Goal: Task Accomplishment & Management: Manage account settings

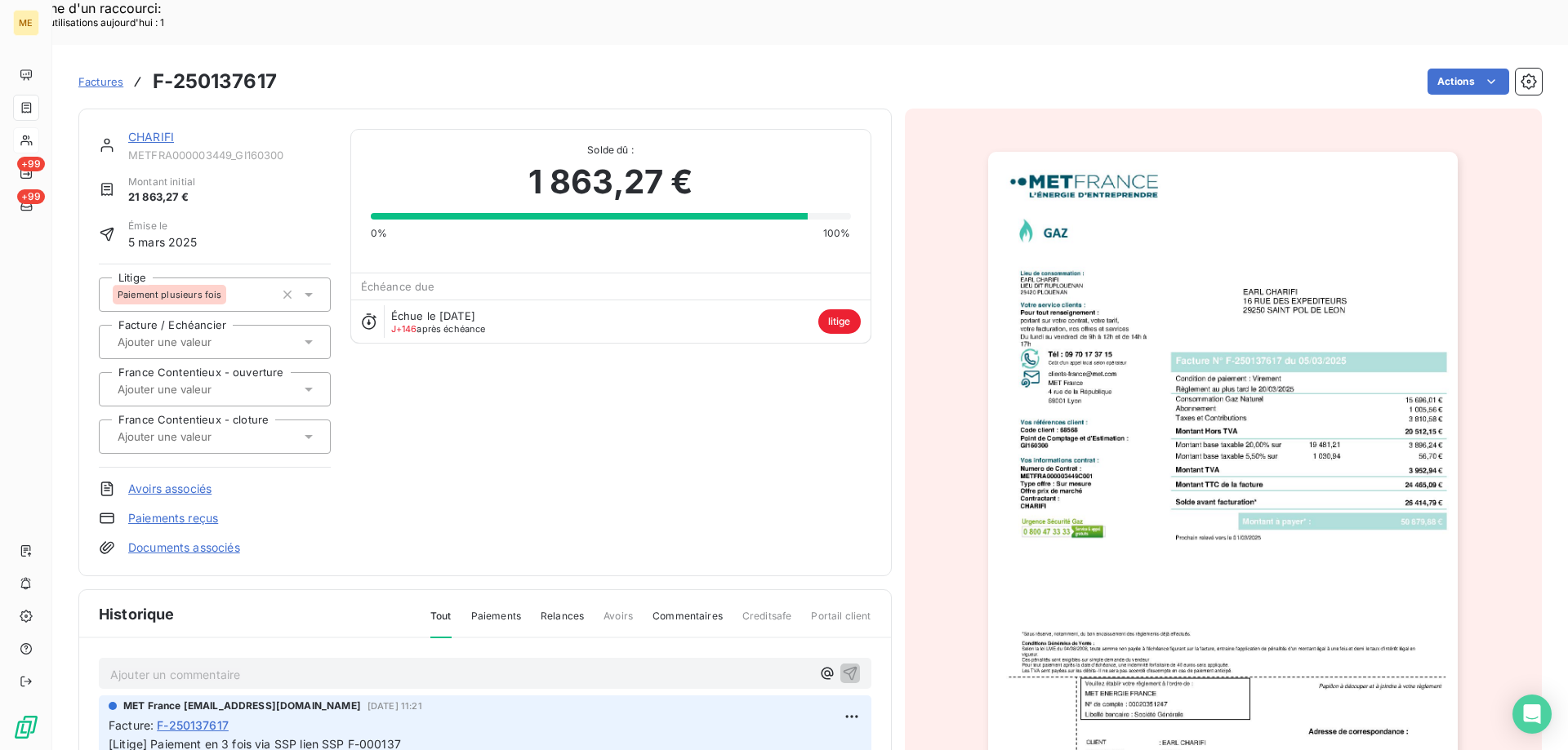
click at [33, 136] on icon at bounding box center [26, 140] width 14 height 13
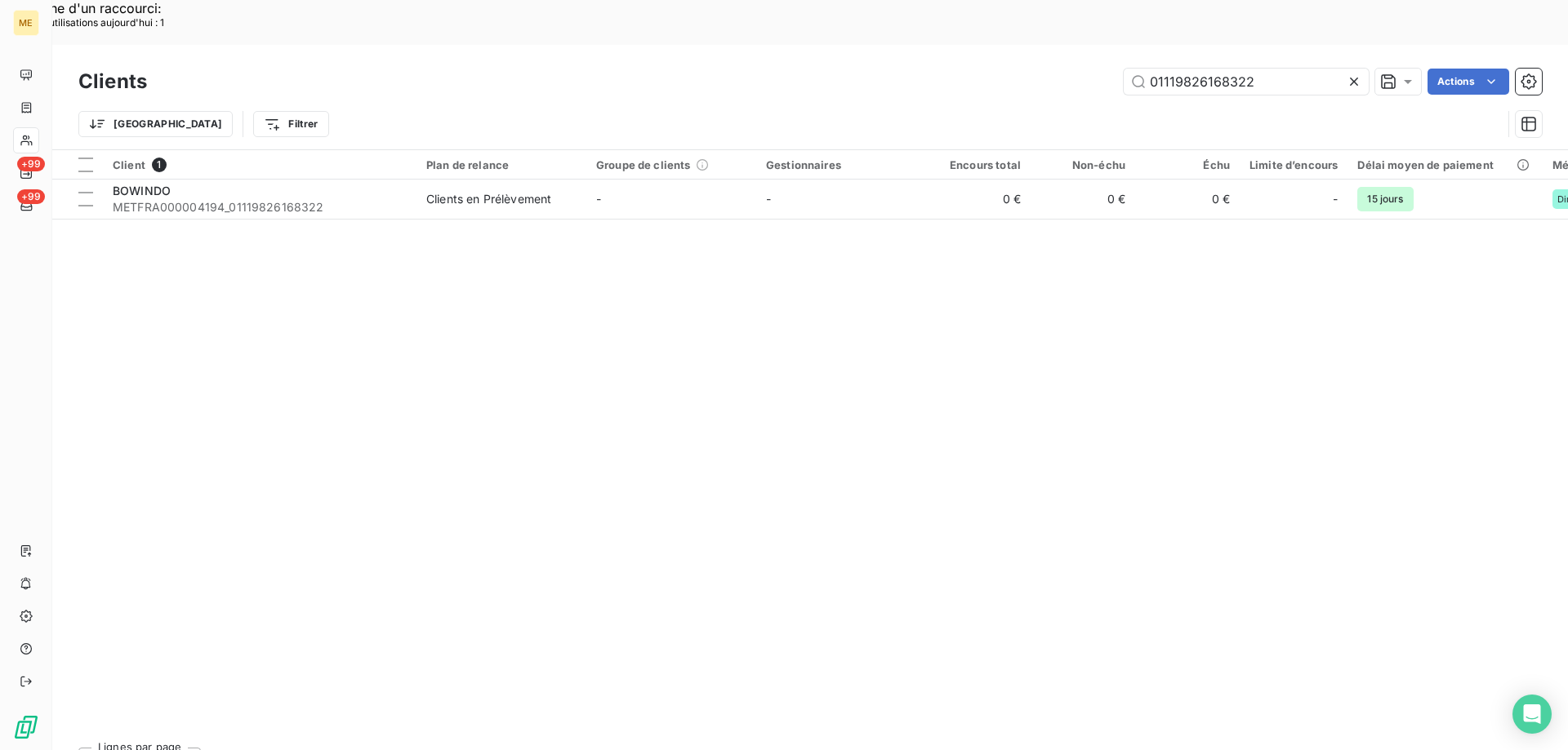
type input "F-250173351"
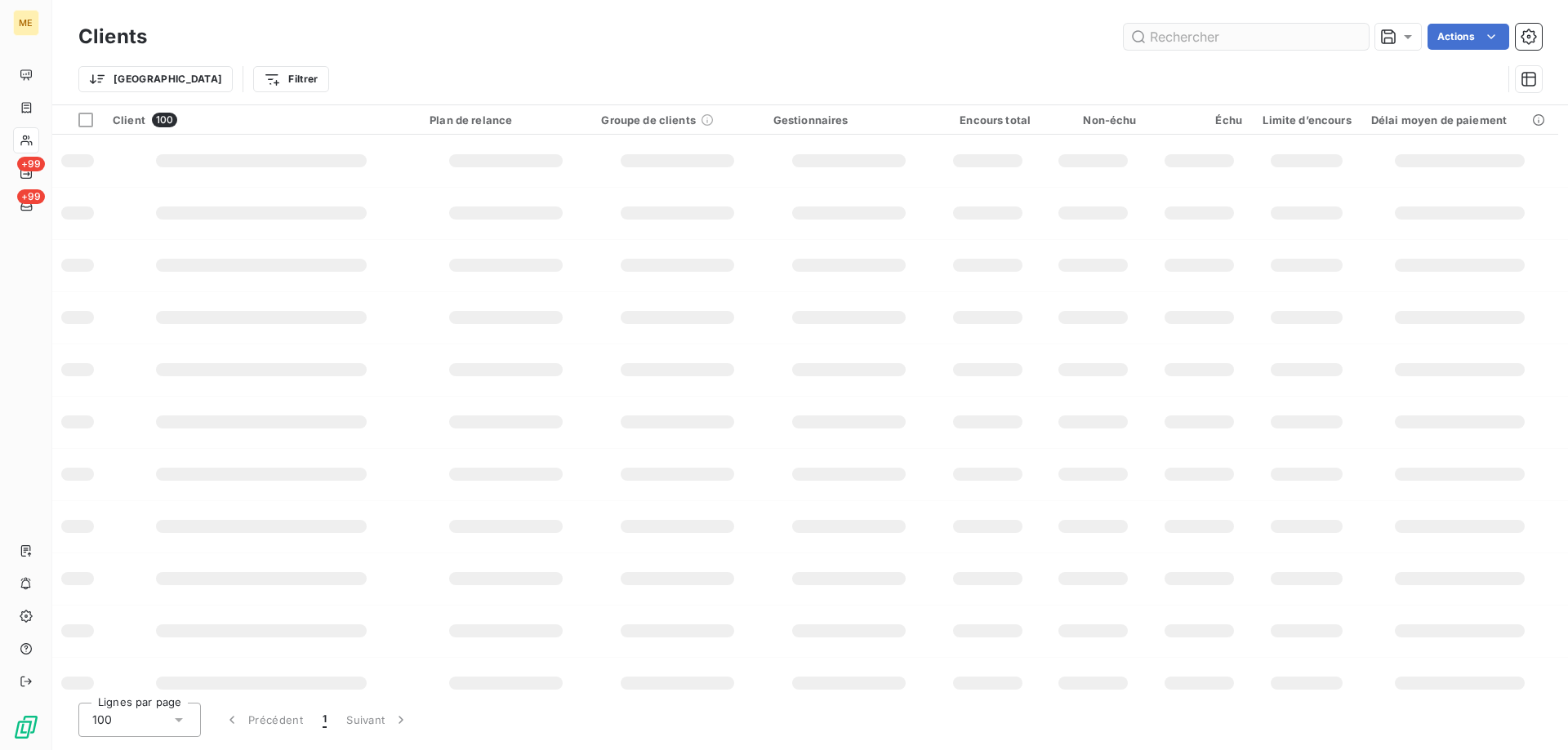
click at [1212, 37] on input "text" at bounding box center [1246, 37] width 245 height 26
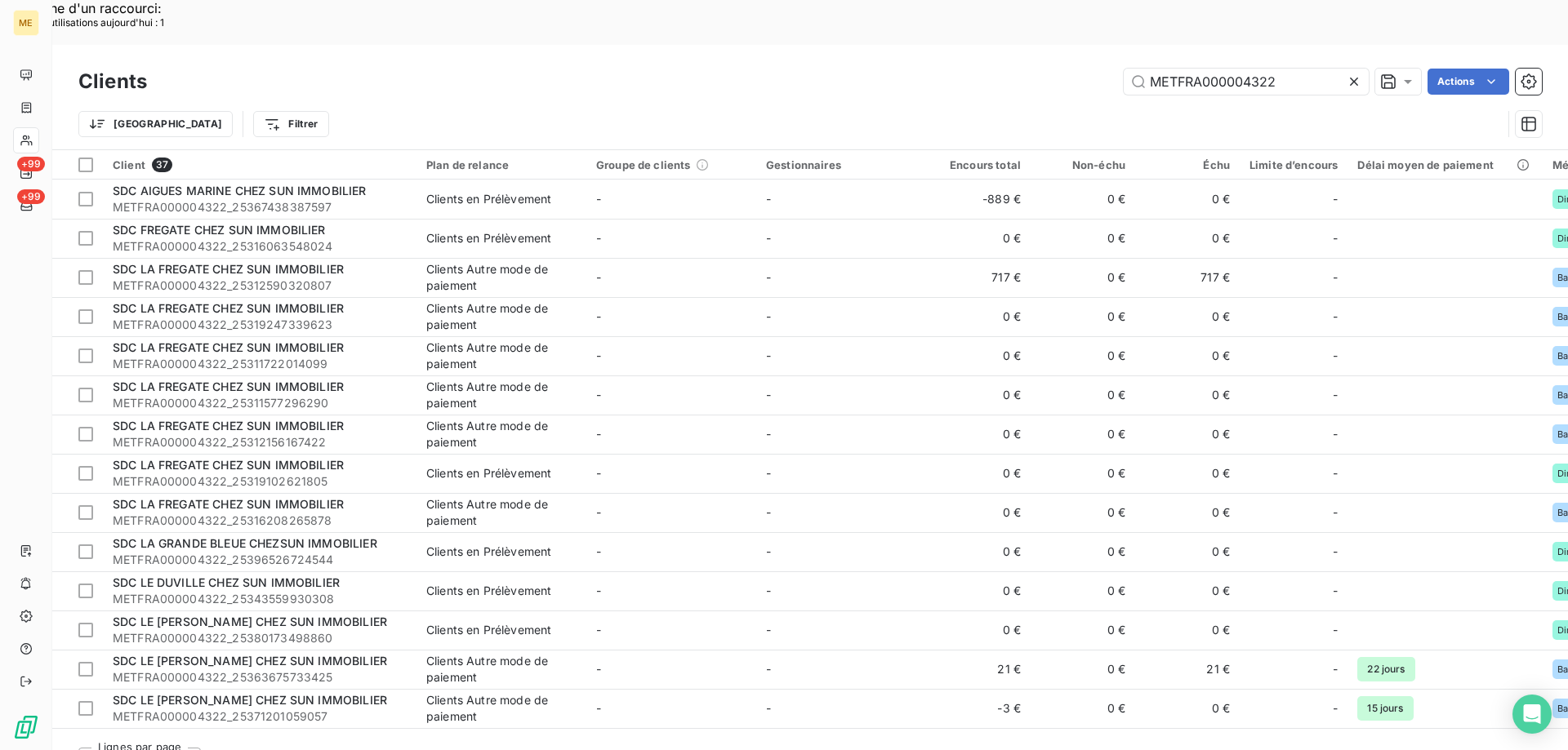
type input "METFRA000004322"
click at [1182, 68] on input "METFRA000004322" at bounding box center [1246, 82] width 245 height 26
click at [1354, 73] on icon at bounding box center [1354, 82] width 16 height 16
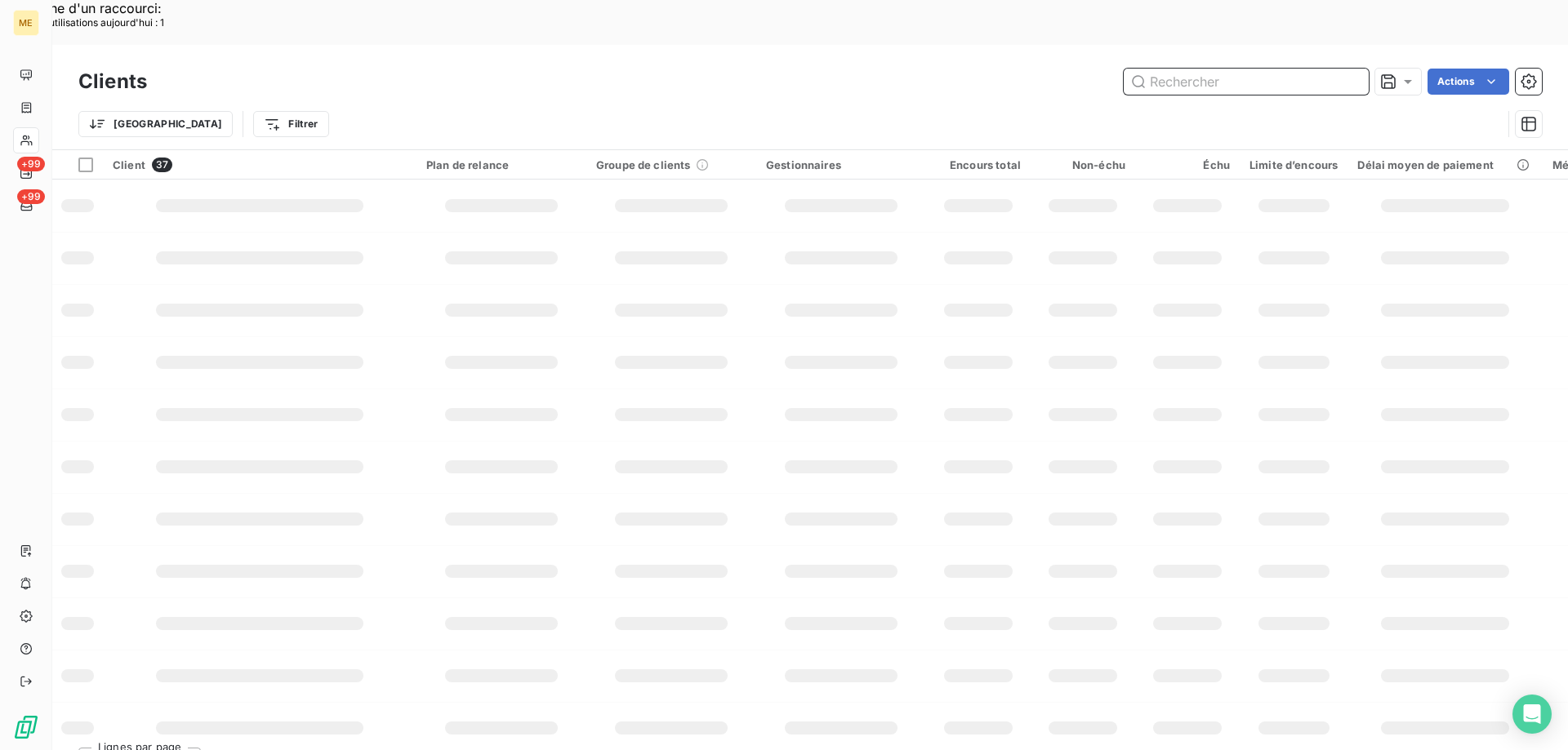
click at [1251, 68] on input "text" at bounding box center [1246, 82] width 245 height 26
paste input "25340520929224"
click at [1230, 68] on input "25340520929224" at bounding box center [1246, 82] width 245 height 26
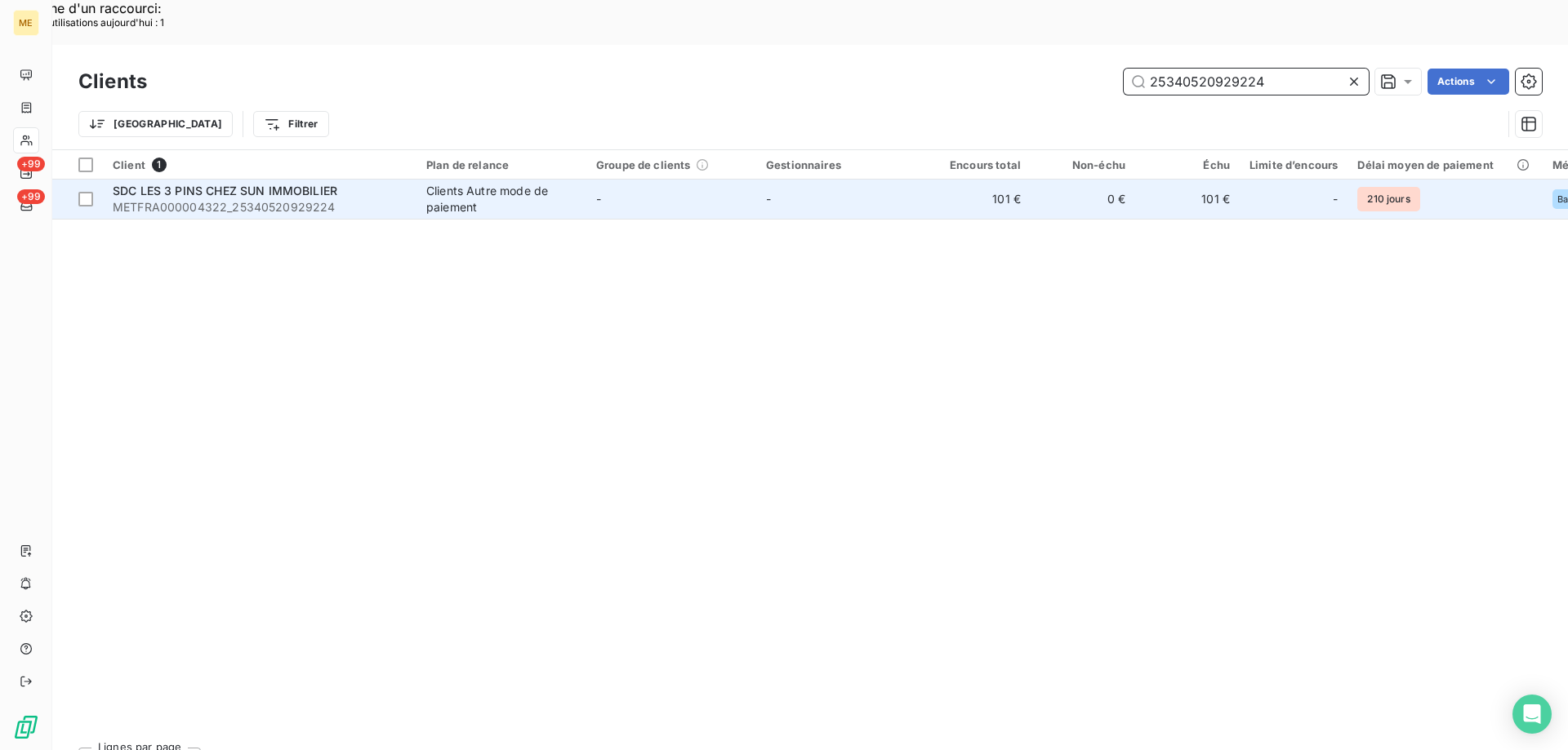
type input "25340520929224"
click at [303, 184] on span "SDC LES 3 PINS CHEZ SUN IMMOBILIER" at bounding box center [225, 190] width 224 height 14
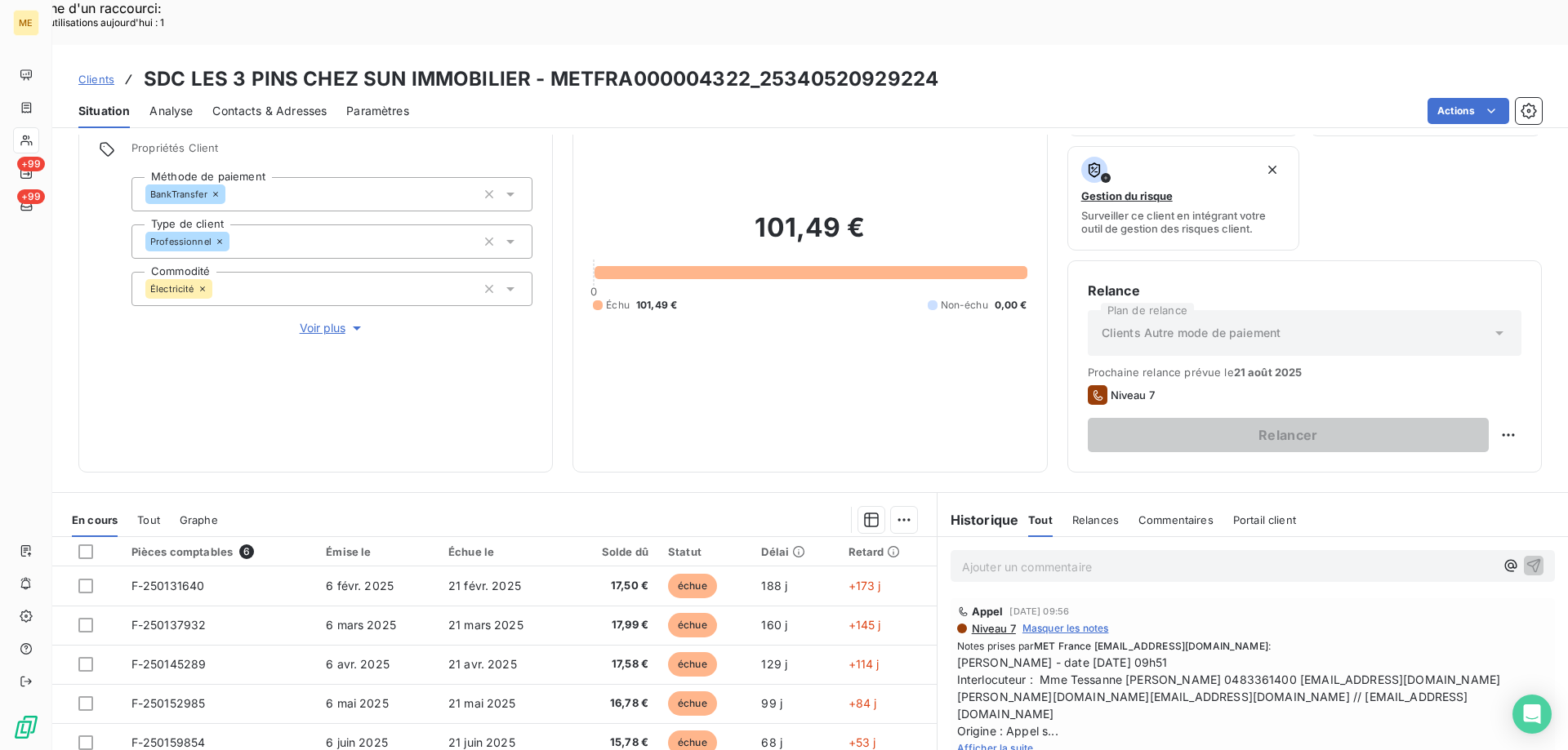
scroll to position [218, 0]
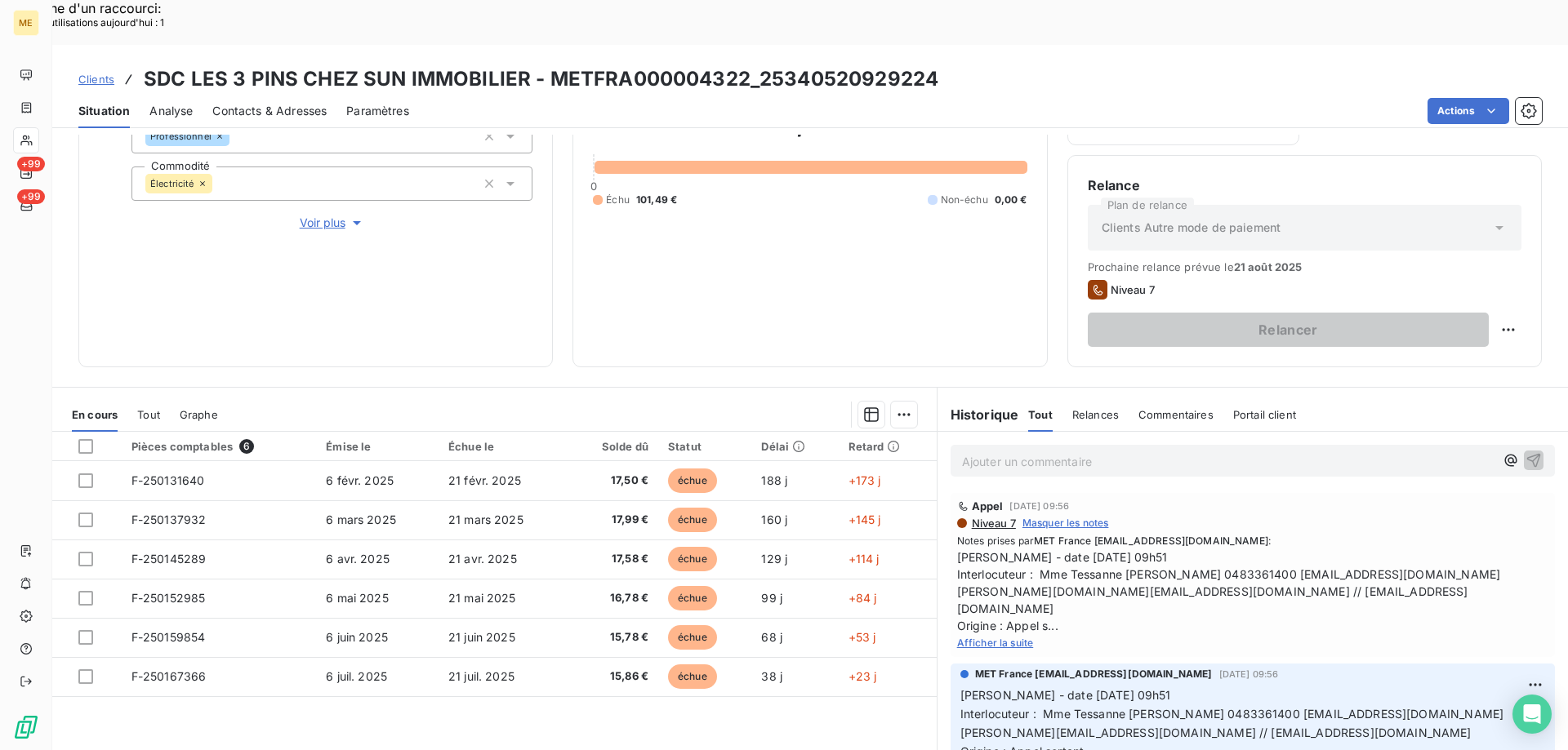
click at [1015, 637] on span "Afficher la suite" at bounding box center [995, 643] width 77 height 12
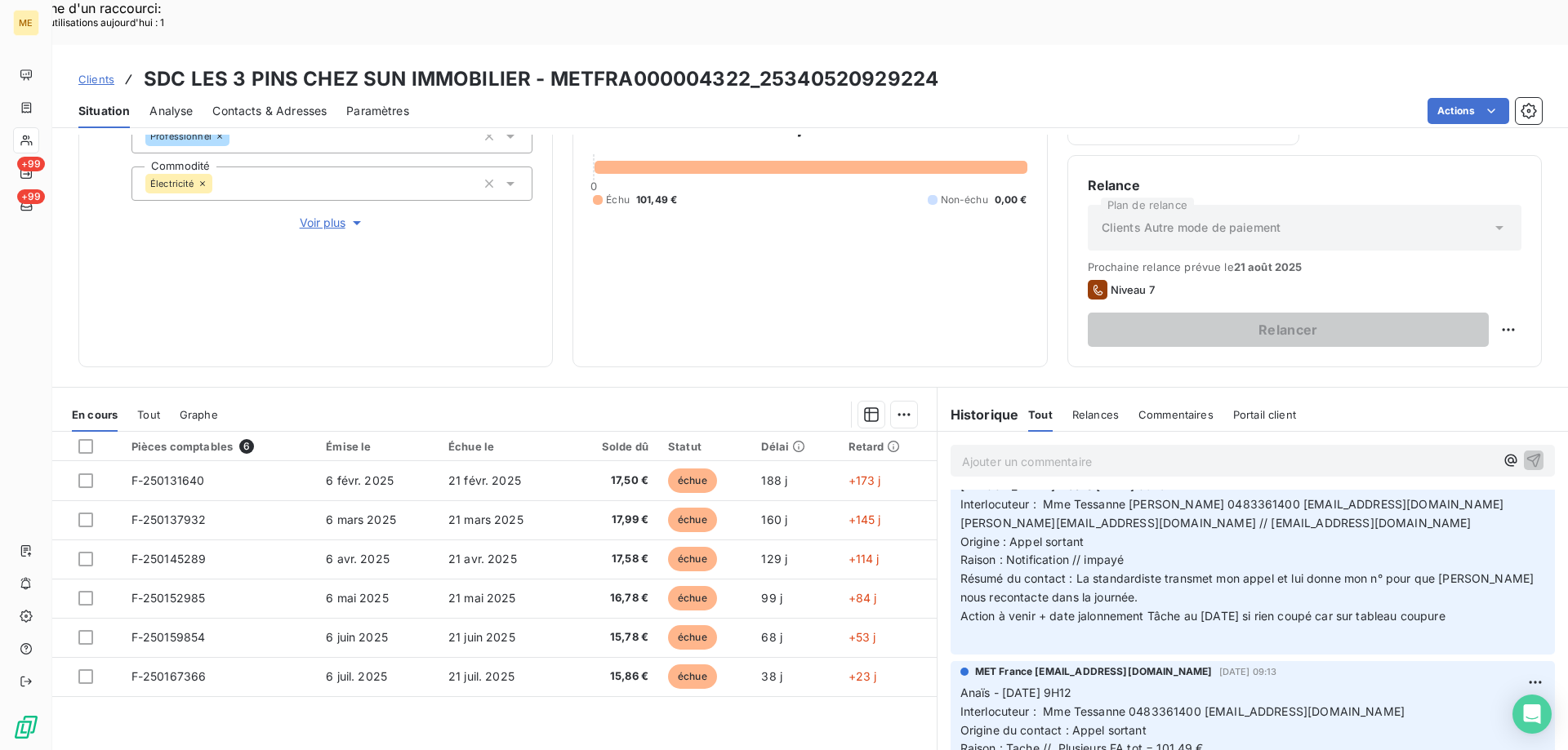
scroll to position [245, 0]
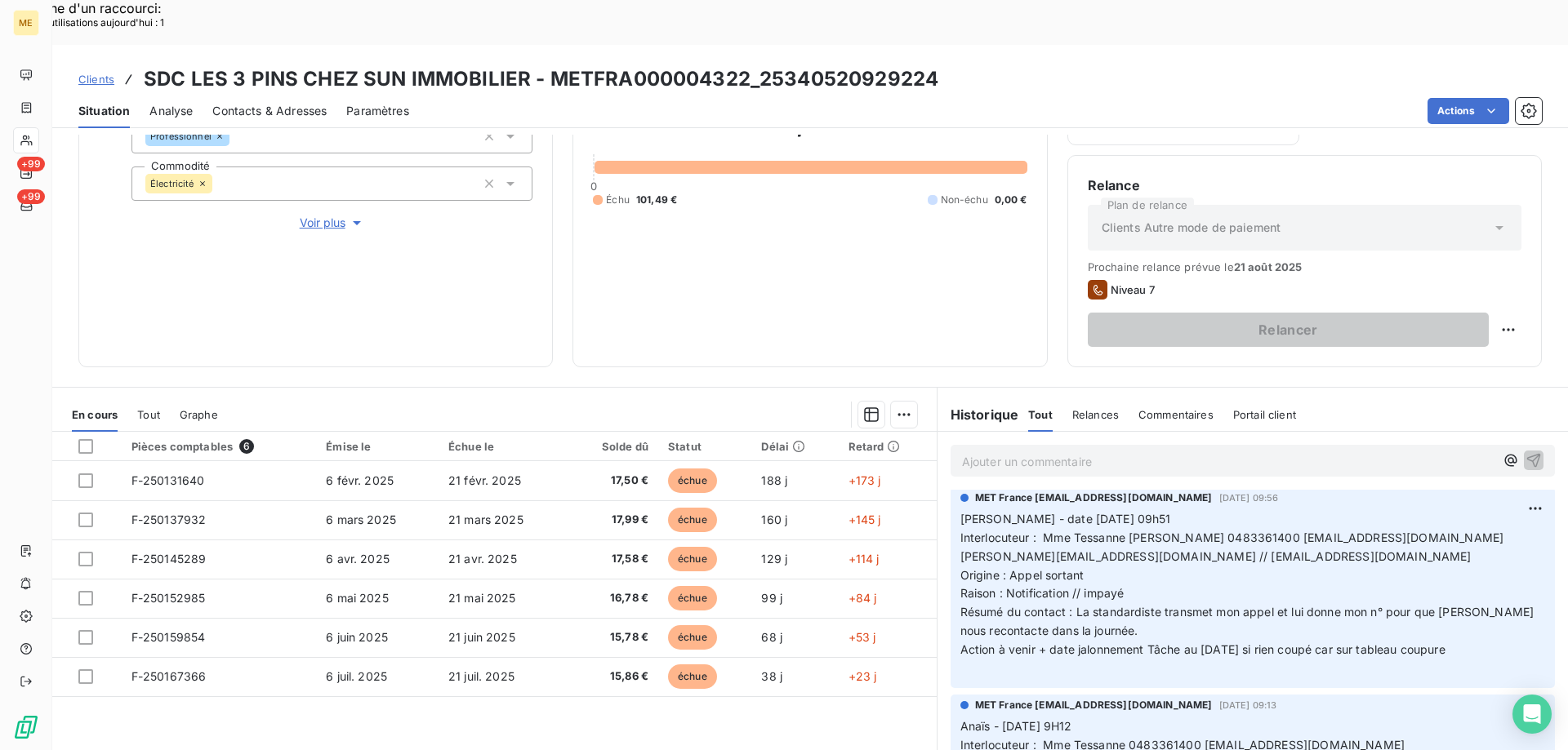
click at [277, 103] on span "Contacts & Adresses" at bounding box center [270, 111] width 115 height 16
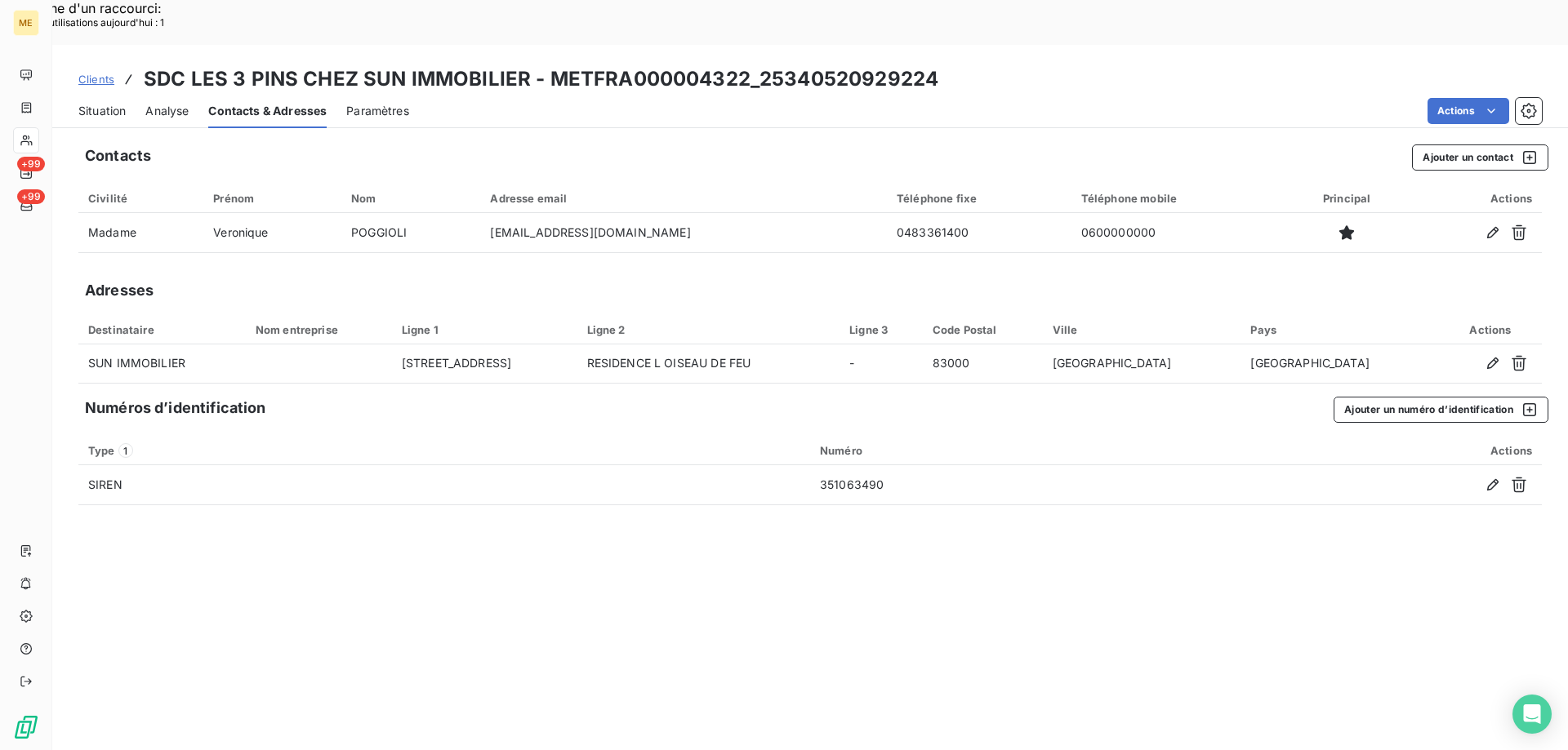
click at [110, 103] on span "Situation" at bounding box center [101, 111] width 47 height 16
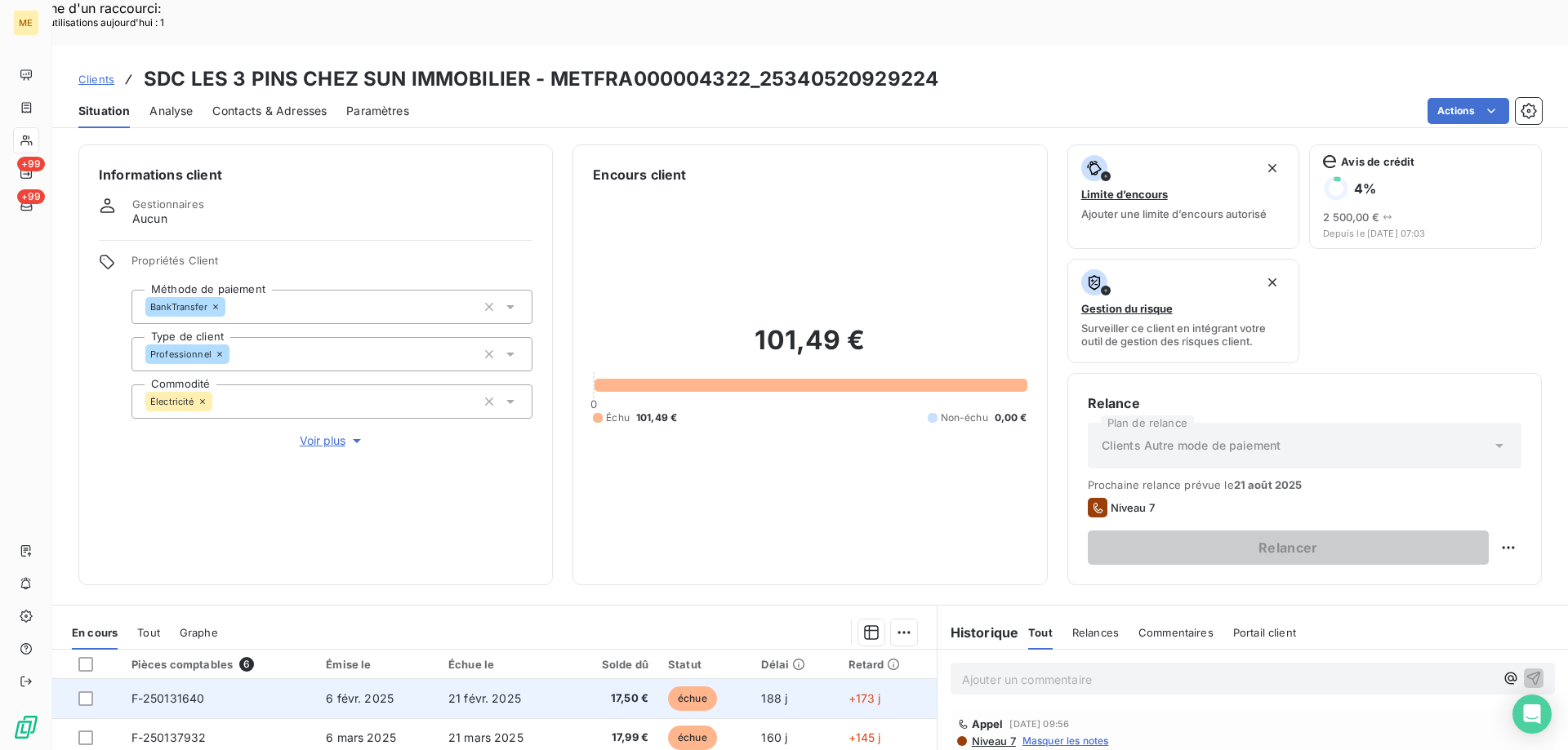
click at [392, 679] on td "6 févr. 2025" at bounding box center [377, 699] width 123 height 40
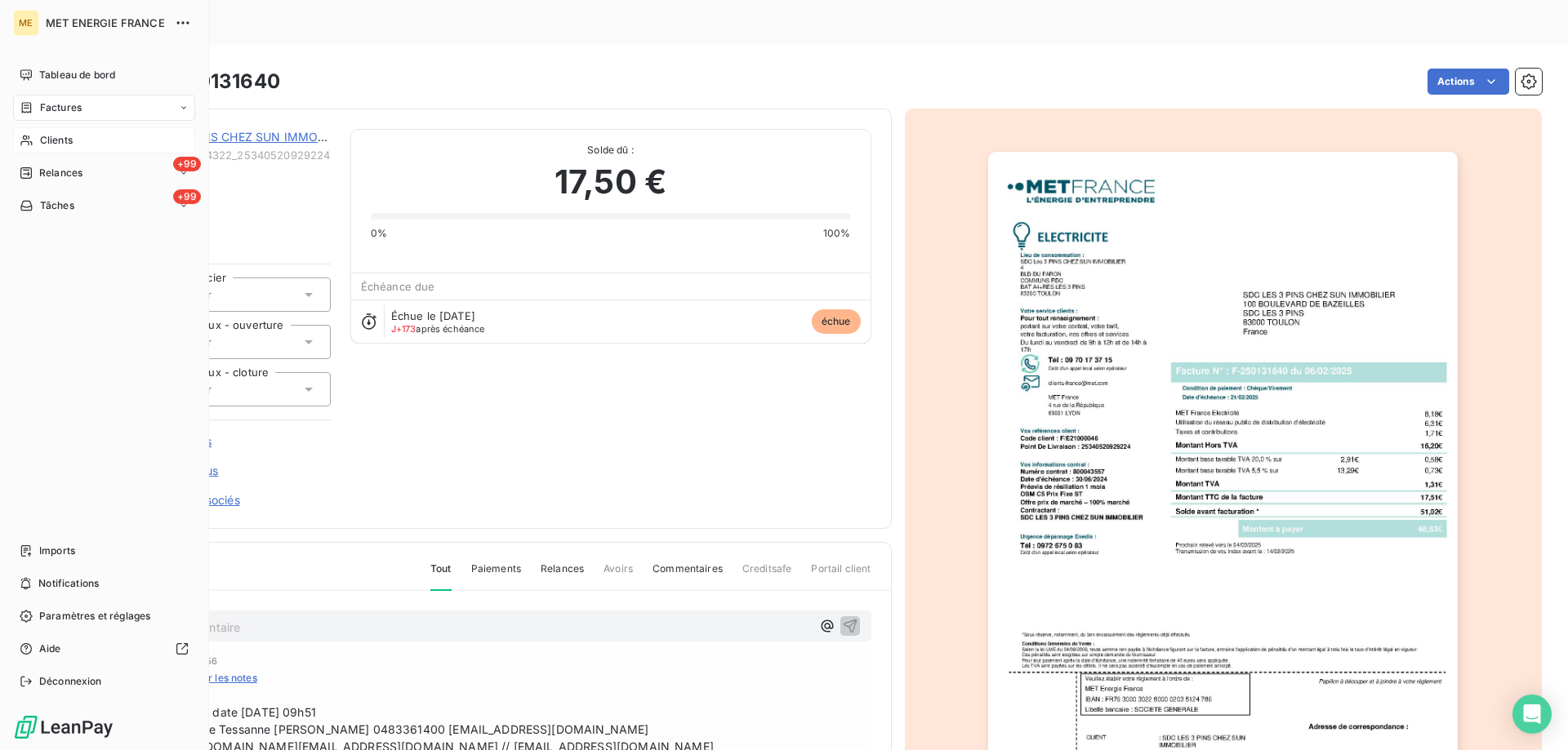
click at [48, 134] on span "Clients" at bounding box center [57, 140] width 33 height 15
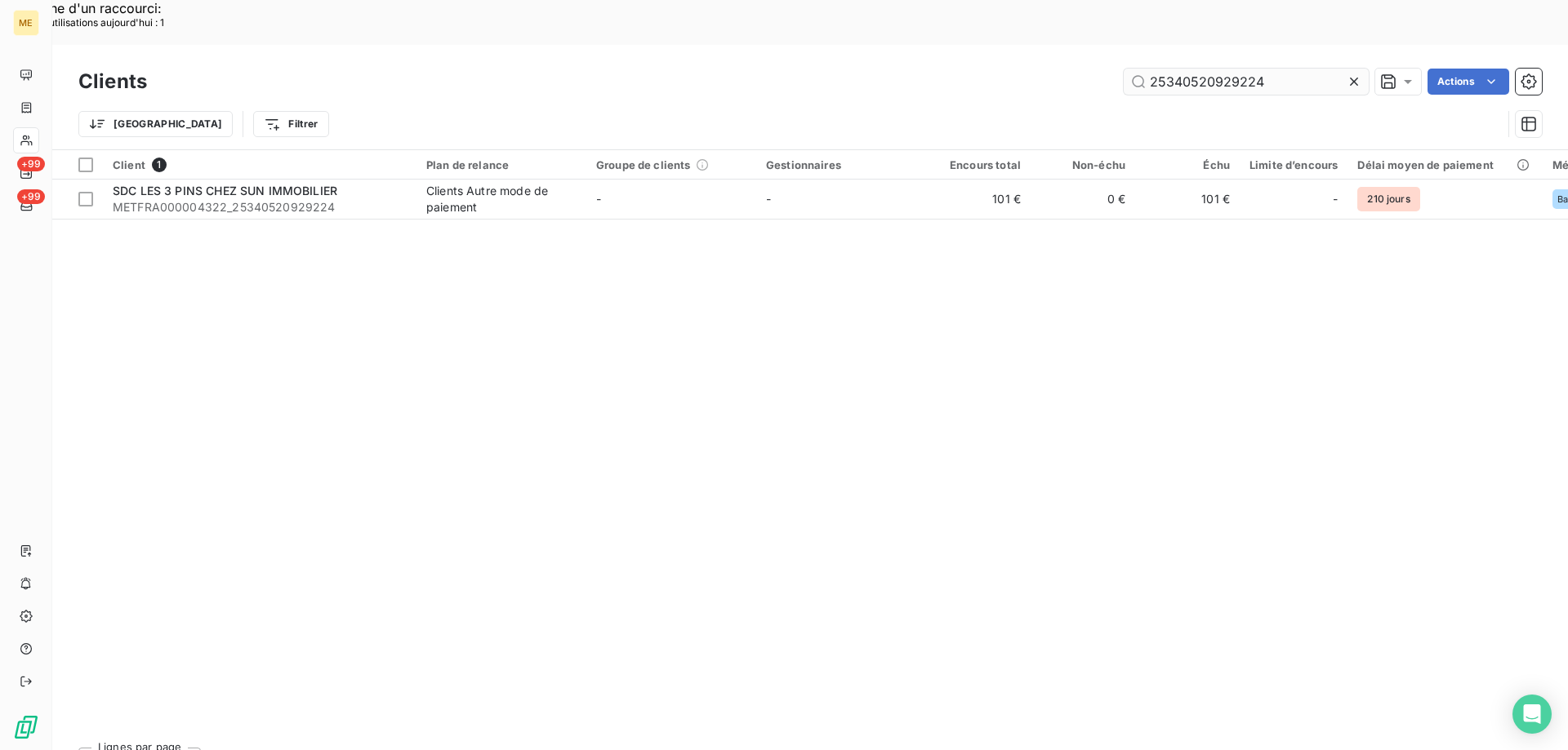
click at [1224, 68] on input "25340520929224" at bounding box center [1246, 82] width 245 height 26
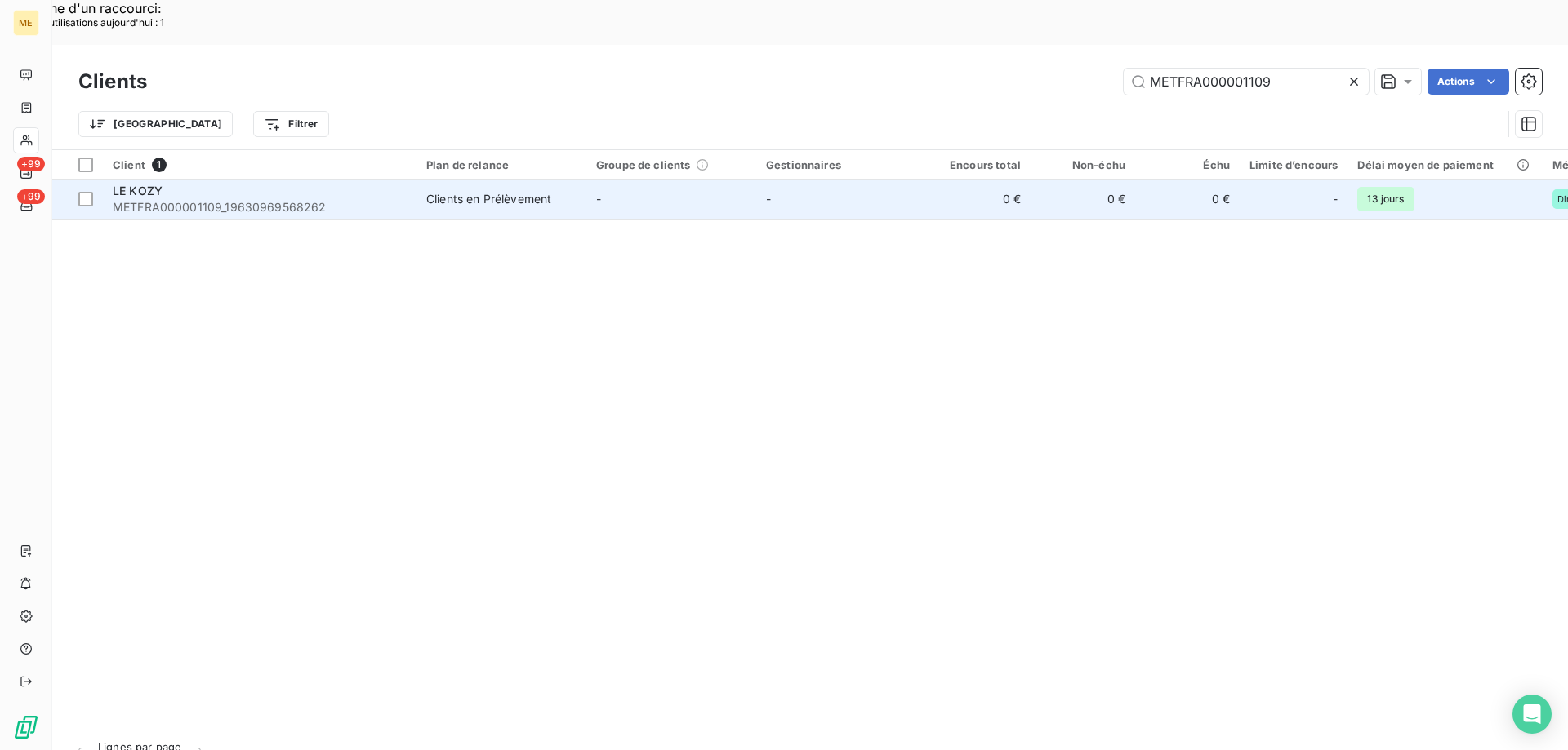
type input "METFRA000001109"
click at [193, 199] on span "METFRA000001109_19630969568262" at bounding box center [260, 208] width 294 height 16
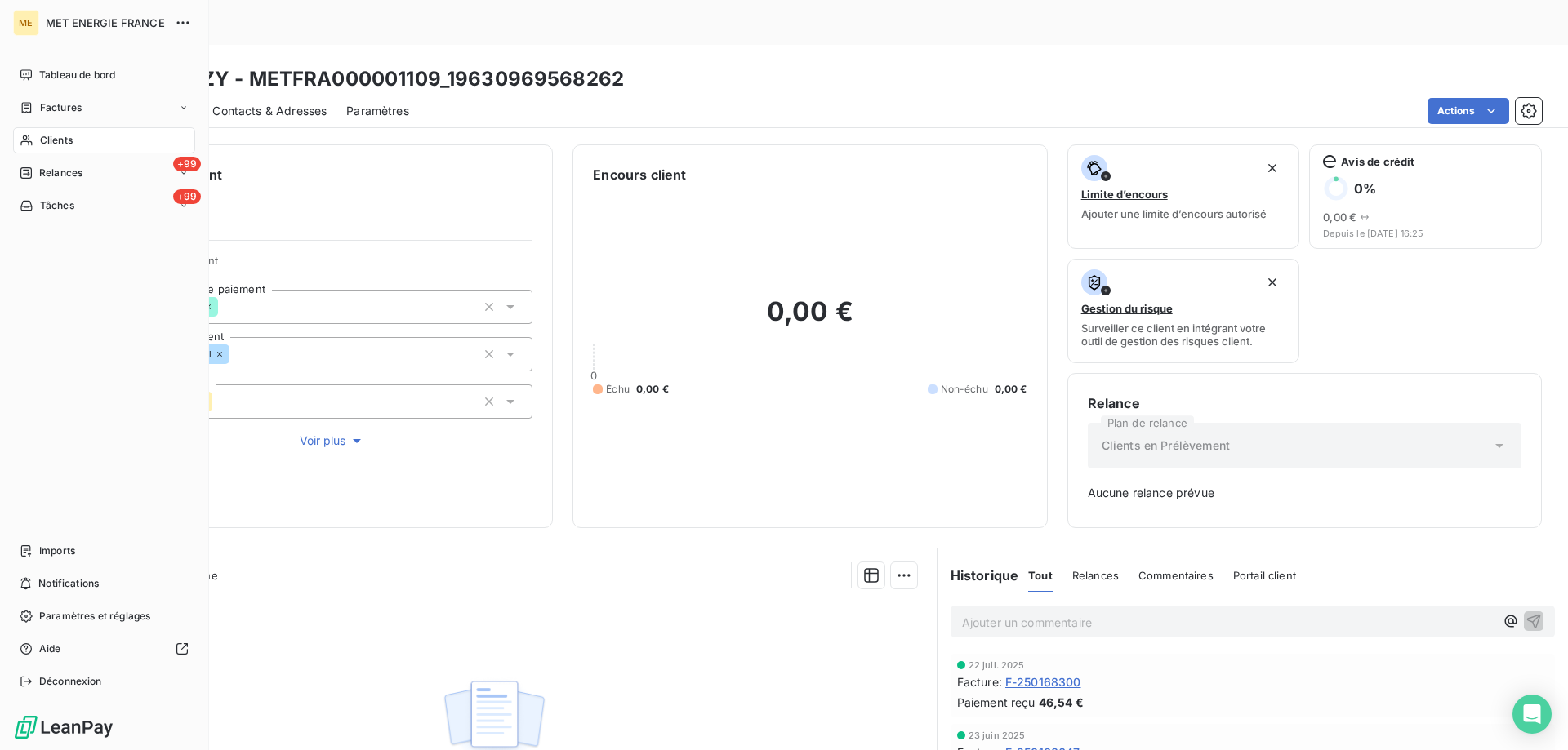
click at [61, 142] on span "Clients" at bounding box center [57, 140] width 33 height 15
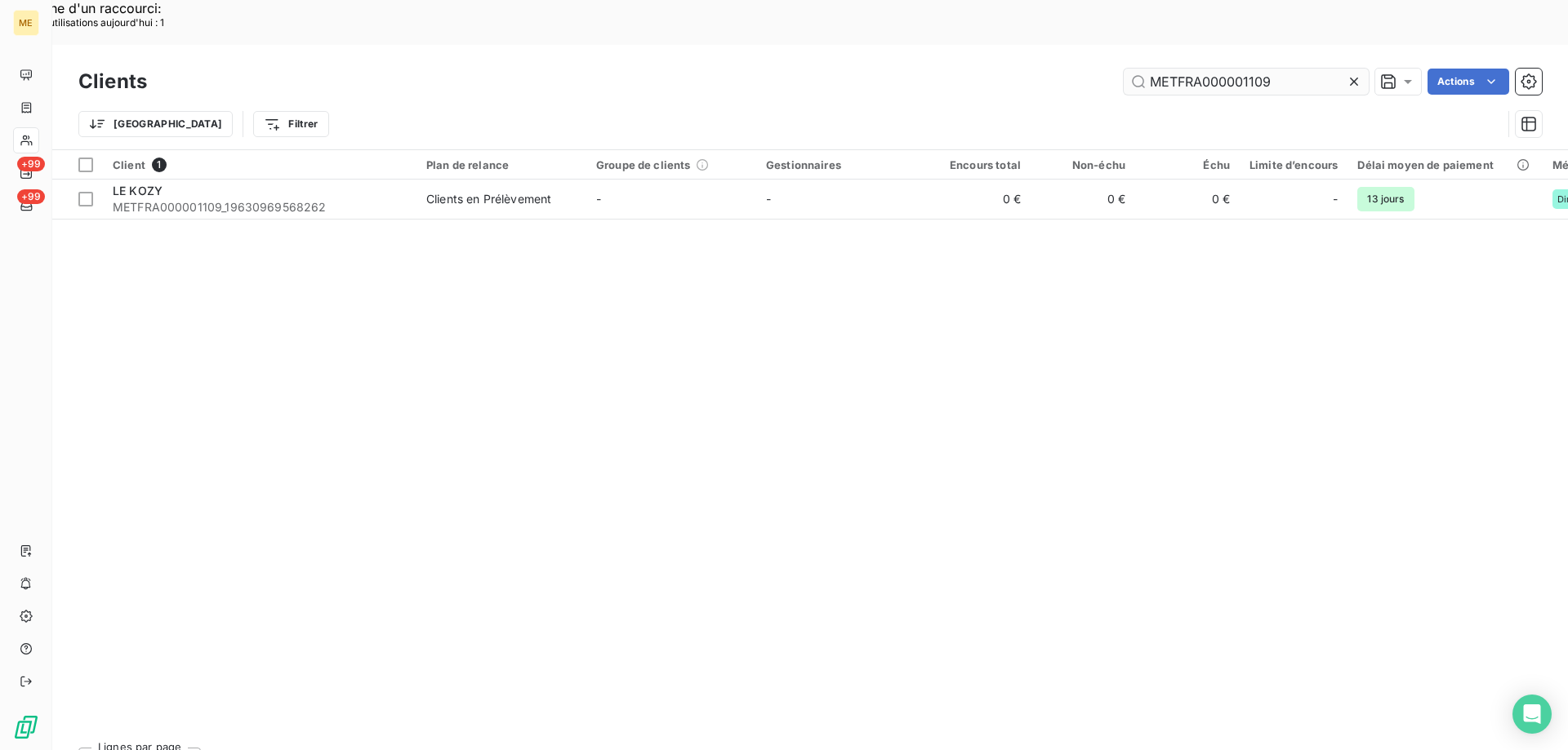
click at [1230, 68] on input "METFRA000001109" at bounding box center [1246, 82] width 245 height 26
type input "METFRA000007907"
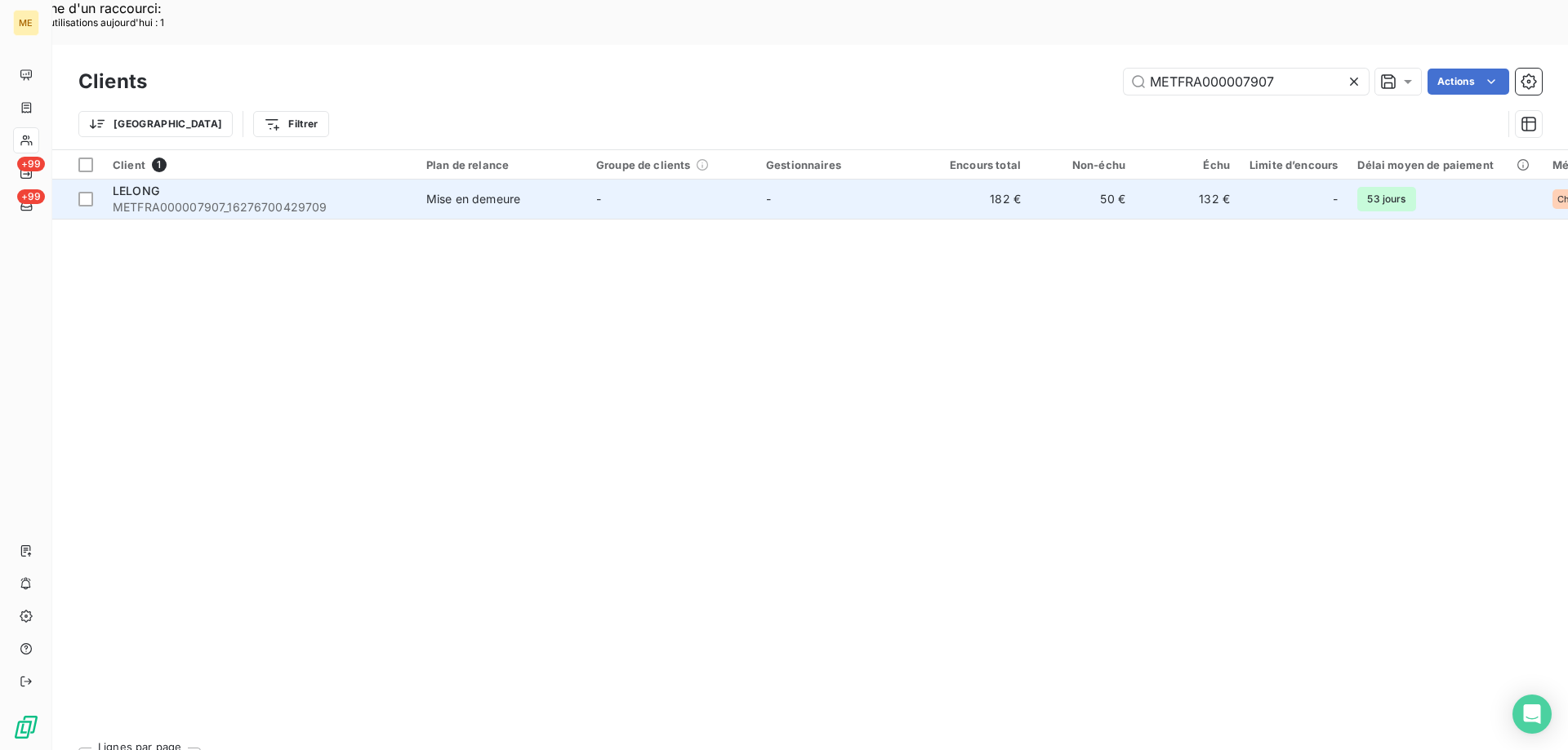
click at [326, 199] on span "METFRA000007907_16276700429709" at bounding box center [260, 208] width 294 height 16
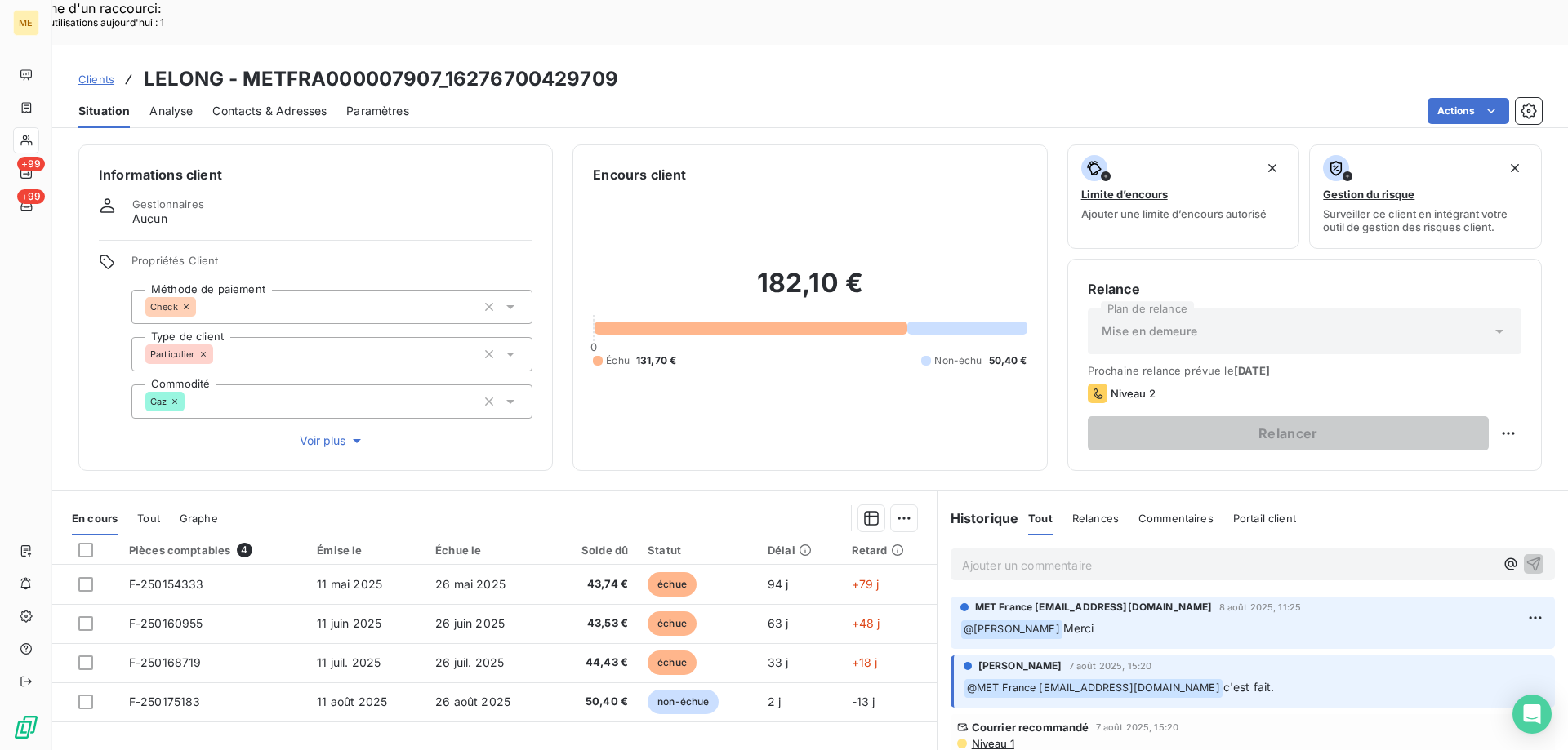
scroll to position [82, 0]
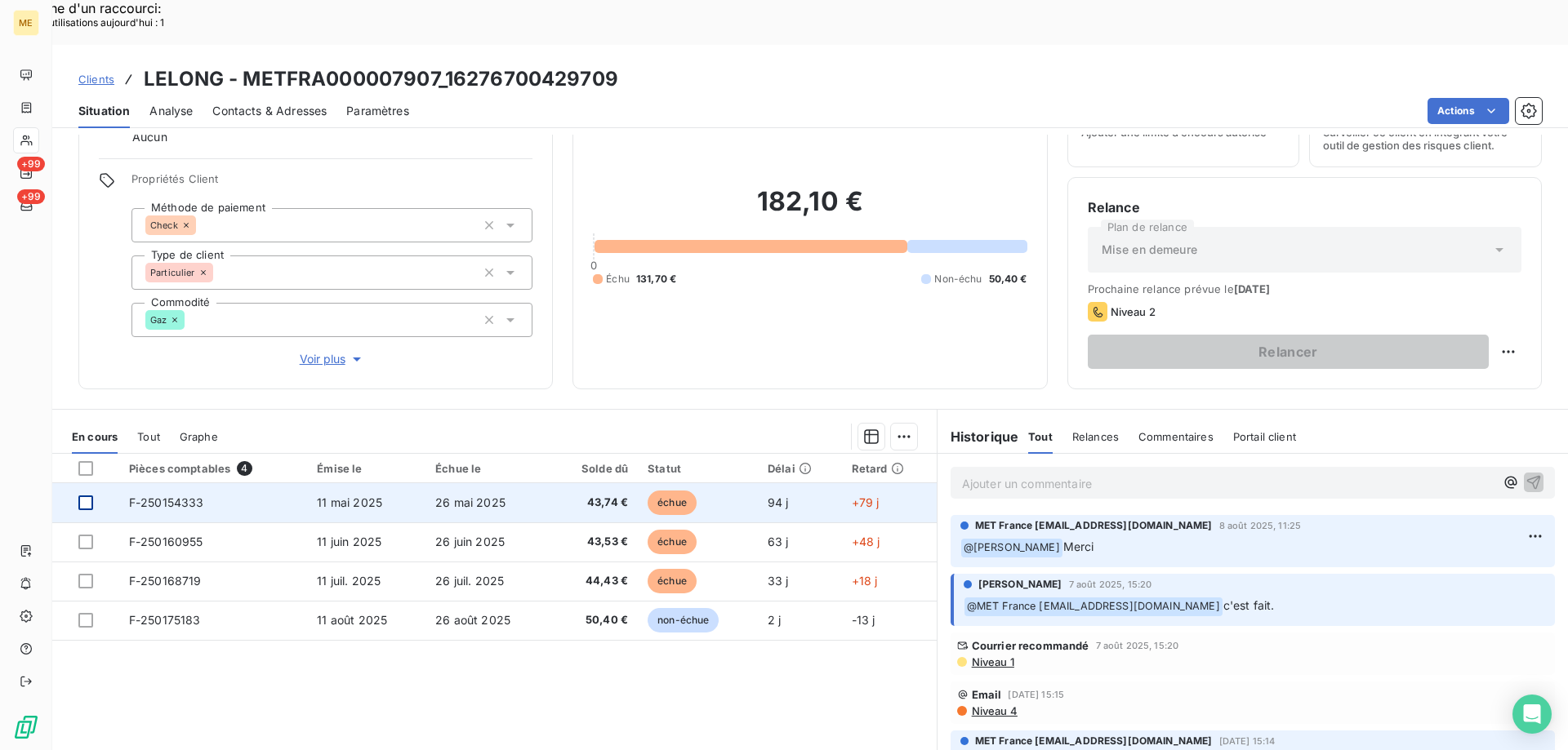
click at [86, 495] on div at bounding box center [86, 503] width 15 height 15
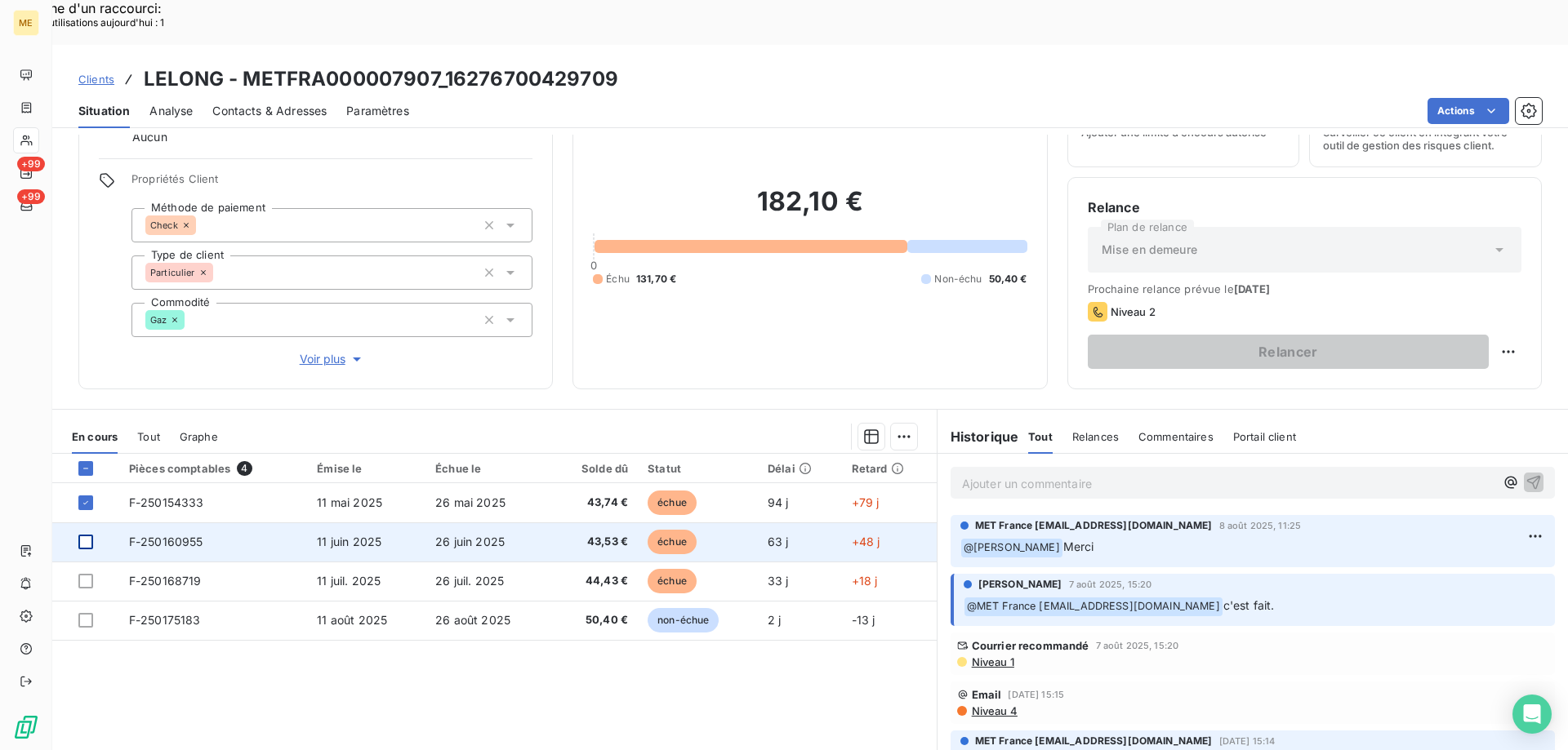
click at [87, 535] on div at bounding box center [86, 542] width 15 height 15
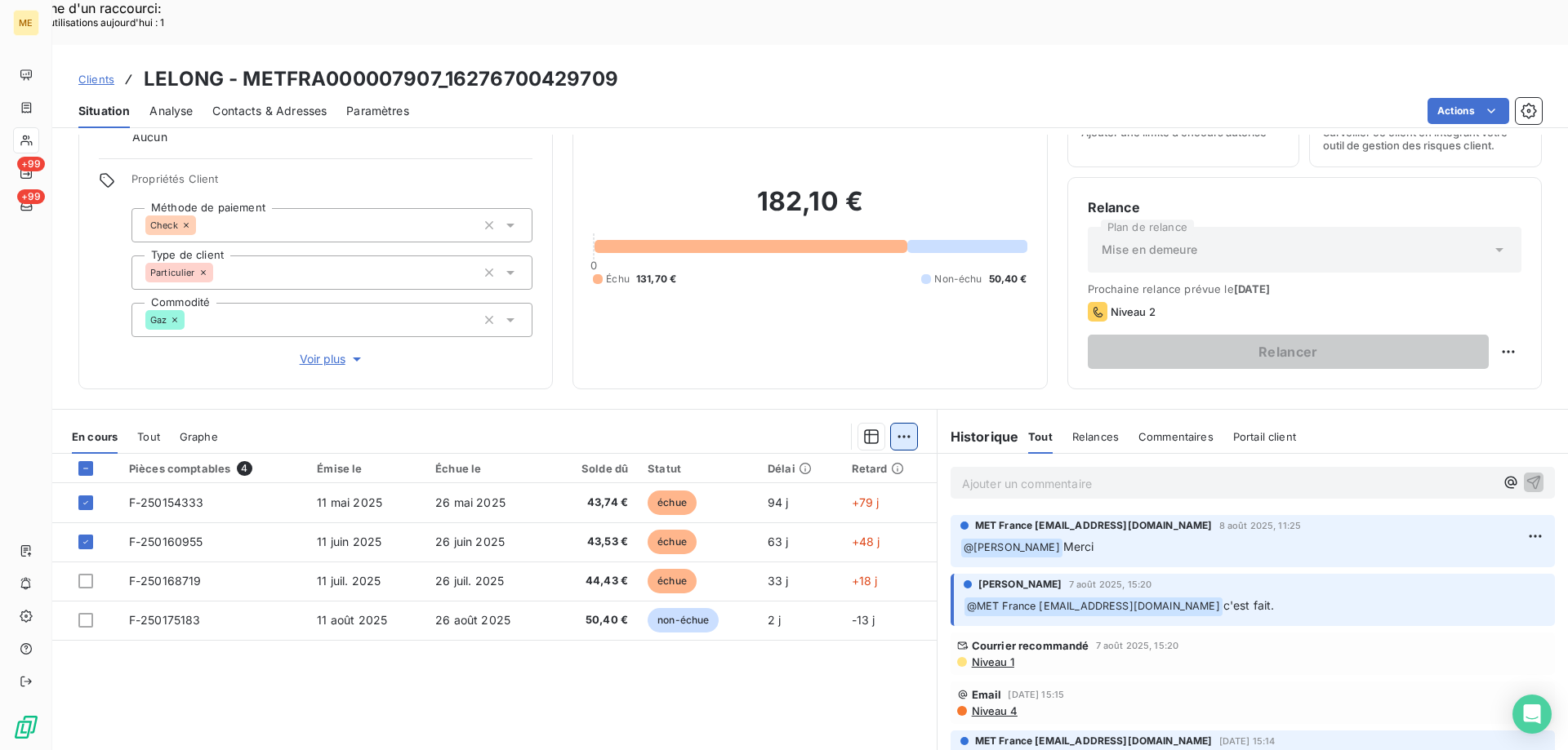
click at [852, 460] on div "Ajouter une promesse de paiement (2 factures)" at bounding box center [753, 457] width 297 height 26
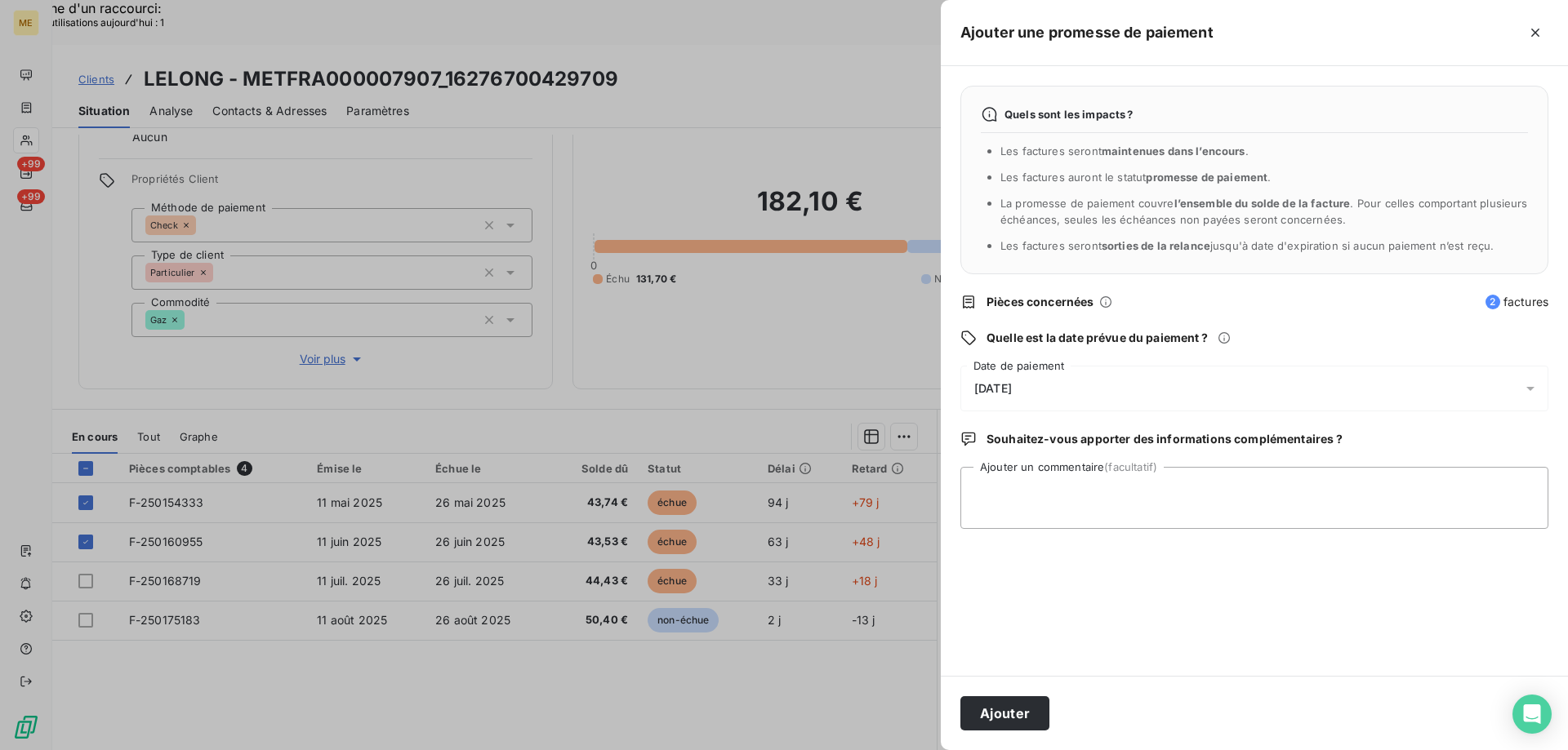
click at [1060, 387] on div "14/08/2025" at bounding box center [1254, 388] width 588 height 45
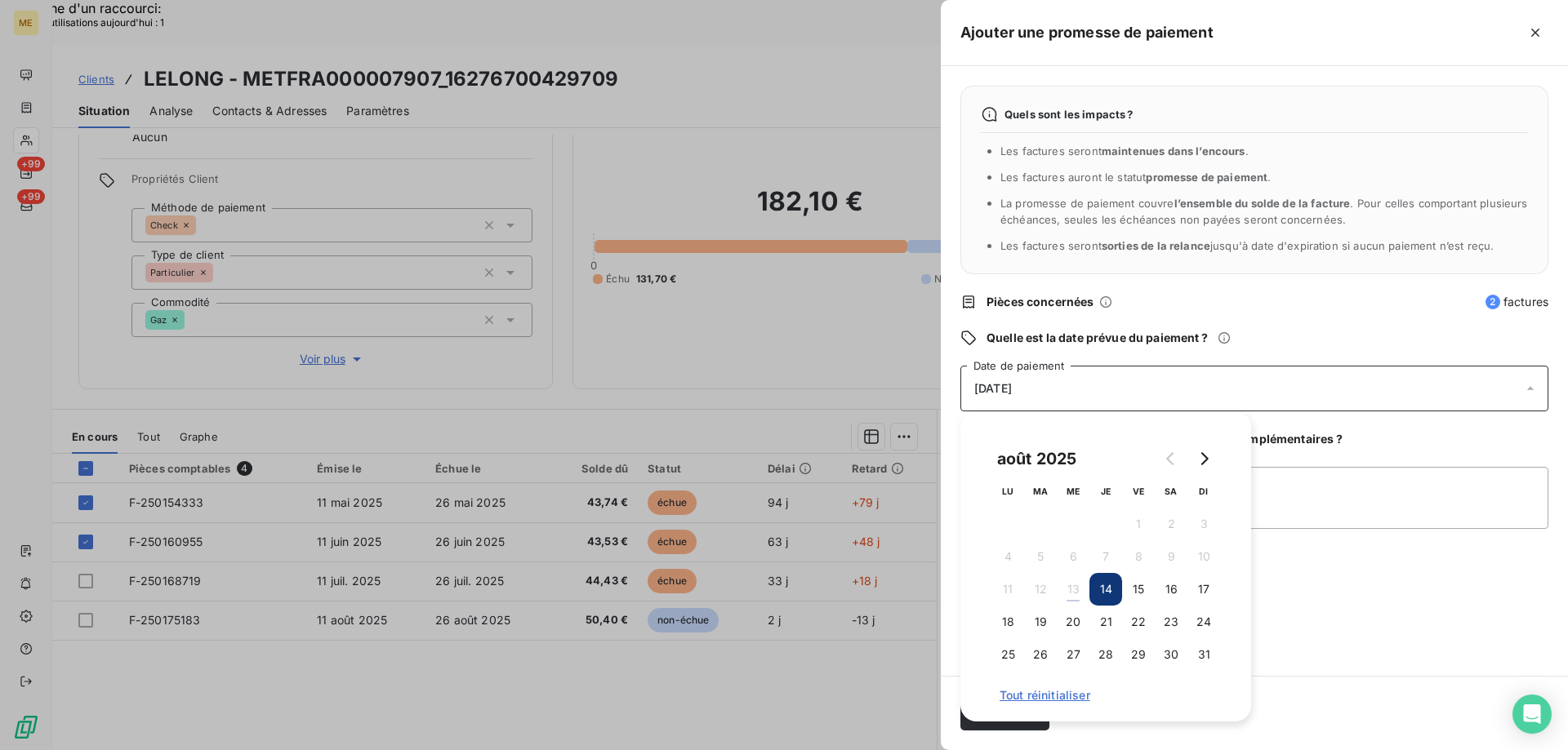
click at [1148, 374] on div "14/08/2025" at bounding box center [1254, 388] width 588 height 45
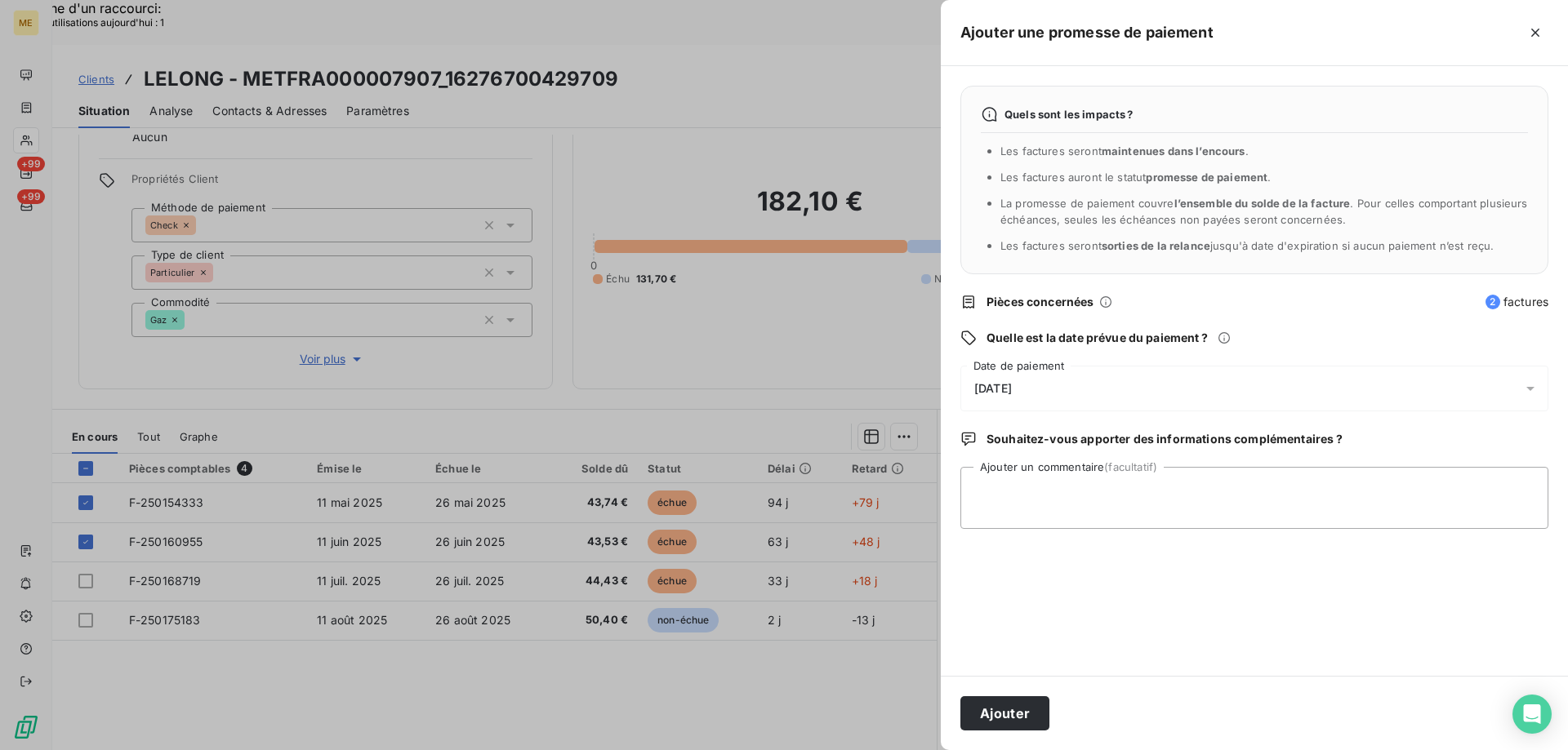
click at [805, 681] on div at bounding box center [784, 375] width 1568 height 750
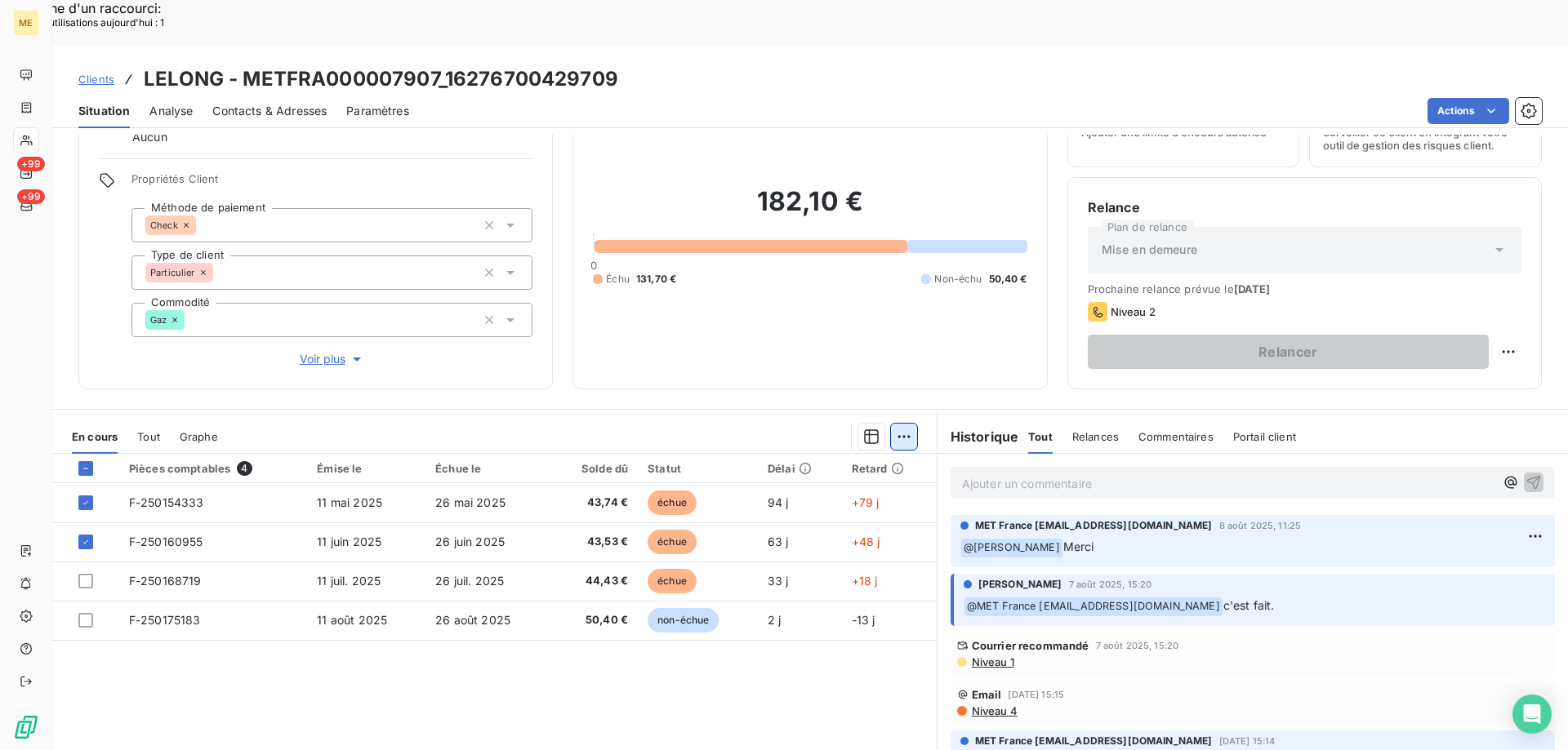
click at [840, 457] on div "Ajouter une promesse de paiement (2 factures)" at bounding box center [753, 457] width 297 height 26
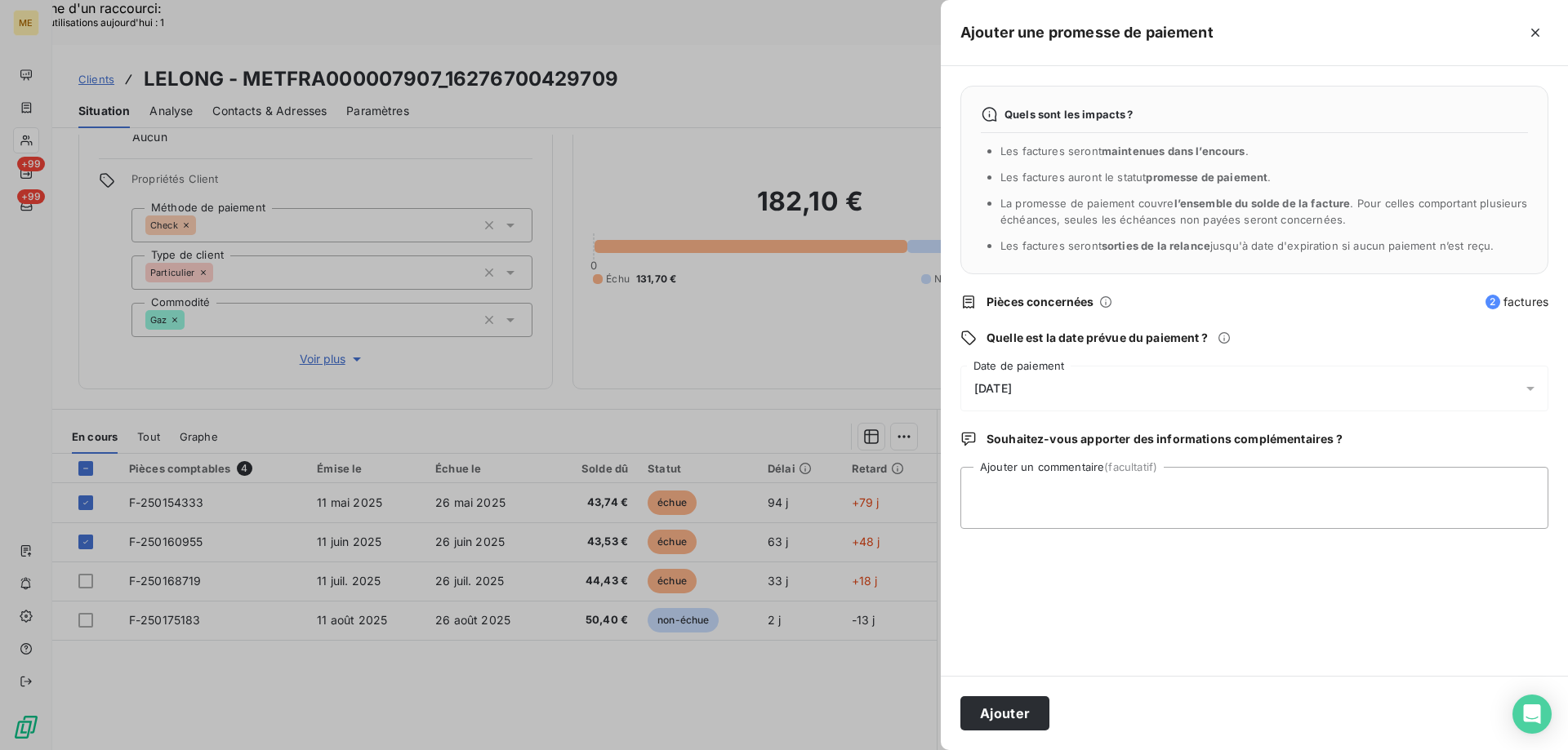
click at [1091, 395] on div "14/08/2025" at bounding box center [1254, 388] width 588 height 45
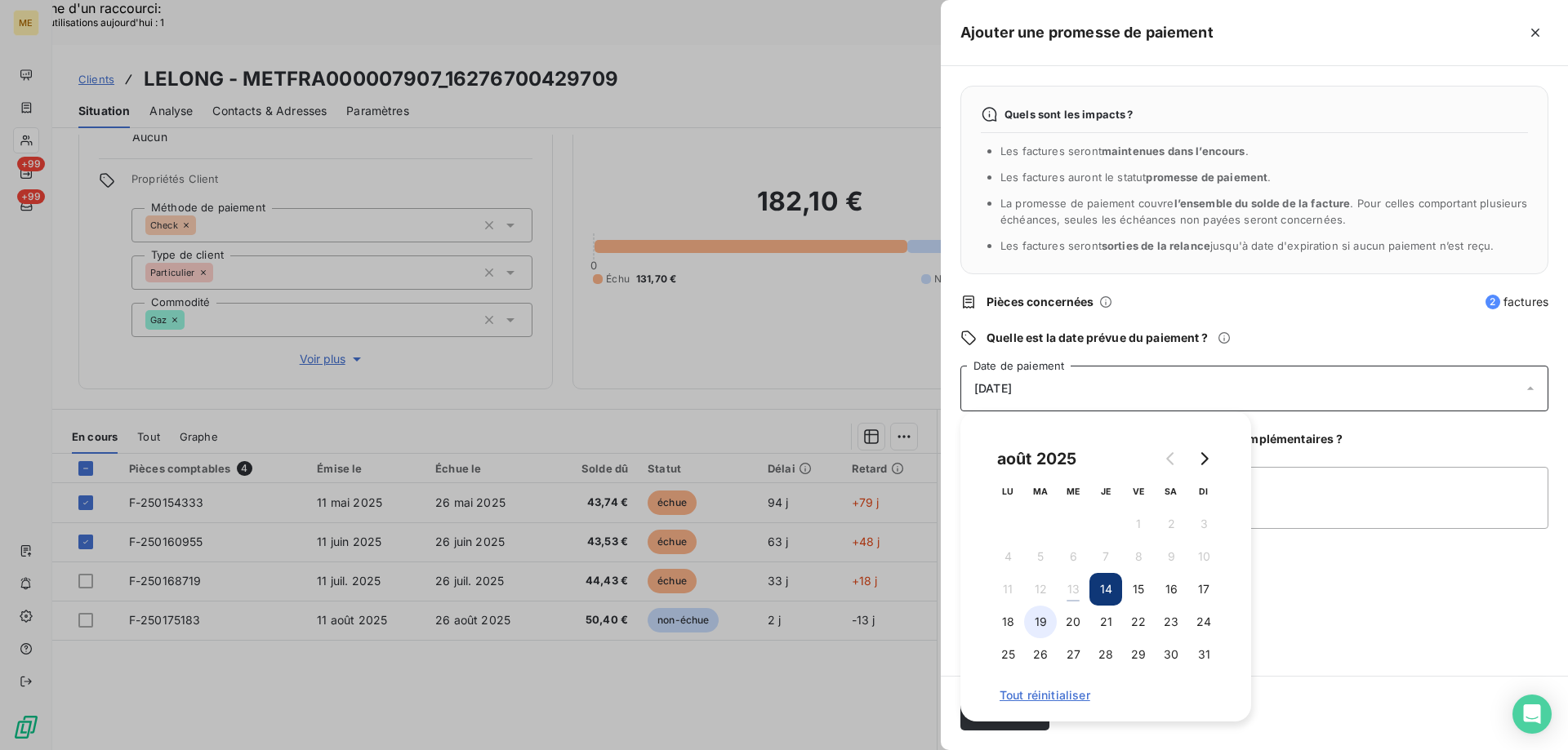
click at [1026, 621] on button "19" at bounding box center [1040, 622] width 33 height 33
click at [1282, 510] on textarea "Ajouter un commentaire (facultatif)" at bounding box center [1254, 498] width 588 height 62
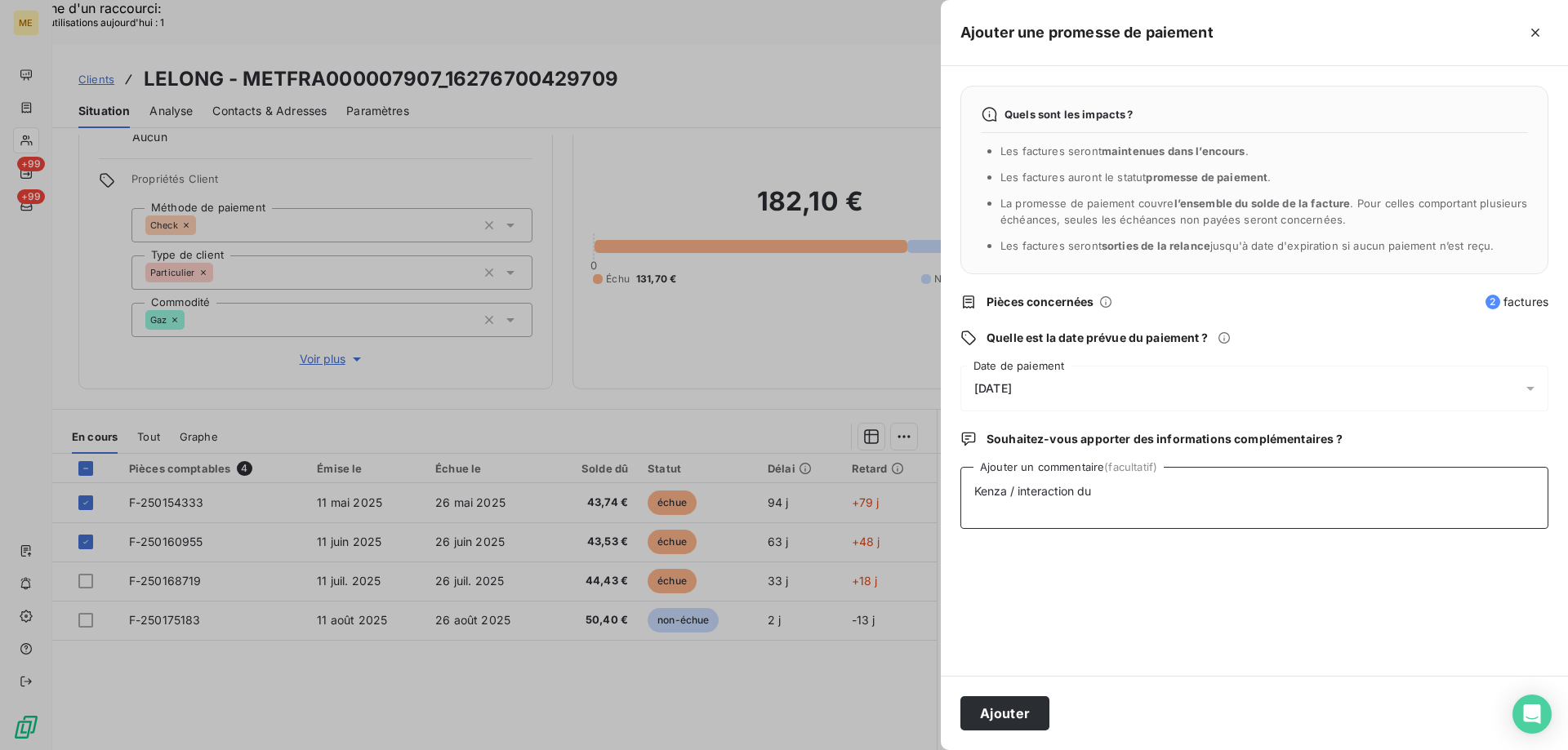
click at [1132, 493] on textarea "Kenza / interaction du" at bounding box center [1254, 498] width 588 height 62
paste textarea "[DATE] 18:12"
click at [1539, 487] on textarea "Kenza / interaction du 12/08/2025 18:12 / Client nous transmet son numéro de ch…" at bounding box center [1254, 498] width 588 height 62
paste textarea "F-250154333"
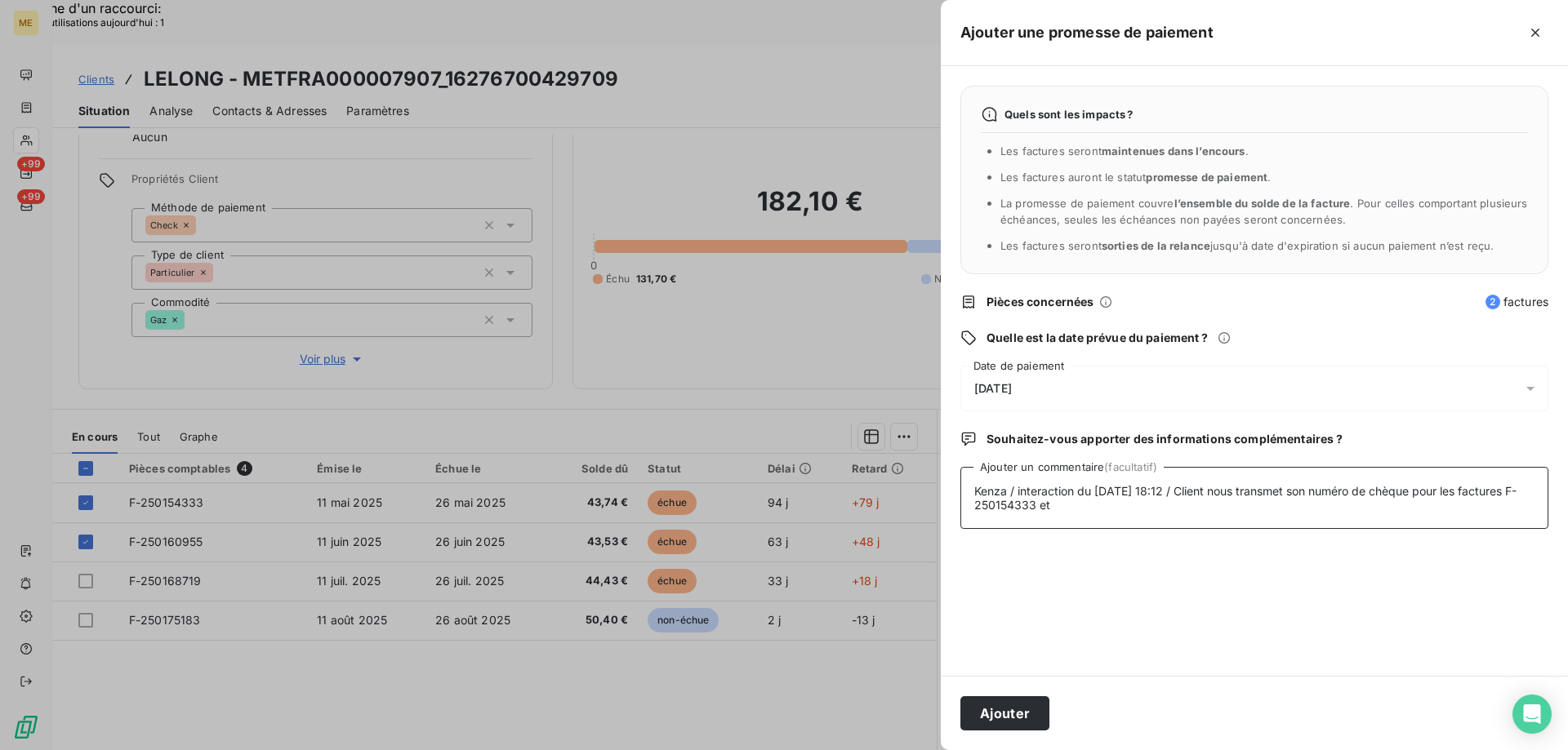
click at [1204, 508] on textarea "Kenza / interaction du 12/08/2025 18:12 / Client nous transmet son numéro de ch…" at bounding box center [1254, 498] width 588 height 62
paste textarea "F-250160955"
click at [1195, 501] on textarea "Kenza / interaction du 12/08/2025 18:12 / Client nous transmet son numéro de ch…" at bounding box center [1254, 498] width 588 height 62
click at [1167, 506] on textarea "Kenza / interaction du 12/08/2025 18:12 / Client nous transmet son numéro de ch…" at bounding box center [1254, 498] width 588 height 62
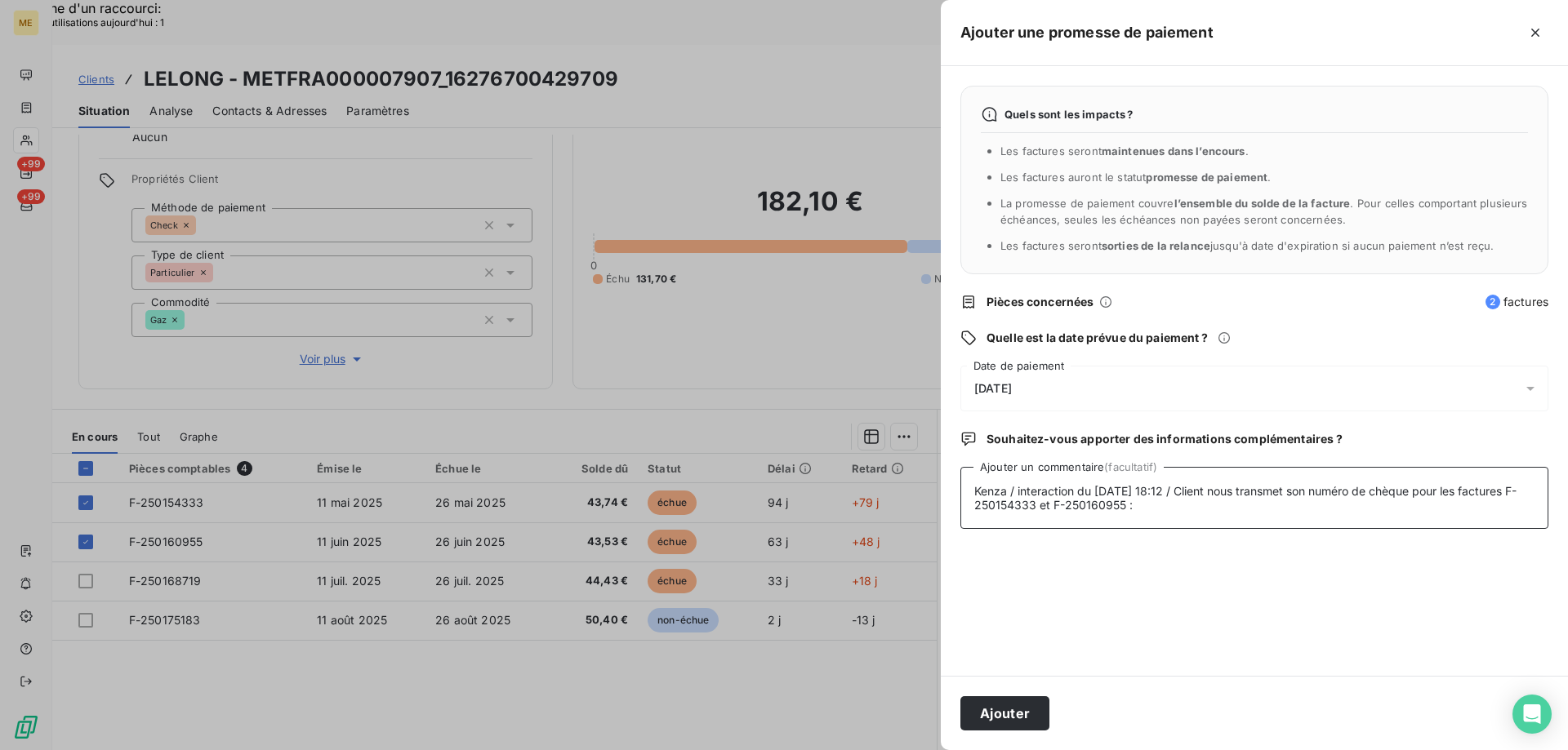
paste textarea "chèque N° 1978483 banque Crédit Agricole en date du [DATE] pour un montant de 8…"
click at [1319, 377] on div "19/08/2025" at bounding box center [1254, 388] width 588 height 45
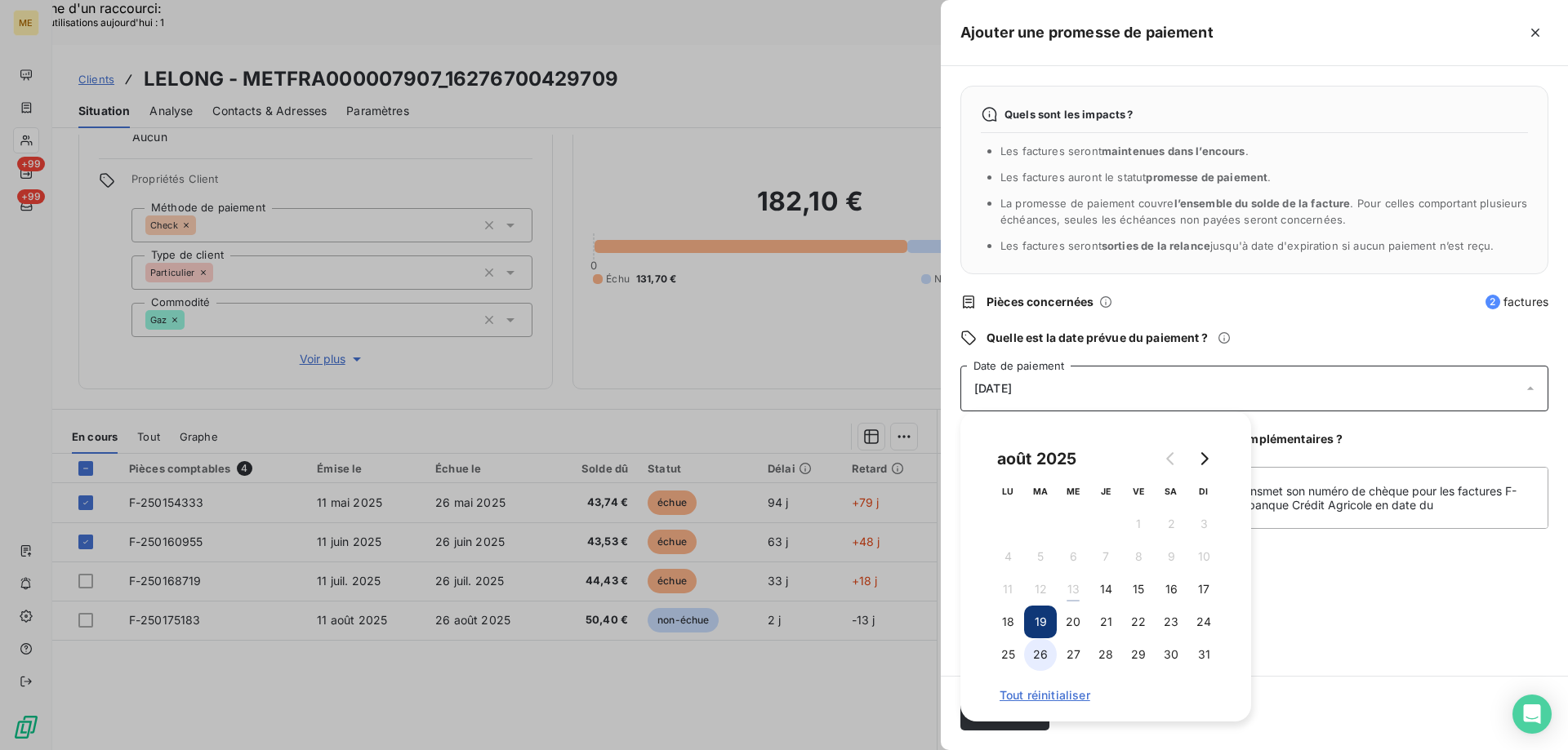
click at [1026, 652] on button "26" at bounding box center [1040, 655] width 33 height 33
click at [1406, 517] on textarea "Kenza / interaction du 12/08/2025 18:12 / Client nous transmet son numéro de ch…" at bounding box center [1254, 498] width 588 height 62
click at [1270, 602] on div "Quels sont les impacts ? Les factures seront maintenues dans l’encours . Les fa…" at bounding box center [1254, 371] width 627 height 610
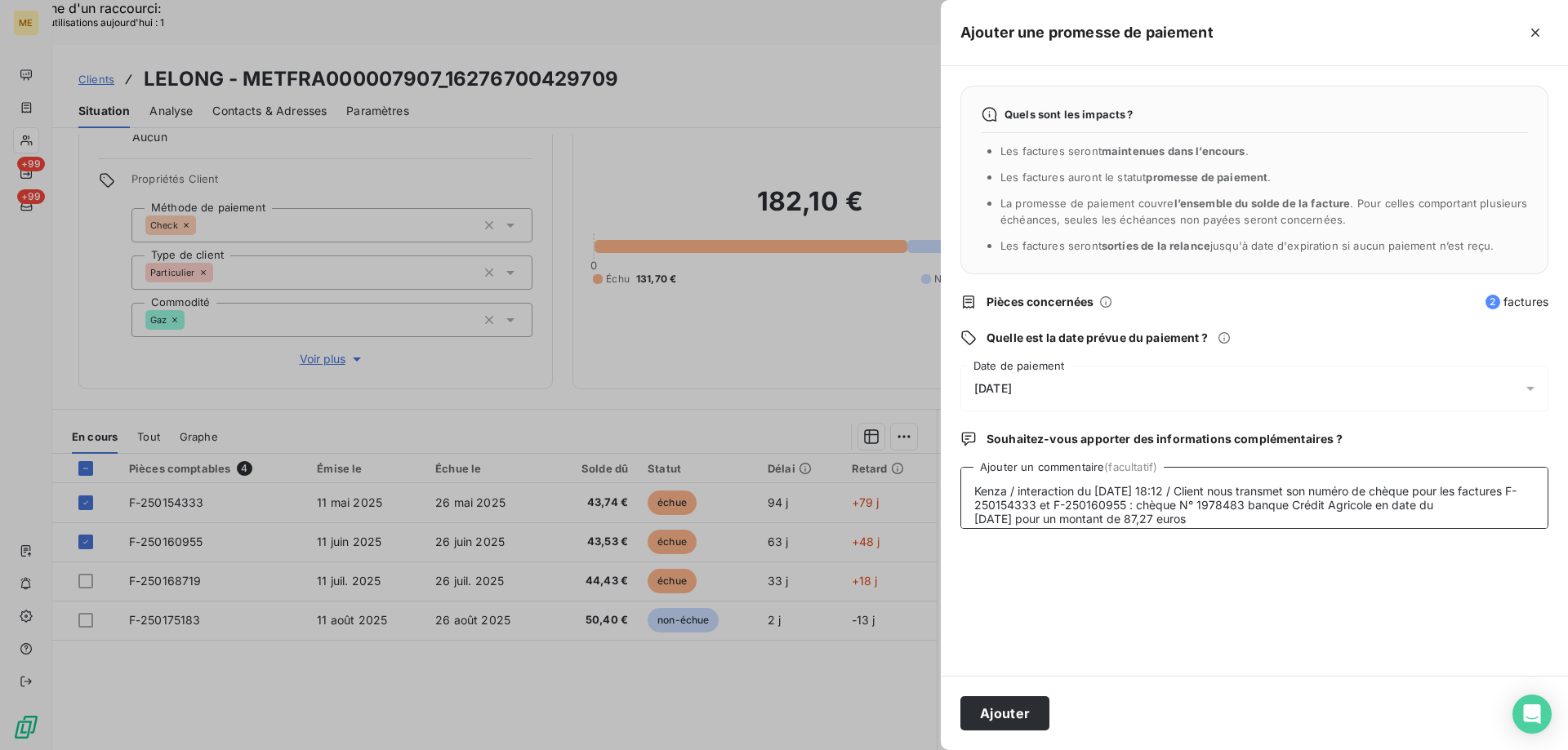
click at [1226, 513] on textarea "Kenza / interaction du 12/08/2025 18:12 / Client nous transmet son numéro de ch…" at bounding box center [1254, 498] width 588 height 62
paste textarea "00095632"
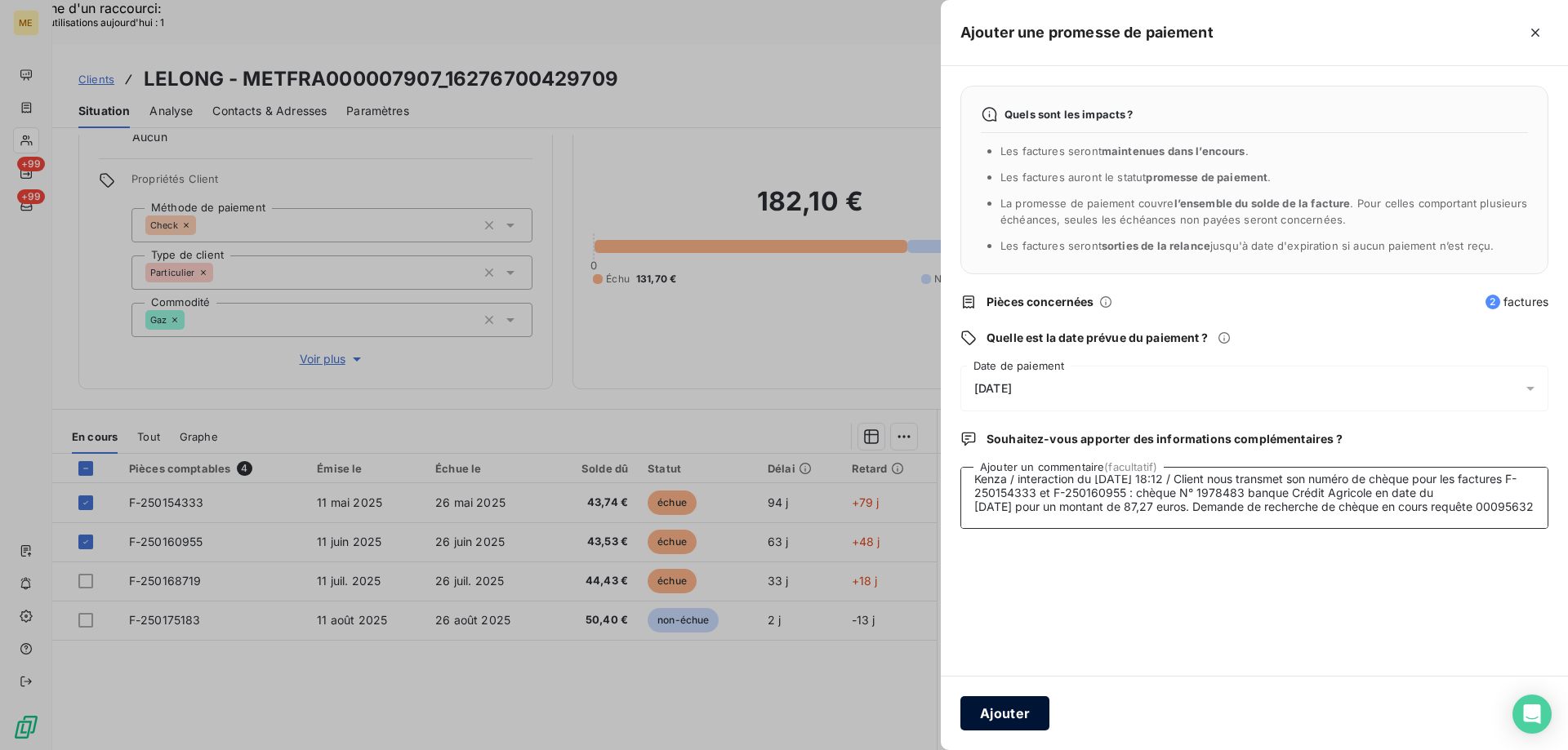
type textarea "Kenza / interaction du 12/08/2025 18:12 / Client nous transmet son numéro de ch…"
click at [1016, 712] on button "Ajouter" at bounding box center [1005, 714] width 89 height 35
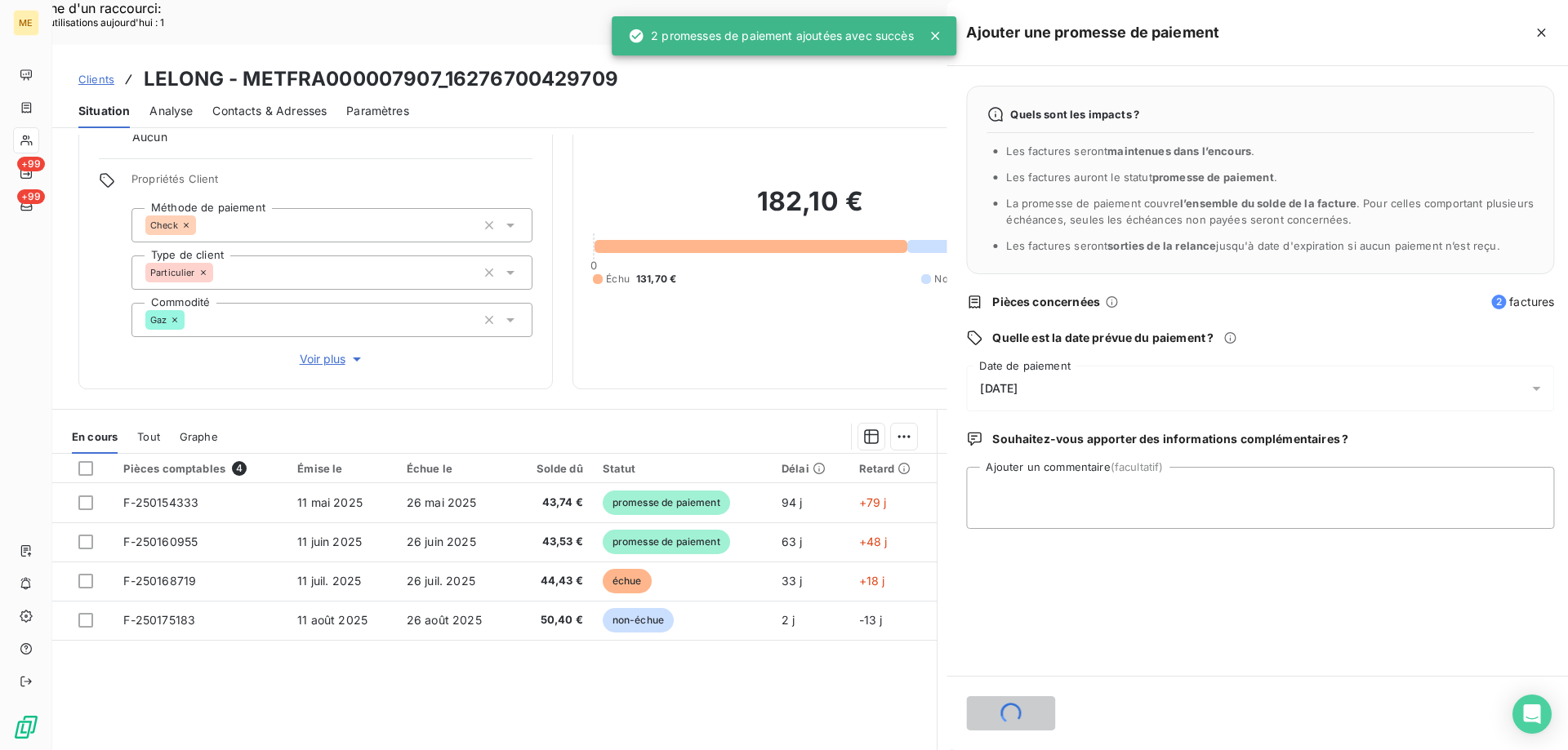
scroll to position [0, 0]
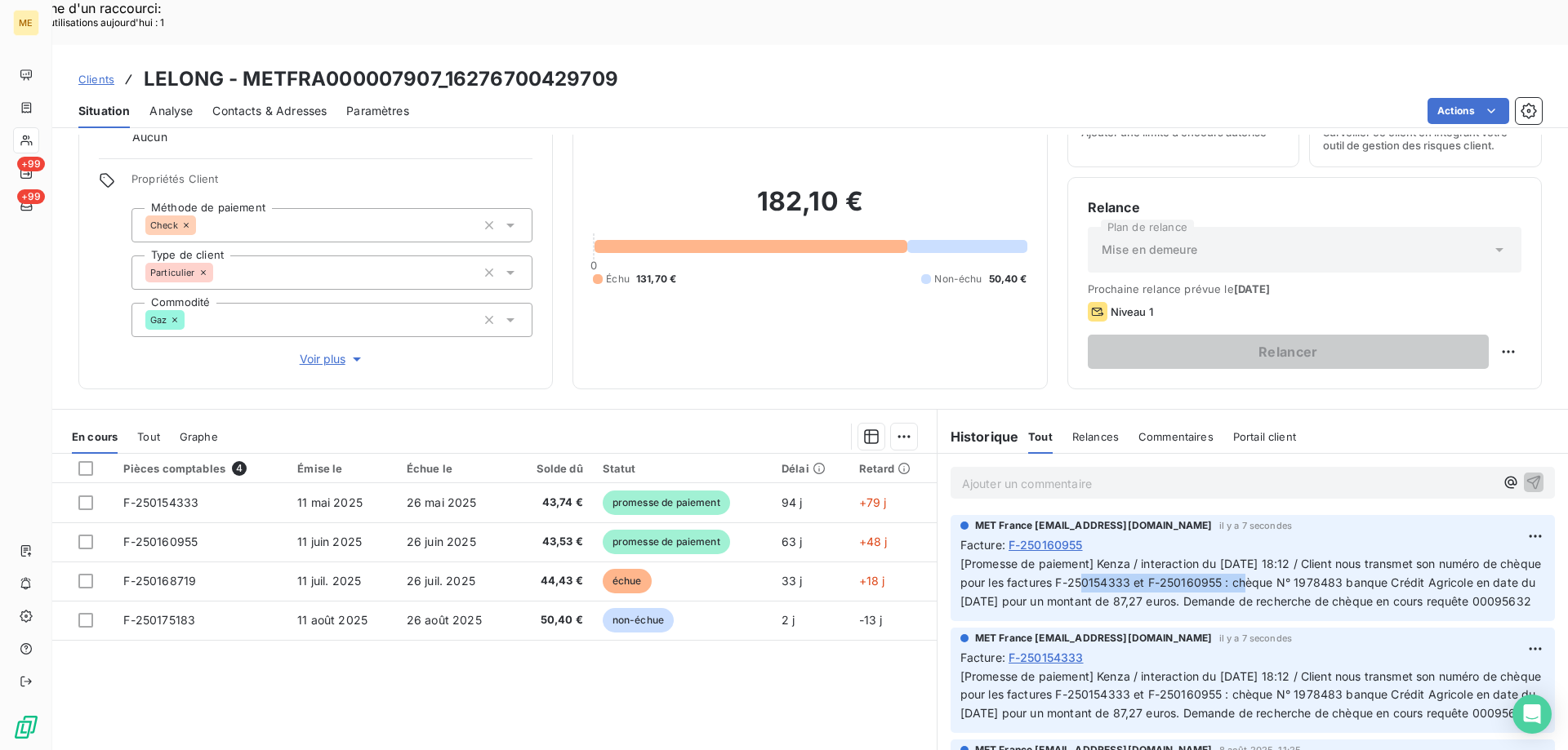
copy span "F-250154333 et F-250160955"
drag, startPoint x: 1263, startPoint y: 534, endPoint x: 1095, endPoint y: 538, distance: 168.0
click at [1095, 557] on span "[Promesse de paiement] Kenza / interaction du 12/08/2025 18:12 / Client nous tr…" at bounding box center [1252, 583] width 584 height 51
drag, startPoint x: 42, startPoint y: 138, endPoint x: 32, endPoint y: 136, distance: 10.2
click at [39, 138] on div "ME +99 +99" at bounding box center [26, 375] width 52 height 750
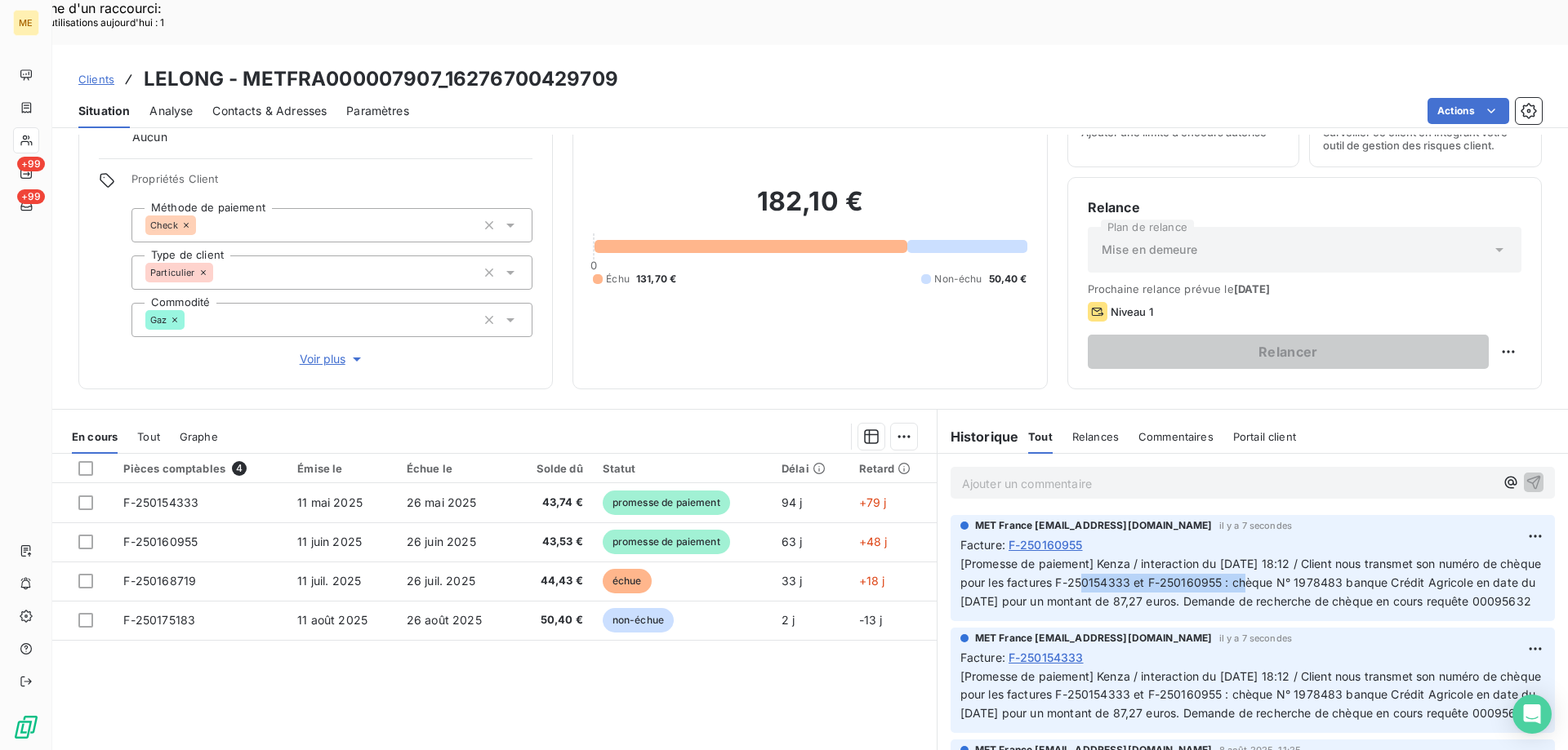
click at [32, 136] on icon at bounding box center [26, 140] width 14 height 13
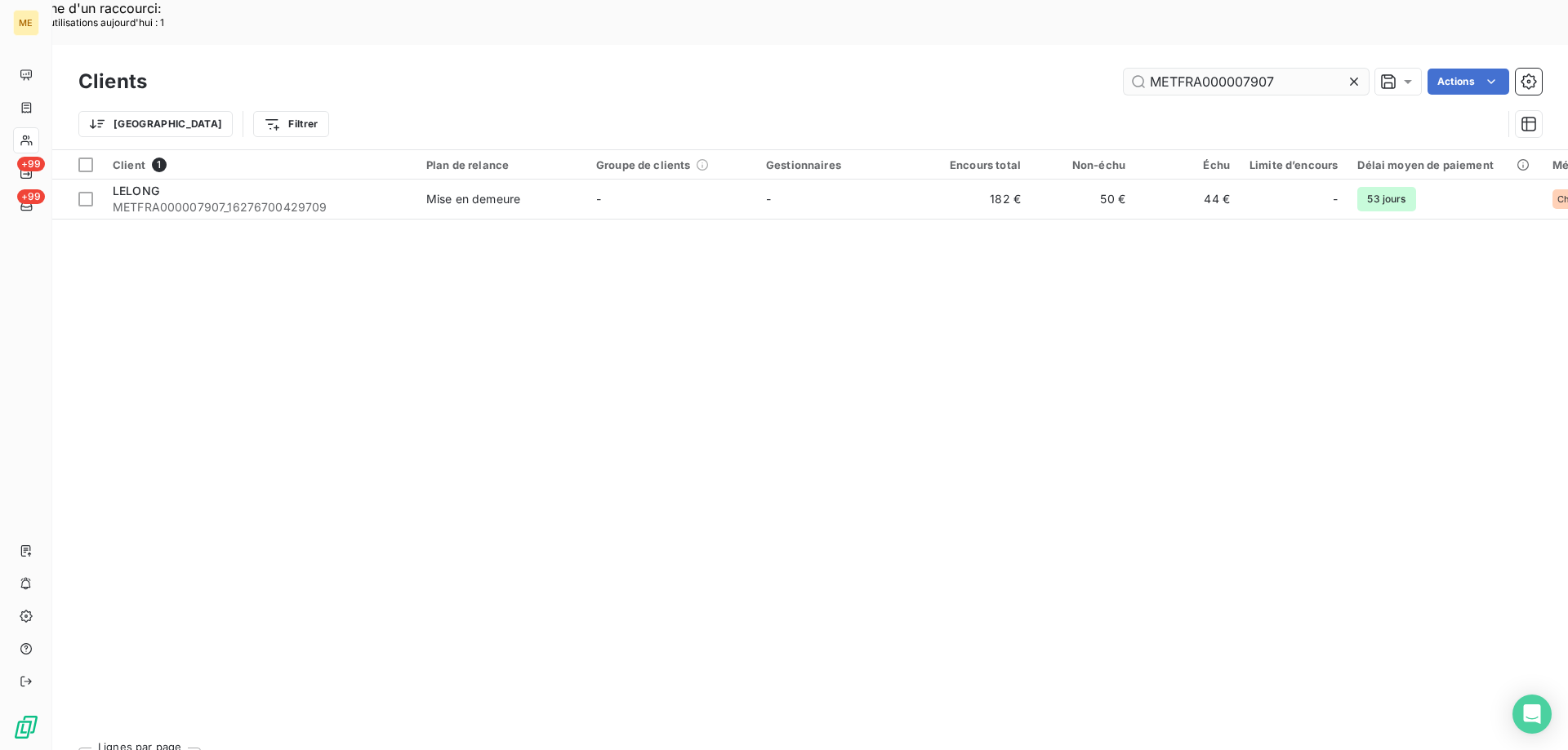
click at [1226, 68] on input "METFRA000007907" at bounding box center [1246, 82] width 245 height 26
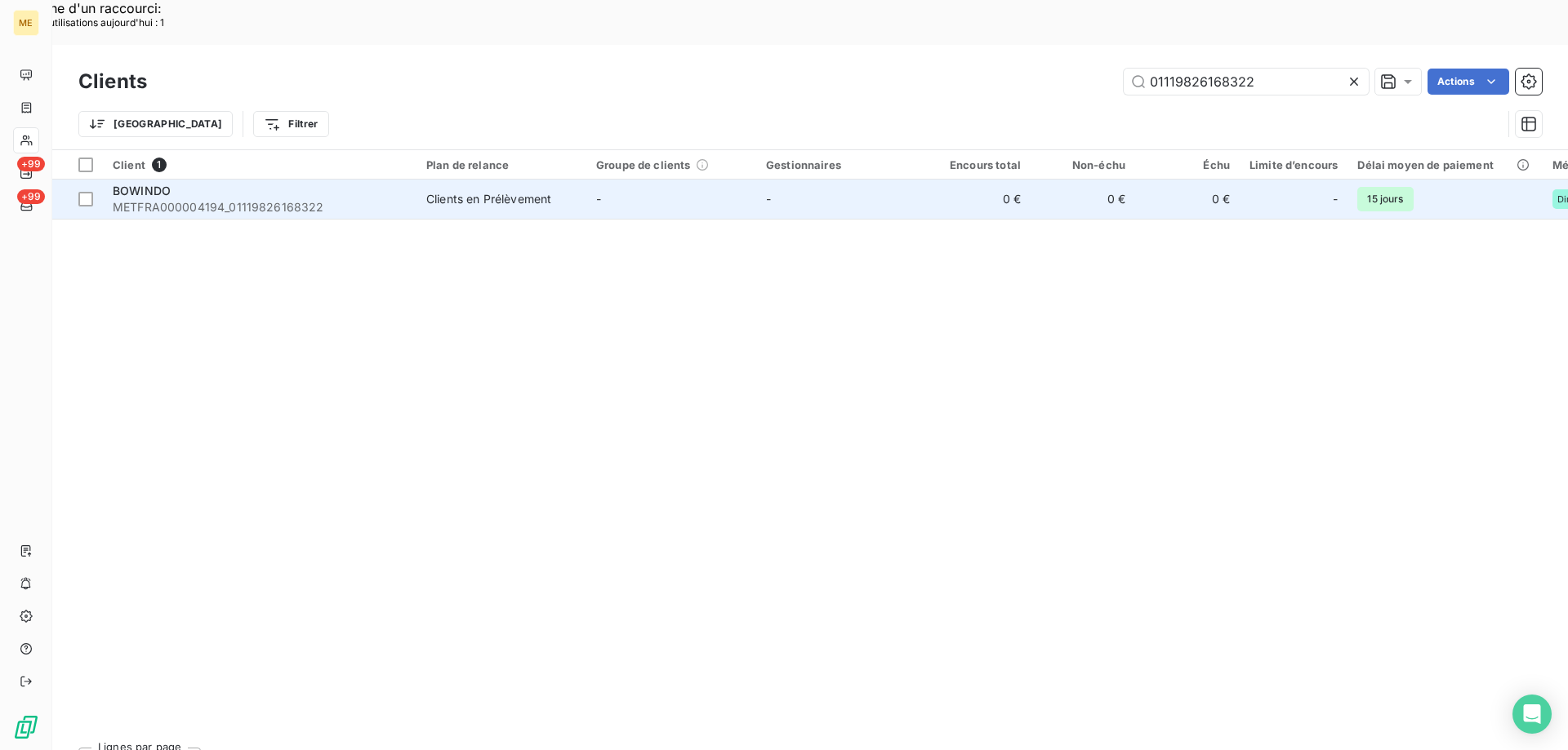
type input "01119826168322"
click at [217, 183] on div "BOWINDO" at bounding box center [260, 191] width 294 height 16
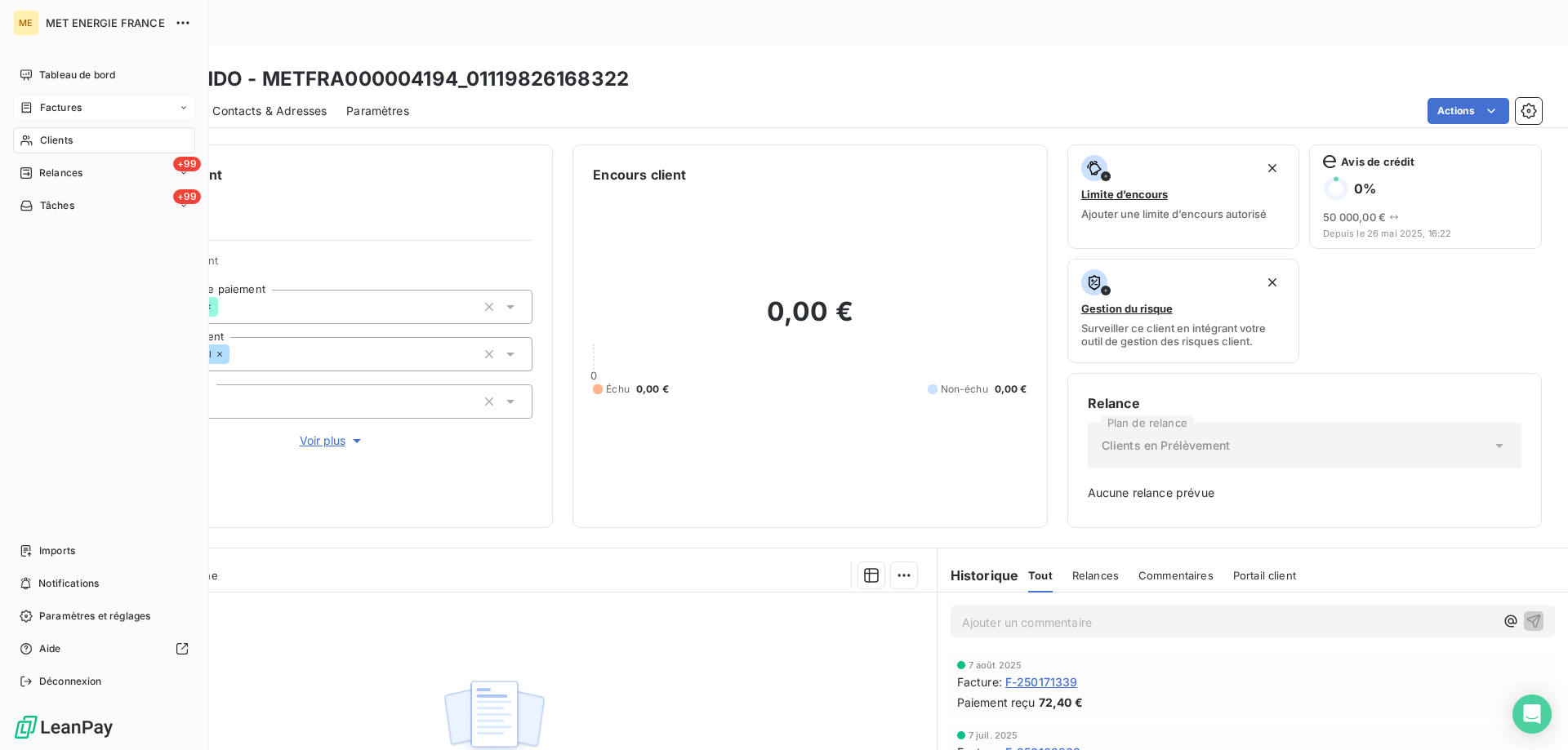
click at [50, 106] on span "Factures" at bounding box center [61, 108] width 42 height 15
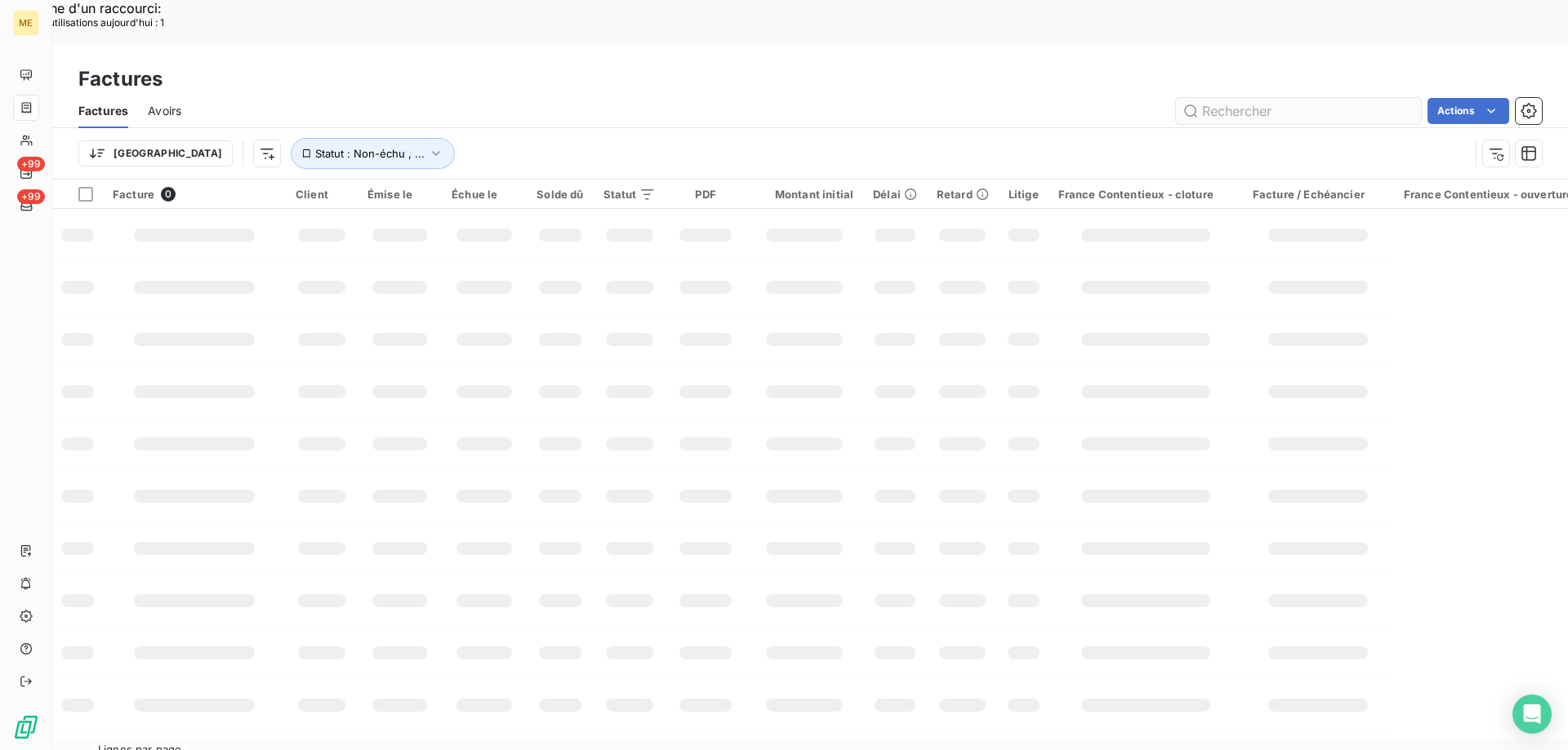
click at [1219, 98] on input "text" at bounding box center [1298, 111] width 245 height 26
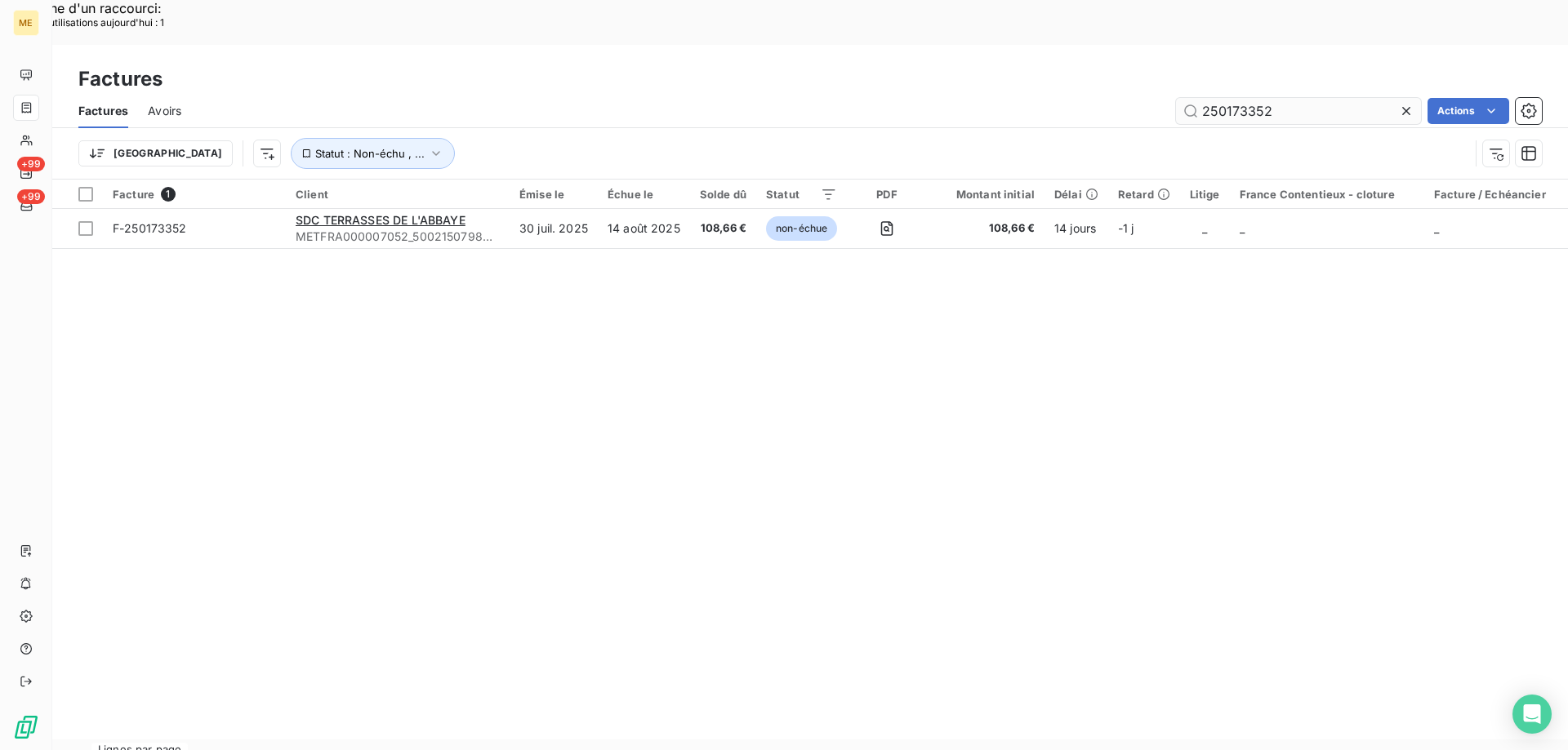
click at [1204, 98] on input "250173352" at bounding box center [1298, 111] width 245 height 26
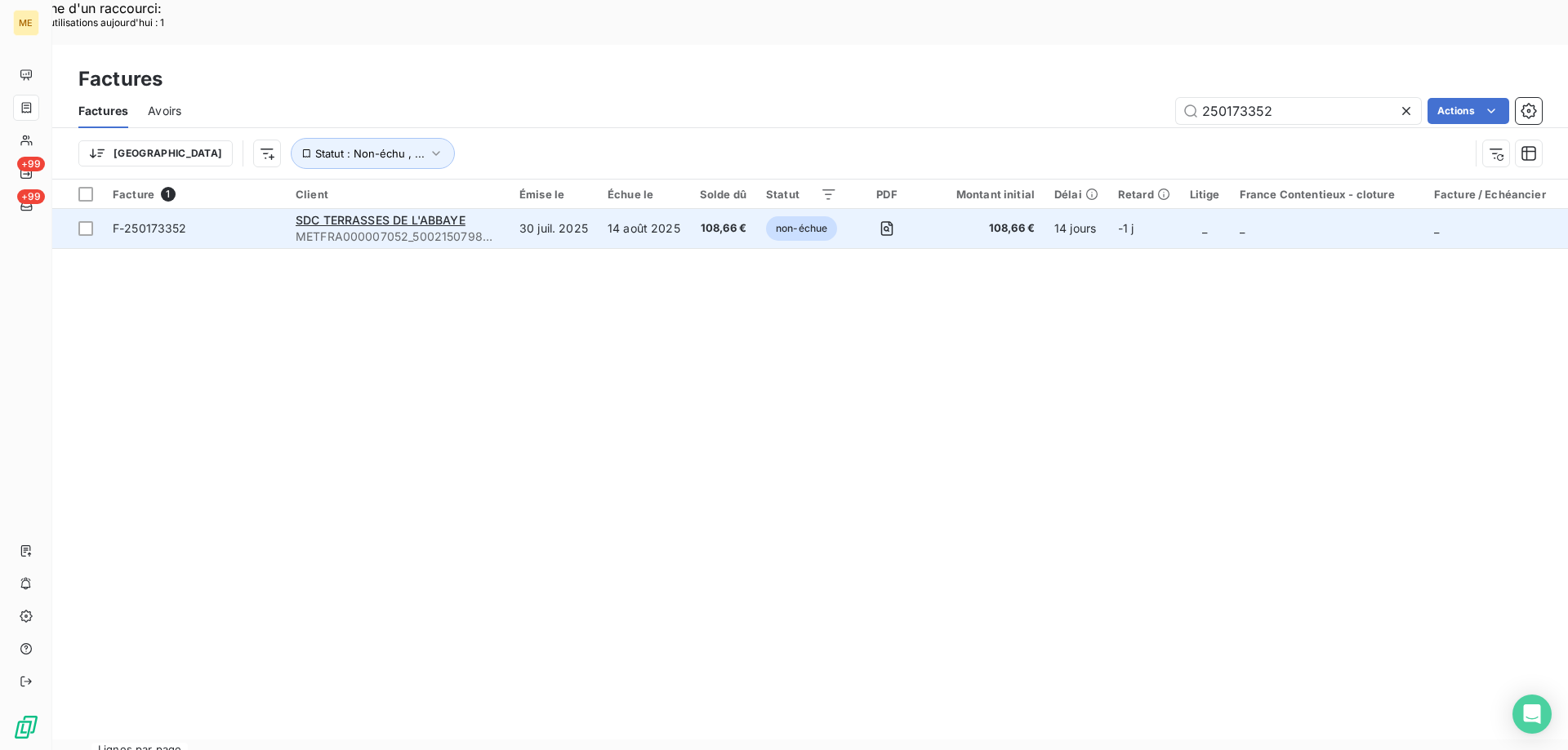
type input "250173352"
click at [267, 220] on span "F-250173352" at bounding box center [195, 228] width 163 height 16
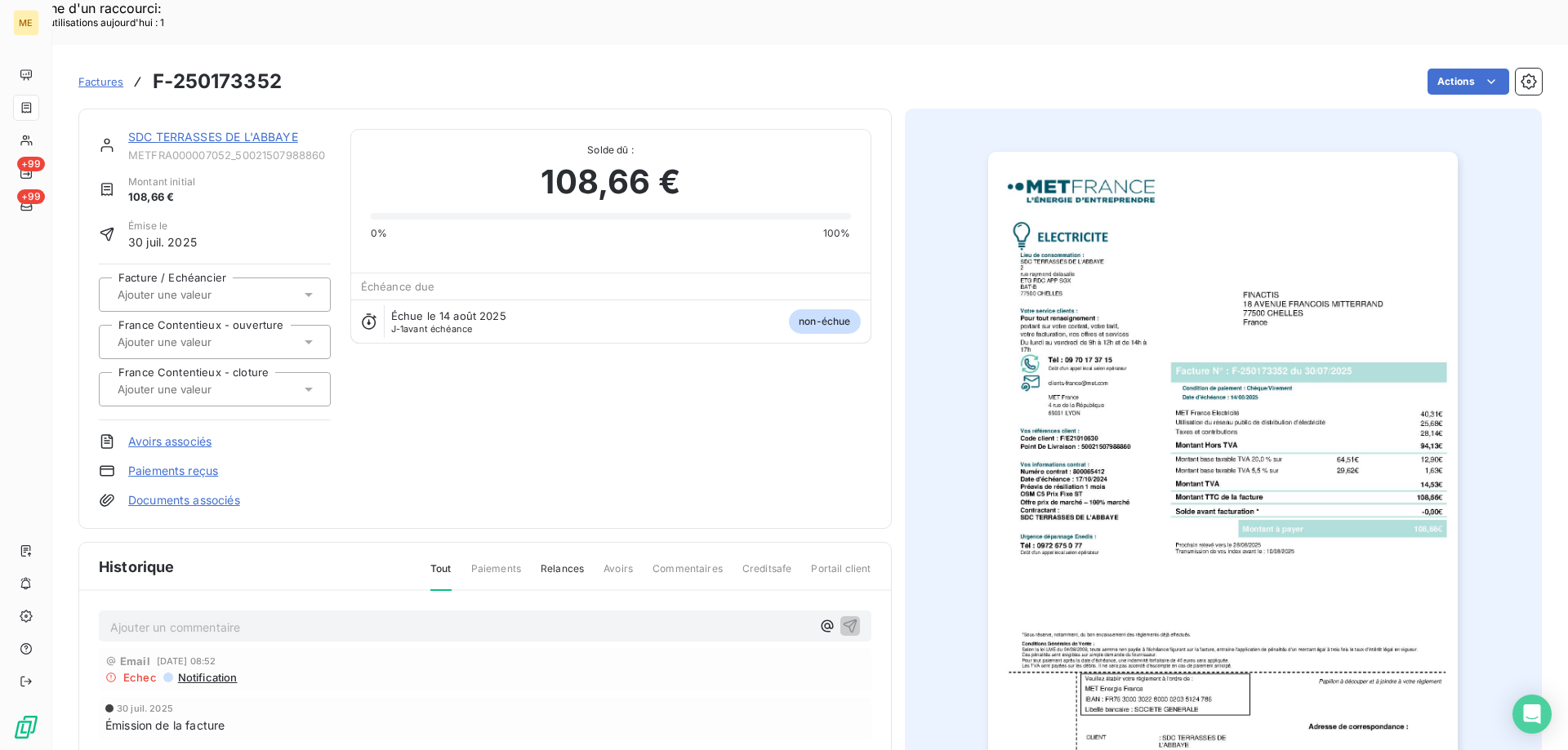
click at [247, 129] on link "SDC TERRASSES DE L'ABBAYE" at bounding box center [214, 136] width 170 height 14
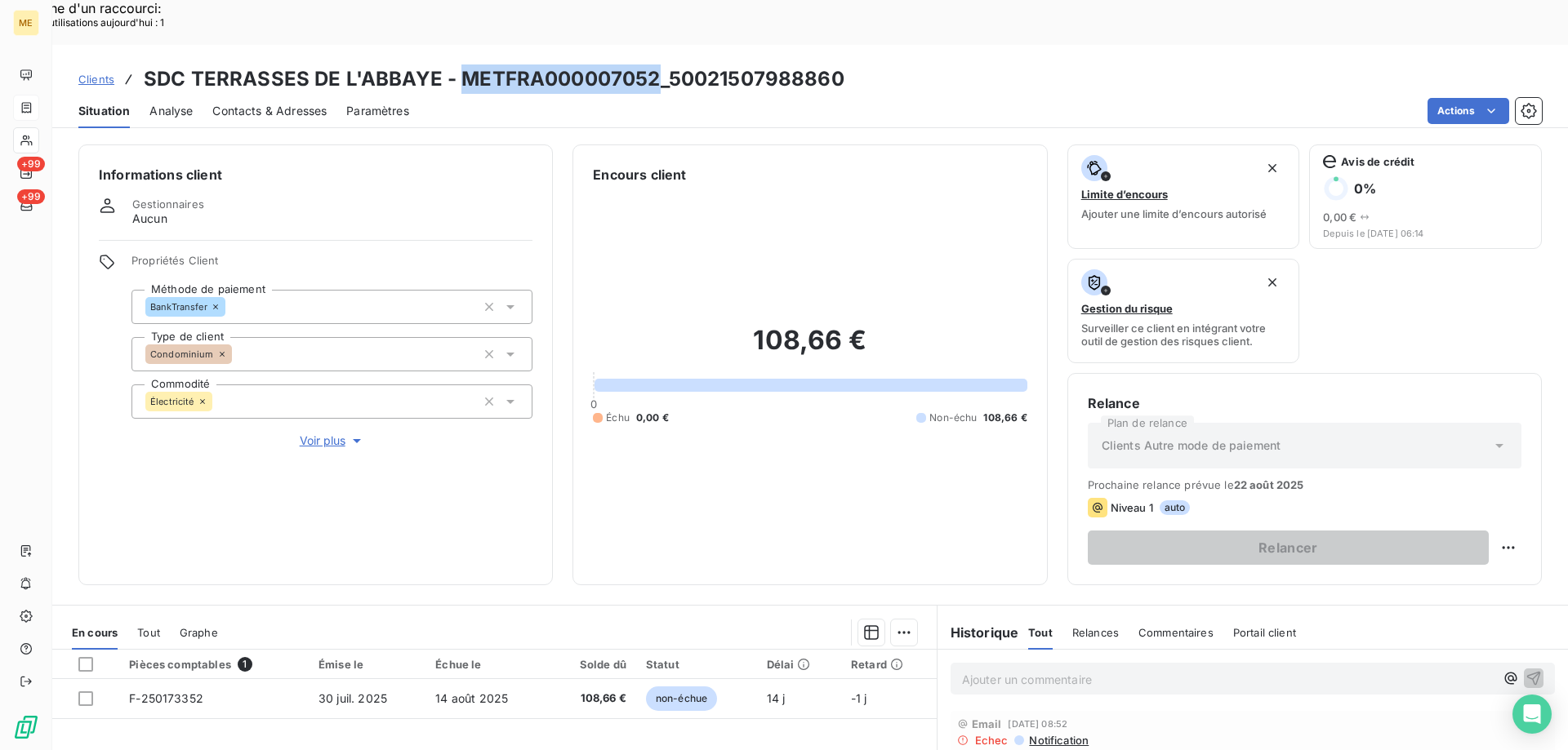
copy h3 "METFRA000007052"
drag, startPoint x: 462, startPoint y: 30, endPoint x: 650, endPoint y: 33, distance: 188.0
click at [650, 64] on h3 "SDC TERRASSES DE L'ABBAYE - METFRA000007052_50021507988860" at bounding box center [494, 79] width 701 height 30
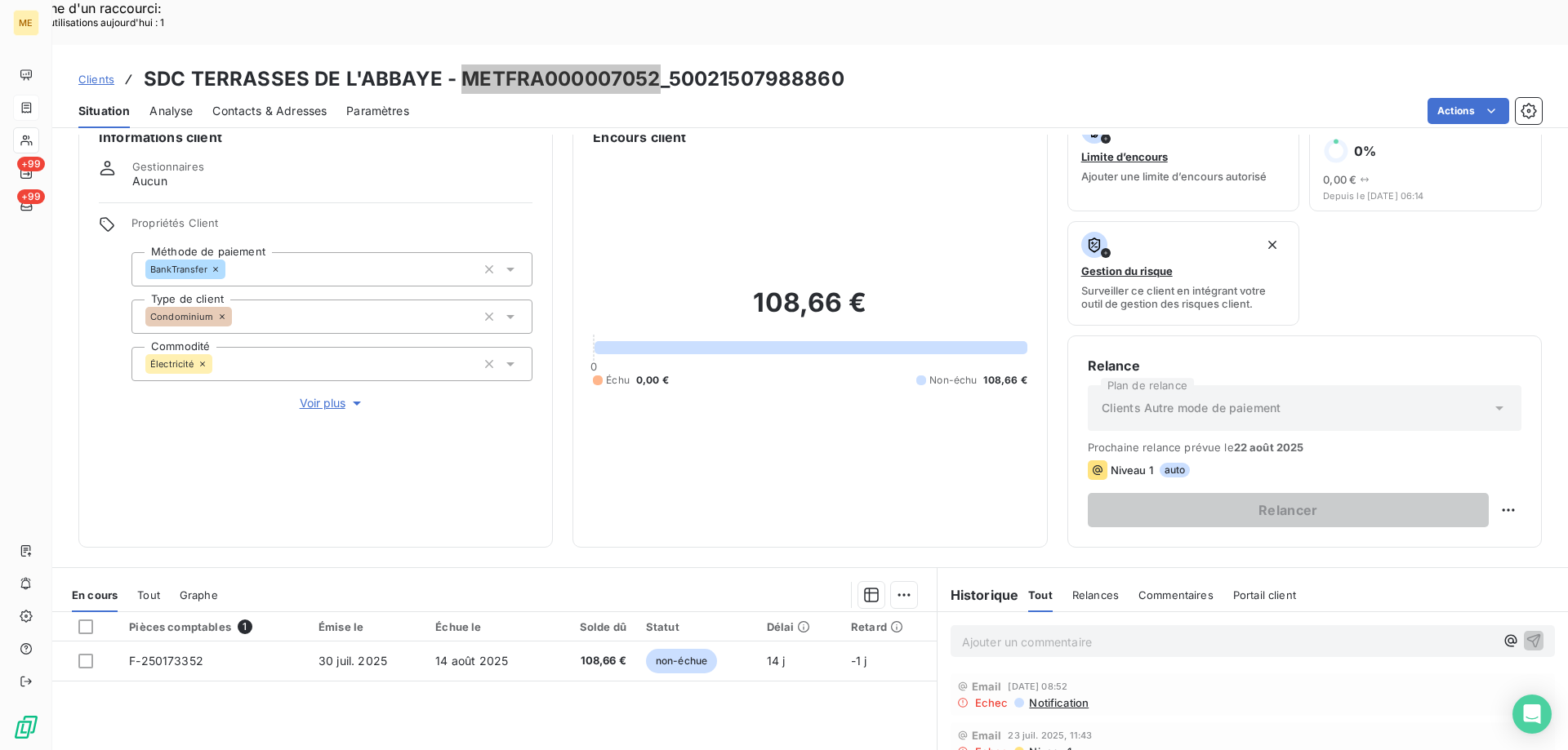
scroll to position [82, 0]
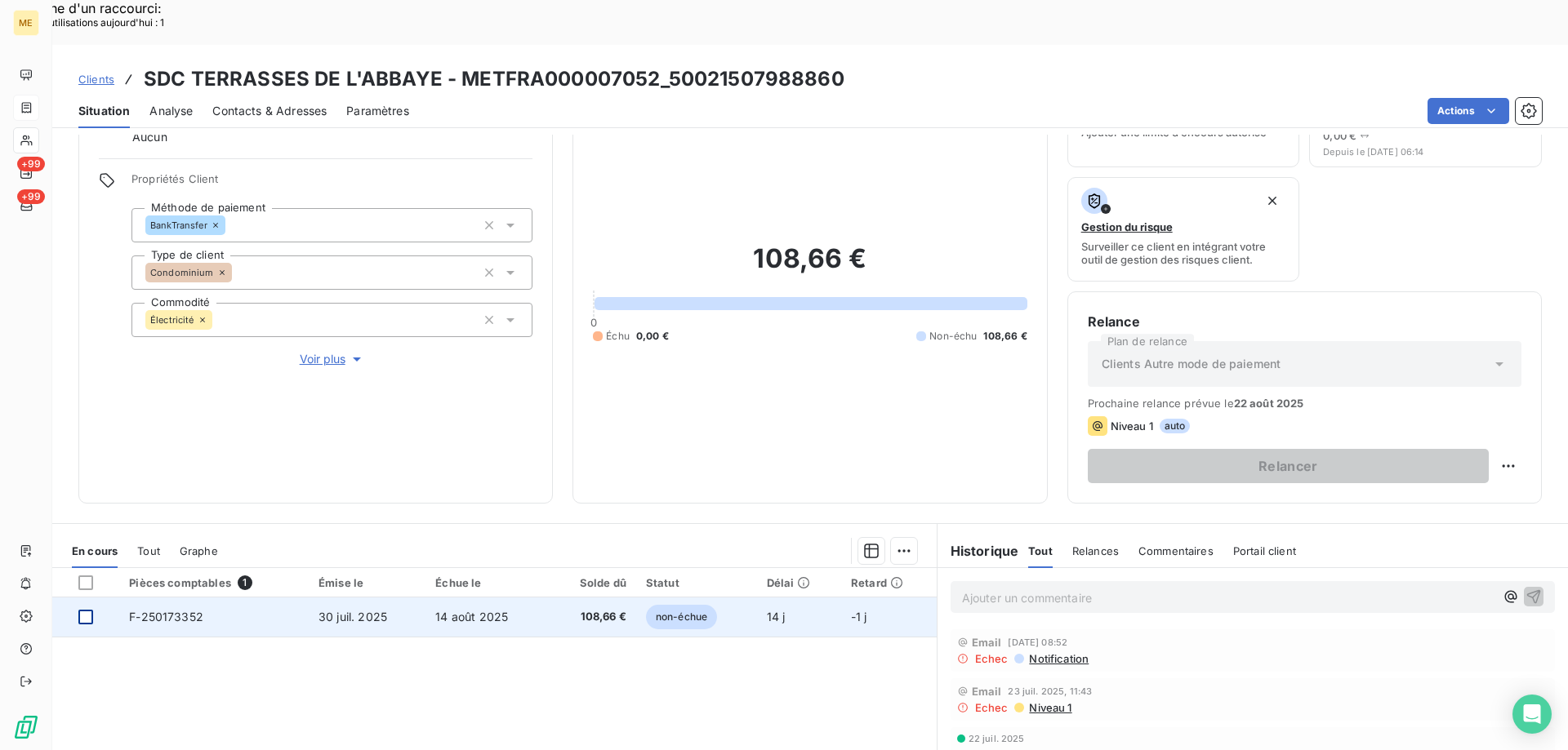
click at [86, 610] on div at bounding box center [86, 617] width 15 height 15
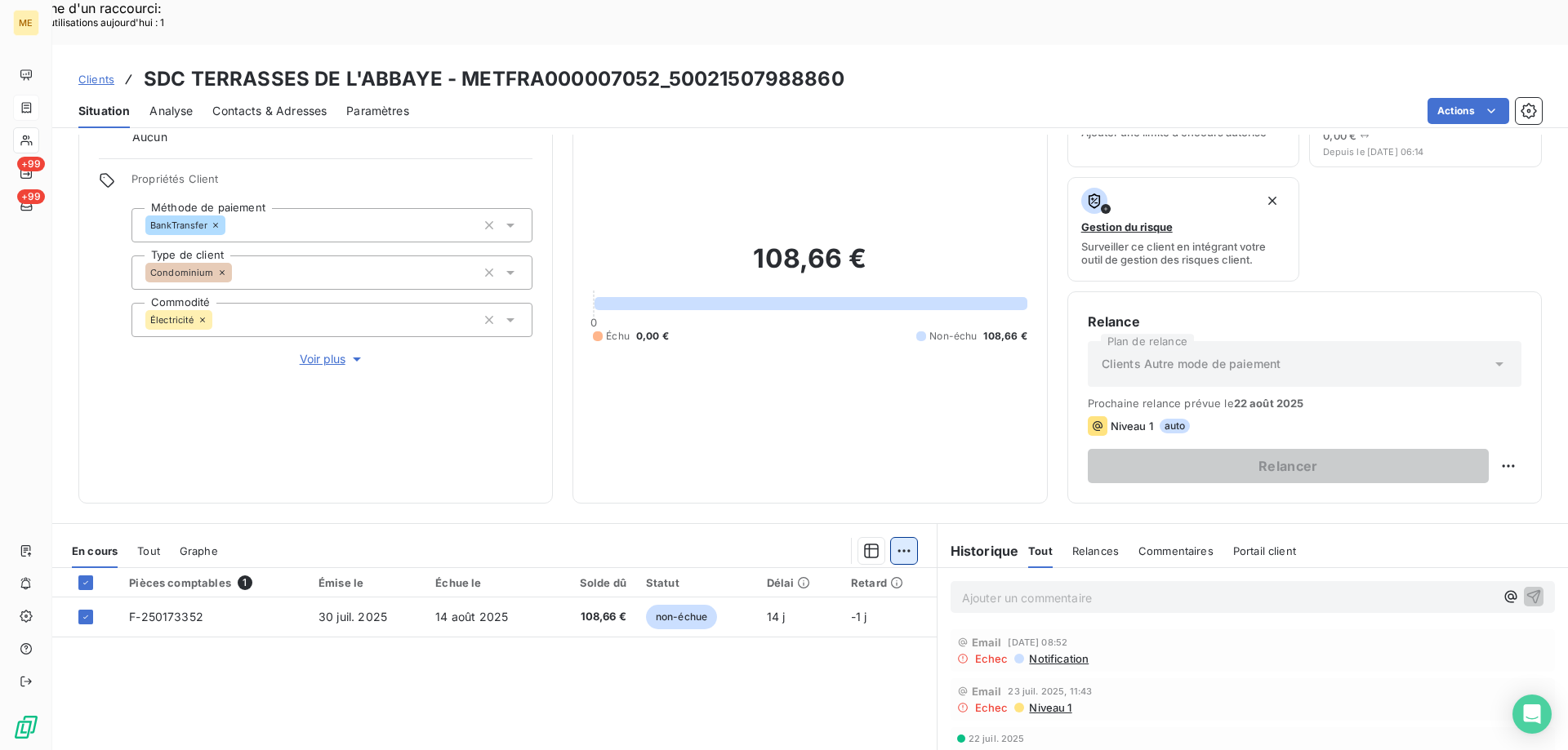
click at [784, 568] on div "Ajouter une promesse de paiement (1 facture)" at bounding box center [758, 572] width 289 height 26
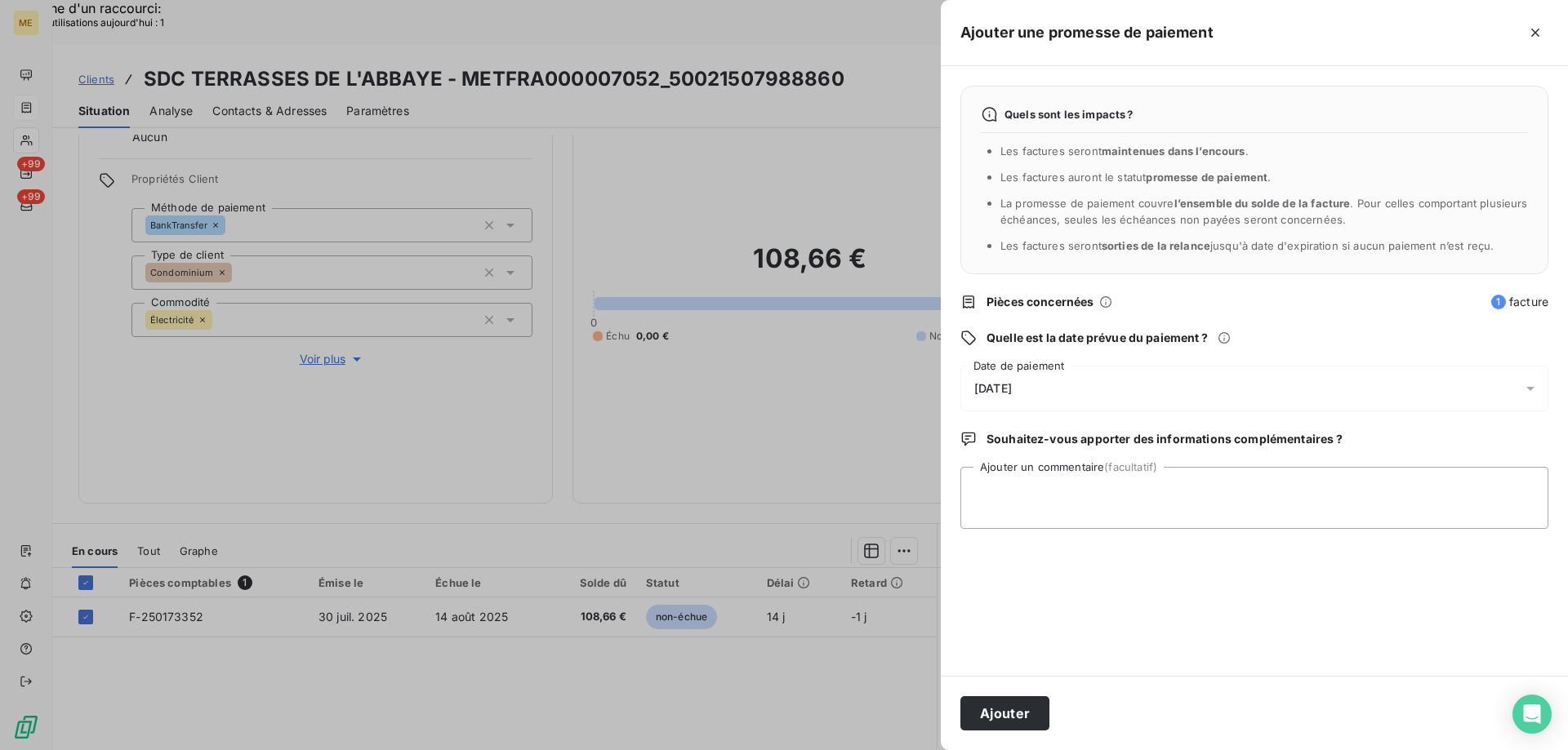
click at [1082, 397] on div "14/08/2025" at bounding box center [1254, 388] width 588 height 45
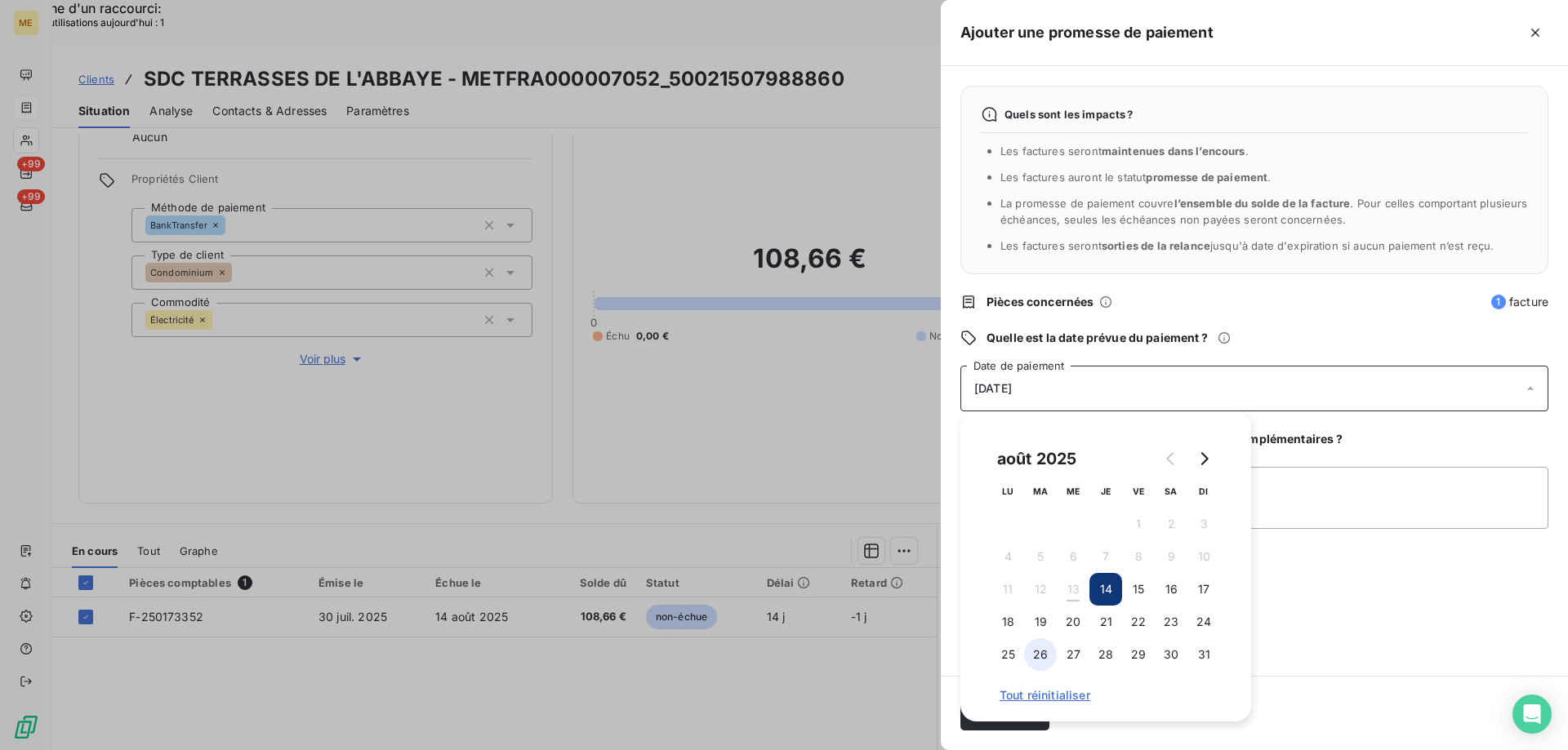
click at [1044, 652] on button "26" at bounding box center [1040, 655] width 33 height 33
click at [1350, 508] on textarea "Ajouter un commentaire (facultatif)" at bounding box center [1254, 498] width 588 height 62
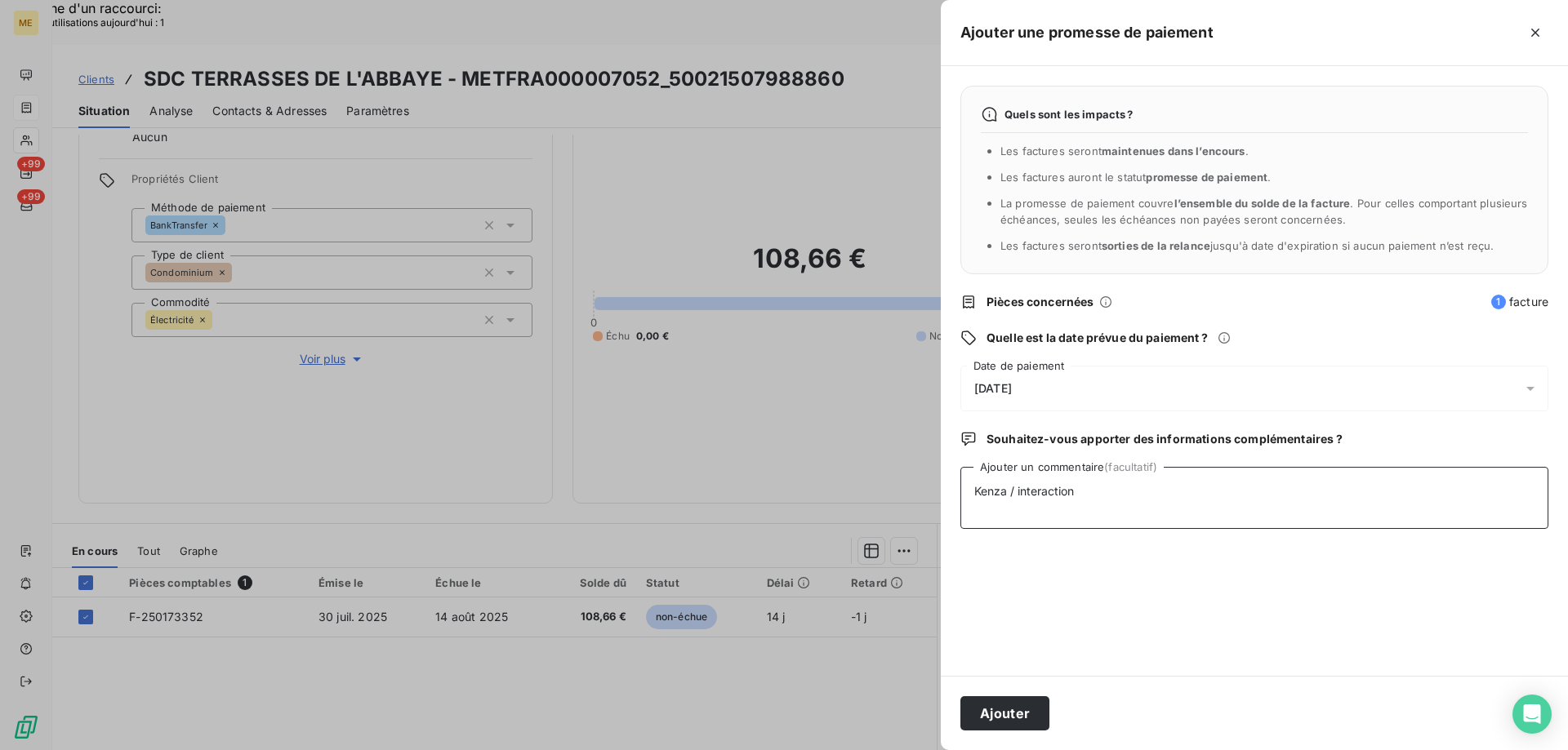
click at [1113, 485] on textarea "Kenza / interaction" at bounding box center [1254, 498] width 588 height 62
click at [1113, 486] on textarea "Kenza / interaction" at bounding box center [1254, 498] width 588 height 62
paste textarea "[DATE] 09:01"
click at [1431, 527] on textarea "Kenza / interaction 13/08/2025 09:01 / avis de virement d'un montant de" at bounding box center [1254, 498] width 588 height 62
click at [1528, 498] on textarea "Kenza / interaction 13/08/2025 09:01 / avis de virement d'un montant de 213.15€…" at bounding box center [1254, 498] width 588 height 62
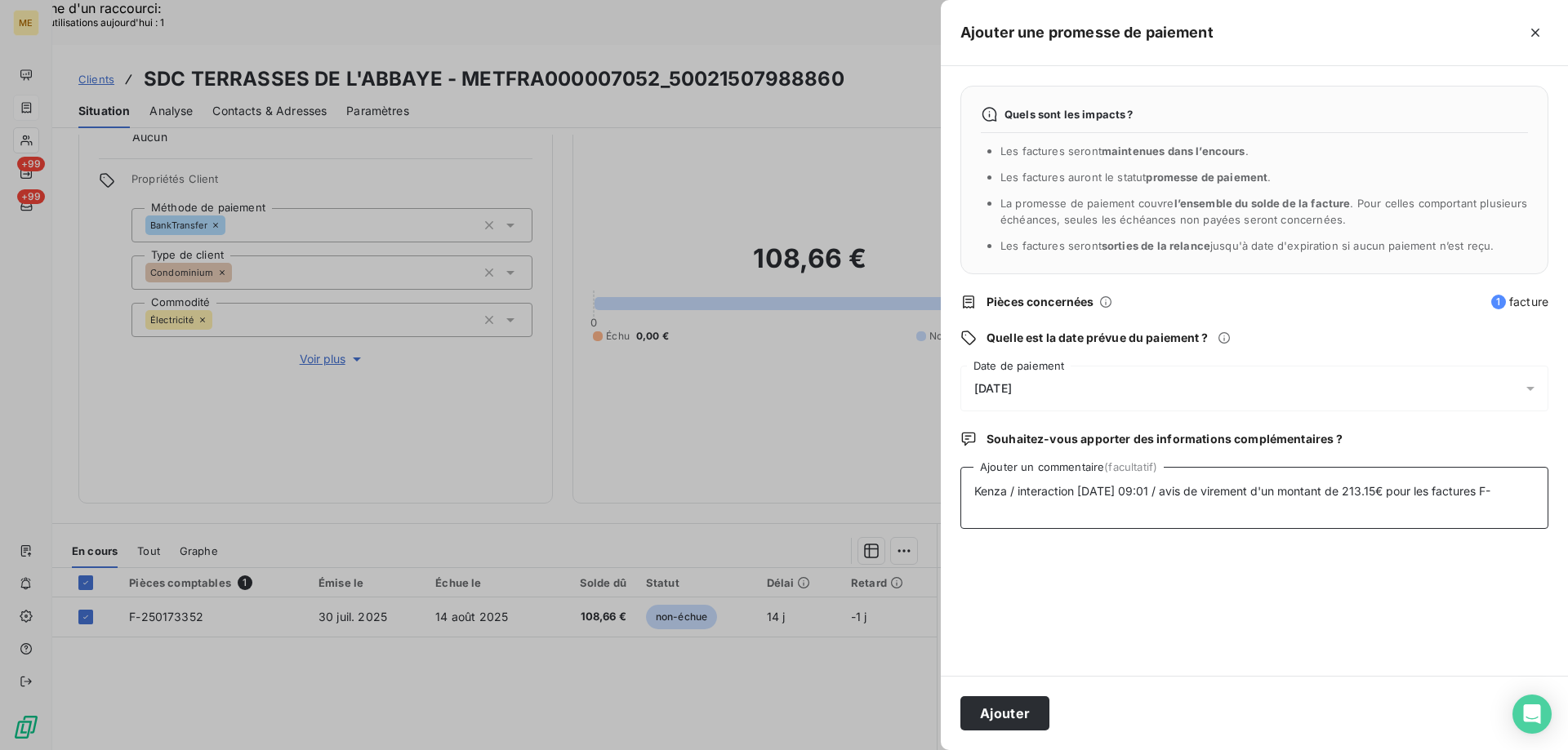
paste textarea "250173352"
click at [1106, 509] on textarea "Kenza / interaction 13/08/2025 09:01 / avis de virement d'un montant de 213.15€…" at bounding box center [1254, 498] width 588 height 62
paste textarea "250173351"
drag, startPoint x: 1281, startPoint y: 510, endPoint x: 970, endPoint y: 496, distance: 311.3
click at [970, 496] on textarea "Kenza / interaction [DATE] 09:01 / avis de virement d'un montant de 213.15€ pou…" at bounding box center [1254, 498] width 588 height 62
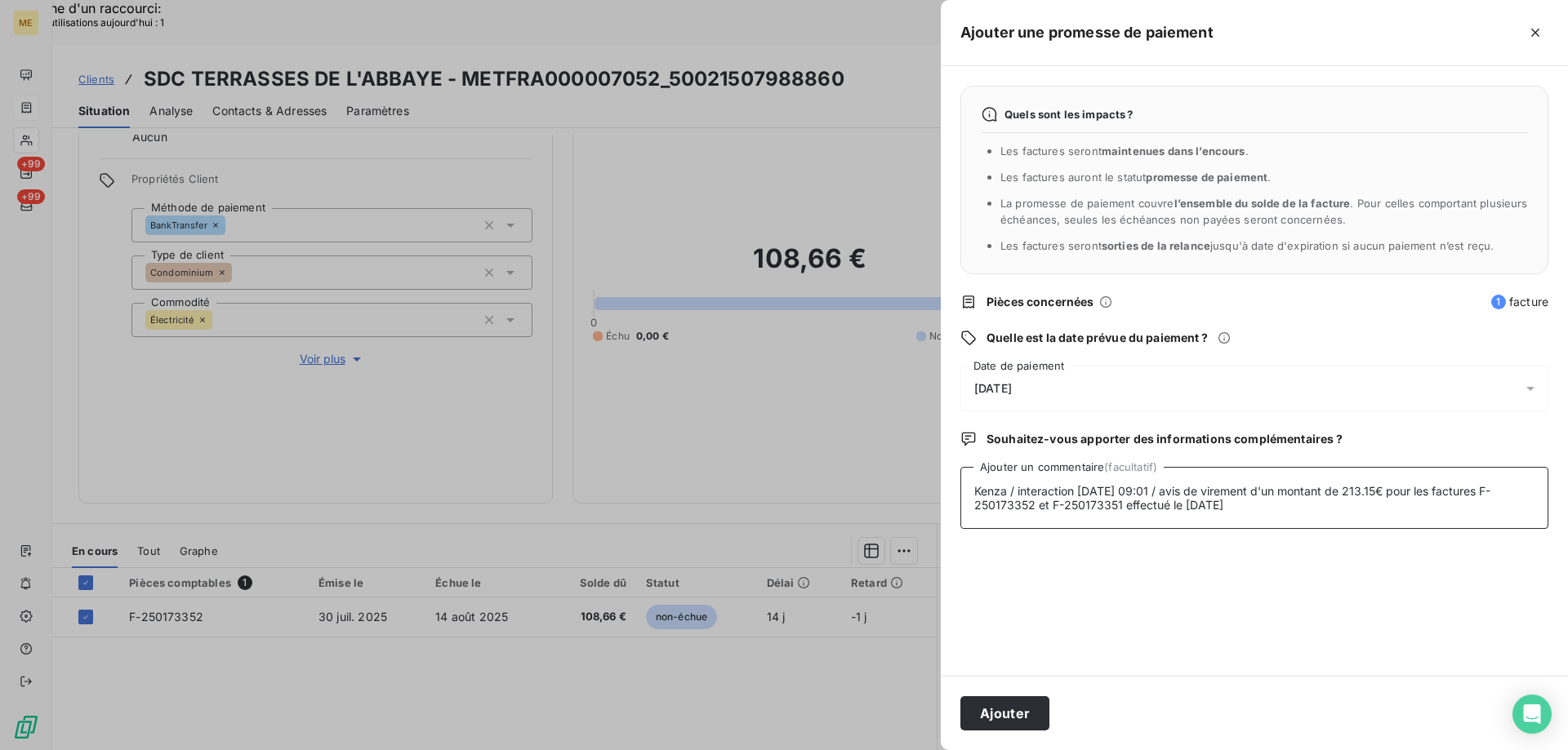
type textarea "Kenza / interaction [DATE] 09:01 / avis de virement d'un montant de 213.15€ pou…"
click at [1017, 711] on button "Ajouter" at bounding box center [1005, 714] width 89 height 35
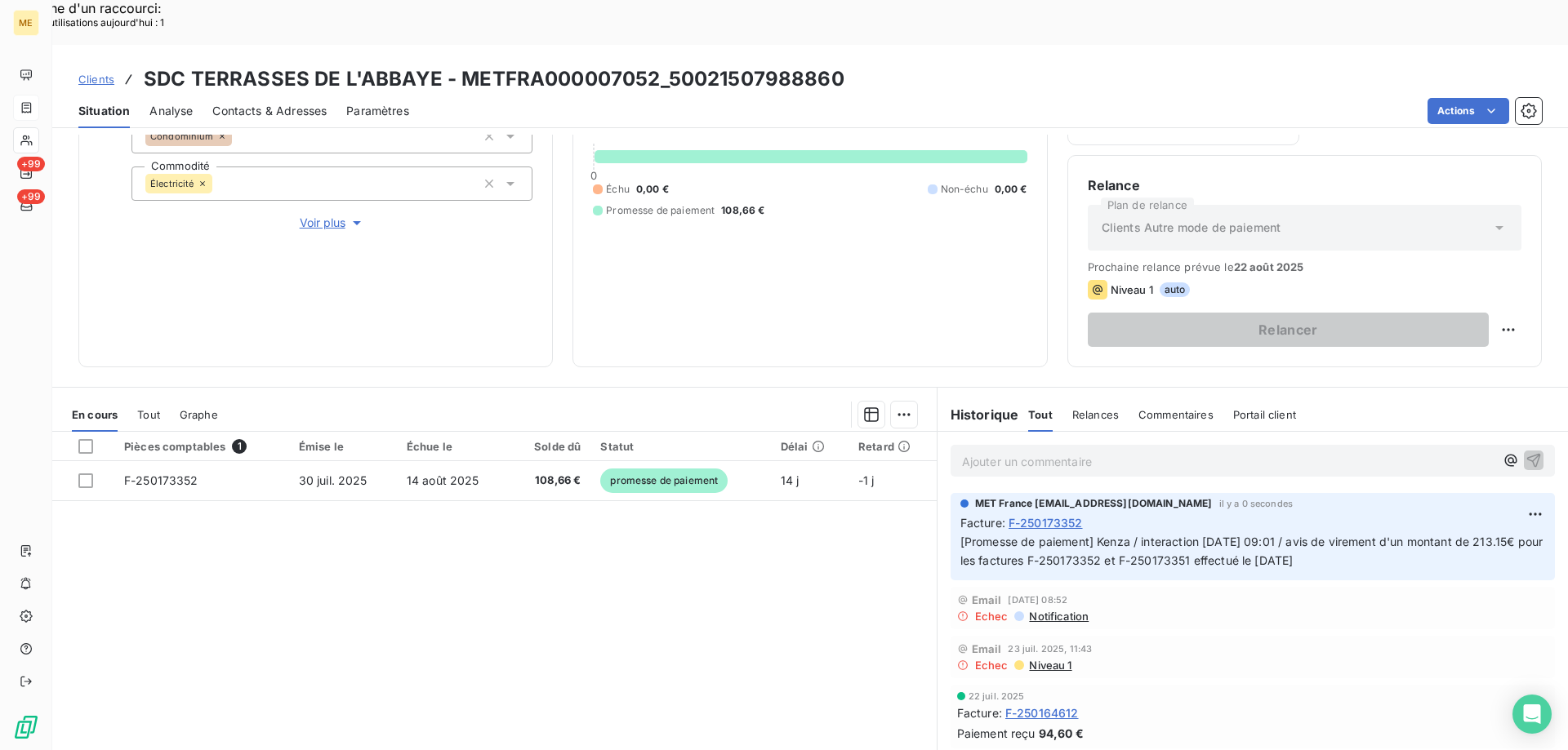
scroll to position [161, 0]
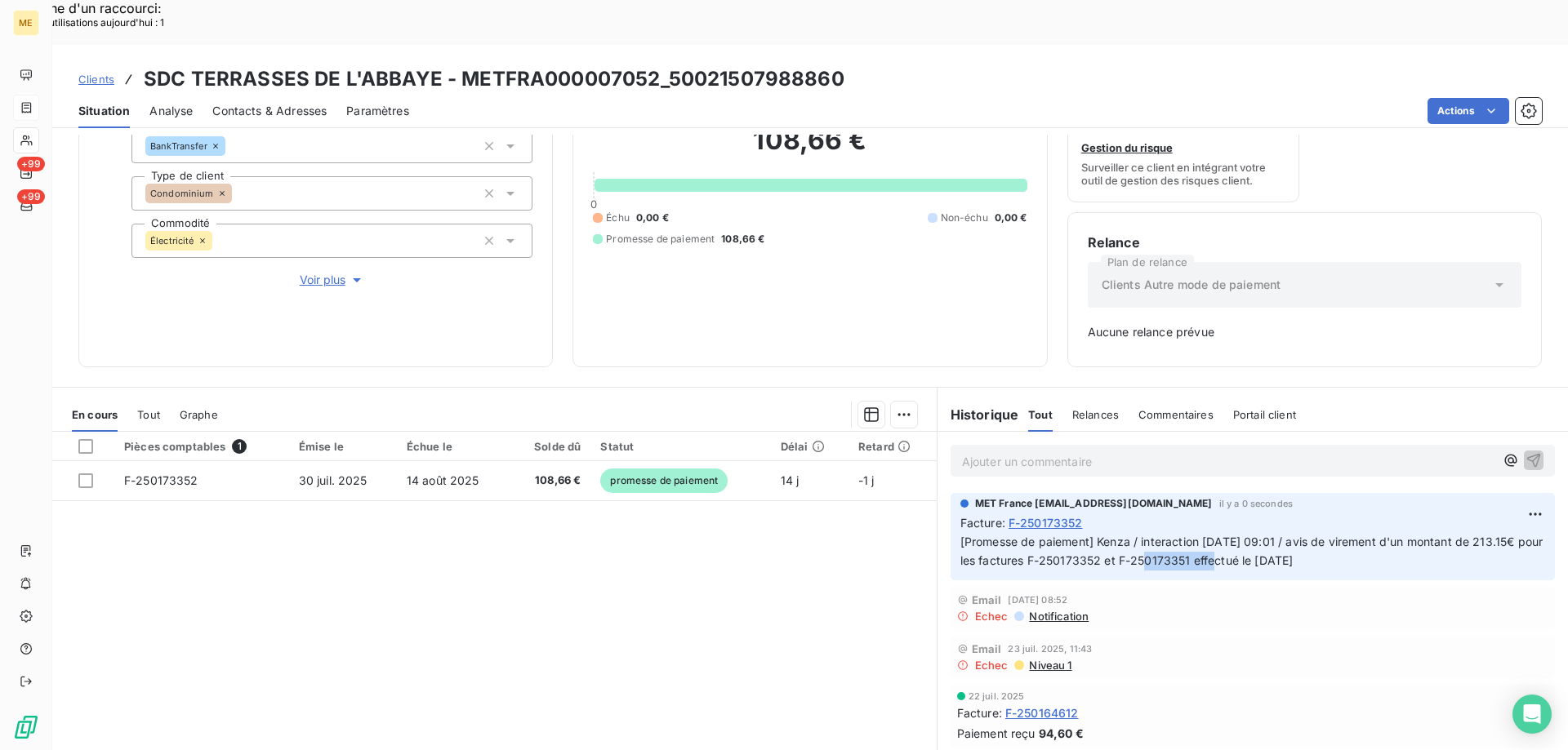
copy span "F-250173351"
drag, startPoint x: 1256, startPoint y: 513, endPoint x: 129, endPoint y: 121, distance: 1193.2
click at [1172, 535] on span "[Promesse de paiement] Kenza / interaction 13/08/2025 09:01 / avis de virement …" at bounding box center [1253, 551] width 586 height 33
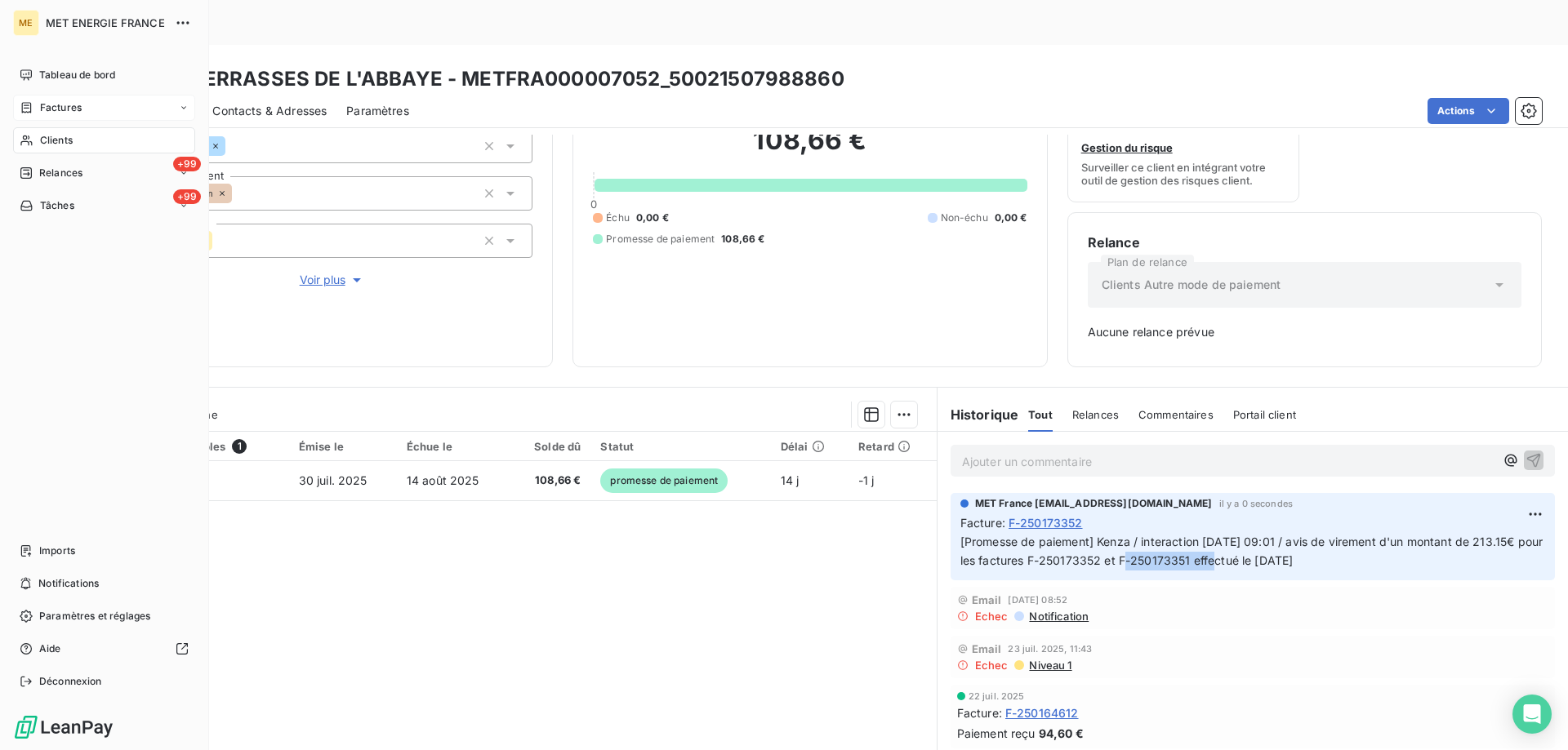
click at [46, 139] on span "Clients" at bounding box center [57, 140] width 33 height 15
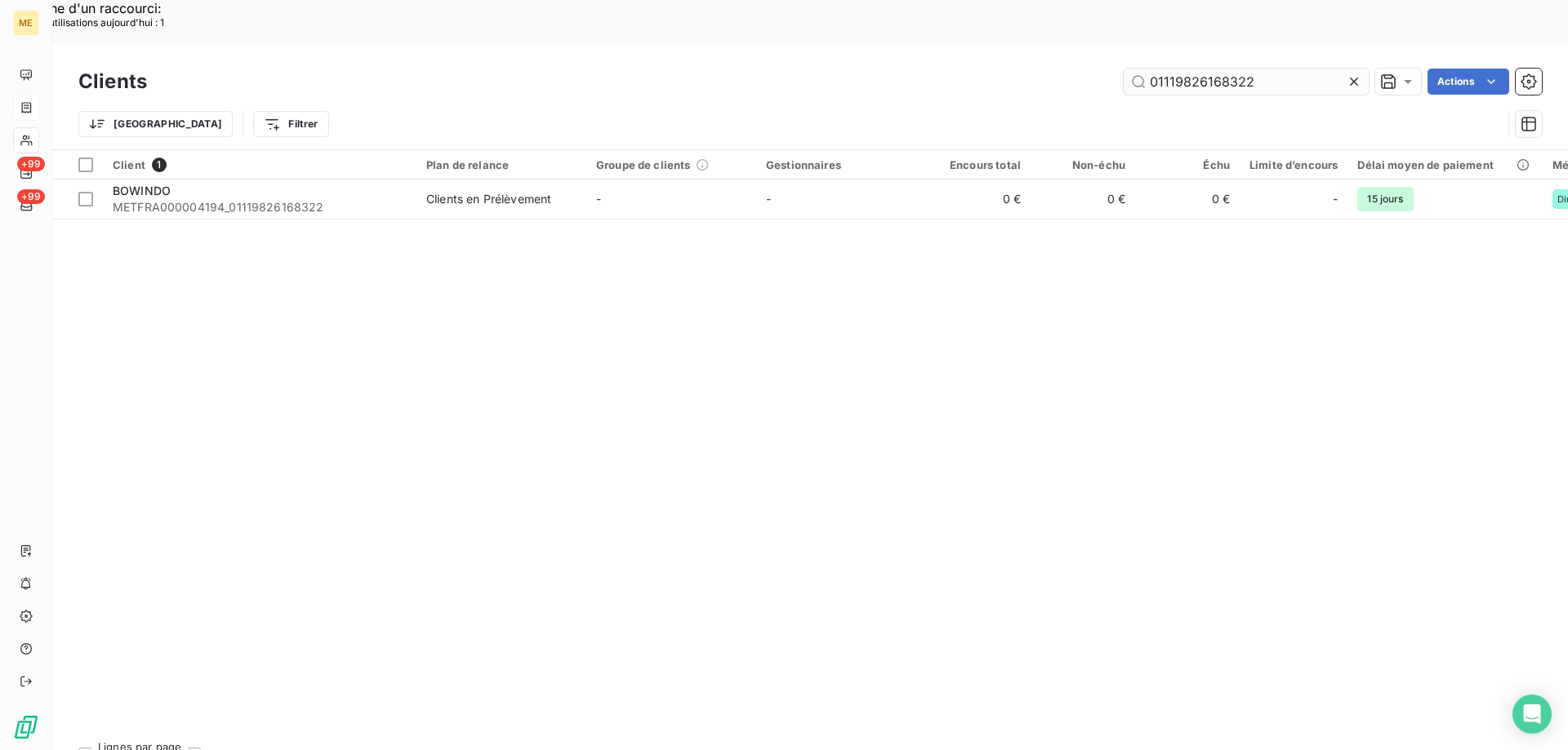
click at [1168, 68] on input "01119826168322" at bounding box center [1246, 82] width 245 height 26
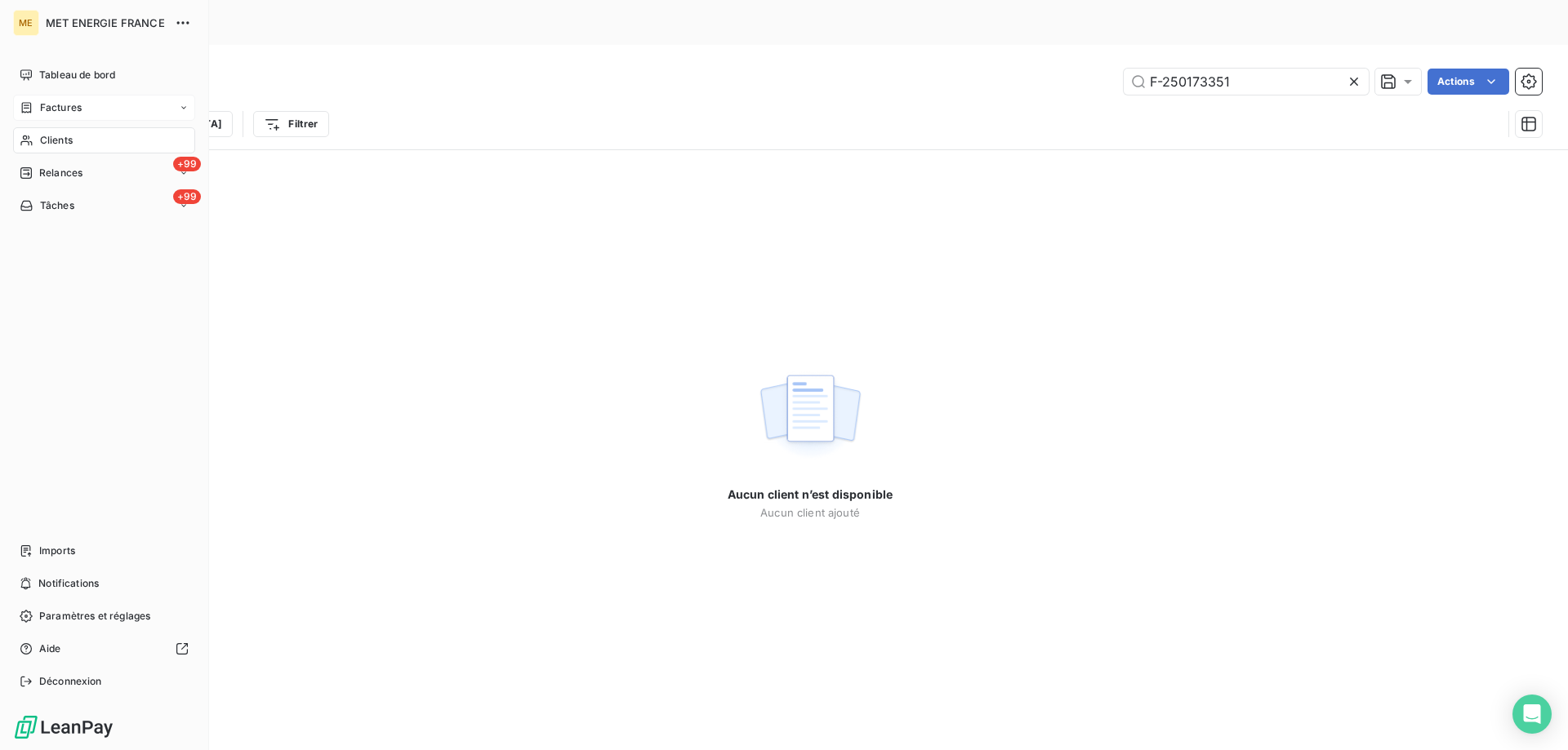
type input "F-250173351"
click at [54, 109] on span "Factures" at bounding box center [61, 108] width 42 height 15
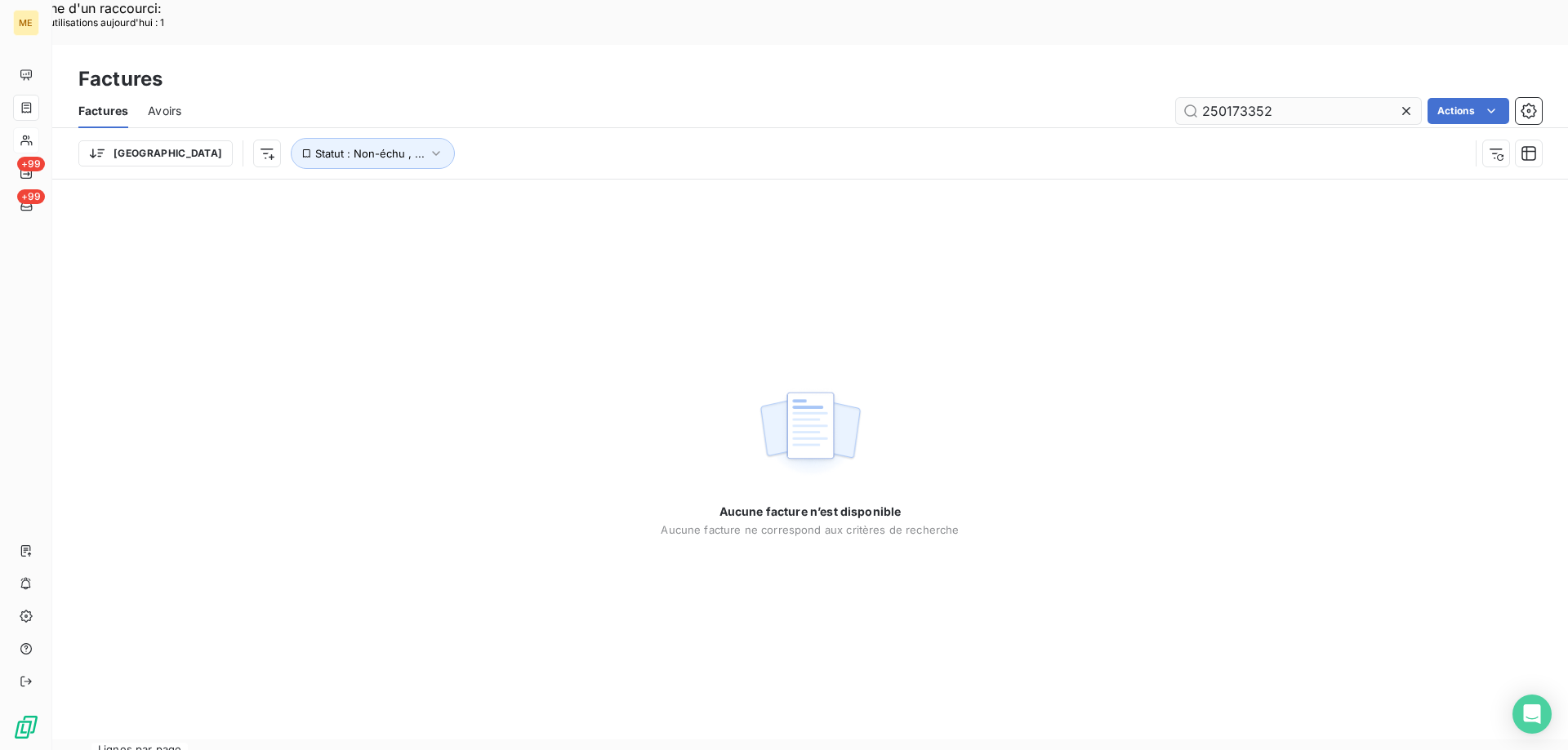
click at [1227, 98] on input "250173352" at bounding box center [1298, 111] width 245 height 26
type input "F-250173351"
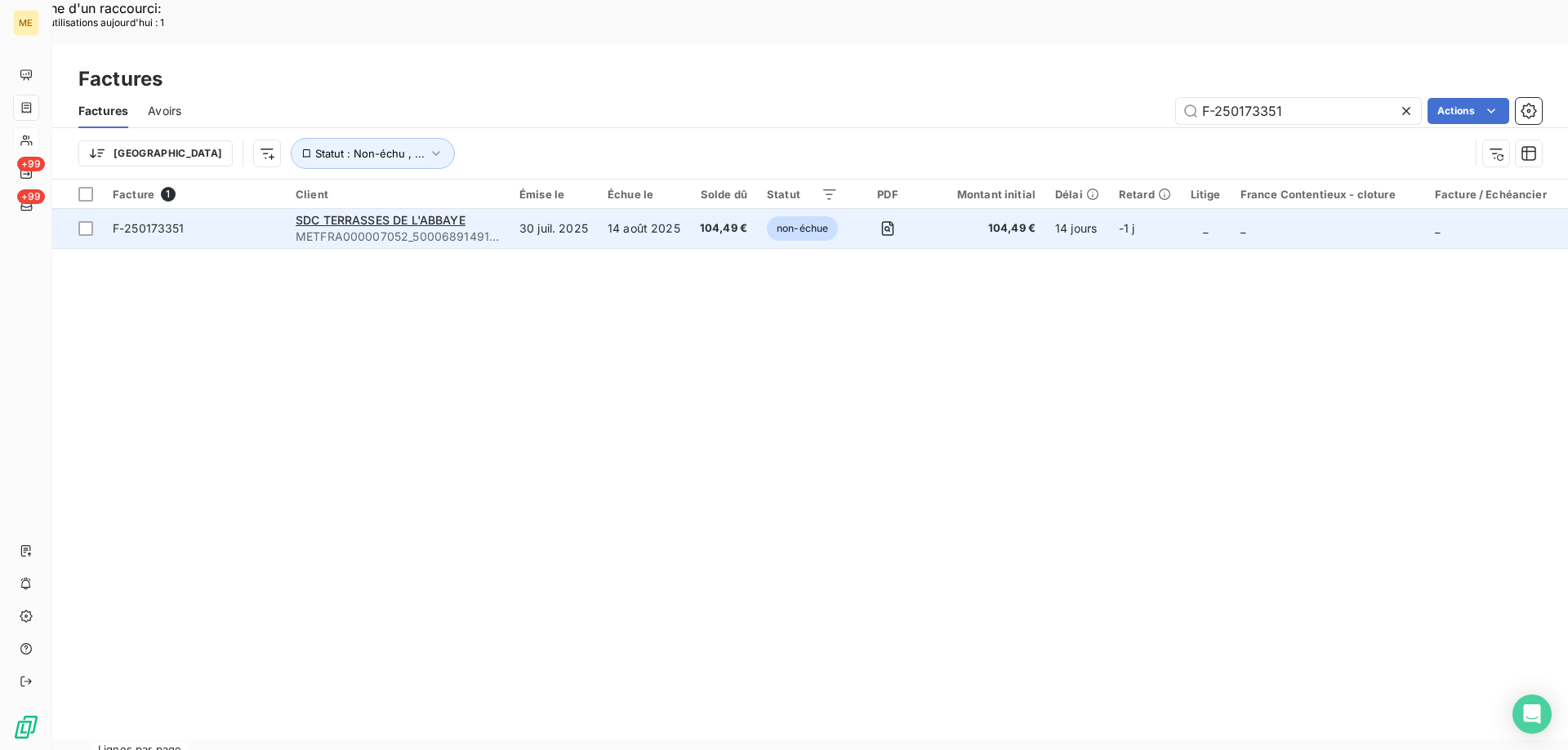
click at [237, 209] on td "F-250173351" at bounding box center [195, 229] width 183 height 40
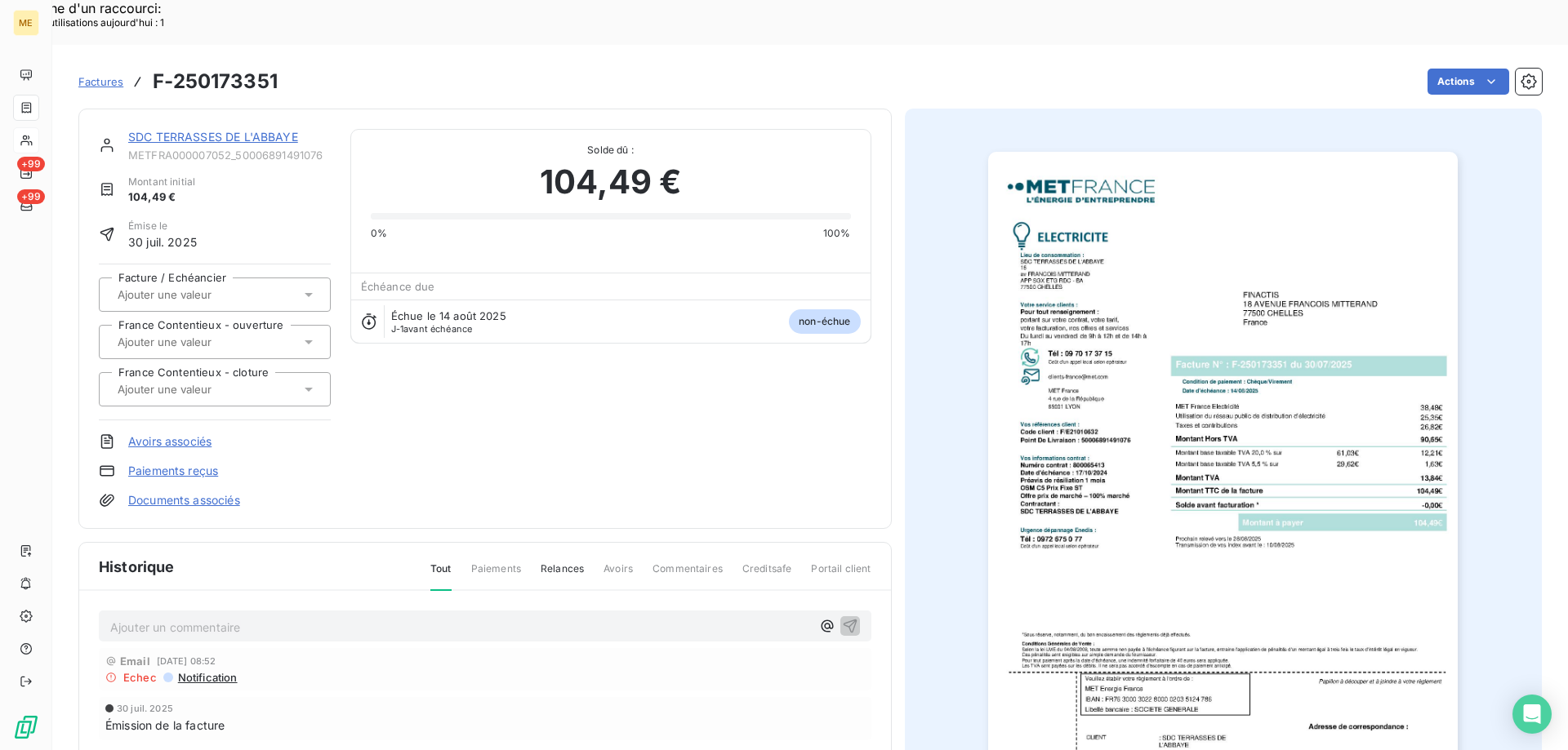
click at [250, 129] on link "SDC TERRASSES DE L'ABBAYE" at bounding box center [214, 136] width 170 height 14
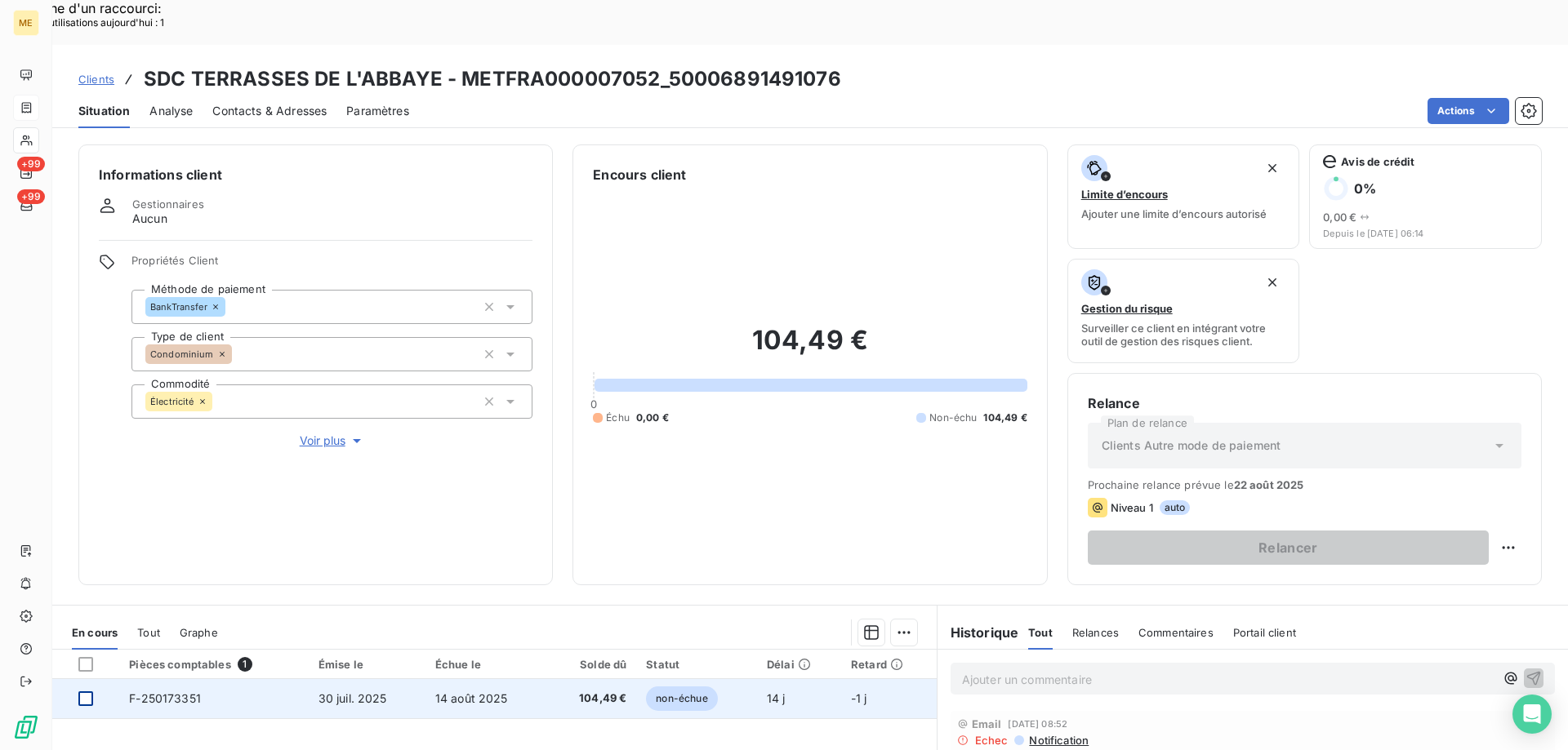
click at [89, 691] on div at bounding box center [86, 699] width 15 height 15
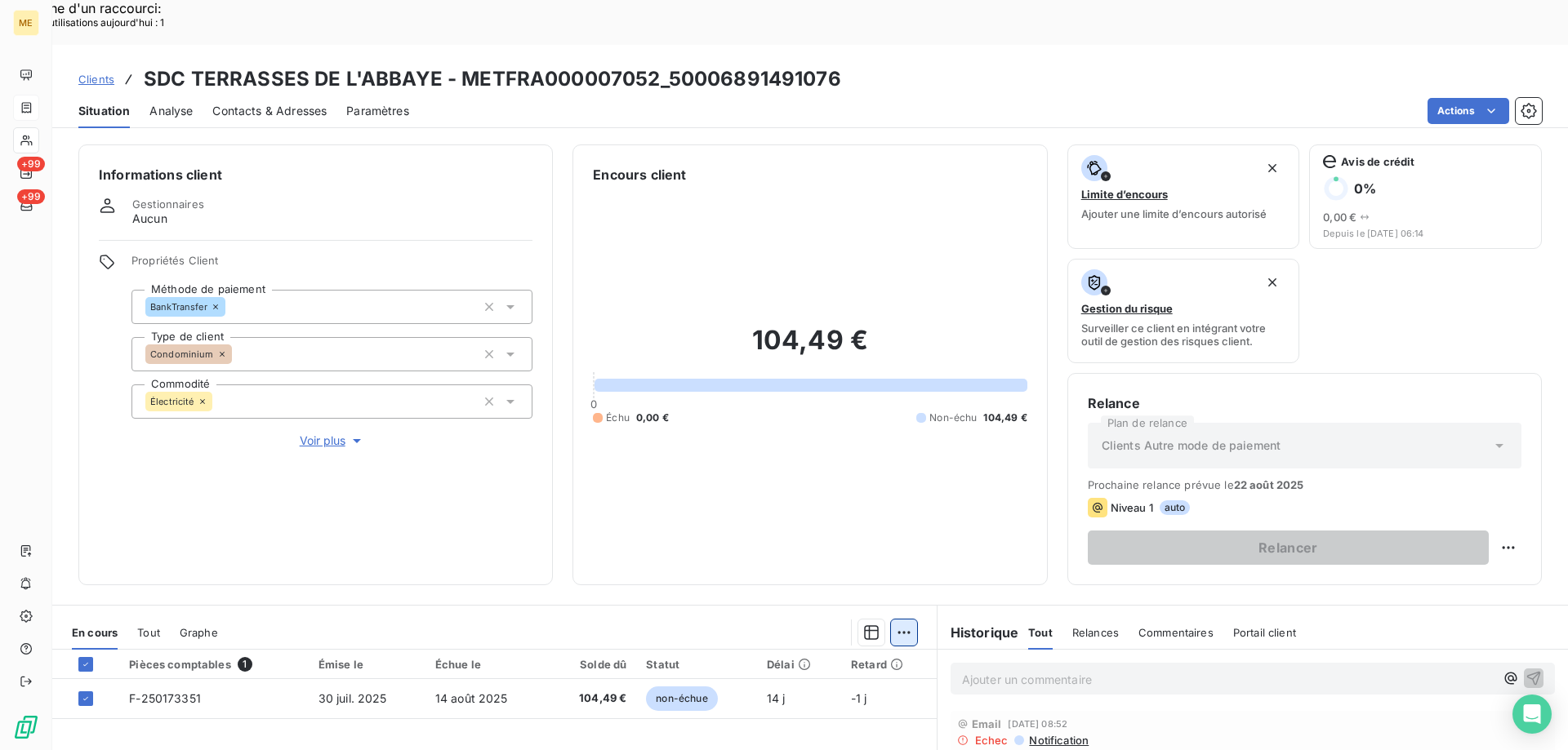
click at [838, 658] on div "Ajouter une promesse de paiement (1 facture)" at bounding box center [758, 654] width 289 height 26
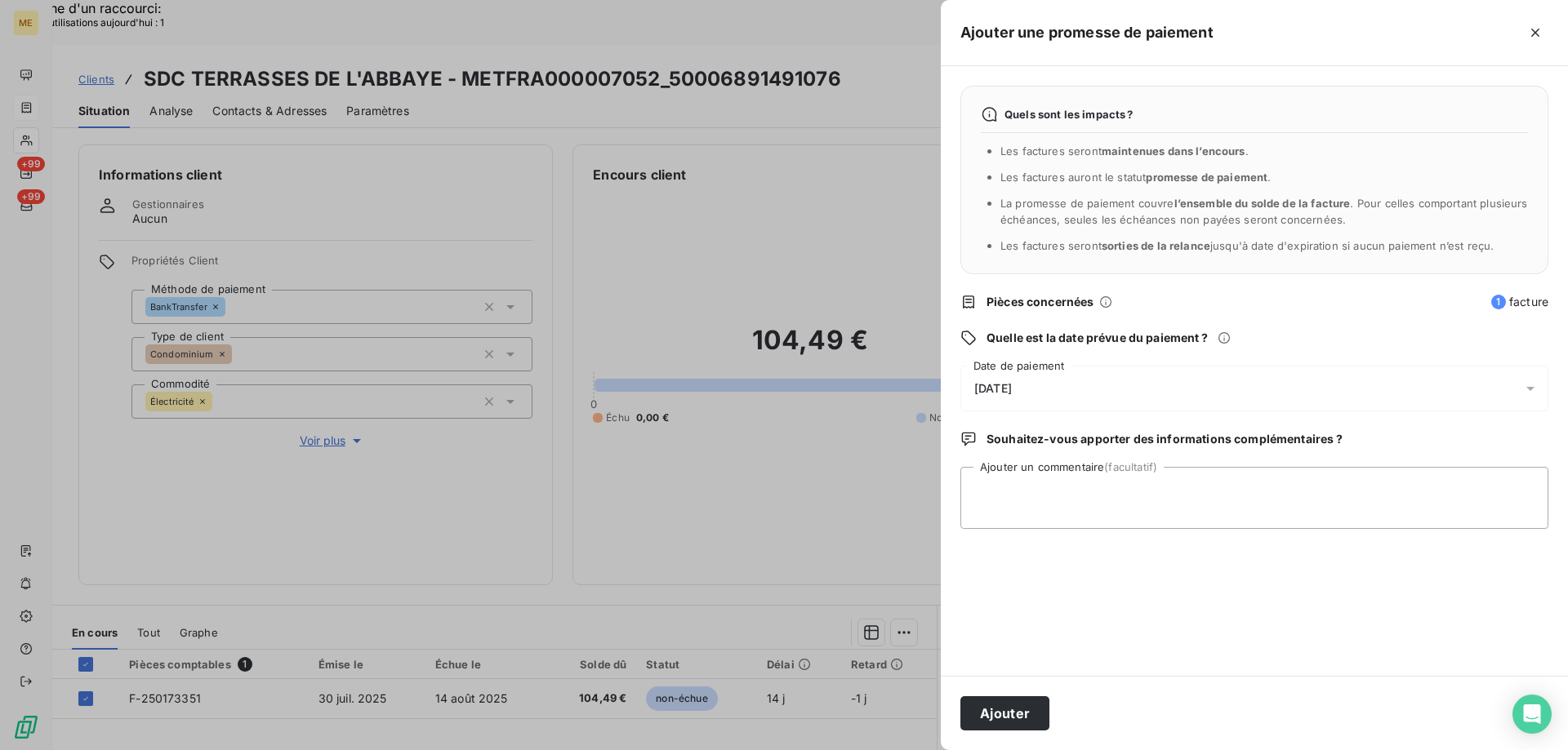
click at [1082, 389] on div "14/08/2025" at bounding box center [1254, 388] width 588 height 45
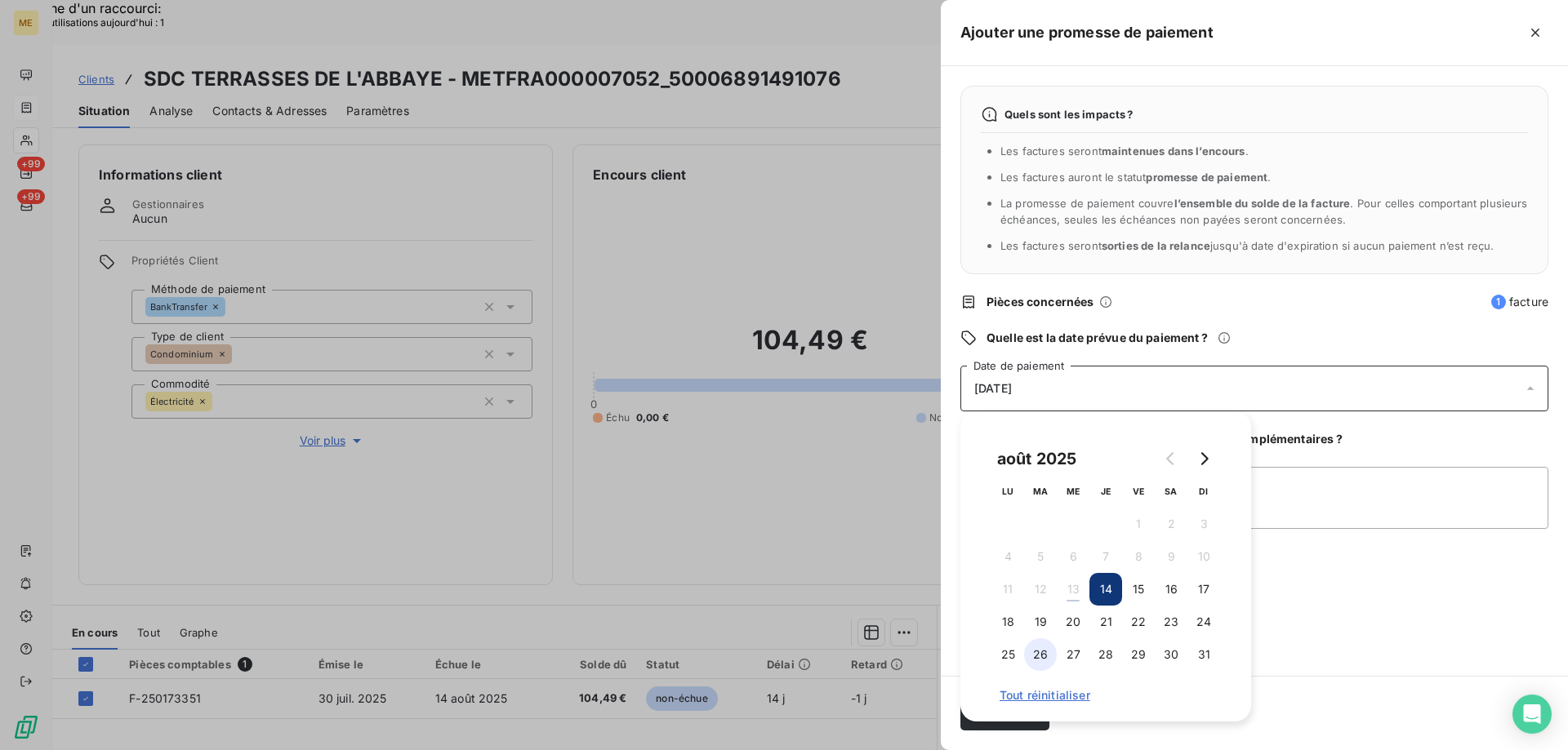
click at [1045, 657] on button "26" at bounding box center [1040, 655] width 33 height 33
click at [1335, 485] on textarea "Ajouter un commentaire (facultatif)" at bounding box center [1254, 498] width 588 height 62
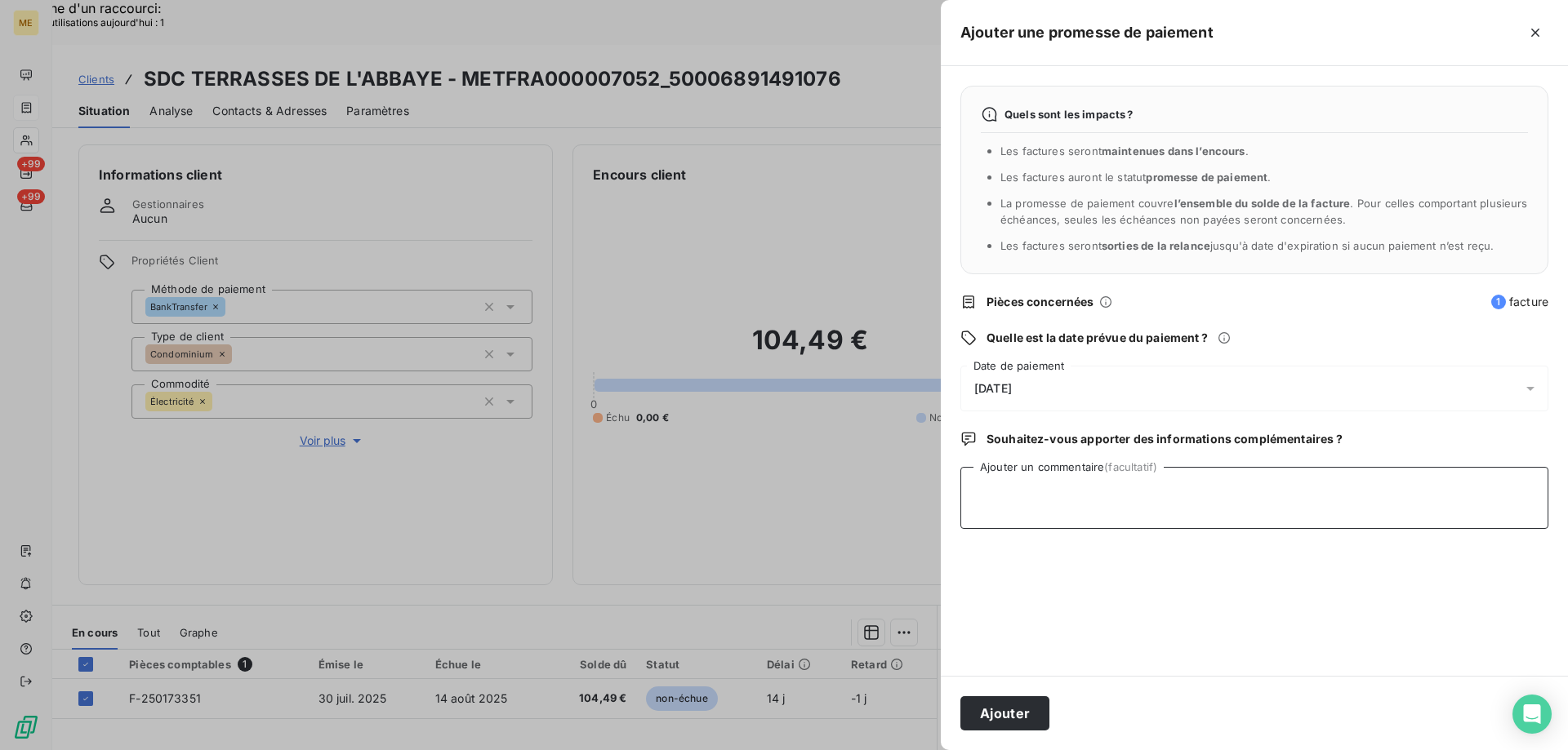
paste textarea "Kenza / interaction [DATE] 09:01 / avis de virement d'un montant de 213.15€ pou…"
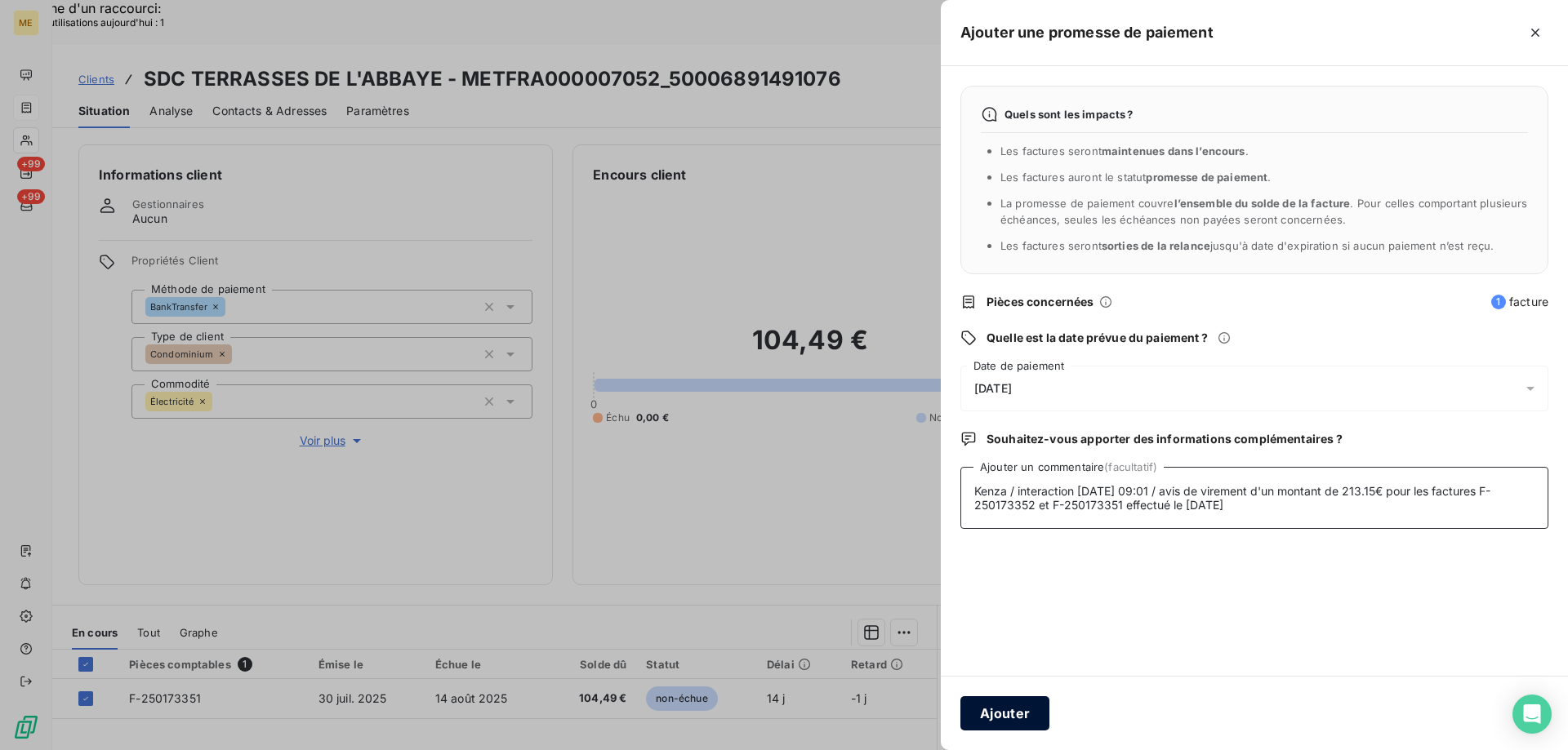
type textarea "Kenza / interaction [DATE] 09:01 / avis de virement d'un montant de 213.15€ pou…"
click at [1000, 719] on button "Ajouter" at bounding box center [1005, 714] width 89 height 35
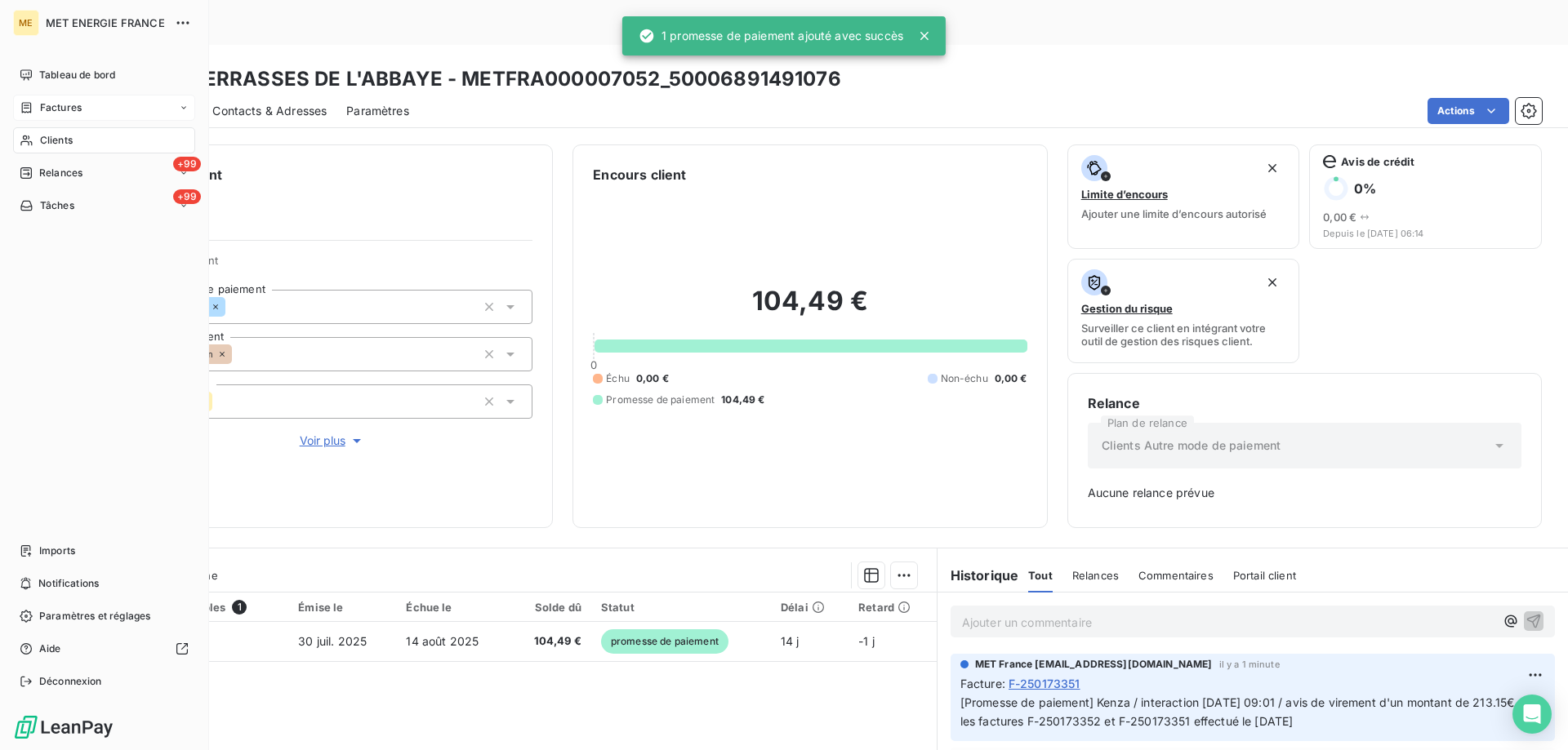
click at [54, 138] on span "Clients" at bounding box center [57, 140] width 33 height 15
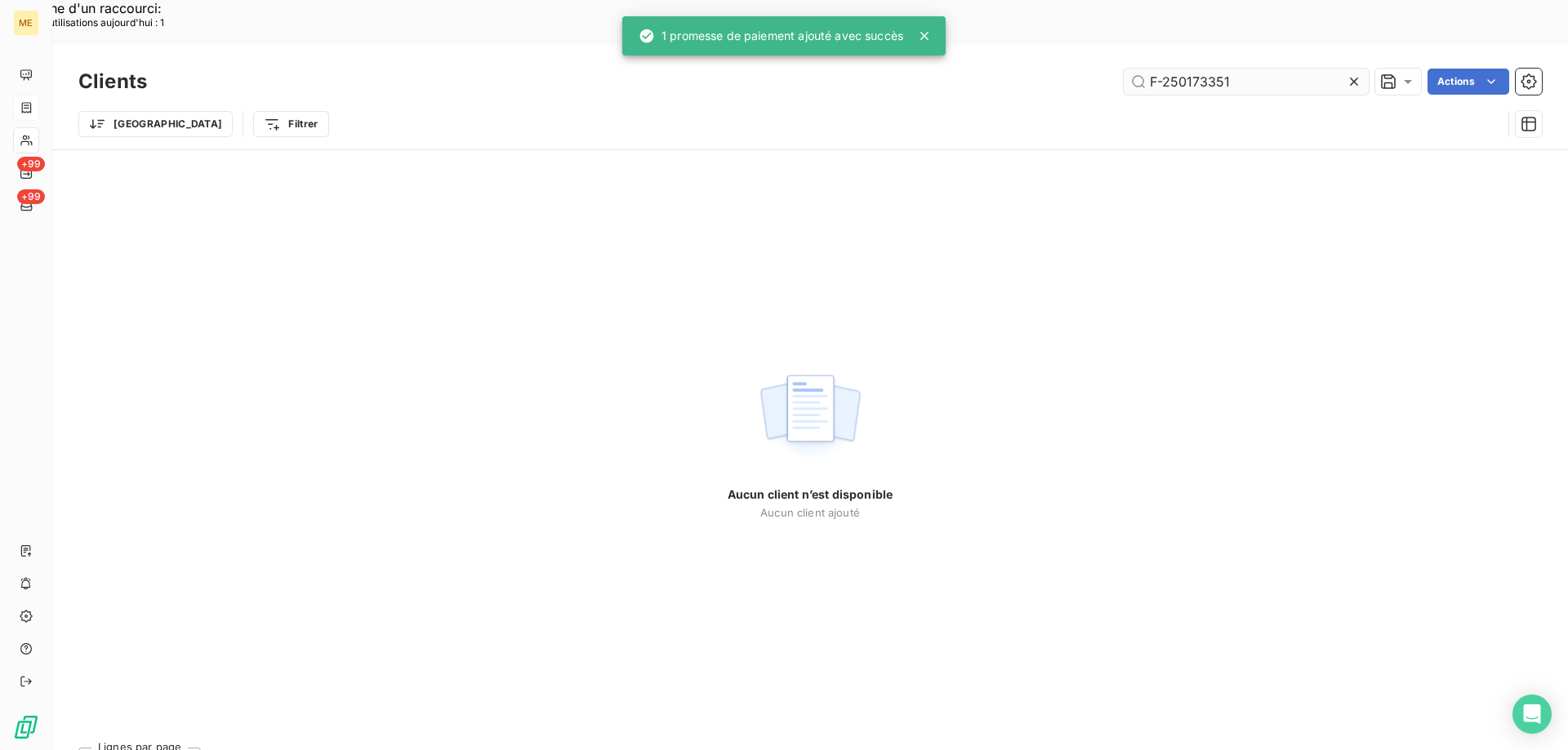
click at [1240, 68] on input "F-250173351" at bounding box center [1246, 82] width 245 height 26
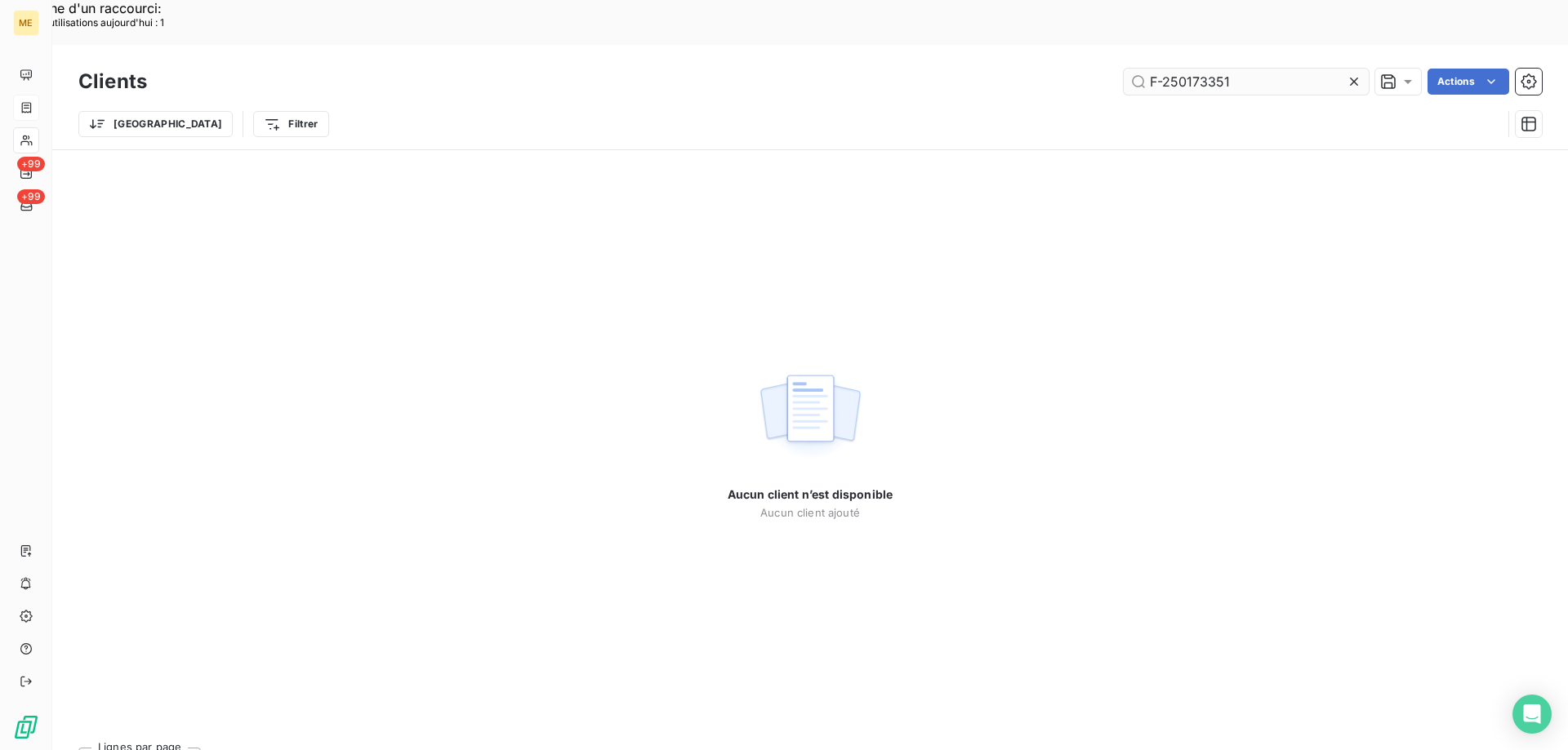
click at [1239, 68] on input "F-250173351" at bounding box center [1246, 82] width 245 height 26
click at [1157, 68] on input "F2501150927" at bounding box center [1246, 82] width 245 height 26
type input "F-2501150927"
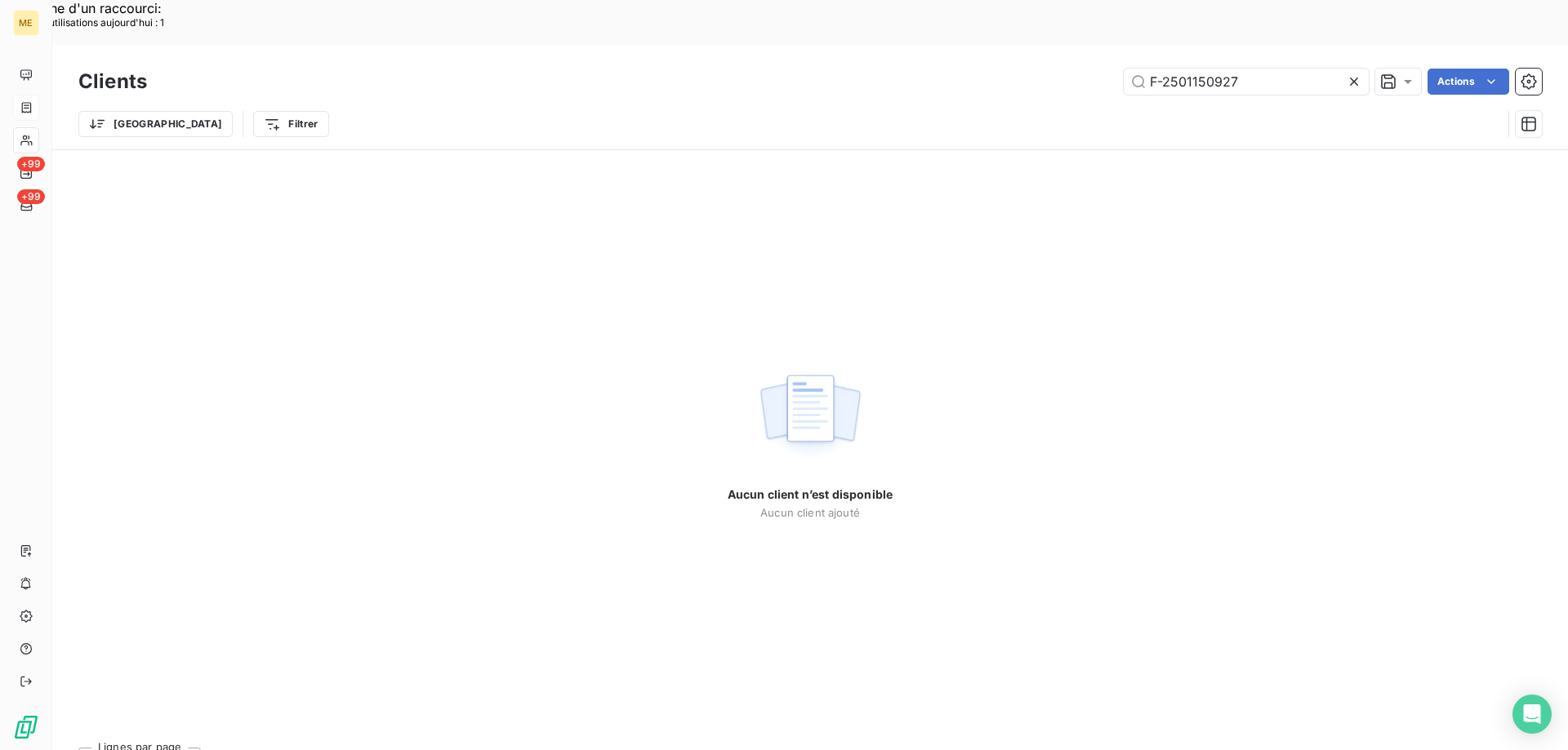
click at [487, 273] on div "Aucun client n’est disponible Aucun client ajouté" at bounding box center [810, 442] width 1515 height 584
click at [1187, 68] on input "F-2501150927" at bounding box center [1246, 82] width 245 height 26
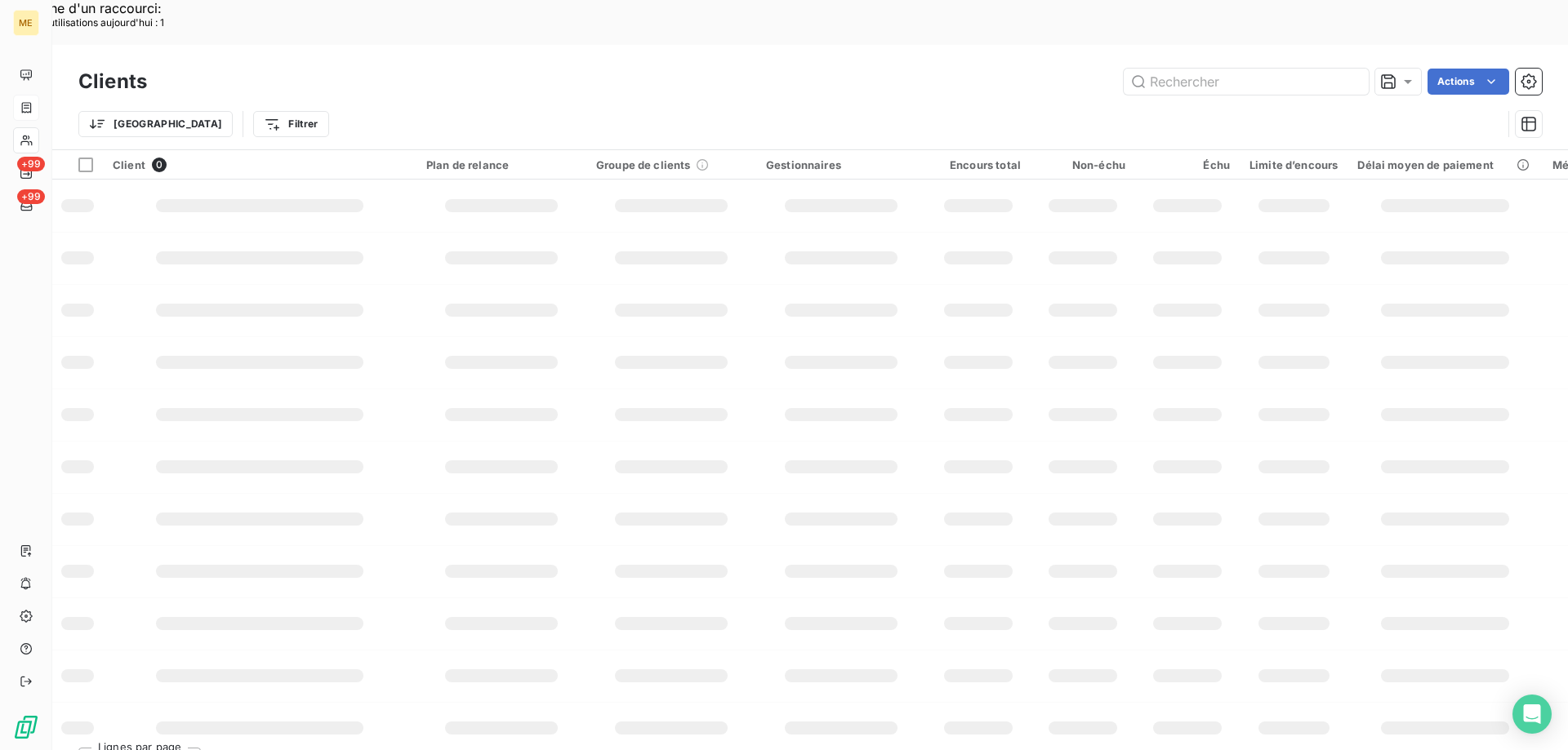
click at [36, 110] on div at bounding box center [26, 108] width 26 height 26
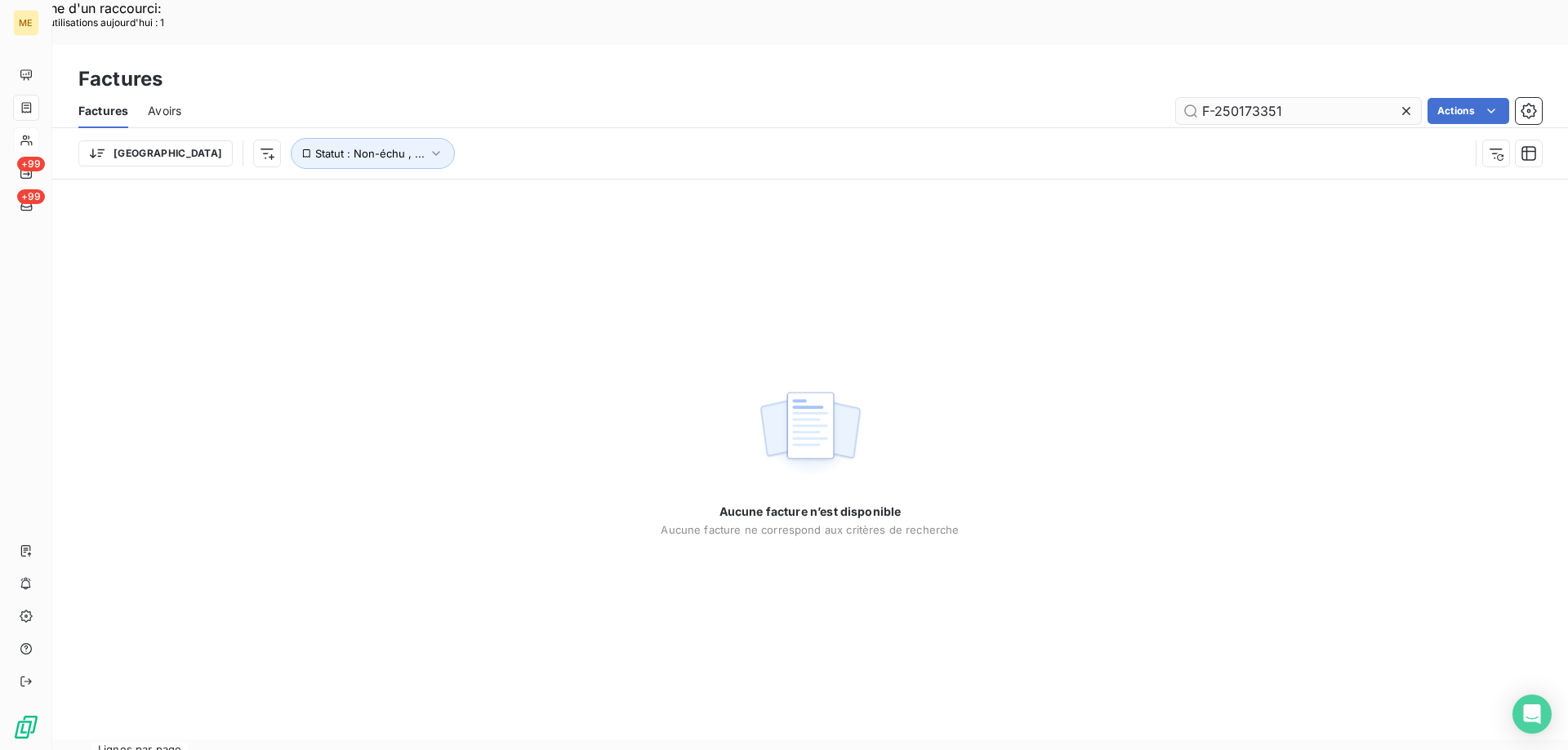
click at [1240, 98] on input "F-250173351" at bounding box center [1298, 111] width 245 height 26
click at [1241, 98] on input "F-250173351" at bounding box center [1298, 111] width 245 height 26
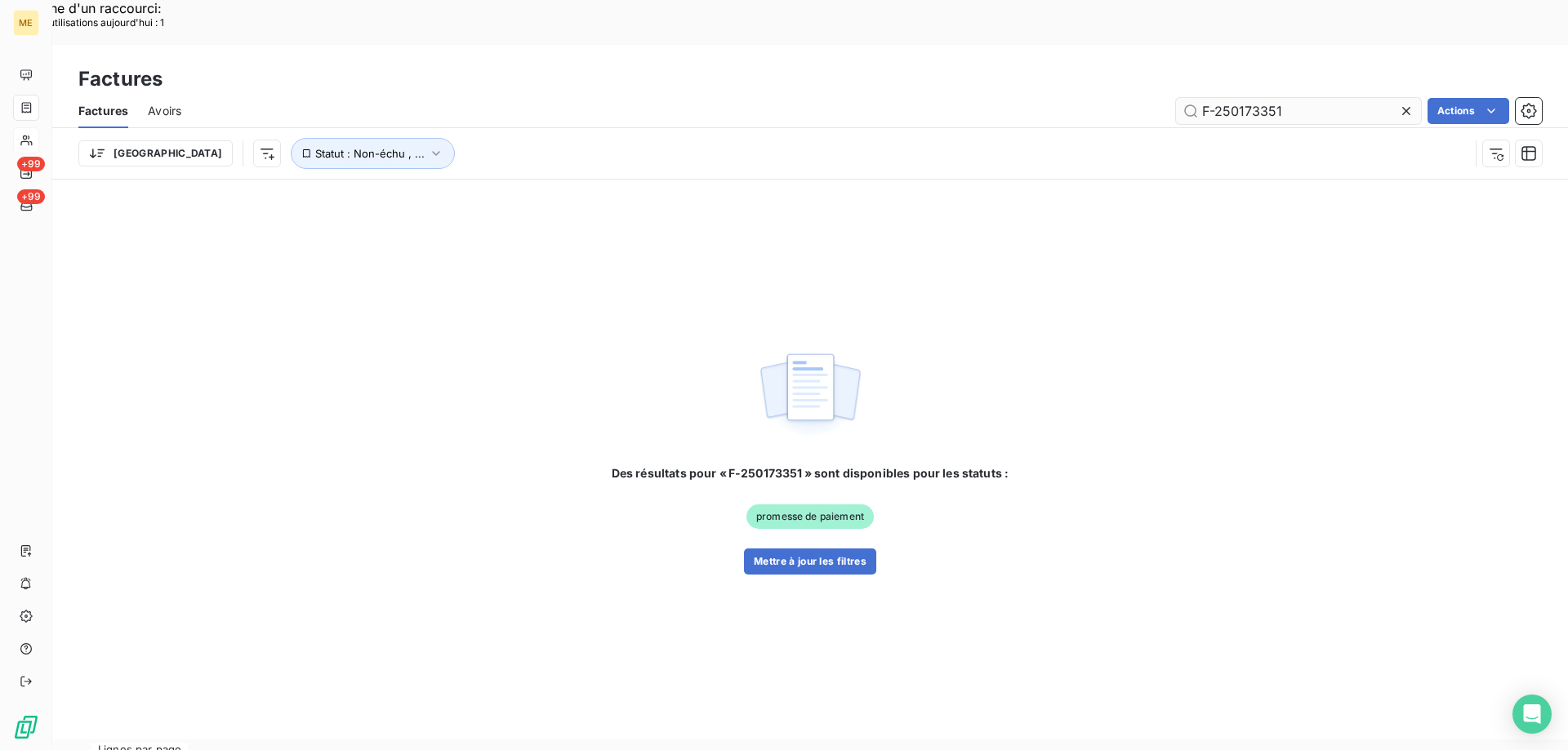
click at [1241, 98] on input "F-250173351" at bounding box center [1298, 111] width 245 height 26
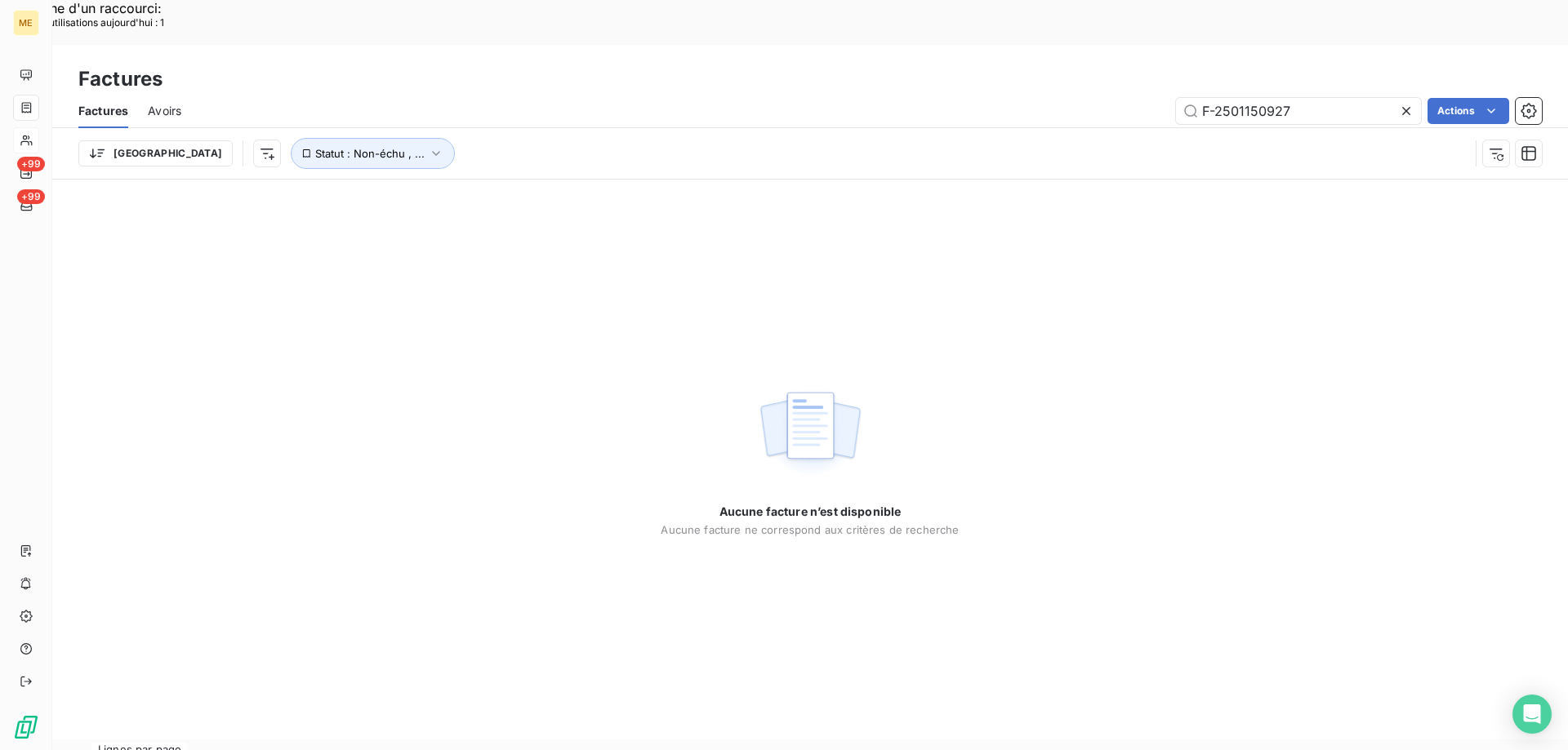
click at [391, 180] on div "Aucune facture n’est disponible Aucune facture ne correspond aux critères de re…" at bounding box center [810, 460] width 1515 height 560
click at [1212, 98] on input "F-2501150927" at bounding box center [1298, 111] width 245 height 26
click at [1317, 94] on div "Factures Avoirs F-2501150927 Actions" at bounding box center [810, 111] width 1515 height 35
click at [1233, 98] on input "F-2501150927" at bounding box center [1298, 111] width 245 height 26
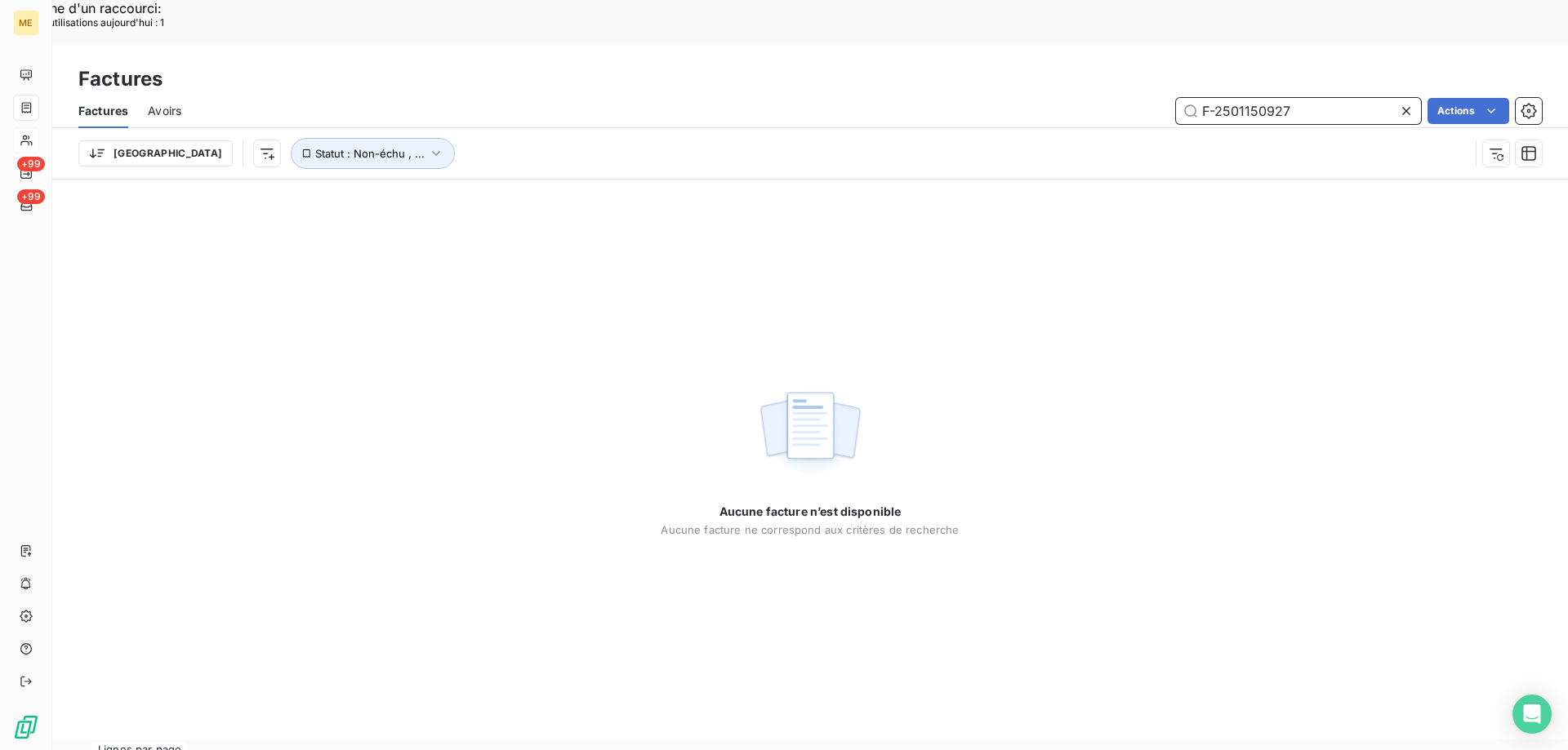
click at [1233, 98] on input "F-2501150927" at bounding box center [1298, 111] width 245 height 26
paste input "text"
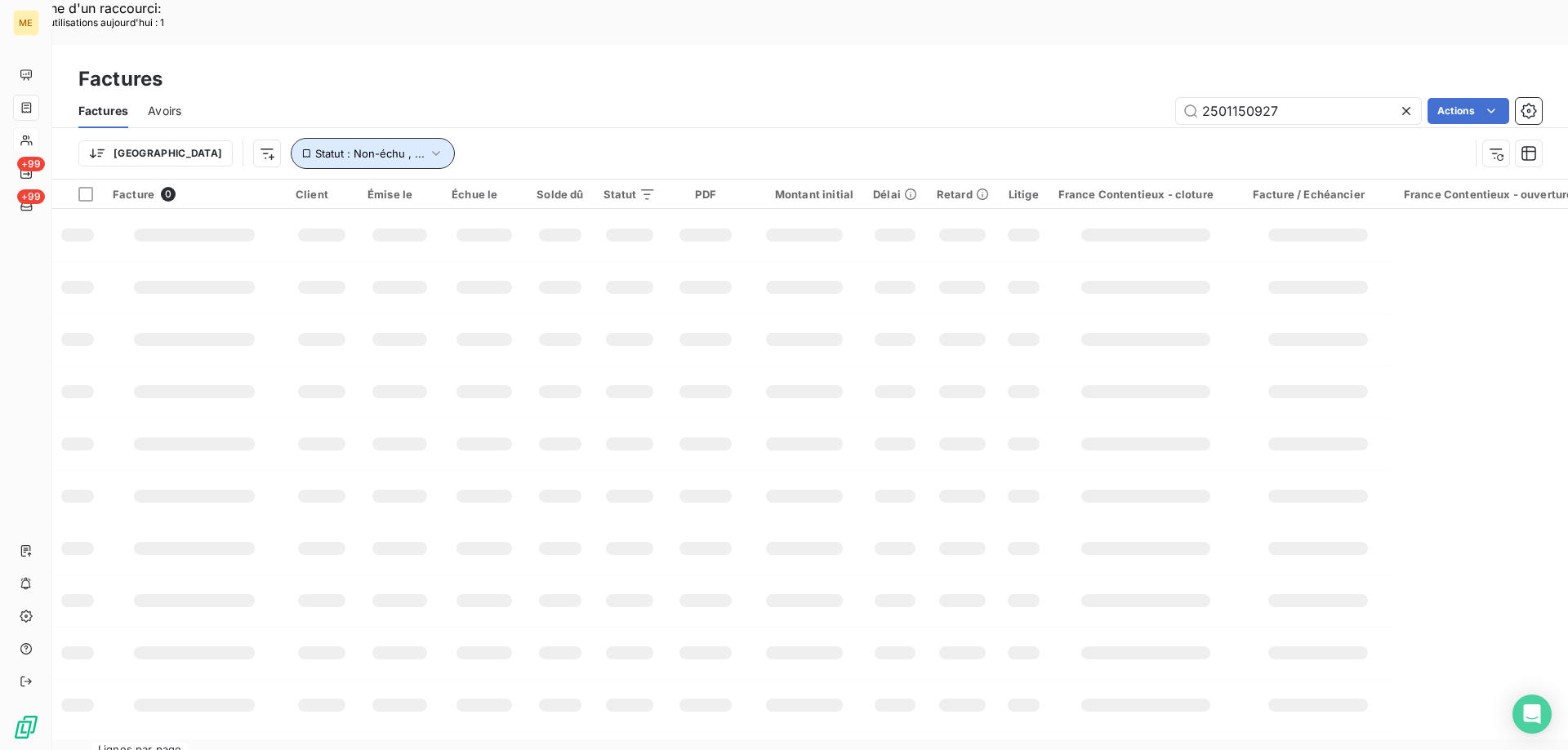
click at [428, 145] on icon "button" at bounding box center [436, 153] width 16 height 16
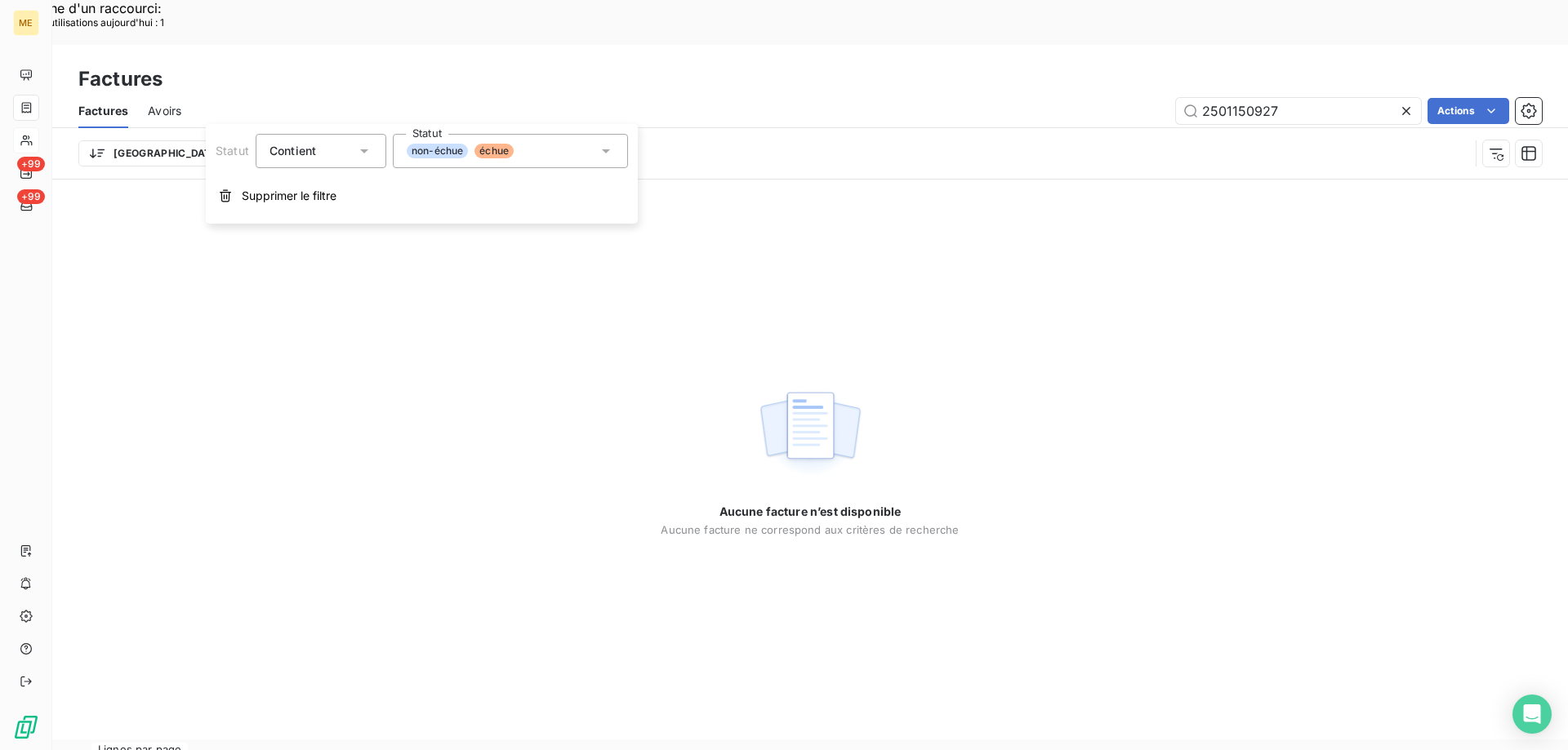
click at [599, 152] on icon at bounding box center [606, 151] width 16 height 16
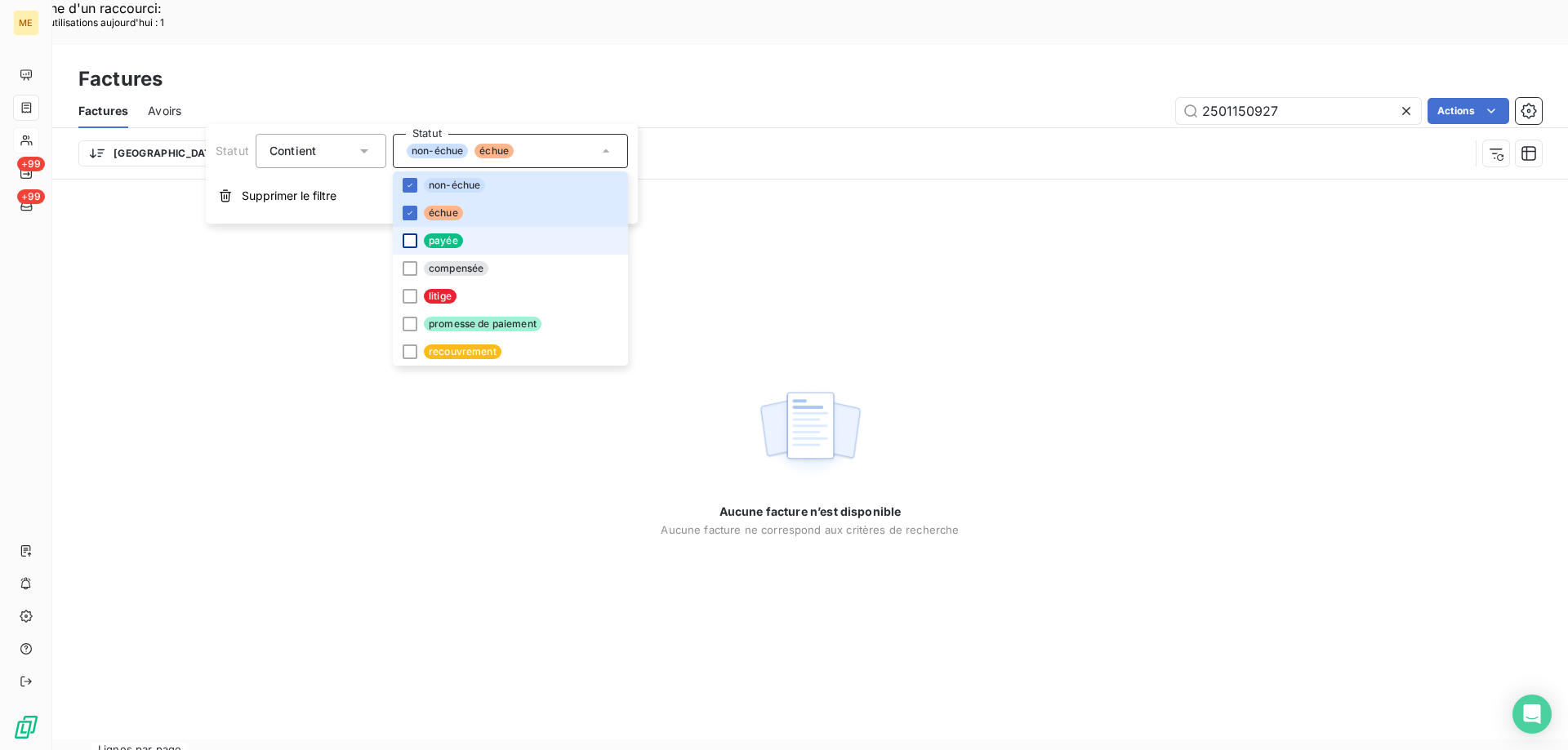
click at [406, 246] on div at bounding box center [410, 241] width 15 height 15
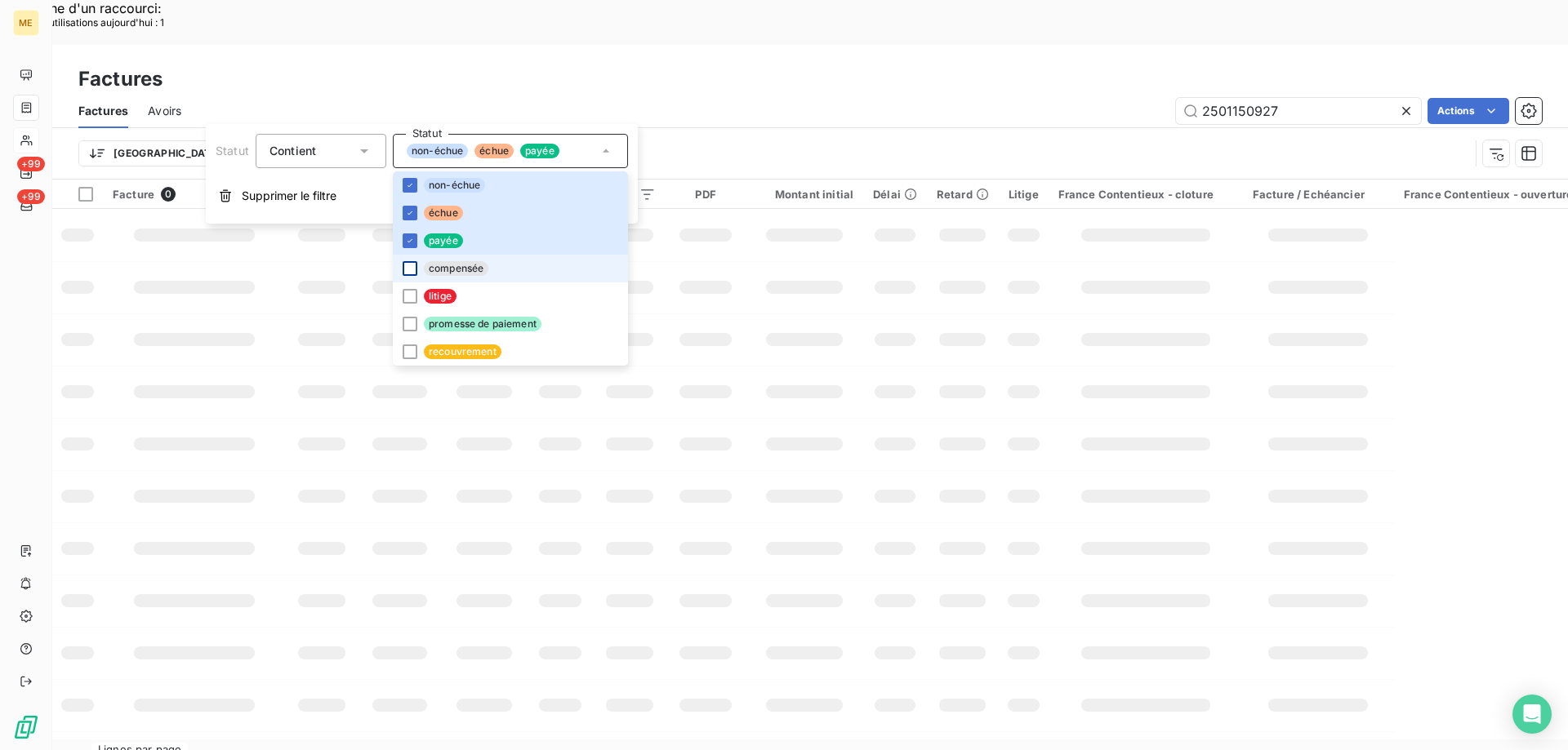
click at [405, 269] on div at bounding box center [410, 269] width 15 height 15
click at [402, 302] on div at bounding box center [410, 297] width 15 height 15
click at [406, 324] on div at bounding box center [410, 324] width 15 height 15
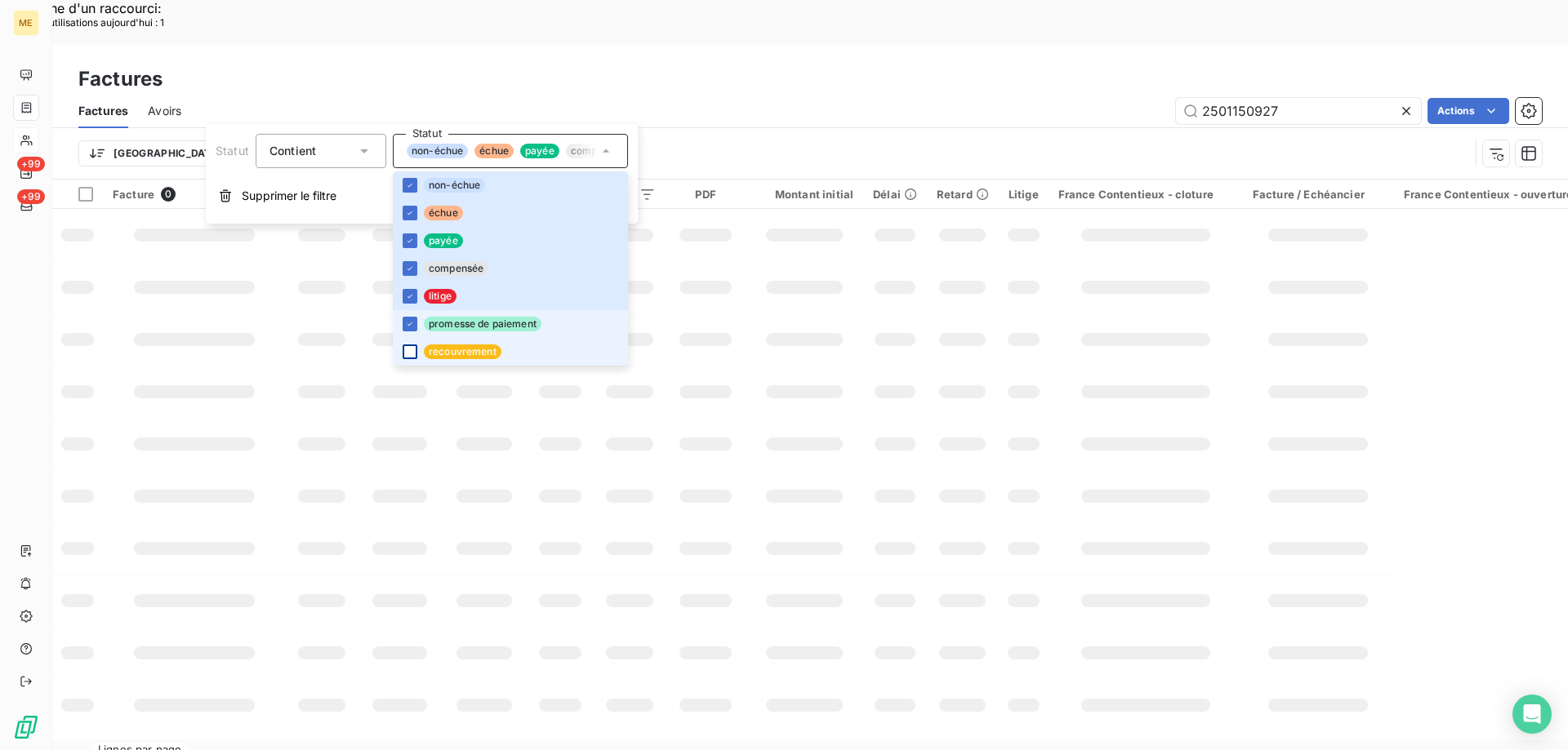
click at [410, 345] on div at bounding box center [410, 352] width 15 height 15
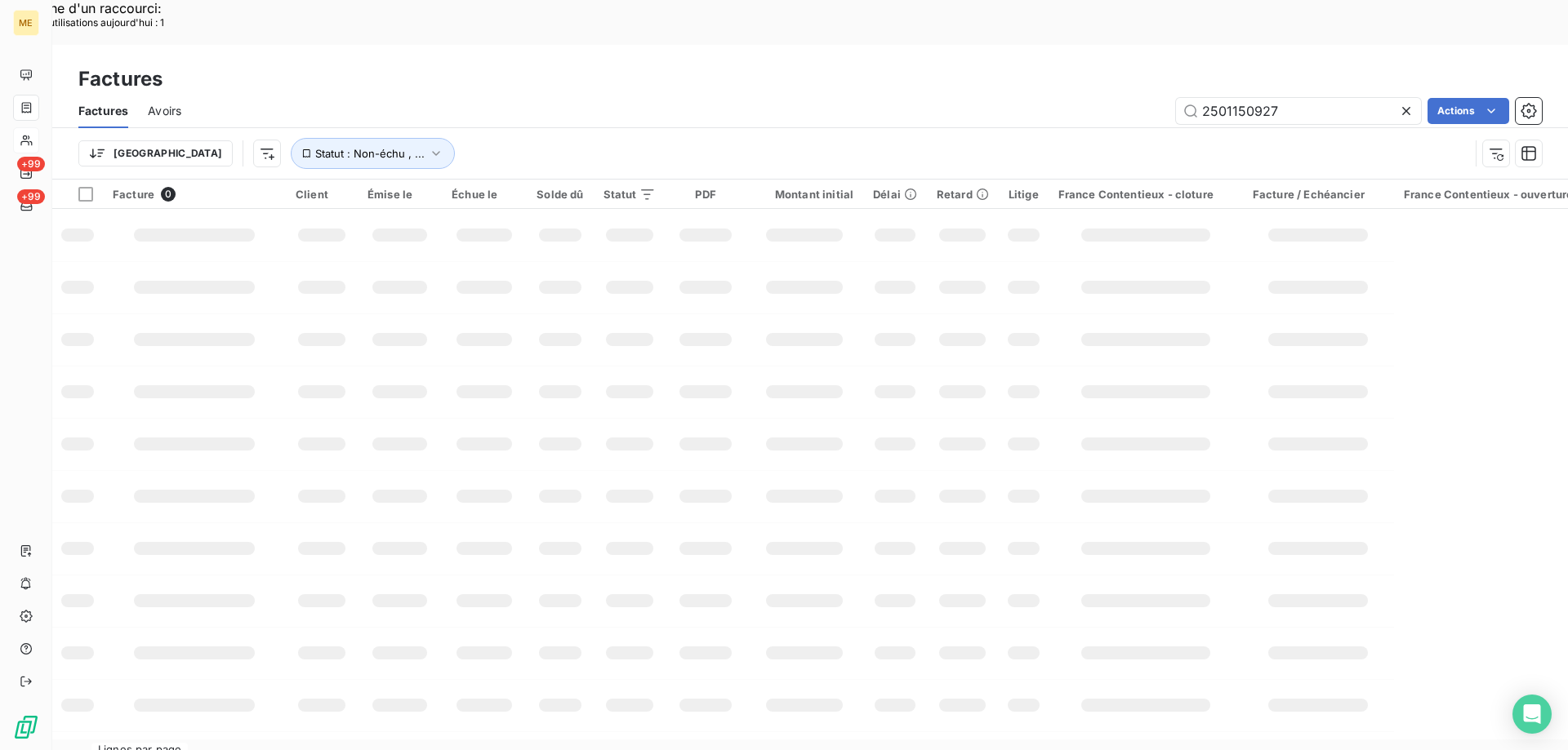
click at [789, 418] on td at bounding box center [804, 443] width 118 height 52
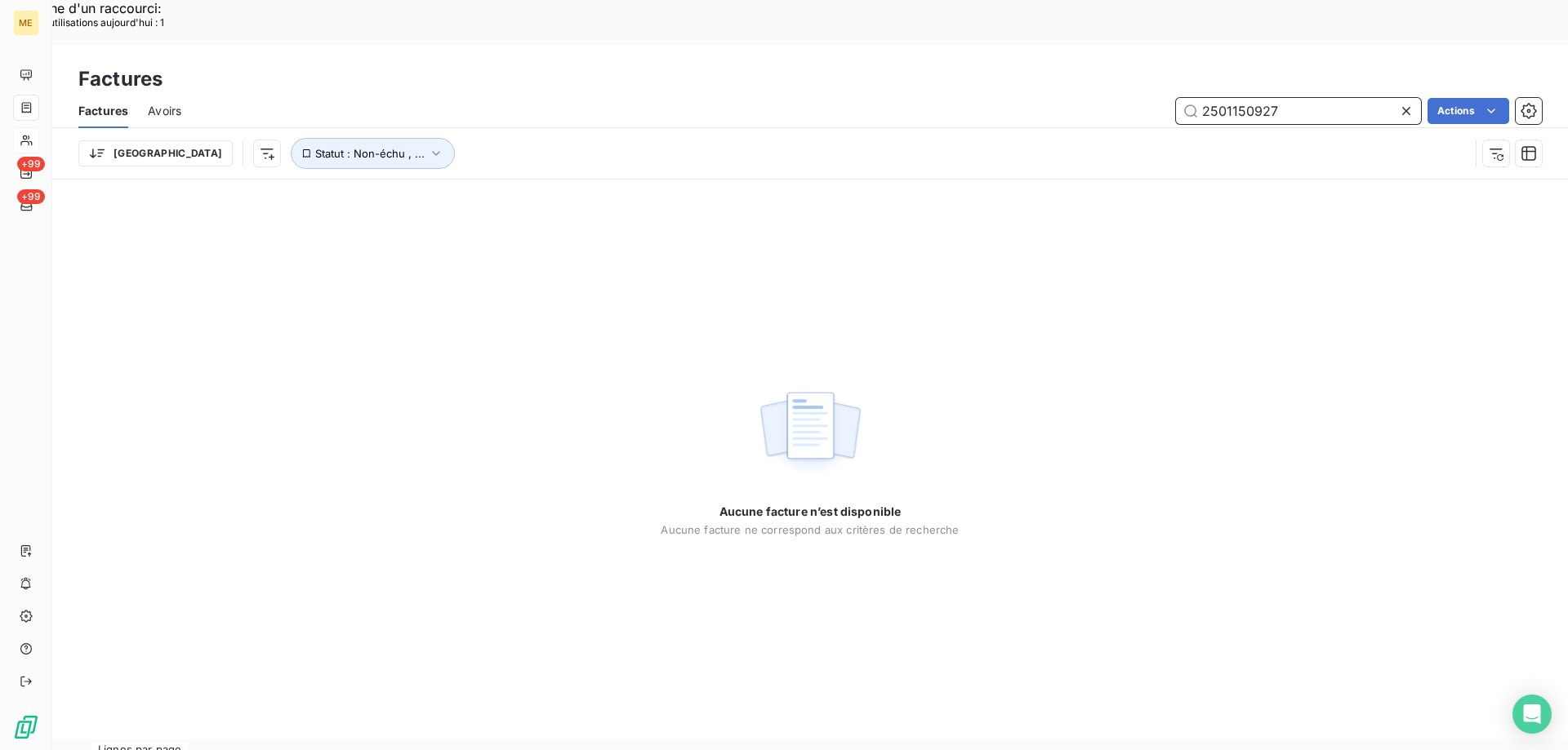
click at [1231, 98] on input "2501150927" at bounding box center [1298, 111] width 245 height 26
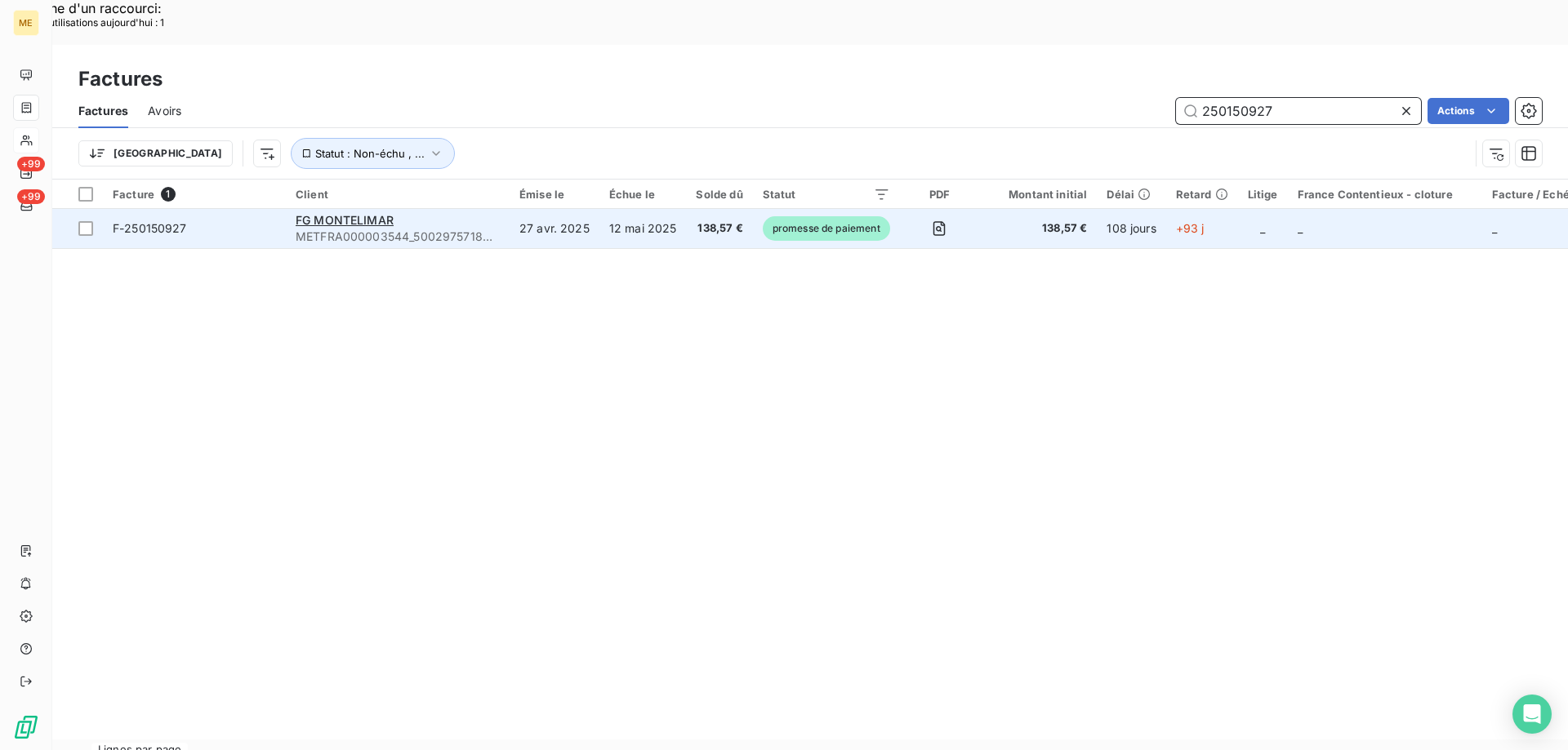
type input "250150927"
click at [211, 220] on span "F-250150927" at bounding box center [195, 228] width 163 height 16
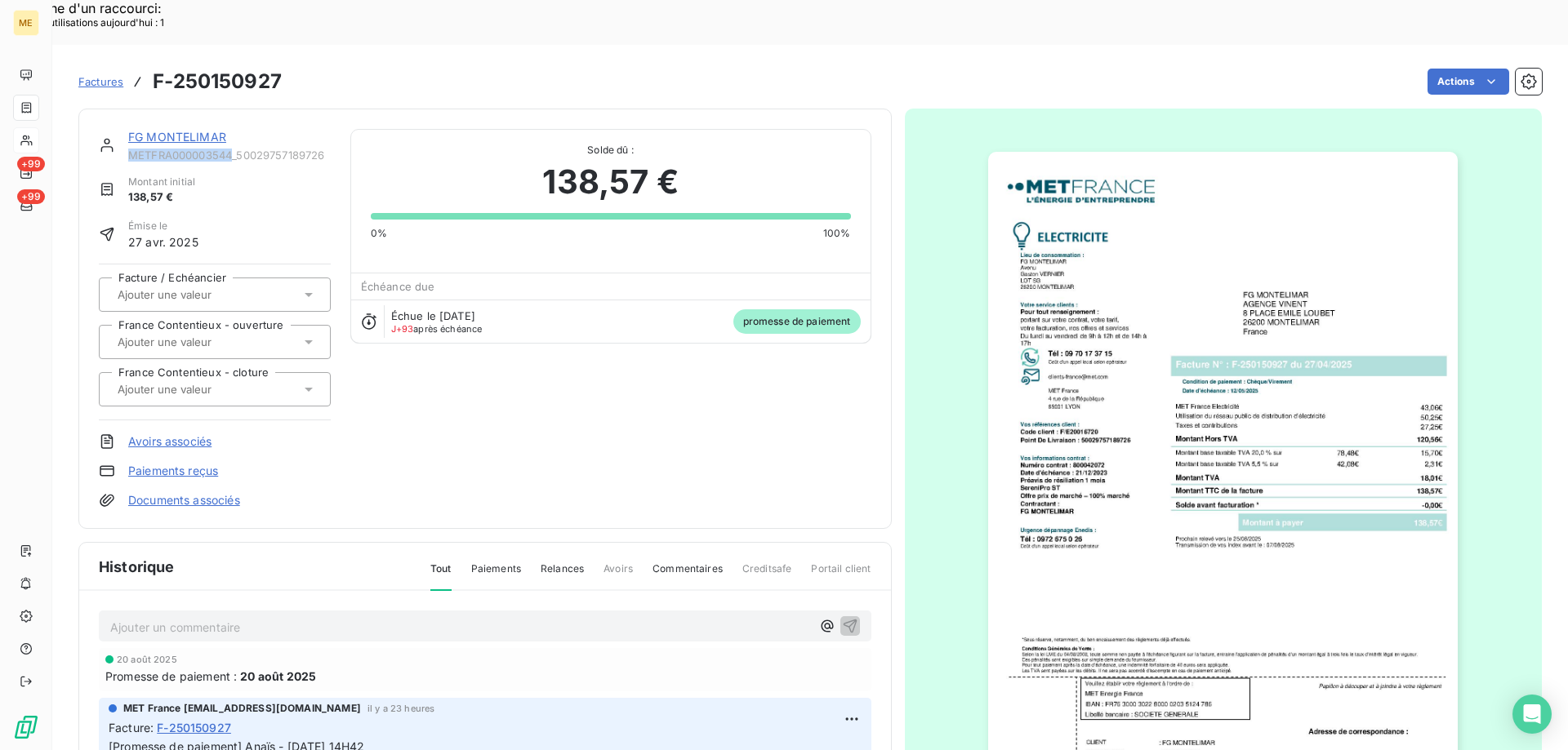
copy span "METFRA000003544"
drag, startPoint x: 233, startPoint y: 110, endPoint x: 129, endPoint y: 110, distance: 104.0
click at [129, 148] on span "METFRA000003544_50029757189726" at bounding box center [230, 155] width 203 height 13
click at [181, 129] on link "FG MONTELIMAR" at bounding box center [177, 136] width 98 height 14
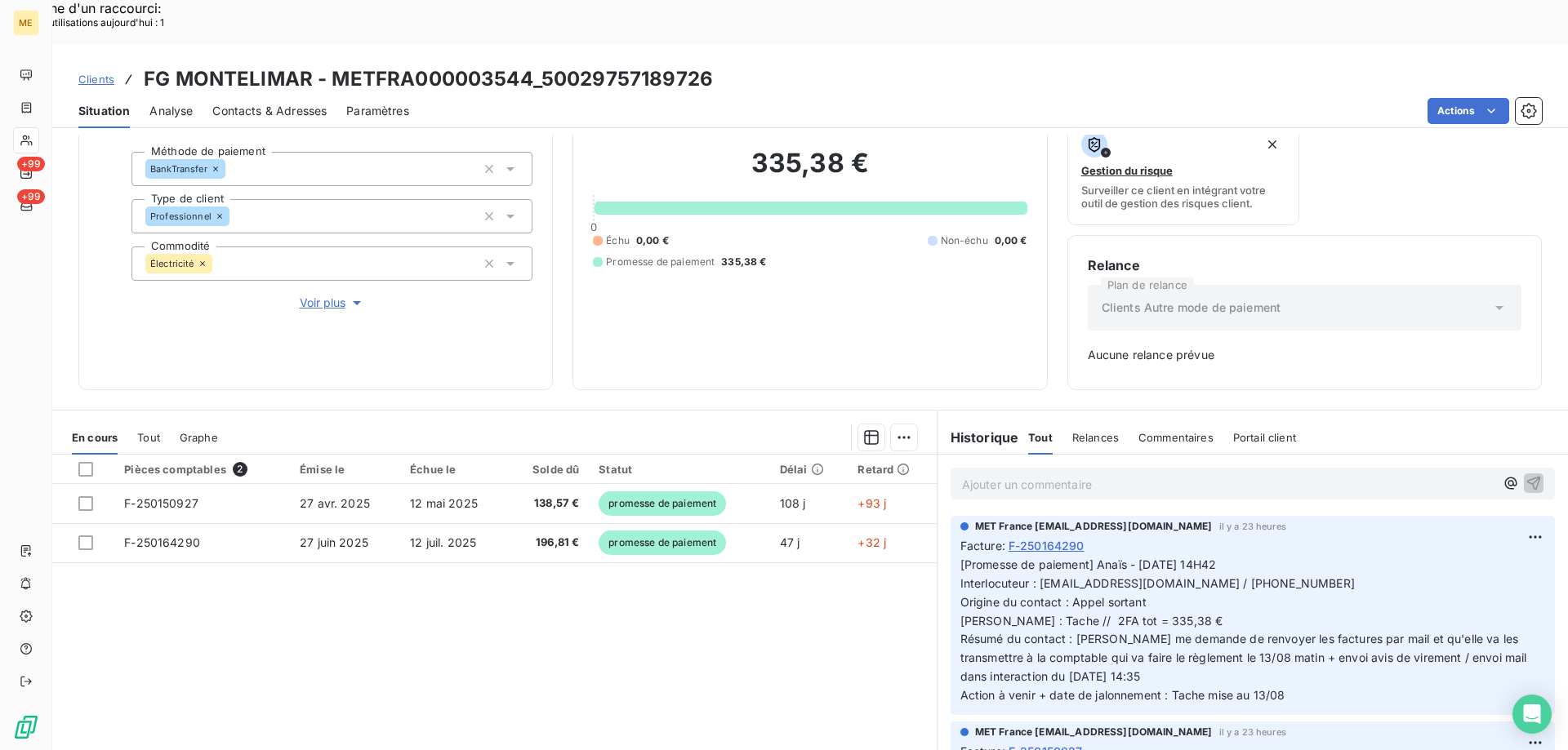
scroll to position [161, 0]
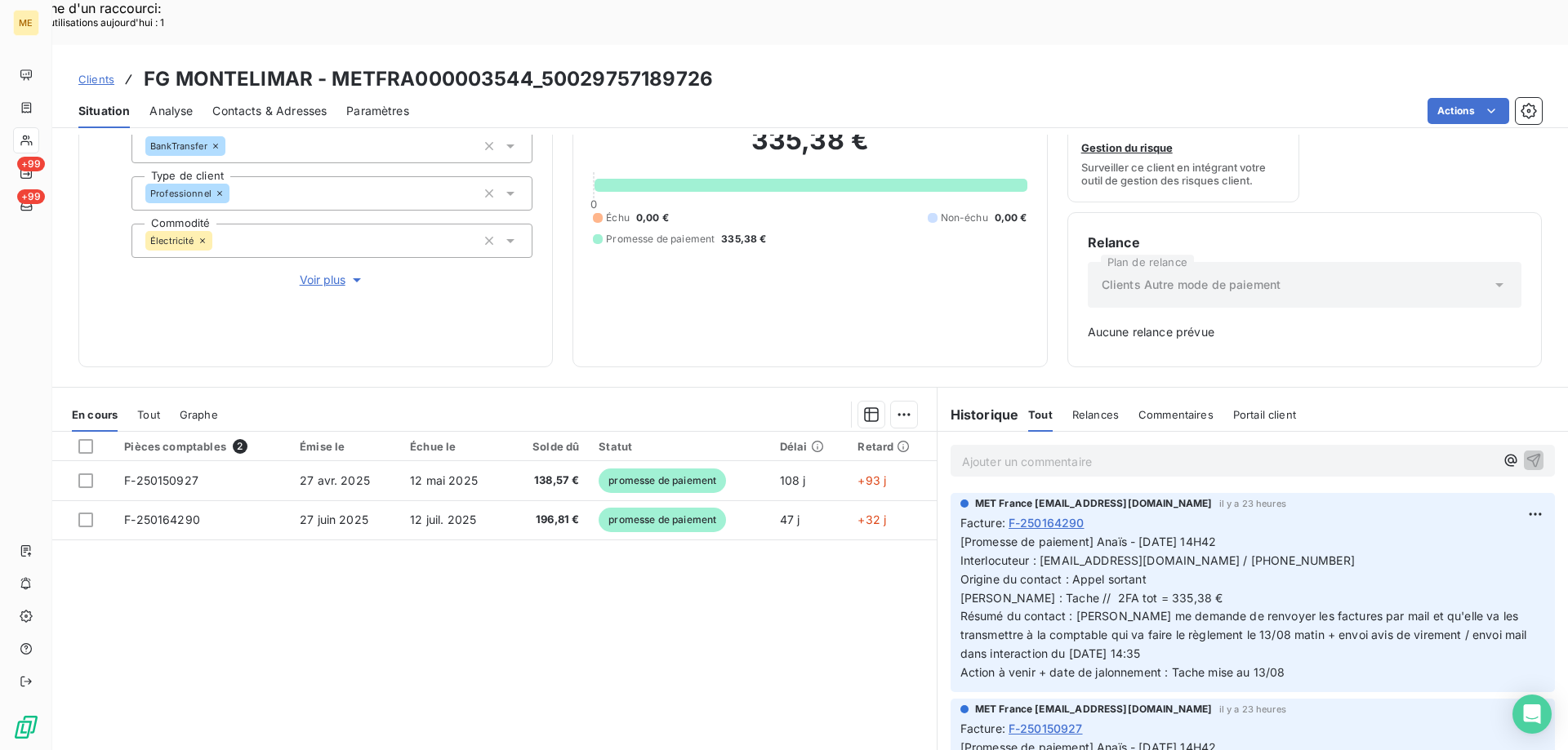
click at [988, 452] on p "Ajouter un commentaire ﻿" at bounding box center [1228, 462] width 533 height 21
click at [1293, 452] on p "Kenza / interaction du 13/08/2025 12:24 / avis de virement" at bounding box center [1228, 461] width 533 height 19
click at [1317, 452] on p "Kenza / interaction du 13/08/2025 12:24 / avis de virement" at bounding box center [1228, 461] width 533 height 19
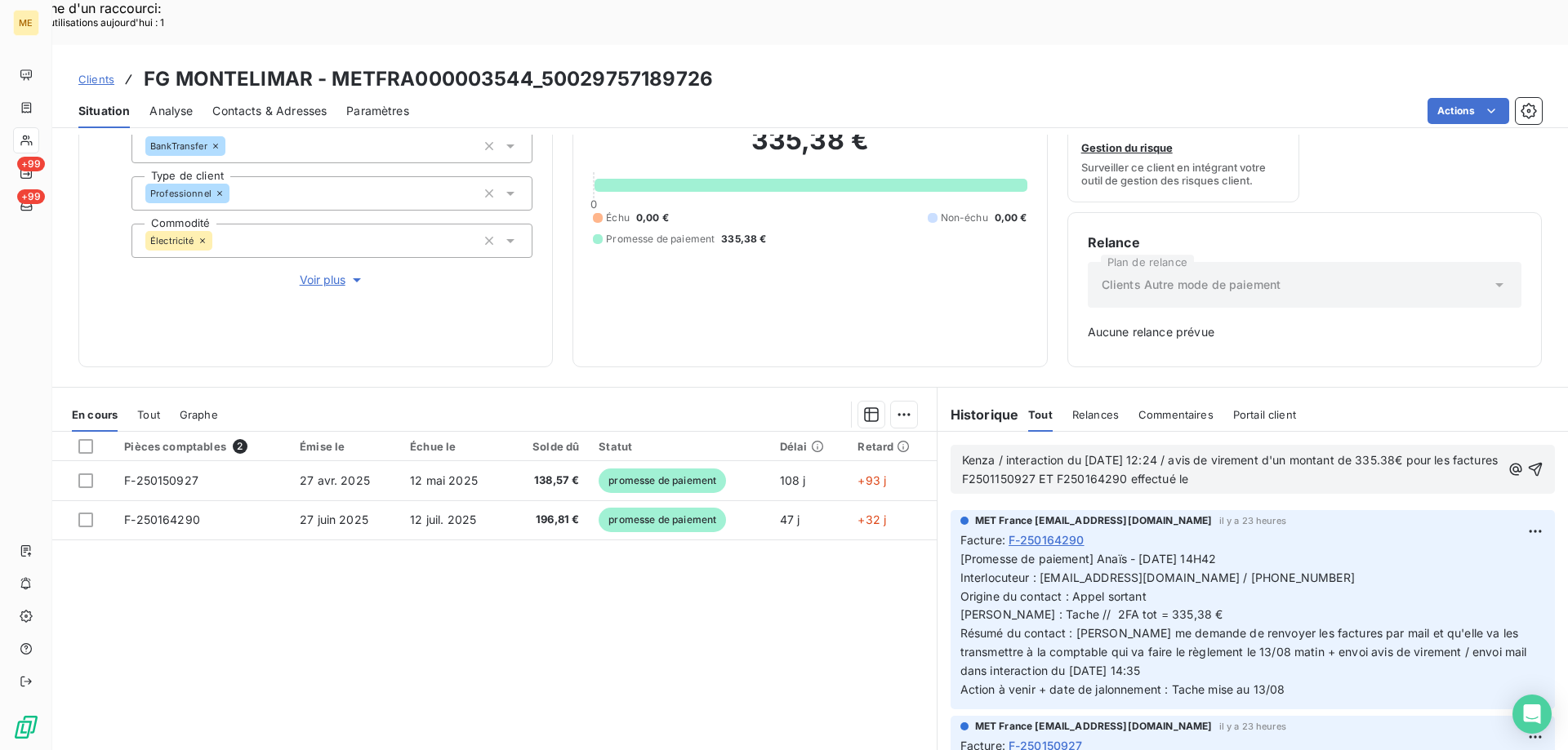
click at [1266, 452] on p "Kenza / interaction du 13/08/2025 12:24 / avis de virement d'un montant de 335.…" at bounding box center [1232, 471] width 539 height 38
click at [1528, 463] on icon "button" at bounding box center [1535, 470] width 14 height 14
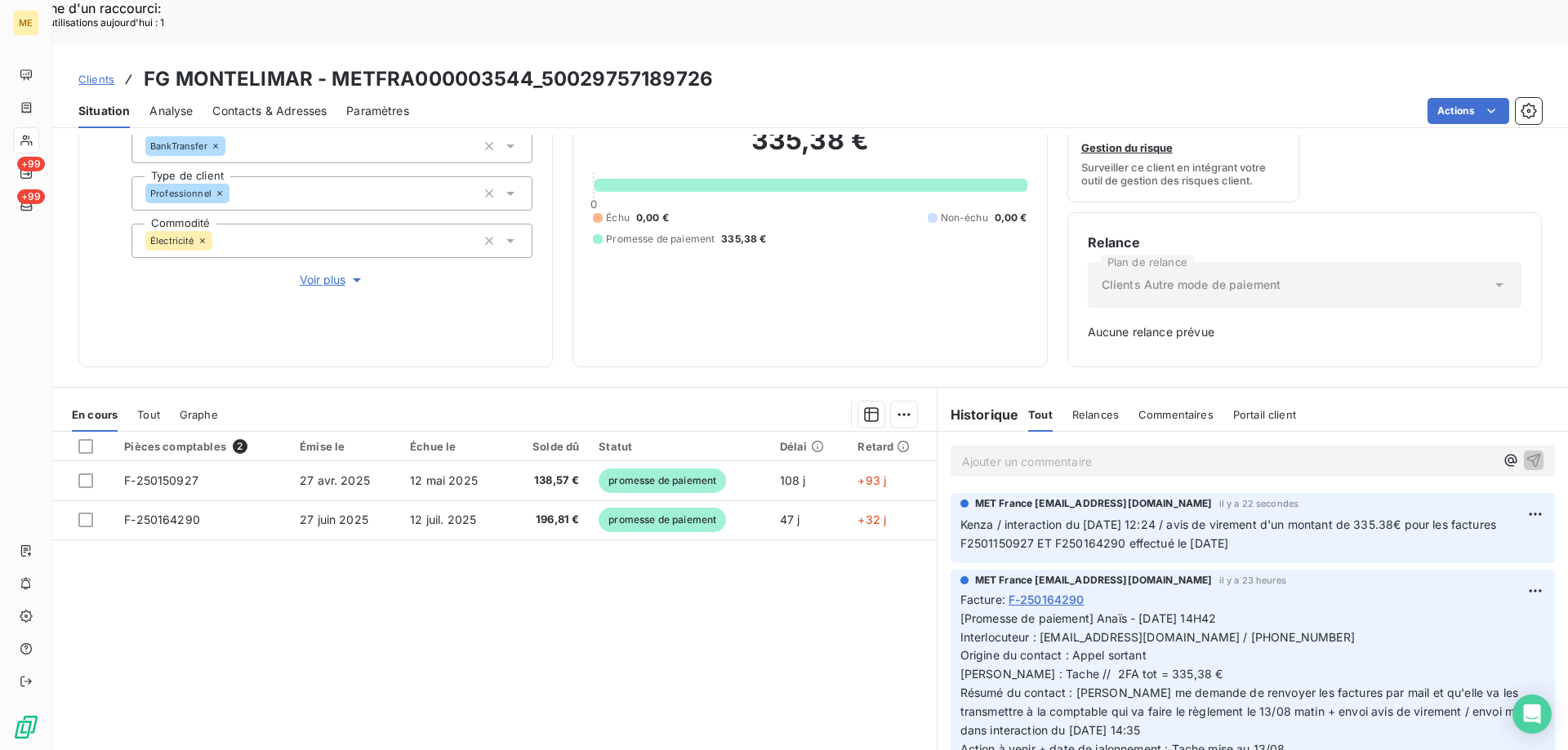
click at [27, 136] on icon at bounding box center [26, 140] width 14 height 13
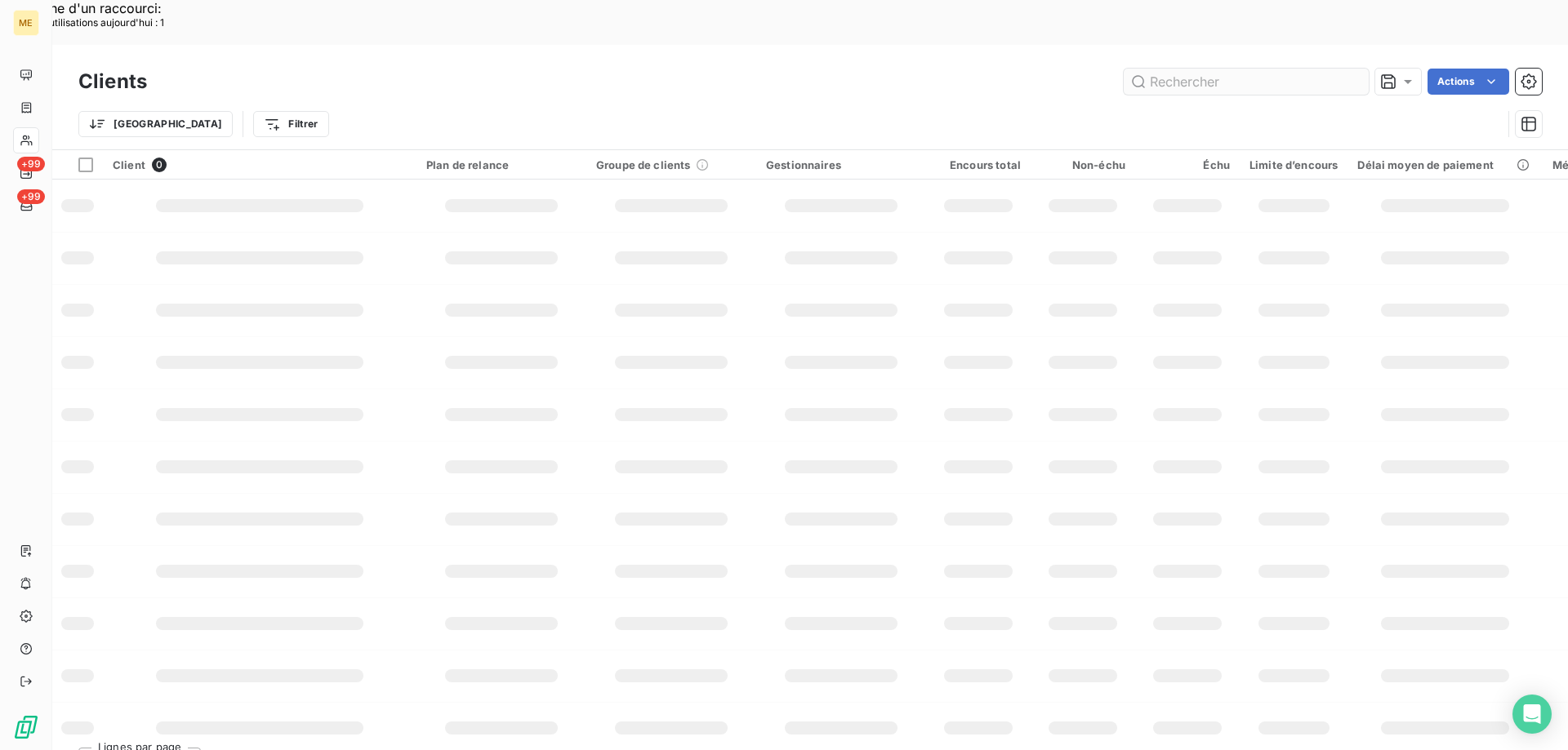
click at [1186, 68] on input "text" at bounding box center [1246, 82] width 245 height 26
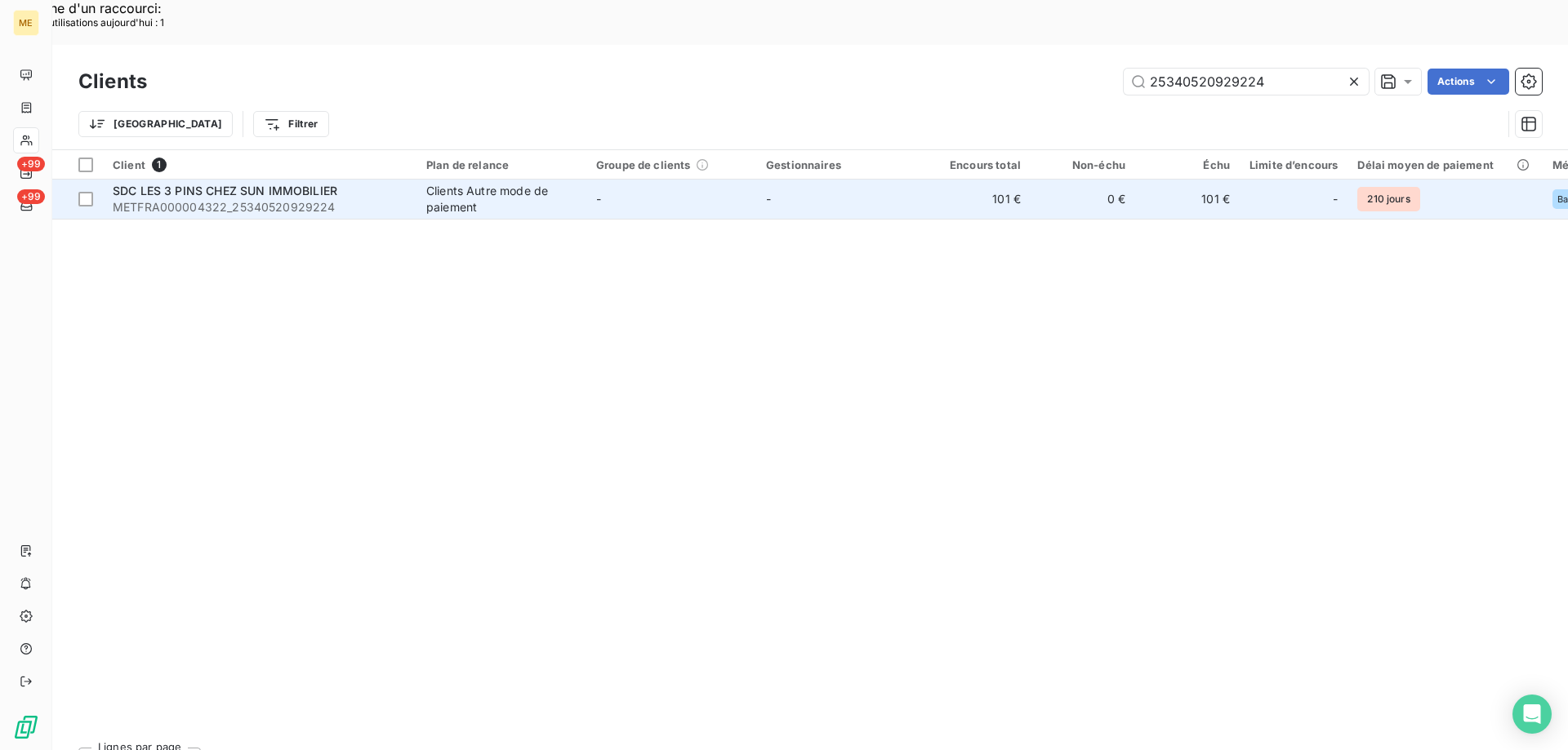
type input "25340520929224"
click at [316, 199] on span "METFRA000004322_25340520929224" at bounding box center [260, 208] width 294 height 16
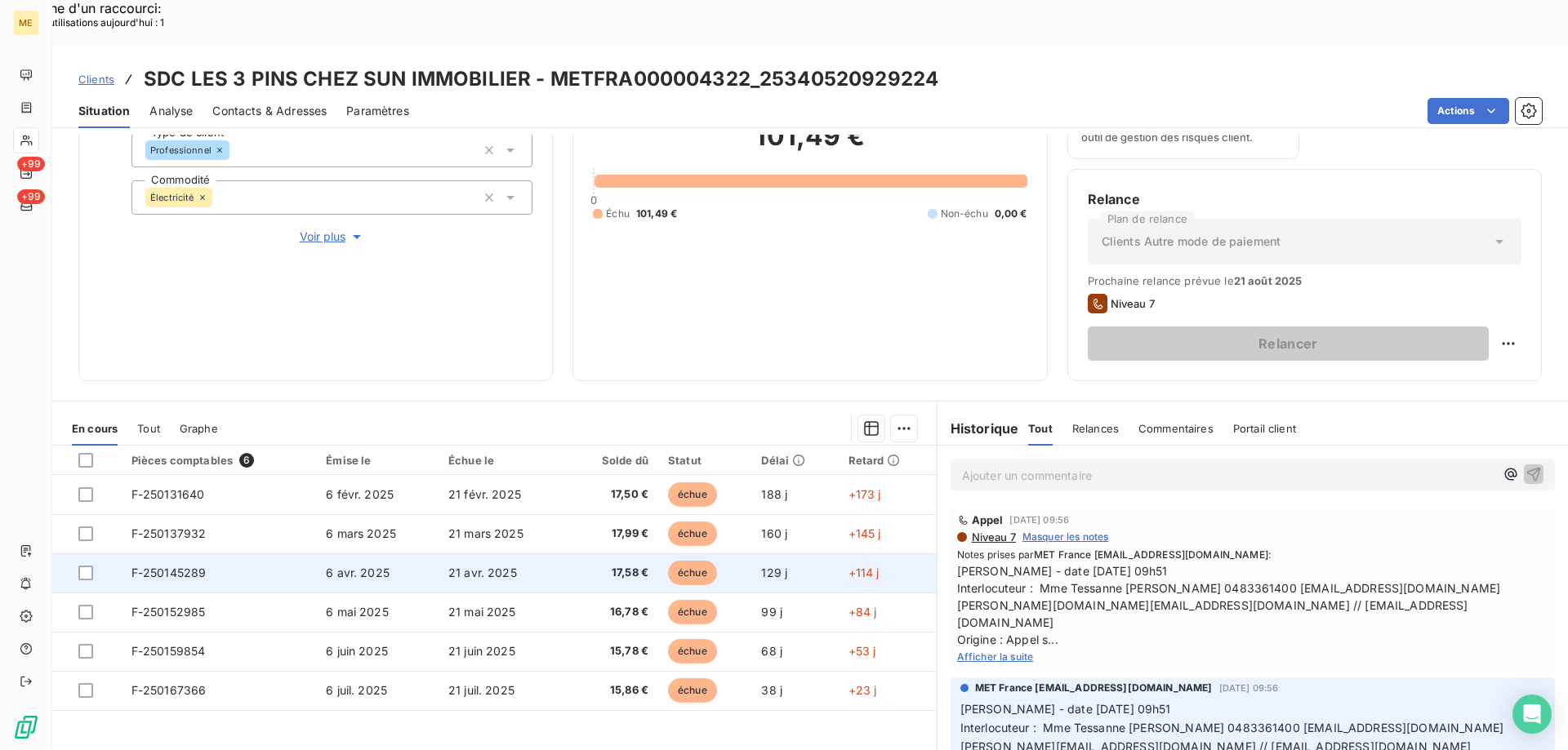
scroll to position [218, 0]
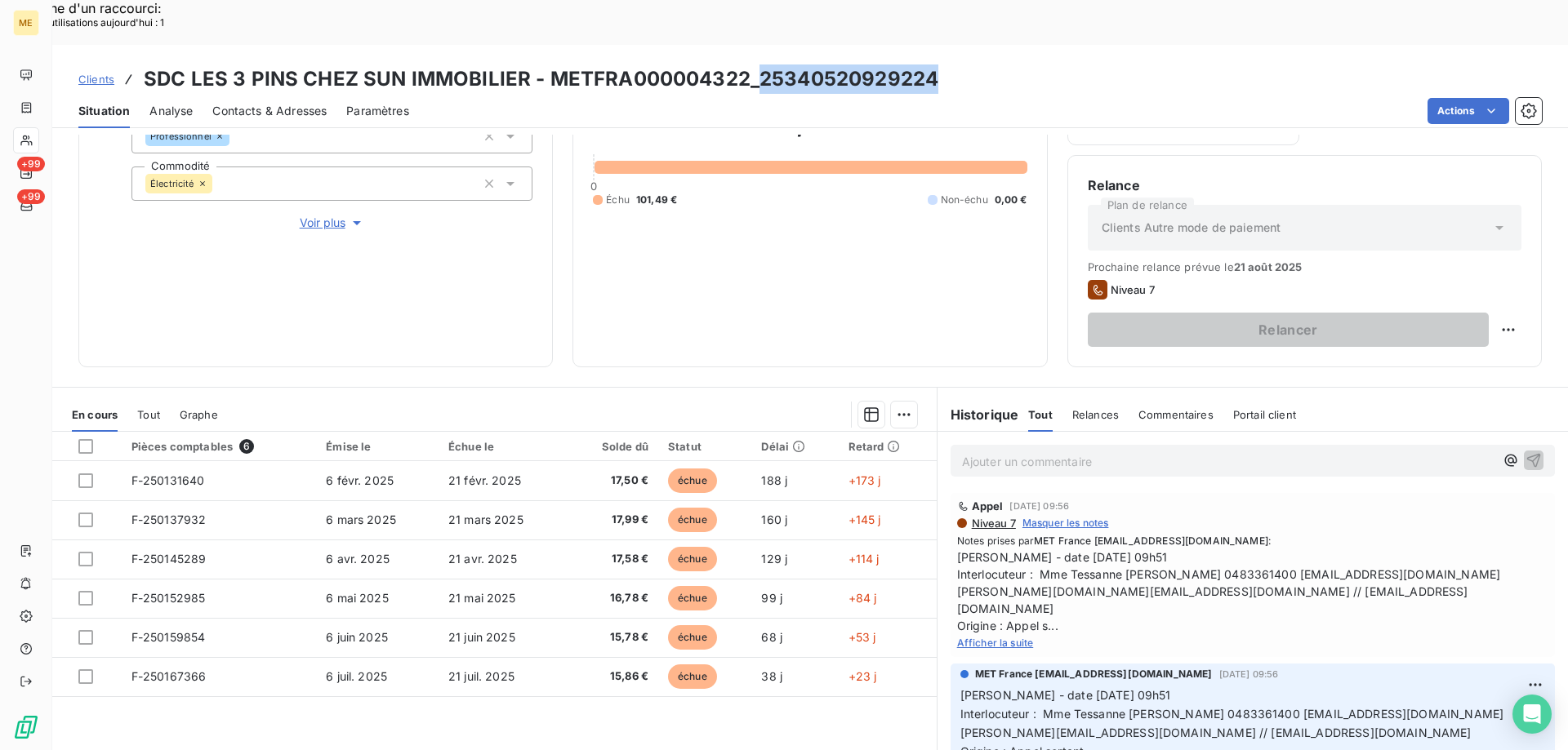
copy h3 "25340520929224"
drag, startPoint x: 934, startPoint y: 40, endPoint x: 756, endPoint y: 37, distance: 178.0
click at [756, 64] on div "Clients SDC LES 3 PINS CHEZ SUN IMMOBILIER - METFRA000004322_25340520929224" at bounding box center [810, 79] width 1515 height 30
click at [269, 103] on span "Contacts & Adresses" at bounding box center [270, 111] width 115 height 16
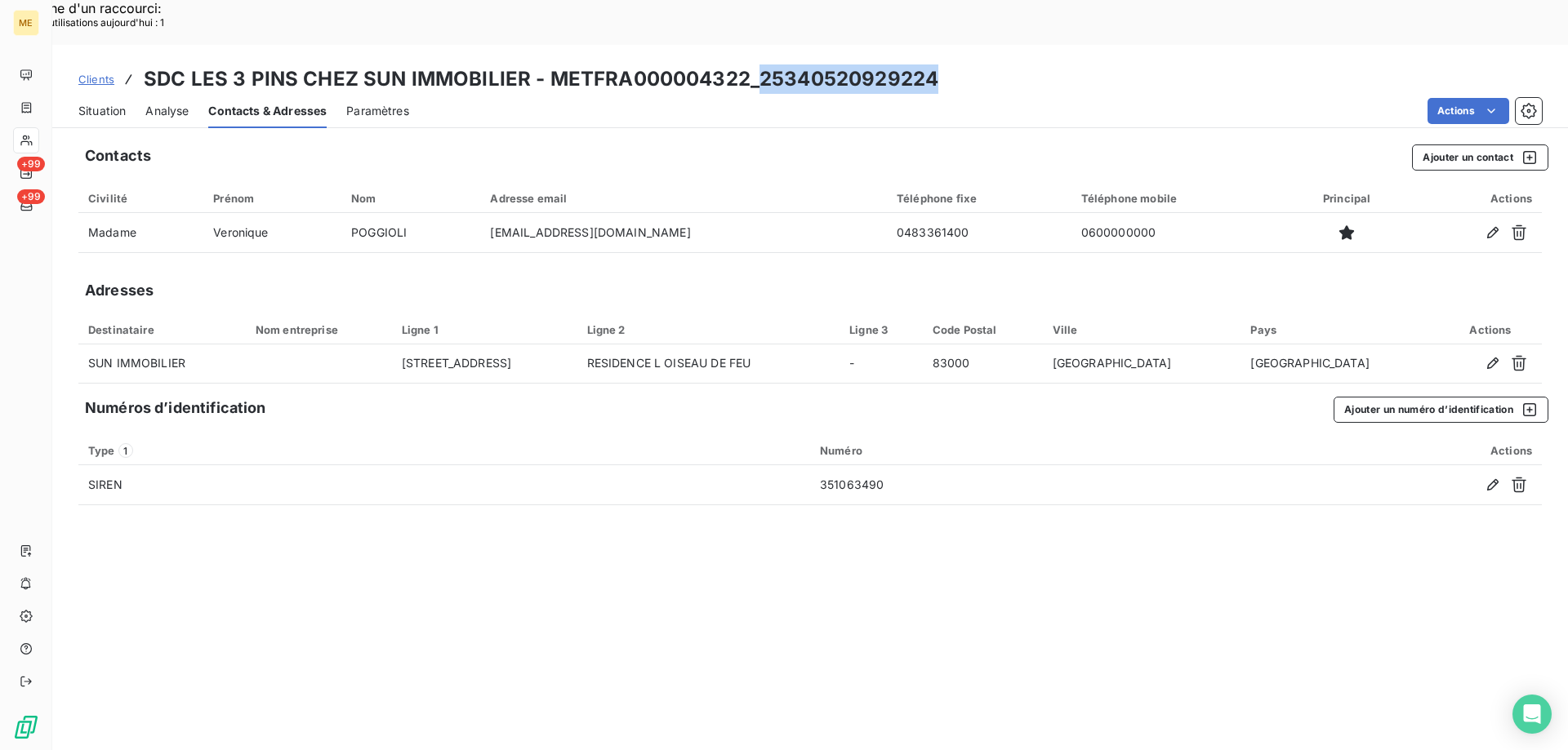
copy h3 "25340520929224"
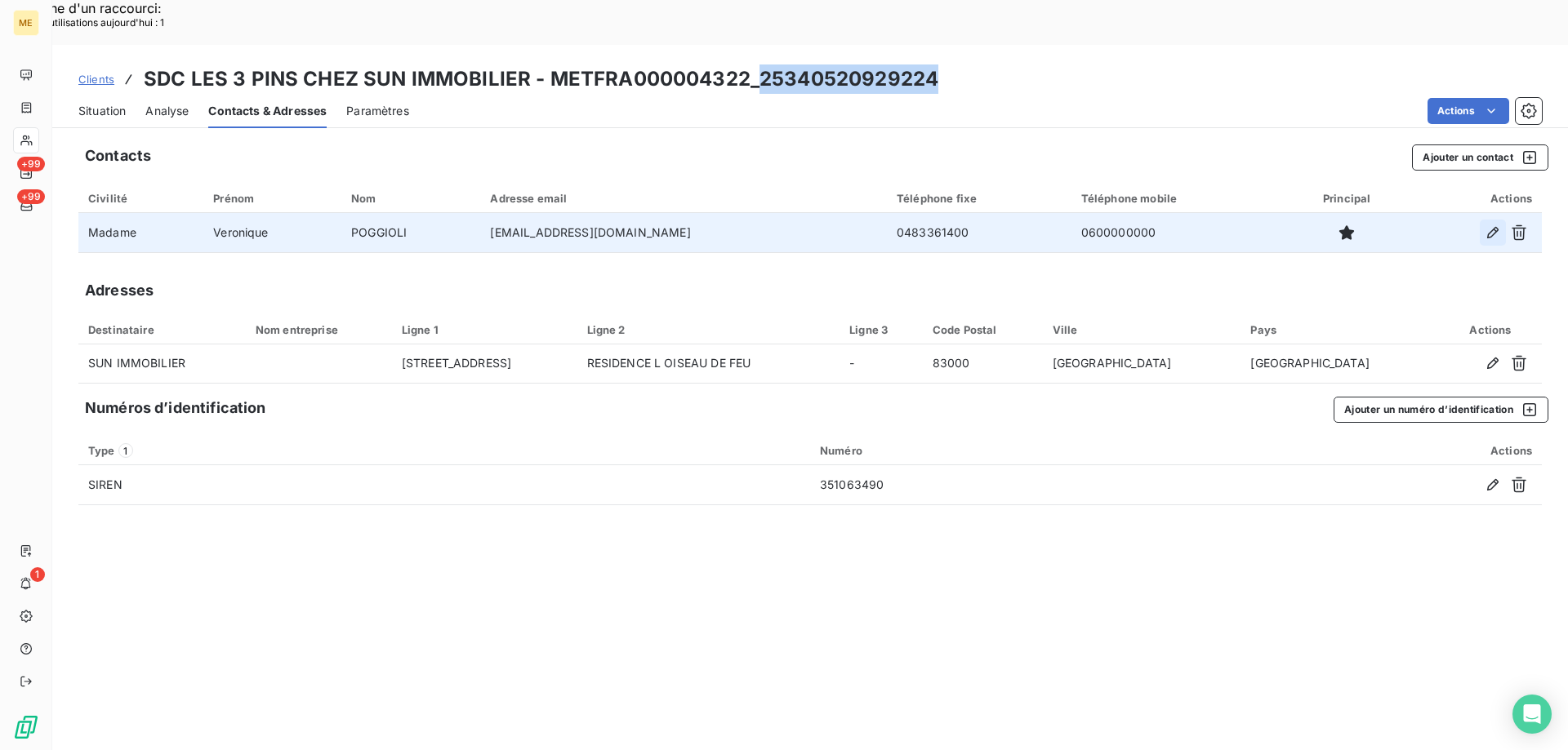
click at [1495, 227] on icon "button" at bounding box center [1493, 232] width 12 height 12
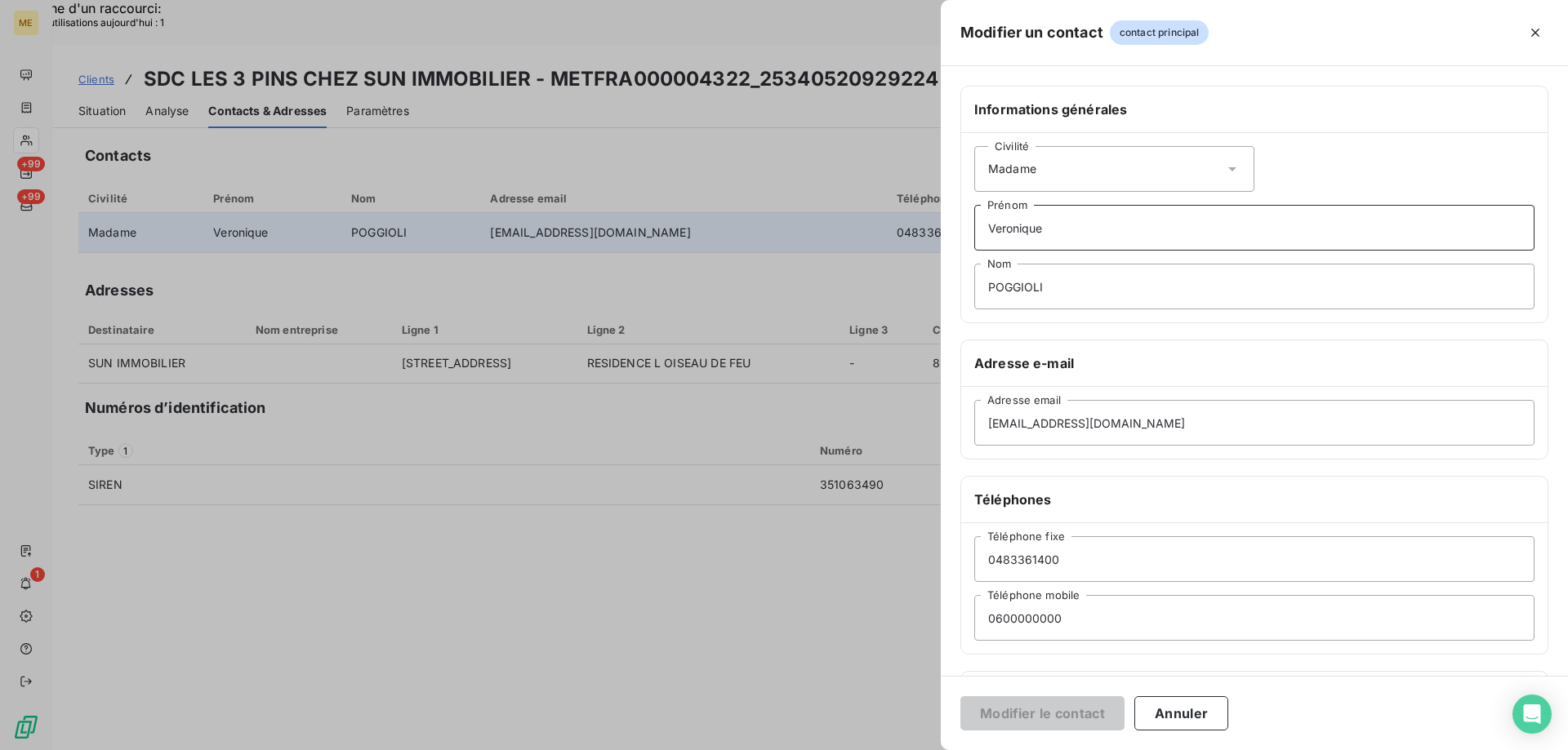
drag, startPoint x: 1054, startPoint y: 220, endPoint x: 899, endPoint y: 221, distance: 155.0
drag, startPoint x: 1059, startPoint y: 277, endPoint x: 789, endPoint y: 281, distance: 270.0
click at [1081, 230] on input "Prénom" at bounding box center [1255, 227] width 561 height 45
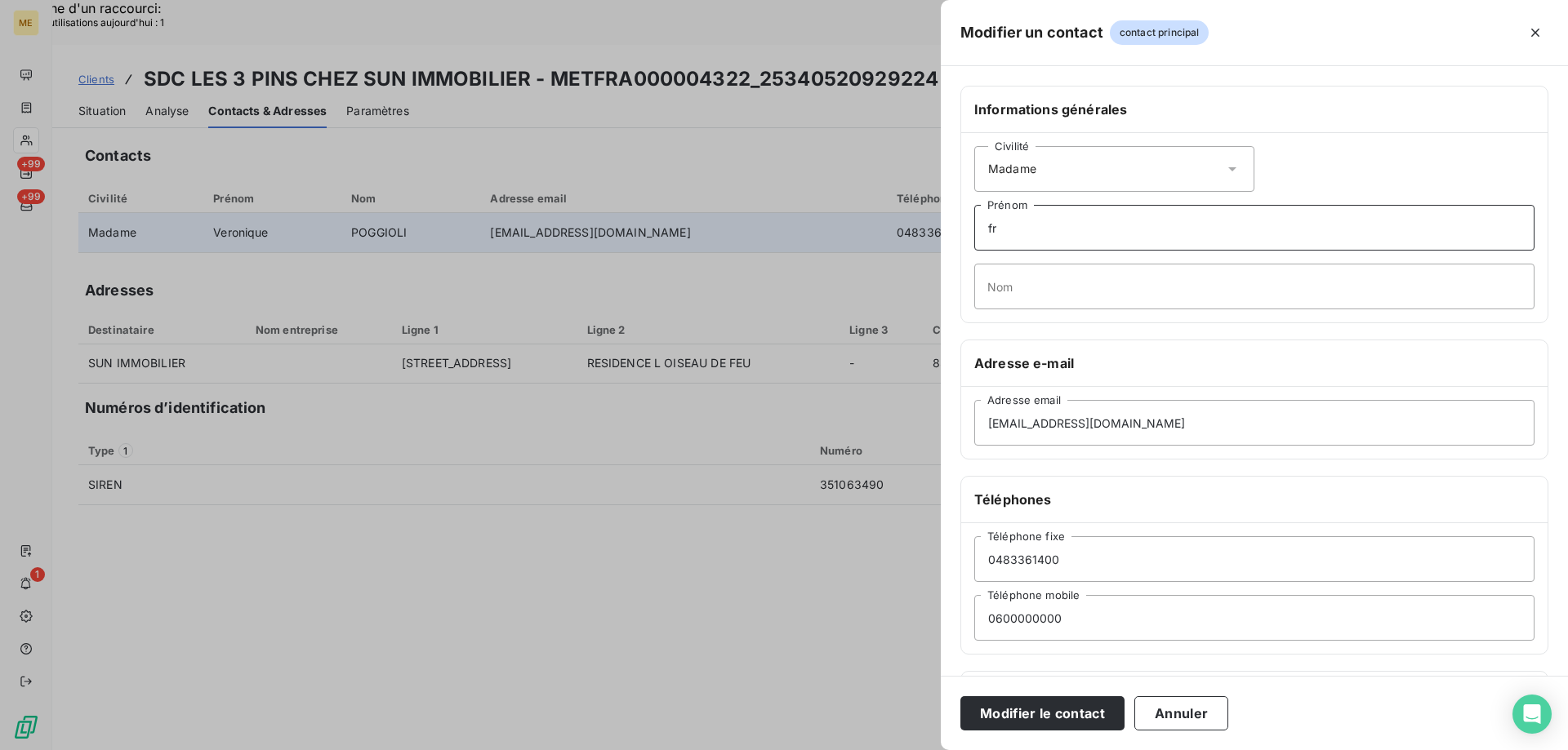
type input "Francoise"
click at [1014, 288] on input "Nom" at bounding box center [1255, 286] width 561 height 45
type input "GARNIER"
click at [1056, 433] on input "veronique.poggioli@foncia.com" at bounding box center [1255, 422] width 561 height 45
click at [1056, 430] on input "veronique.poggioli@foncia.com" at bounding box center [1255, 422] width 561 height 45
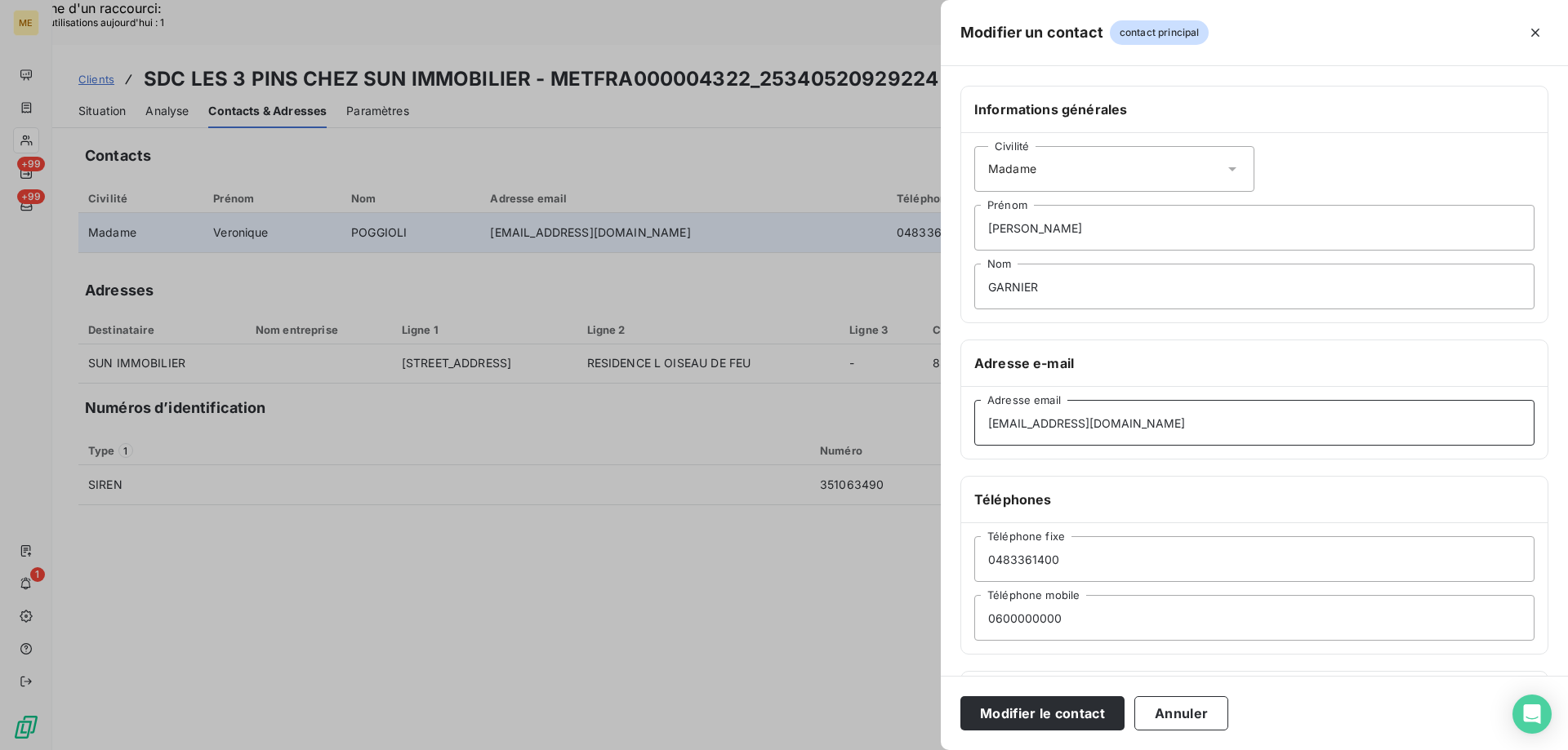
drag, startPoint x: 1090, startPoint y: 425, endPoint x: 892, endPoint y: 425, distance: 198.0
drag, startPoint x: 1119, startPoint y: 423, endPoint x: 1012, endPoint y: 429, distance: 107.2
click at [1012, 429] on input "fran@foncia.com" at bounding box center [1255, 422] width 561 height 45
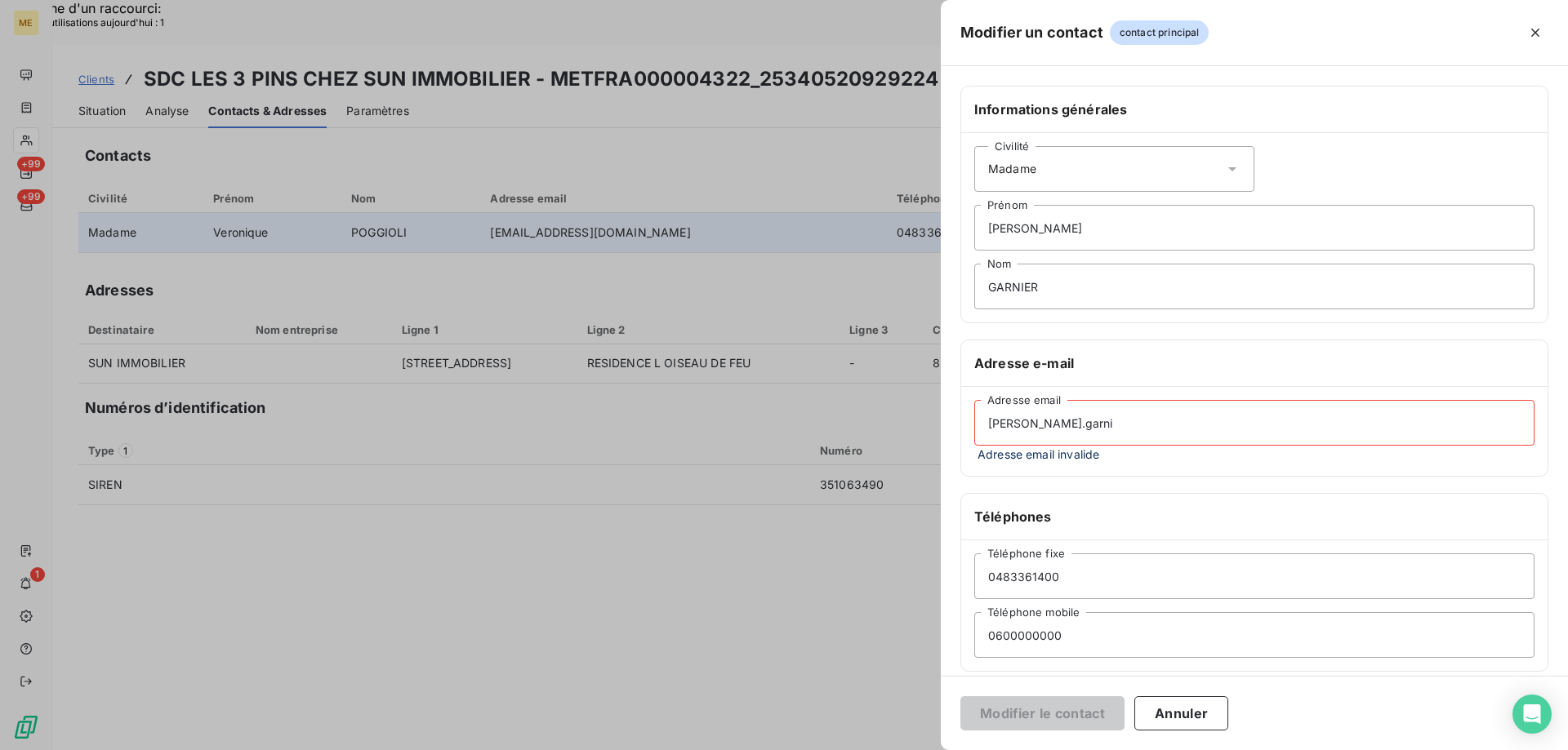
click at [1039, 430] on input "francoise.garni" at bounding box center [1255, 422] width 561 height 45
click at [1039, 429] on input "francoise.garni" at bounding box center [1255, 422] width 561 height 45
paste input "0494095071"
type input "0494095071"
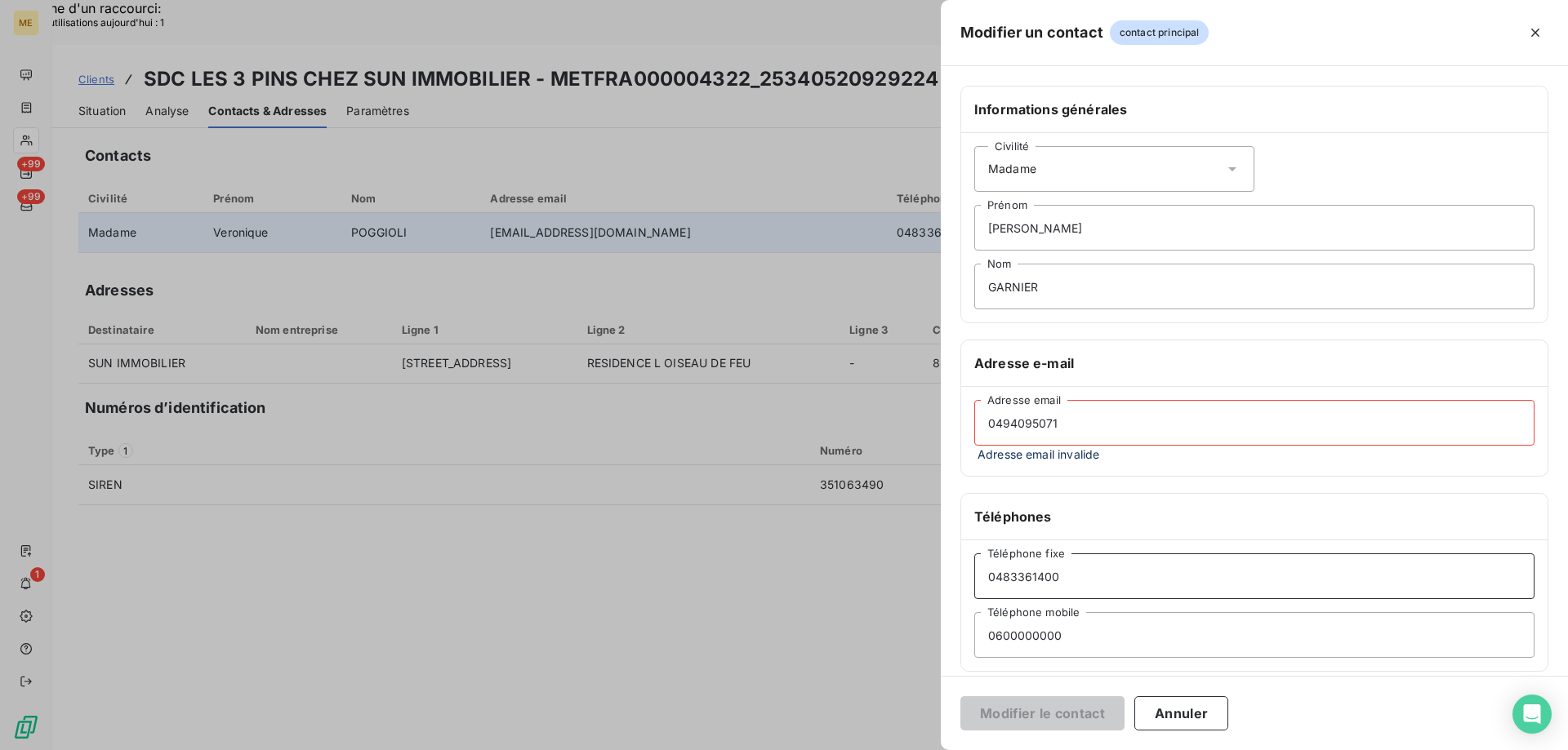
click at [1059, 581] on input "0483361400" at bounding box center [1255, 576] width 561 height 45
paste input "94095071"
type input "0494095071"
click at [1058, 429] on input "0494095071" at bounding box center [1255, 422] width 561 height 45
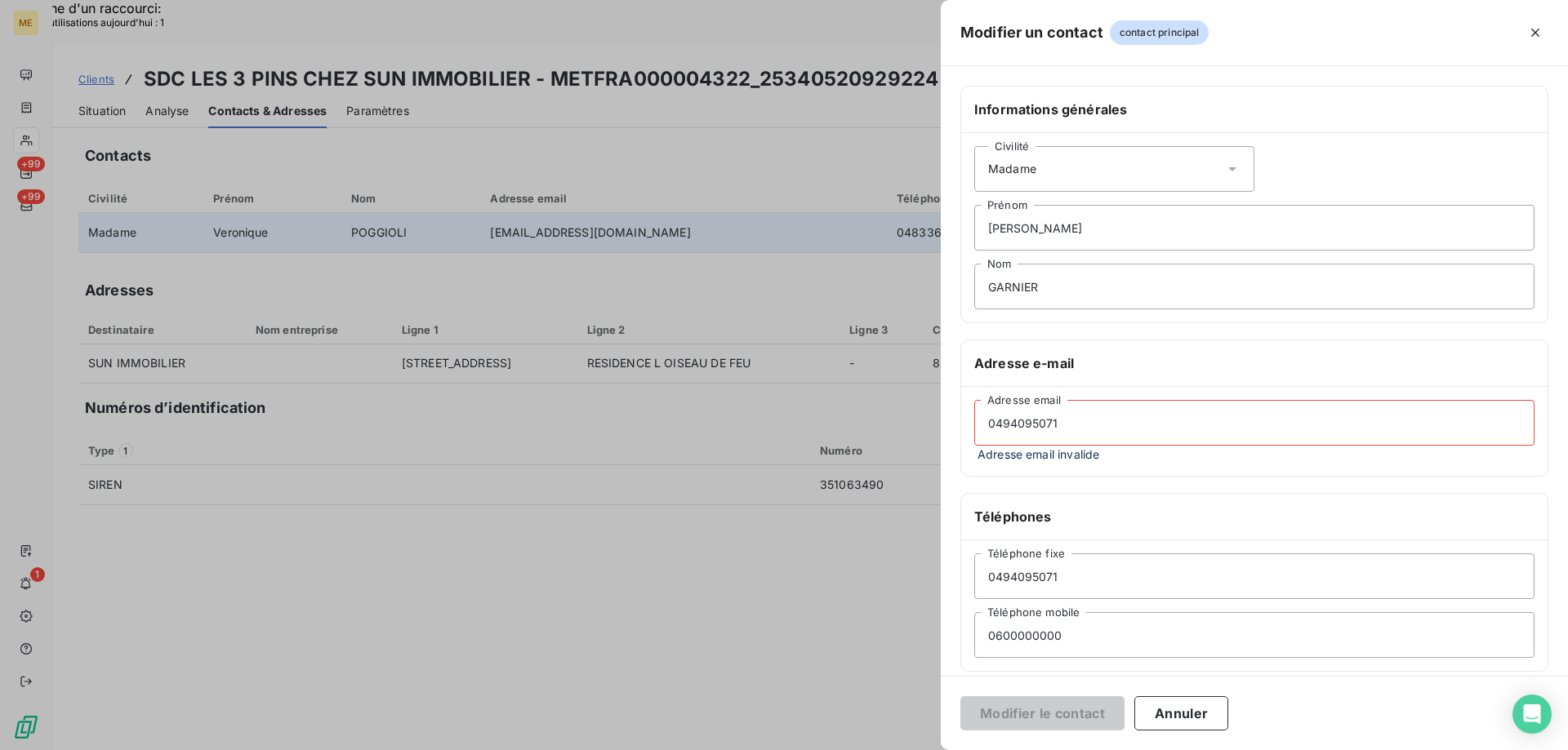
click at [1058, 429] on input "0494095071" at bounding box center [1255, 422] width 561 height 45
paste input "francoise.garnier@foncia.com"
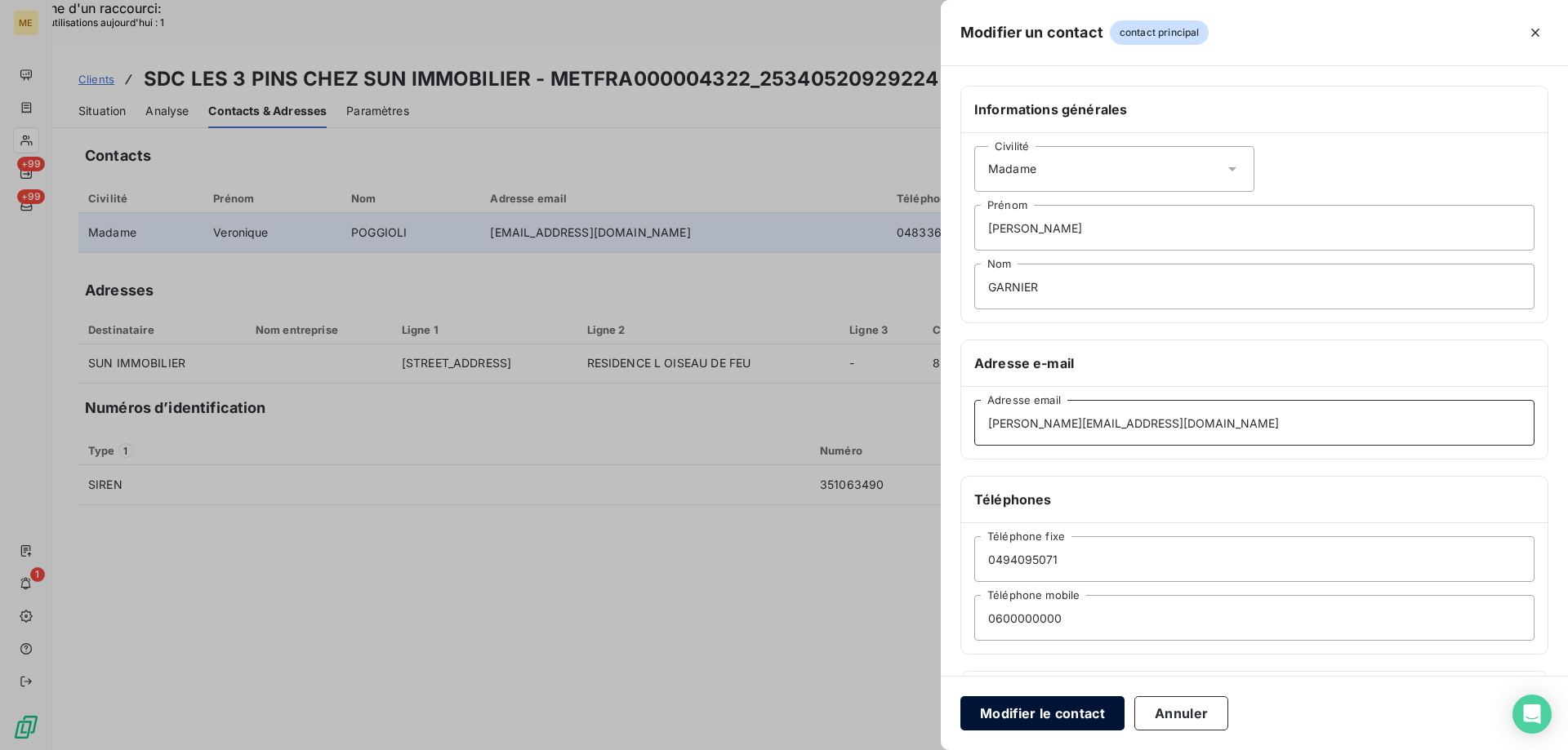
type input "francoise.garnier@foncia.com"
click at [1068, 712] on button "Modifier le contact" at bounding box center [1042, 714] width 164 height 35
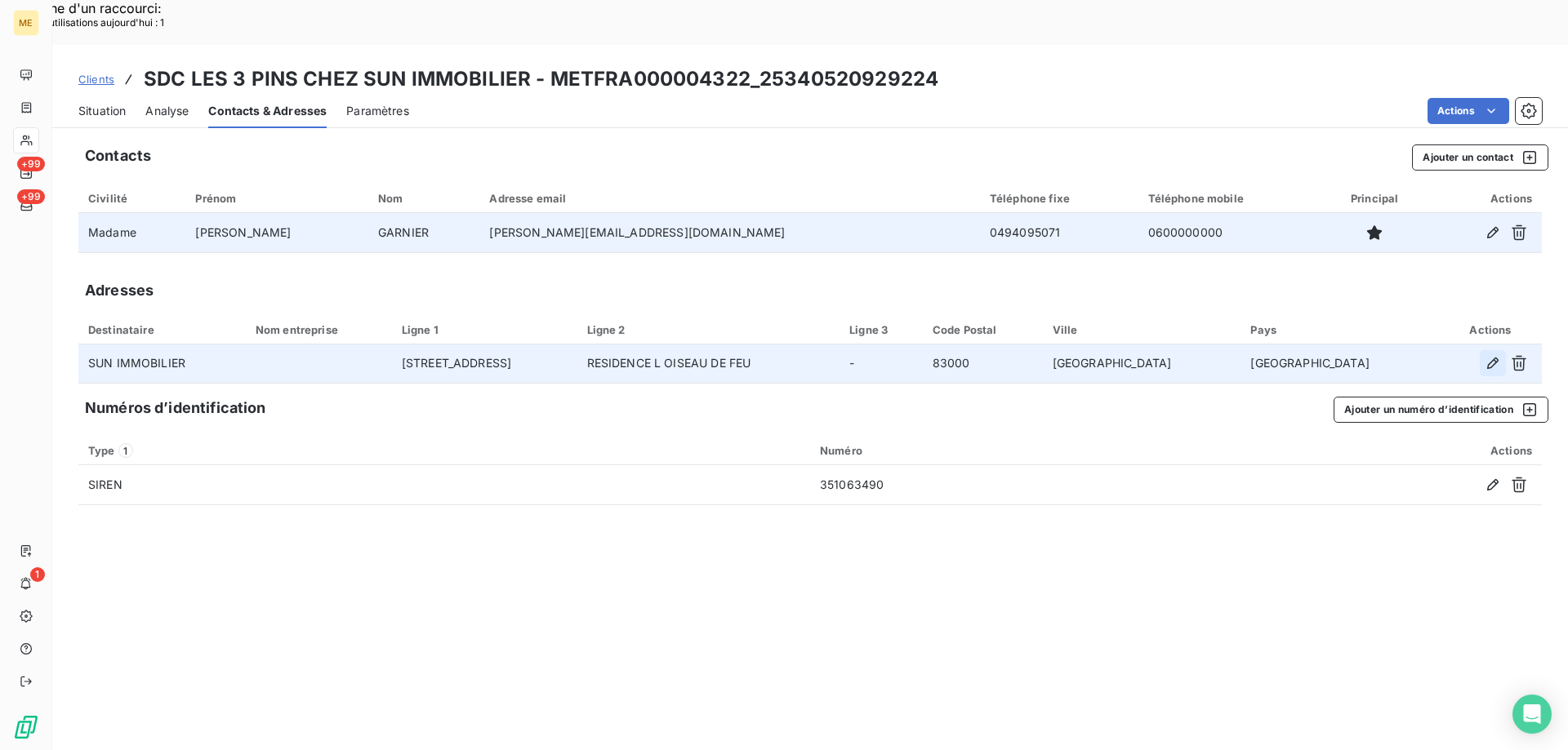
click at [1495, 355] on icon "button" at bounding box center [1493, 363] width 16 height 16
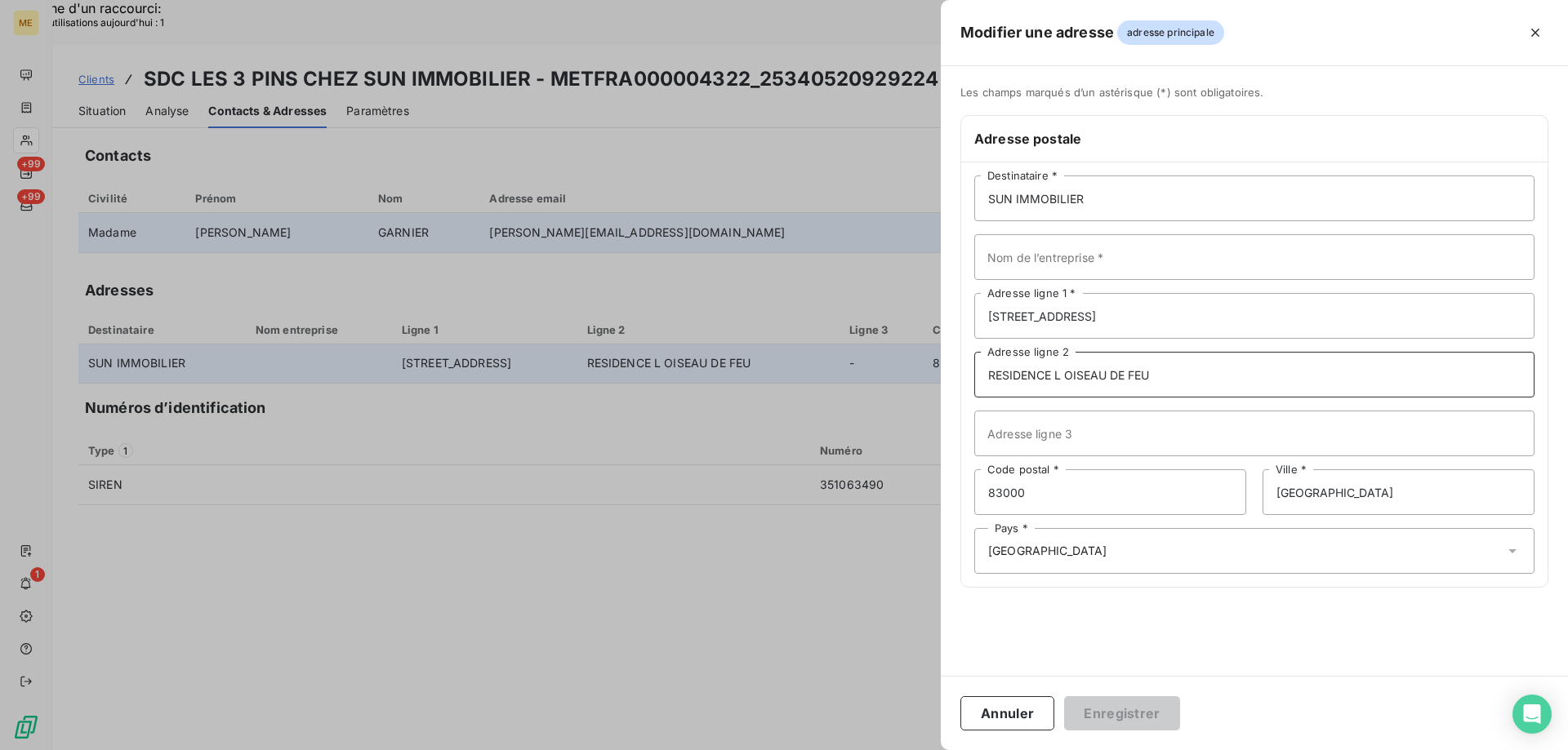
drag, startPoint x: 1209, startPoint y: 369, endPoint x: 878, endPoint y: 361, distance: 331.1
drag, startPoint x: 1106, startPoint y: 194, endPoint x: 959, endPoint y: 194, distance: 147.0
click at [959, 194] on div "Les champs marqués d’un astérisque (*) sont obligatoires. Adresse postale SUN I…" at bounding box center [1254, 346] width 627 height 522
type input "Foncia"
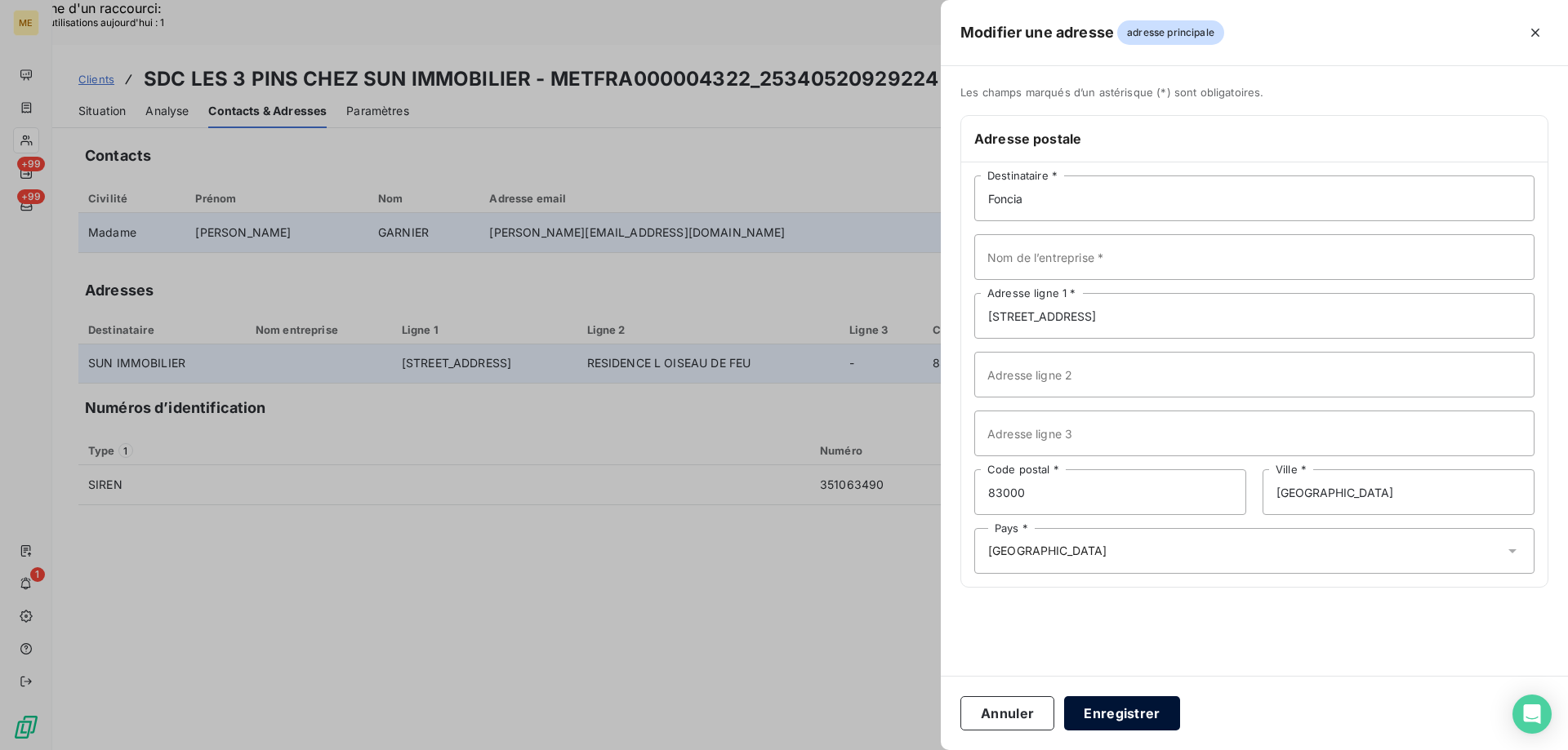
click at [1156, 714] on button "Enregistrer" at bounding box center [1122, 714] width 116 height 35
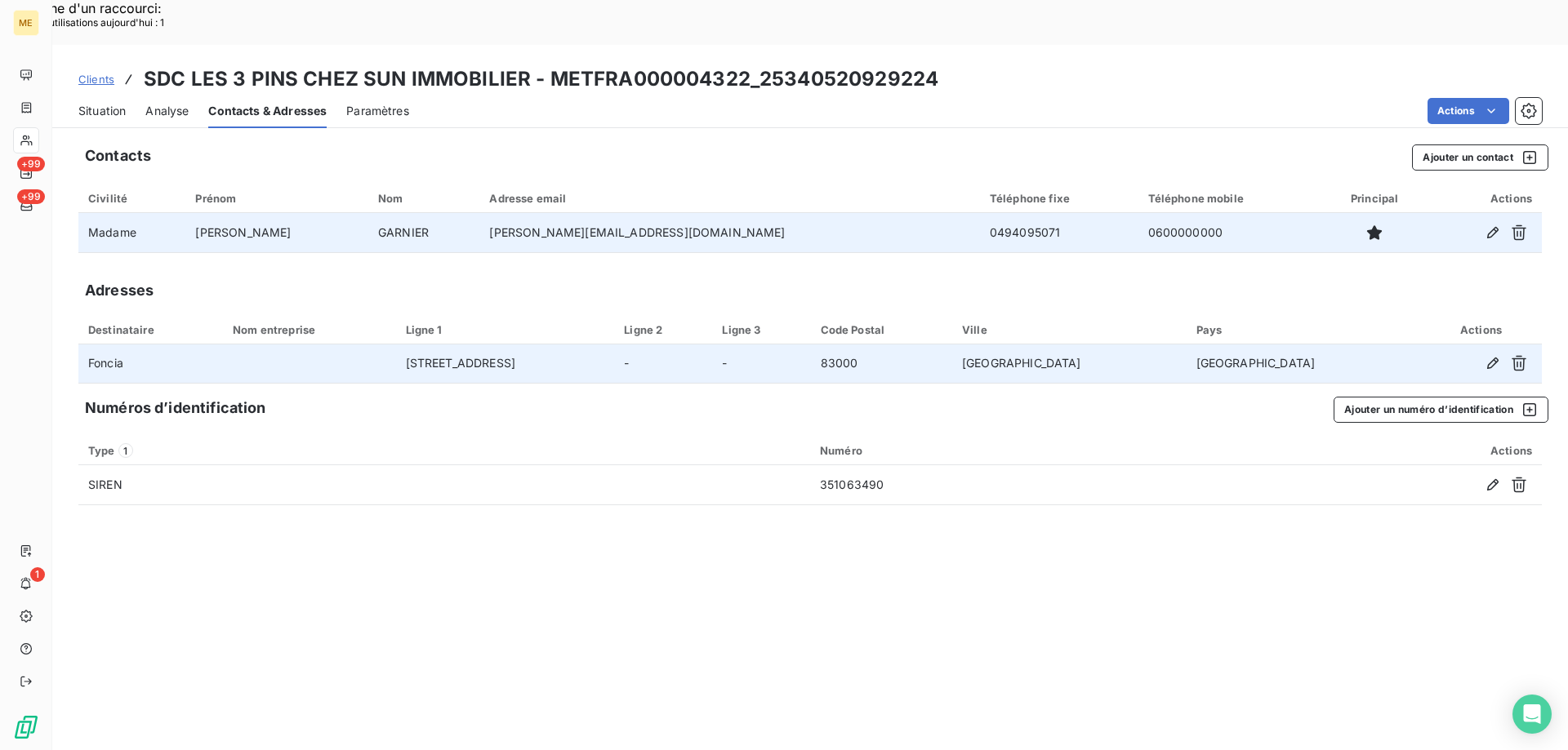
click at [92, 103] on span "Situation" at bounding box center [101, 111] width 47 height 16
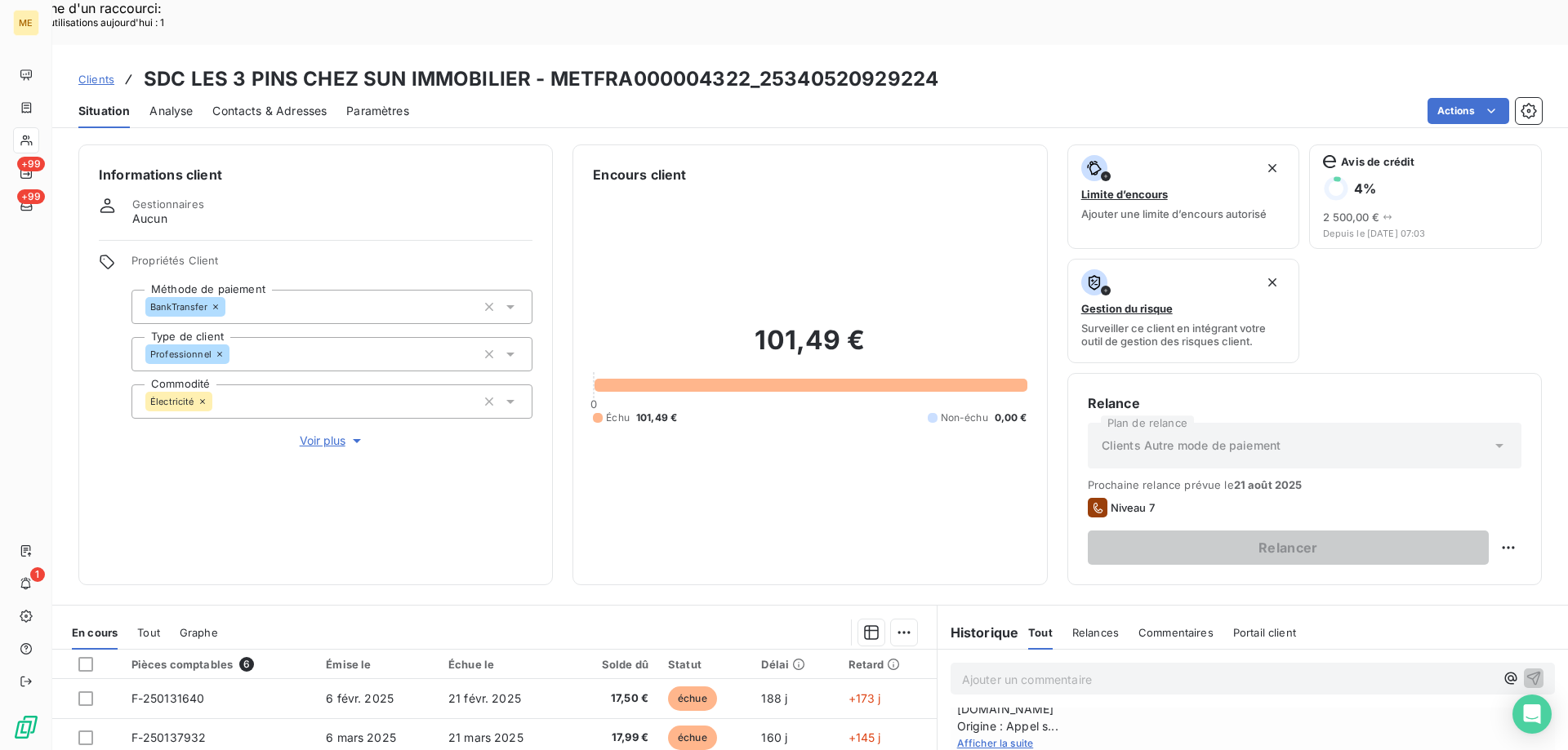
scroll to position [163, 0]
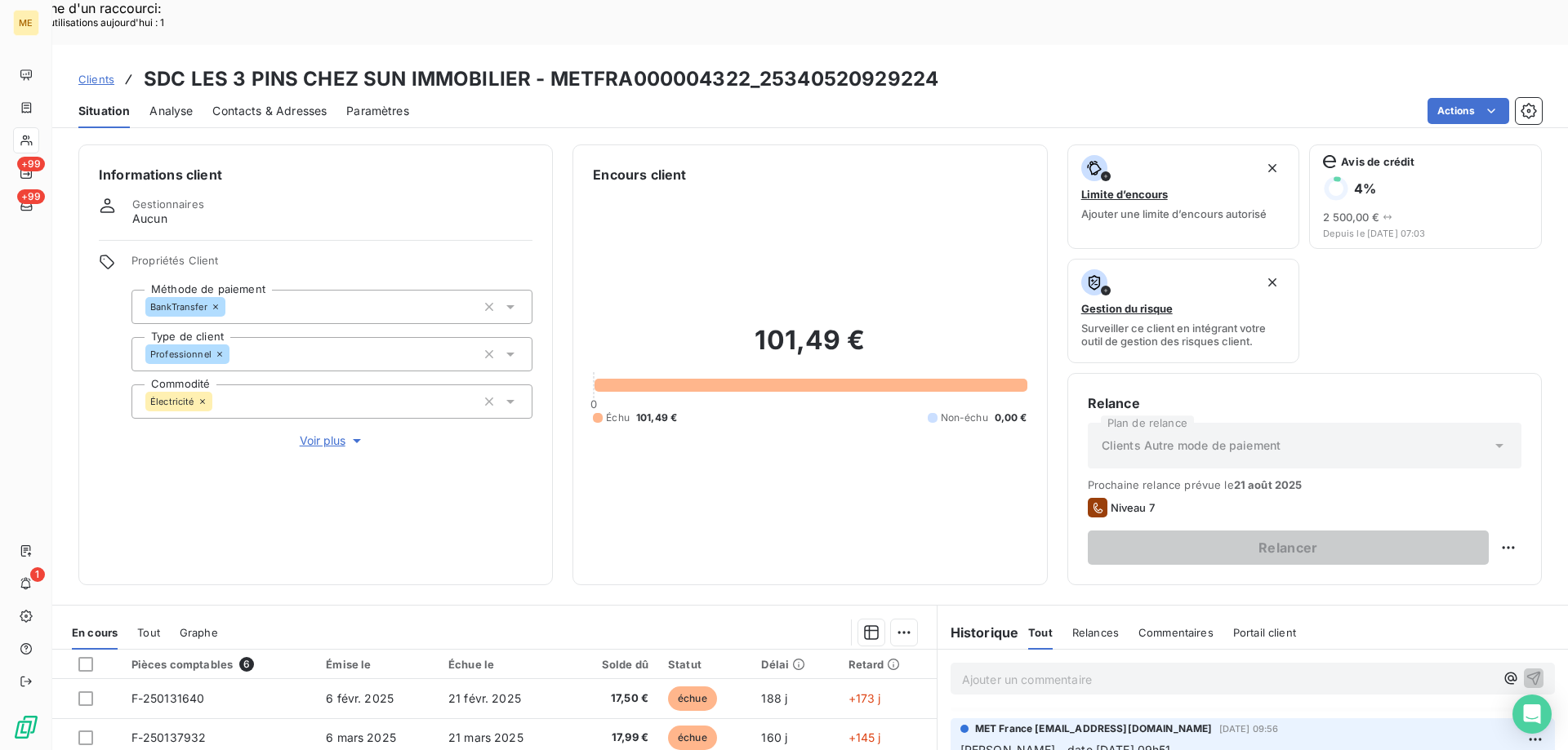
click at [32, 134] on icon at bounding box center [26, 140] width 14 height 13
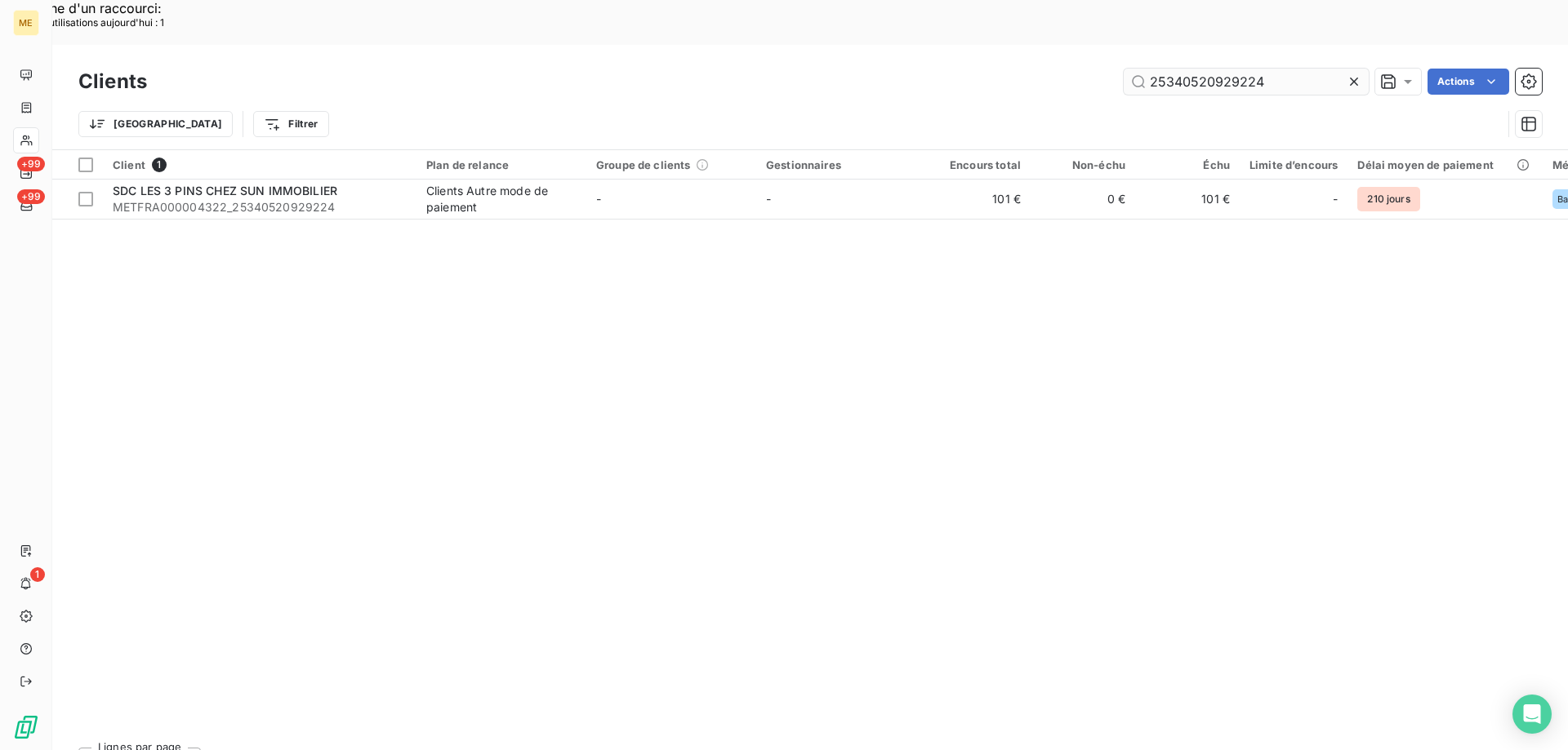
click at [1195, 68] on input "25340520929224" at bounding box center [1246, 82] width 245 height 26
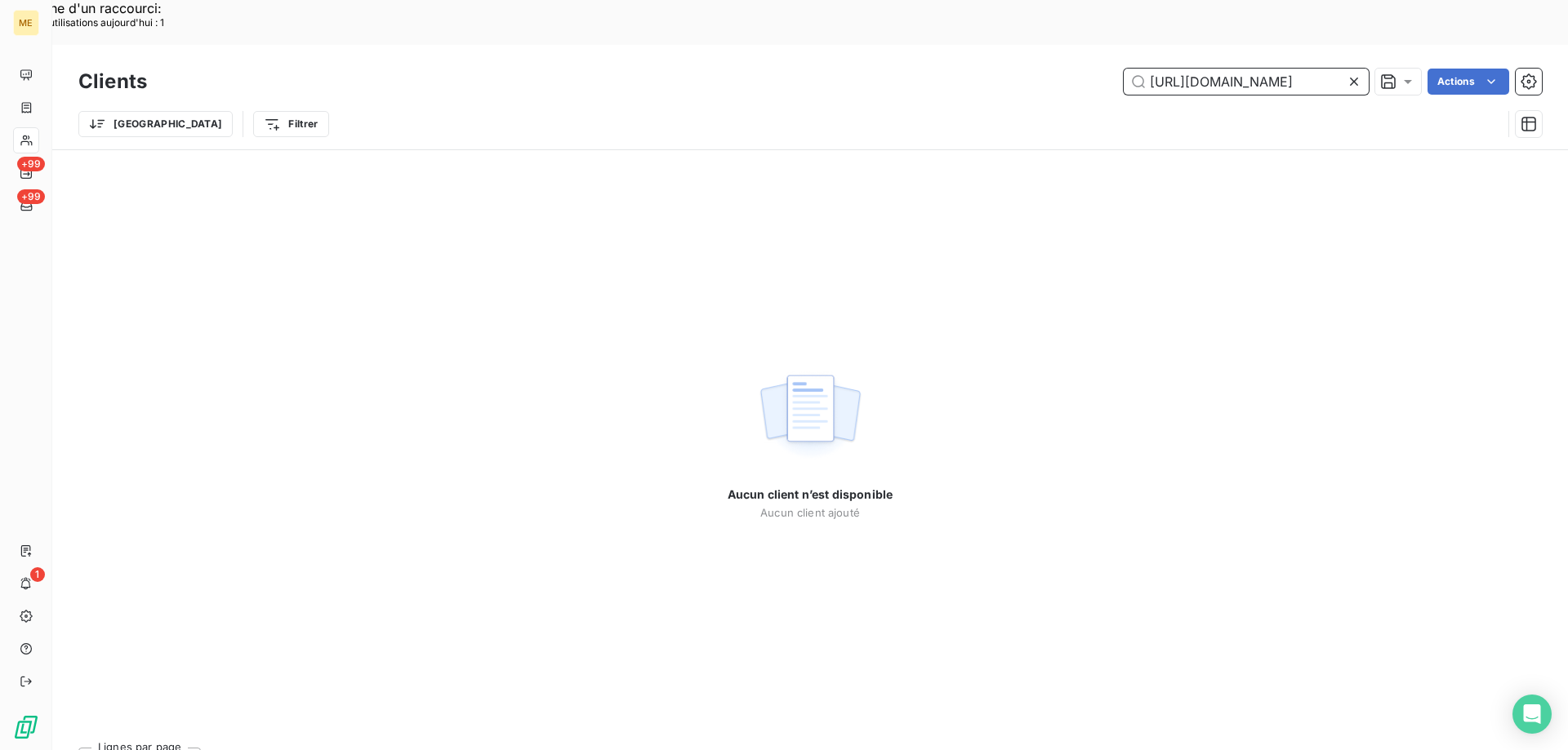
click at [1257, 68] on input "https://metholdingag.lightning.force.com/lightning/r/vlocity_cmt__CustomerInter…" at bounding box center [1246, 82] width 245 height 26
paste input "METFRA000008475"
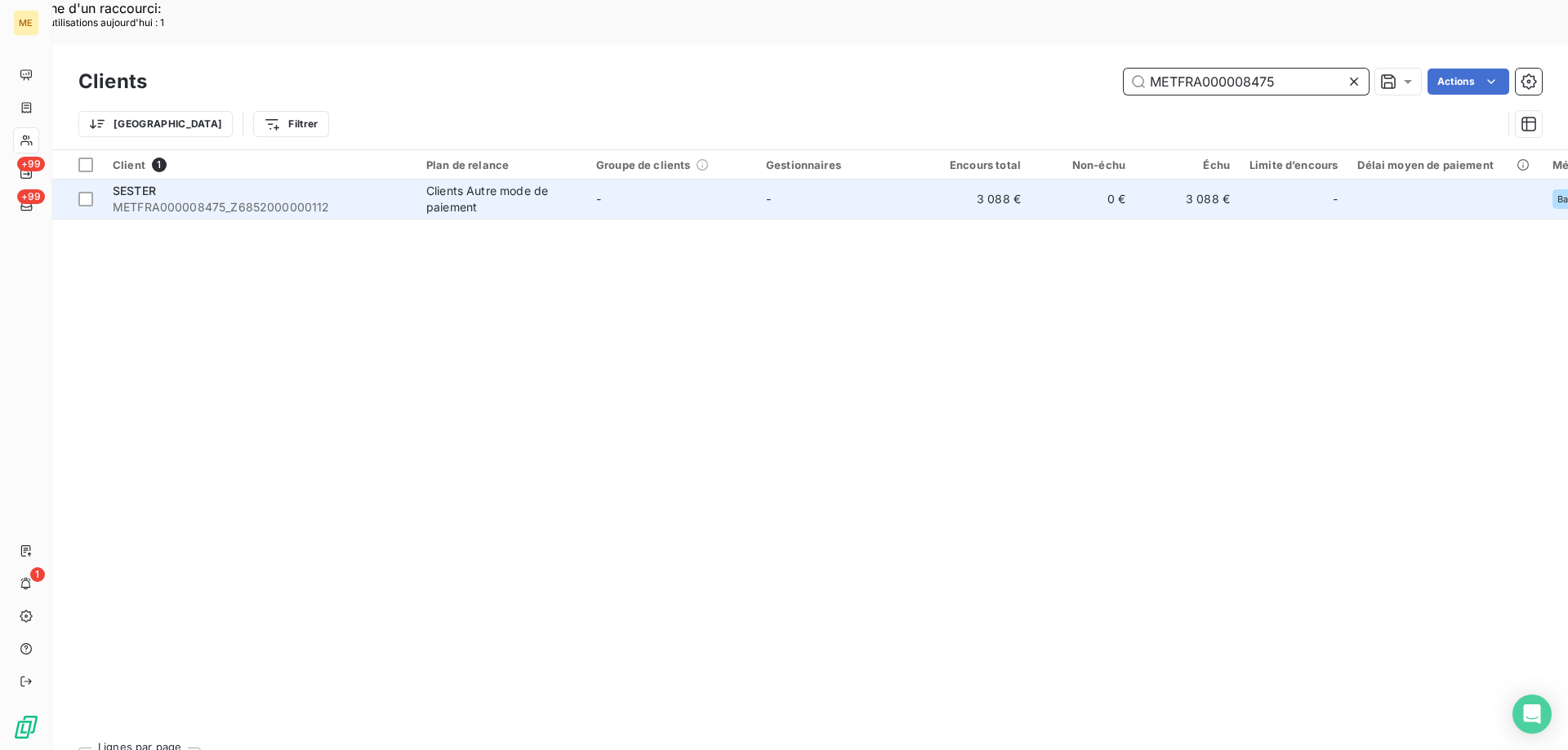
type input "METFRA000008475"
click at [293, 199] on span "METFRA000008475_Z6852000000112" at bounding box center [260, 208] width 294 height 16
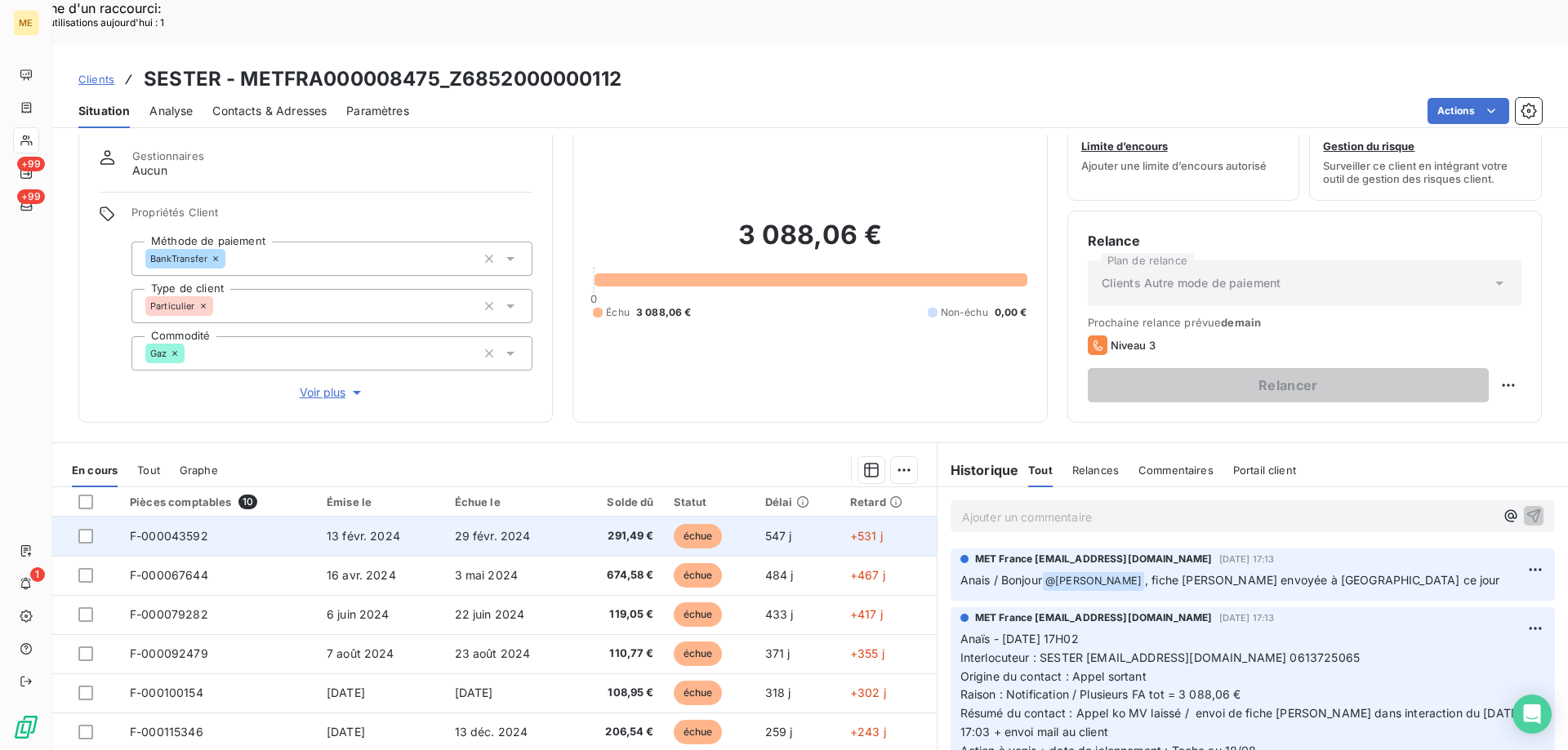
scroll to position [82, 0]
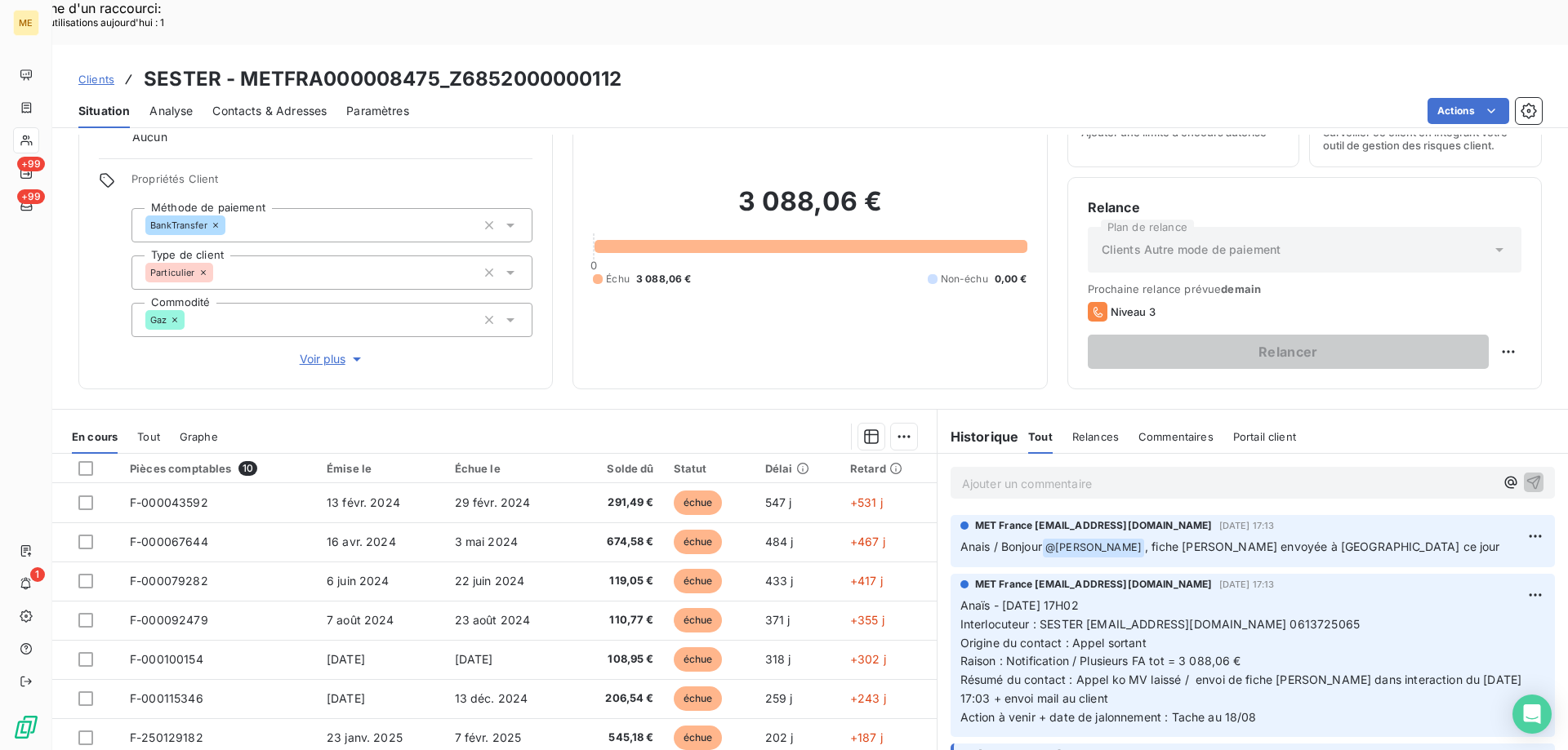
click at [1082, 474] on p "Ajouter un commentaire ﻿" at bounding box center [1228, 484] width 533 height 21
click at [1145, 474] on p "Kenza / interaction du" at bounding box center [1228, 483] width 533 height 19
click at [1077, 475] on span "Kenza / interaction du / demande en cours requête 00095635" at bounding box center [1132, 481] width 340 height 14
click at [1194, 475] on span "Kenza / interaction du 13/08/2025 08:08 / demande en cours requête 00095635" at bounding box center [1171, 481] width 418 height 14
click at [1191, 475] on span "Kenza / interaction du 13/08/2025 08:08 / demande en cours requête 00095635" at bounding box center [1171, 481] width 418 height 14
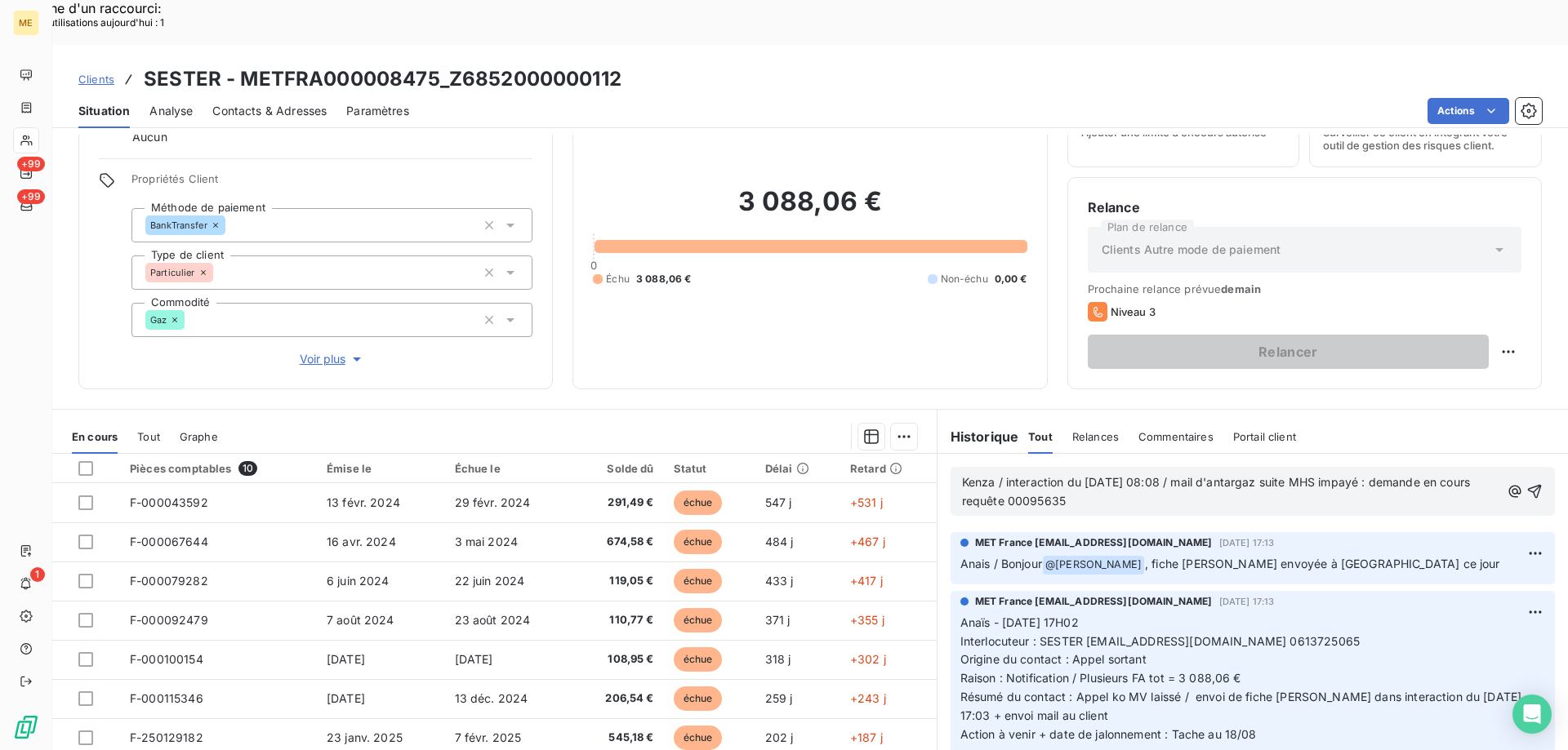
click at [1385, 475] on span "Kenza / interaction du 13/08/2025 08:08 / mail d'antargaz suite MHS impayé : de…" at bounding box center [1218, 491] width 512 height 33
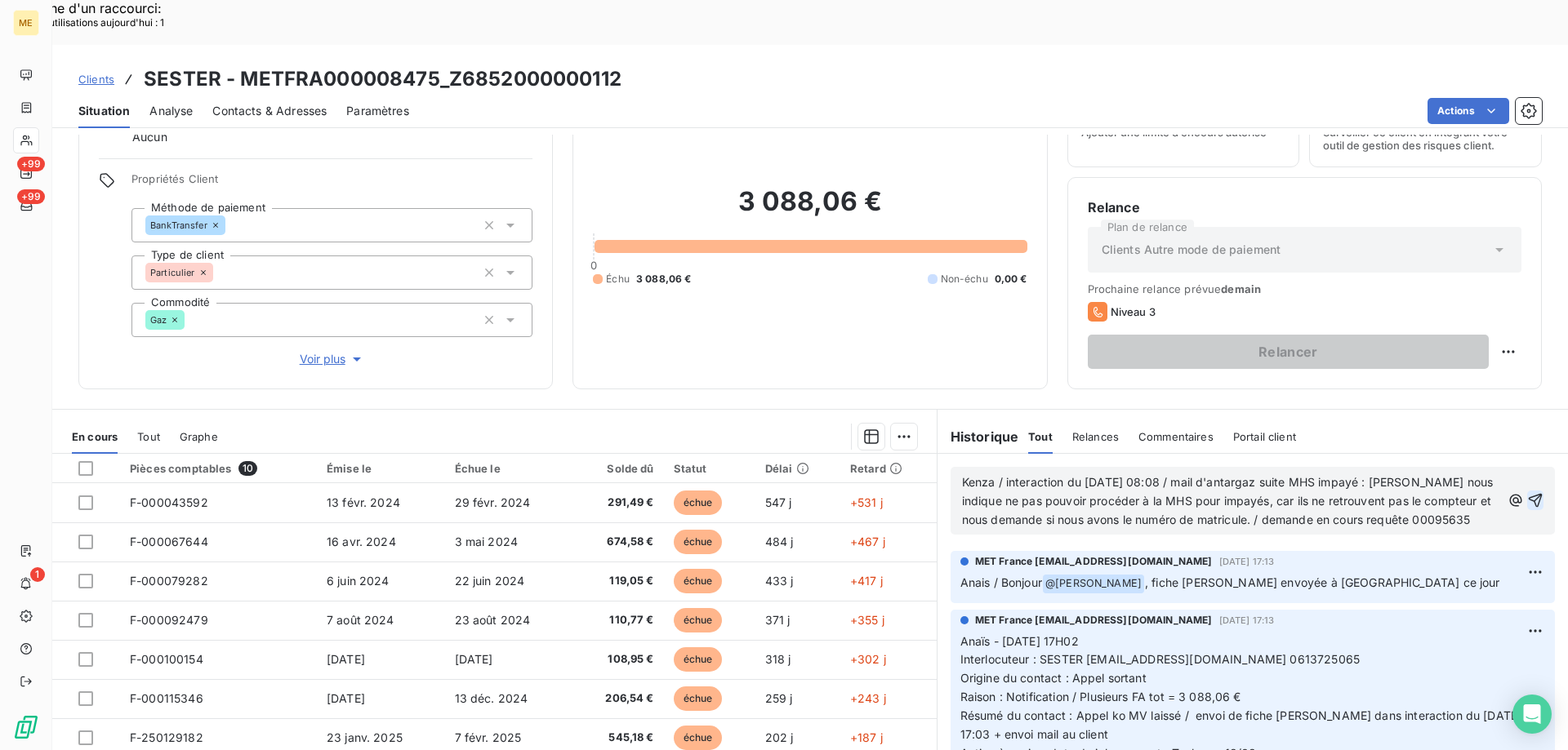
click at [1527, 492] on icon "button" at bounding box center [1535, 500] width 16 height 16
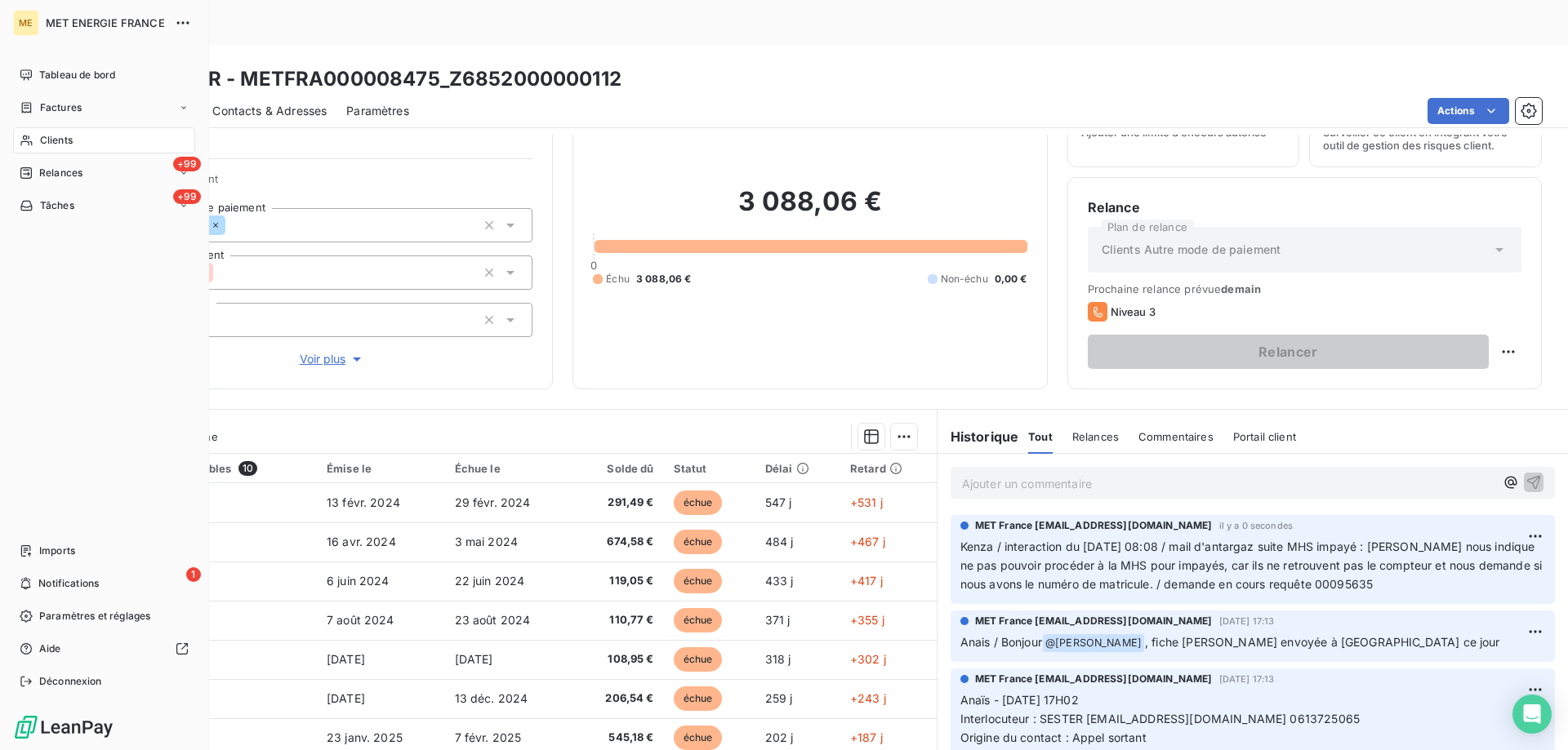
click at [44, 139] on span "Clients" at bounding box center [57, 140] width 33 height 15
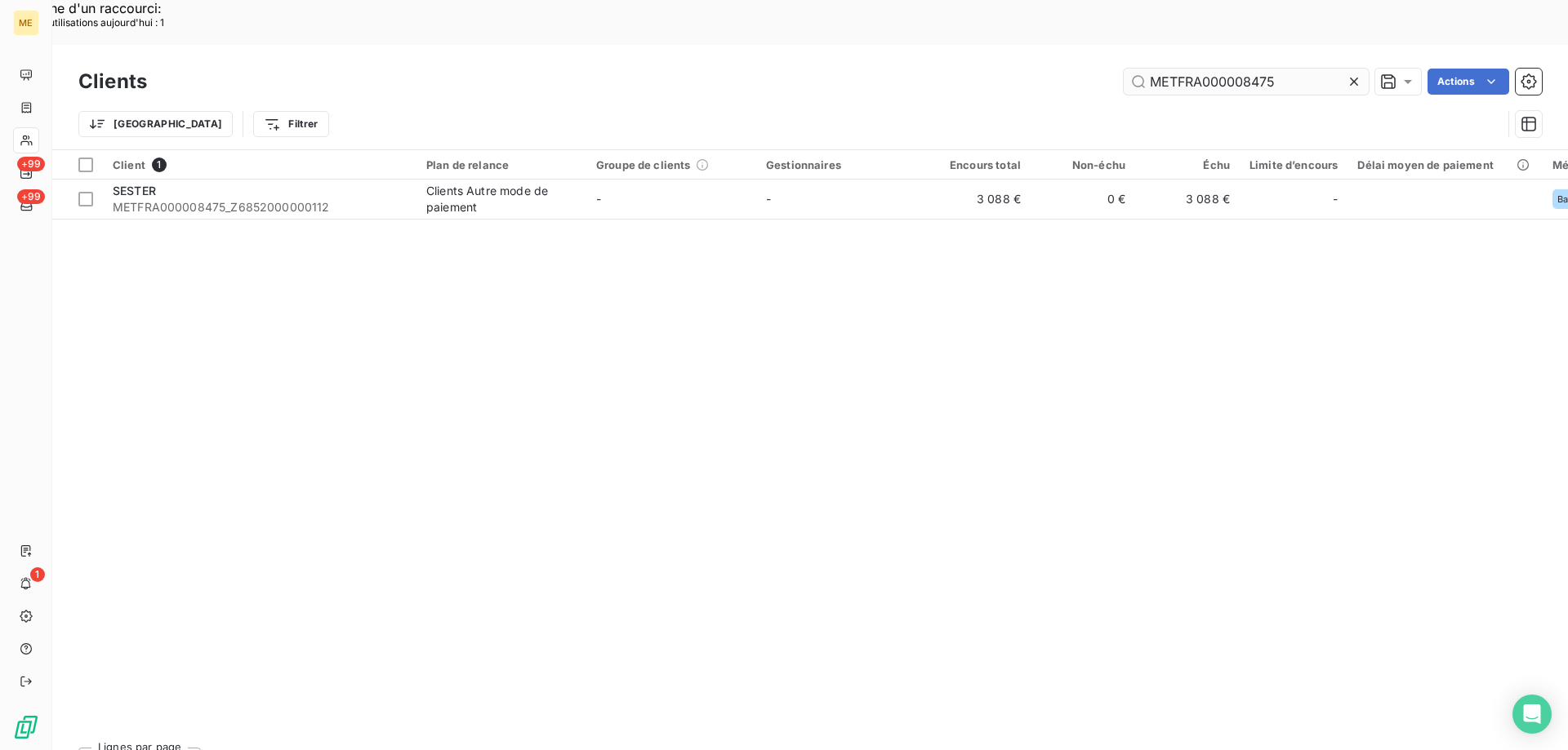
click at [1190, 68] on input "METFRA000008475" at bounding box center [1246, 82] width 245 height 26
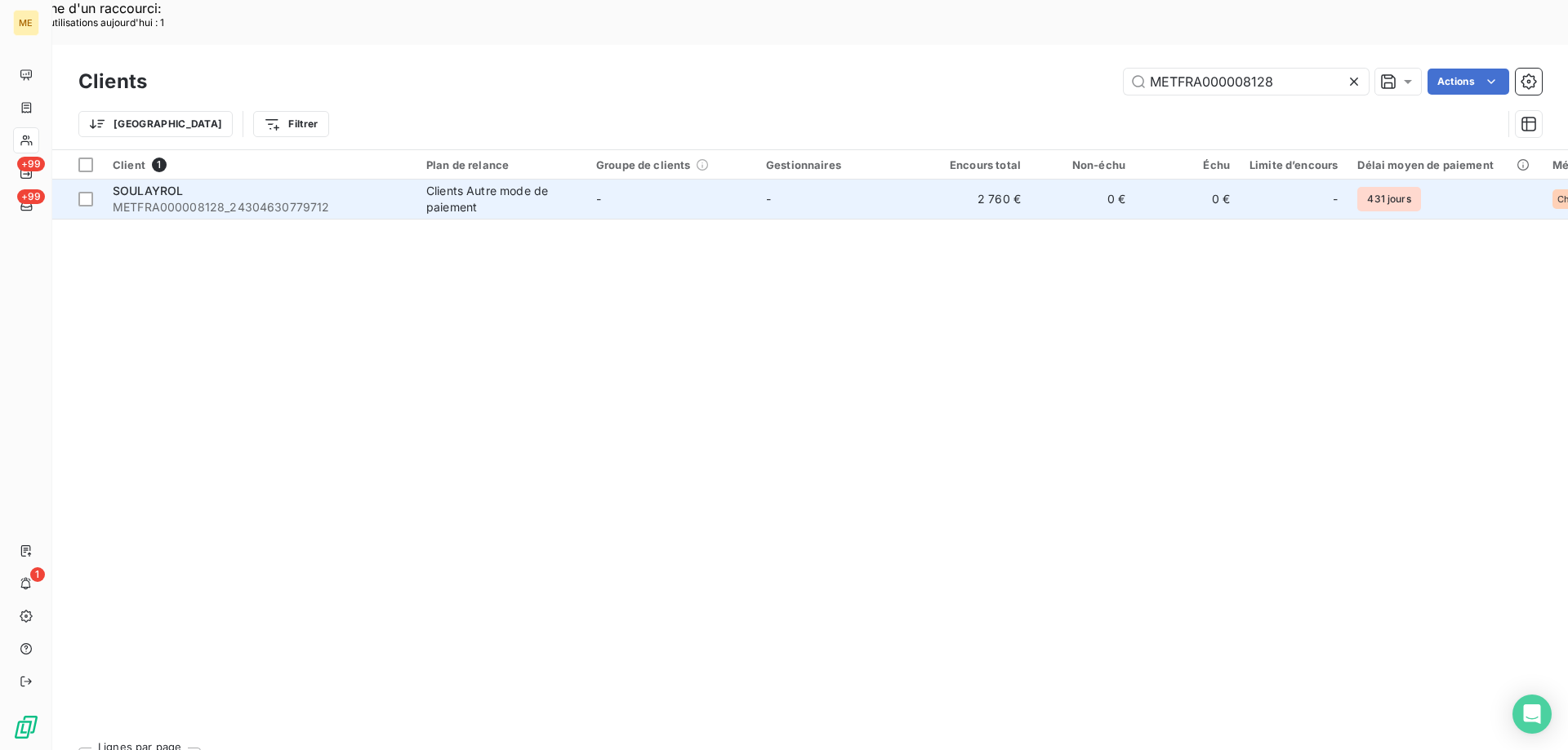
type input "METFRA000008128"
click at [232, 199] on span "METFRA000008128_24304630779712" at bounding box center [260, 208] width 294 height 16
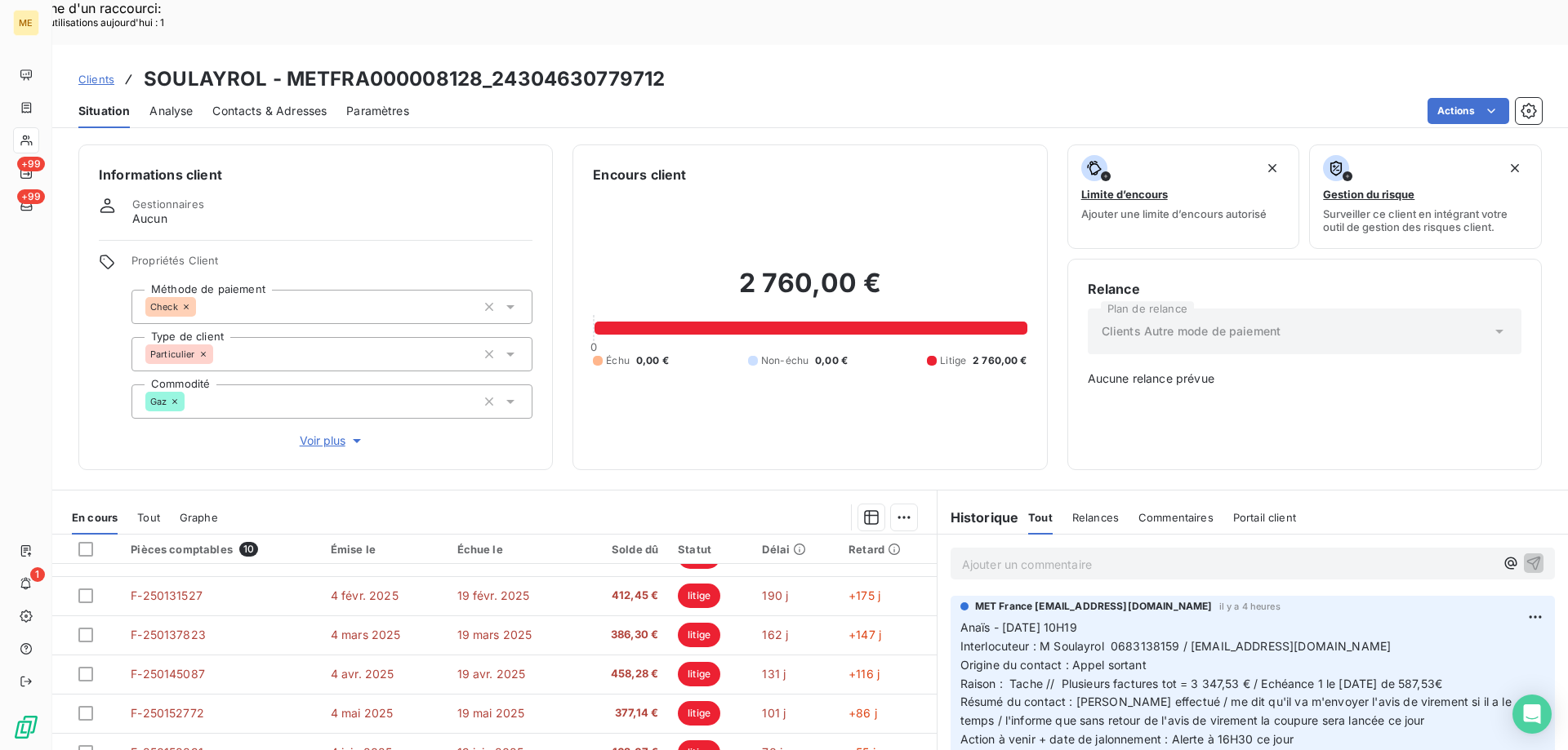
scroll to position [108, 0]
click at [995, 555] on p "Ajouter un commentaire ﻿" at bounding box center [1228, 565] width 533 height 21
click at [1031, 555] on p "Ajouter un commentaire ﻿" at bounding box center [1228, 565] width 533 height 21
copy span "587,53€"
drag, startPoint x: 1473, startPoint y: 634, endPoint x: 1415, endPoint y: 624, distance: 58.9
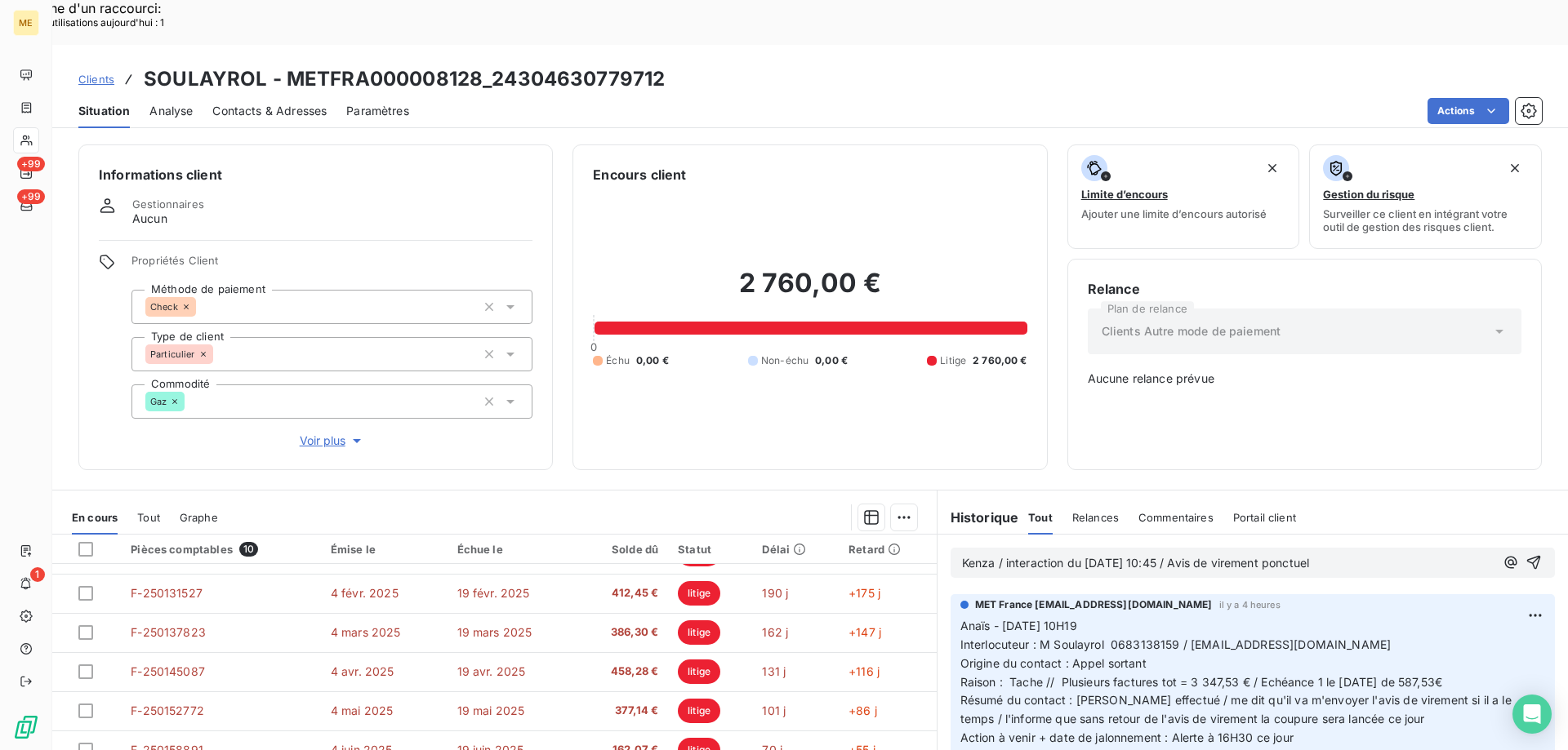
click at [1415, 630] on p "Anaïs - 13/08/2025 - 10H19 Interlocuteur : M Soulayrol 0683138159 / lescabannis…" at bounding box center [1252, 682] width 584 height 130
click at [1357, 555] on p "Kenza / interaction du 13/08/2025 10:45 / Avis de virement ponctuel" at bounding box center [1228, 564] width 533 height 19
click at [1363, 555] on p "Kenza / interaction du 13/08/2025 10:45 / Avis de virement ponctuel" at bounding box center [1228, 564] width 533 height 19
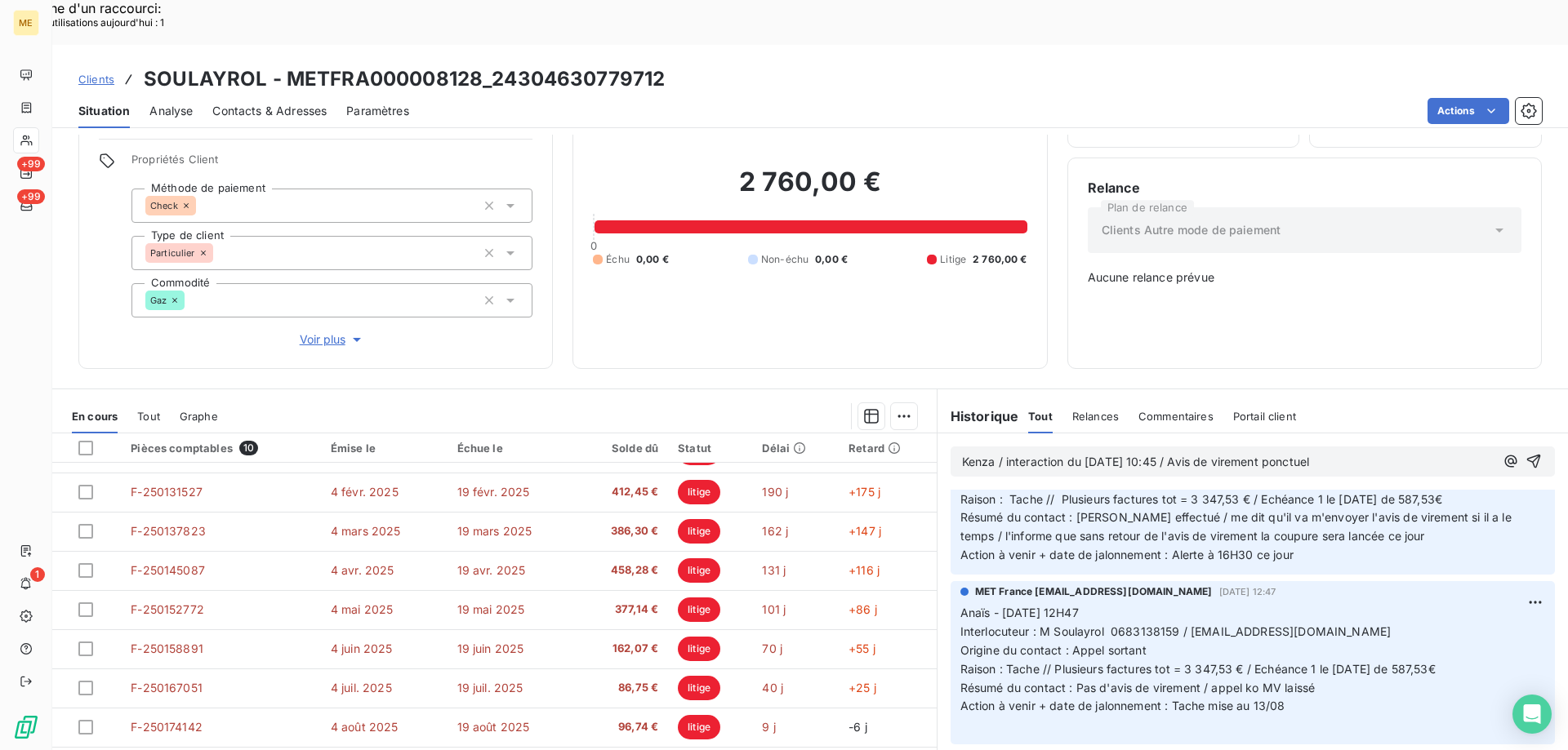
scroll to position [0, 0]
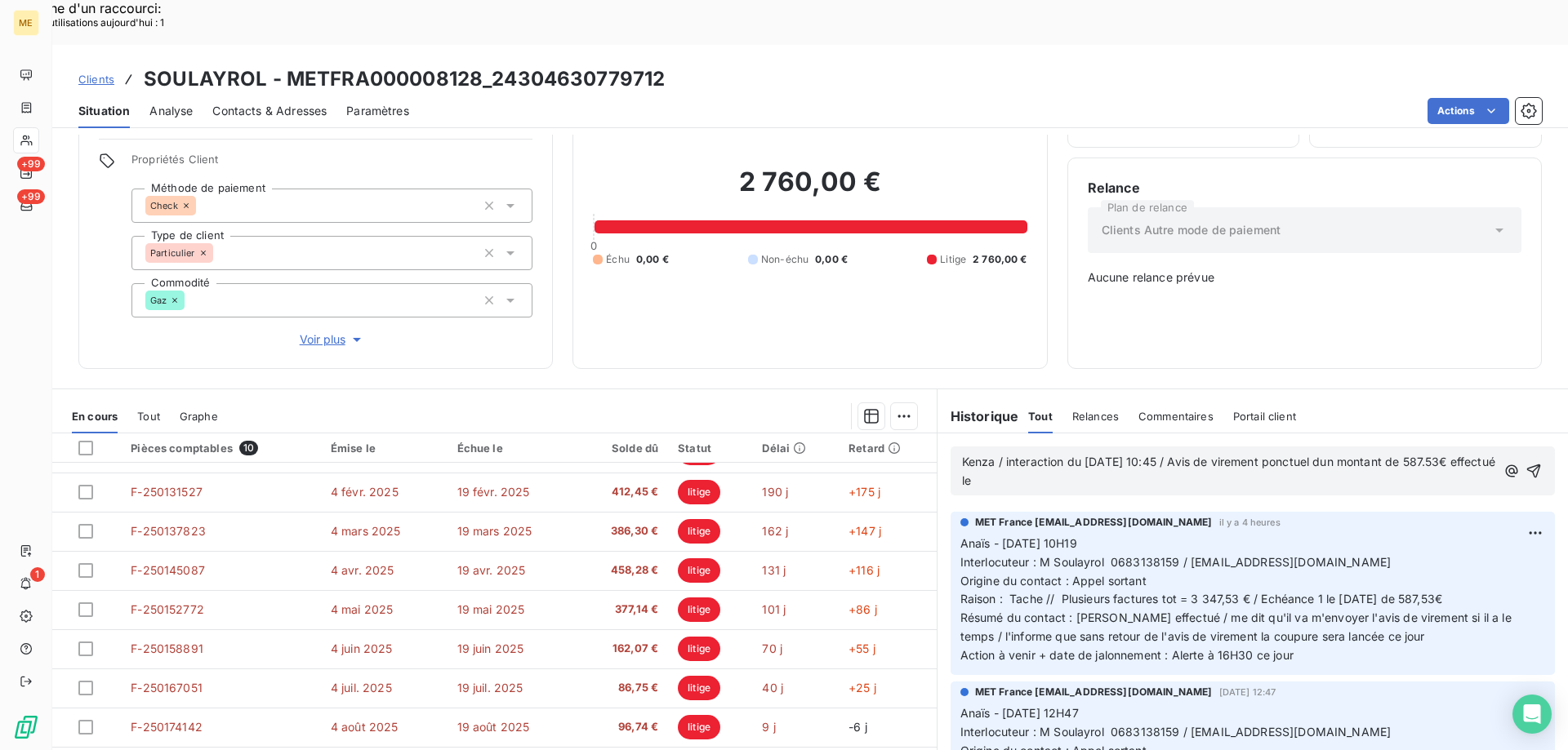
click at [1340, 455] on span "Kenza / interaction du 13/08/2025 10:45 / Avis de virement ponctuel dun montant…" at bounding box center [1230, 471] width 537 height 33
click at [1479, 452] on div "Kenza / interaction du 13/08/2025 10:45 / Avis de virement ponctuel d'un montan…" at bounding box center [1252, 471] width 581 height 40
click at [1481, 452] on div "Kenza / interaction du 13/08/2025 10:45 / Avis de virement ponctuel d'un montan…" at bounding box center [1252, 471] width 581 height 40
click at [1453, 455] on span "Kenza / interaction du 13/08/2025 10:45 / Avis de virement ponctuel d'un montan…" at bounding box center [1208, 471] width 491 height 33
click at [1483, 452] on div "Kenza / interaction du 13/08/2025 10:45 / Avis de virement ponctuel d'un montan…" at bounding box center [1252, 471] width 581 height 40
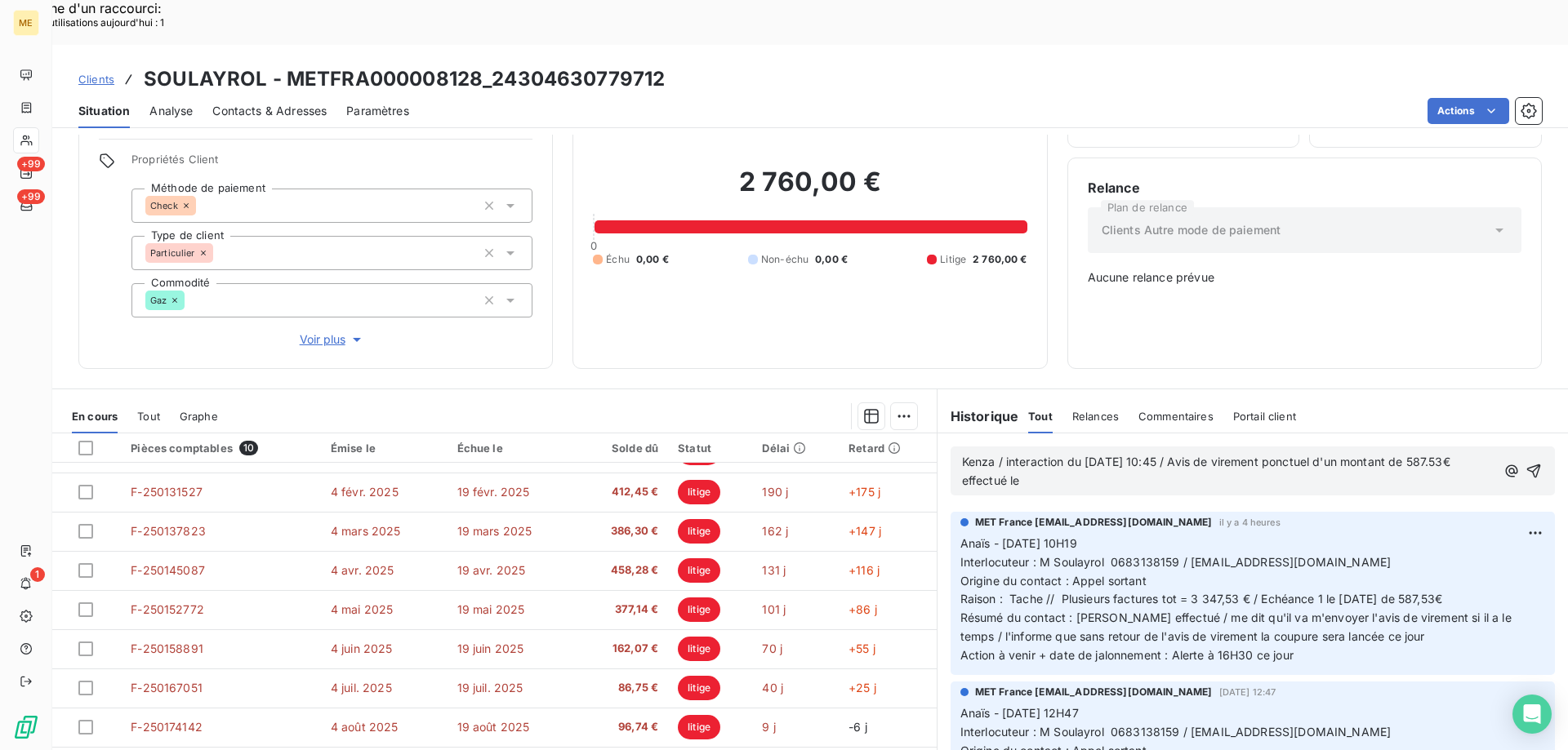
click at [1475, 452] on div "Kenza / interaction du 13/08/2025 10:45 / Avis de virement ponctuel d'un montan…" at bounding box center [1252, 471] width 581 height 40
click at [1059, 453] on p "Kenza / interaction du 13/08/2025 10:45 / Avis de virement ponctuel d'un montan…" at bounding box center [1229, 472] width 534 height 38
click at [1287, 453] on p "Kenza / interaction du 13/08/2025 10:45 / Avis de virement ponctuel d'un montan…" at bounding box center [1232, 472] width 539 height 38
click at [1425, 455] on span "Kenza / interaction du 13/08/2025 10:45 / Avis de virement ponctuel d'un montan…" at bounding box center [1232, 471] width 541 height 33
click at [1098, 459] on p "Kenza / interaction du 13/08/2025 10:45 / Avis de virement ponctuel d'un montan…" at bounding box center [1232, 472] width 539 height 38
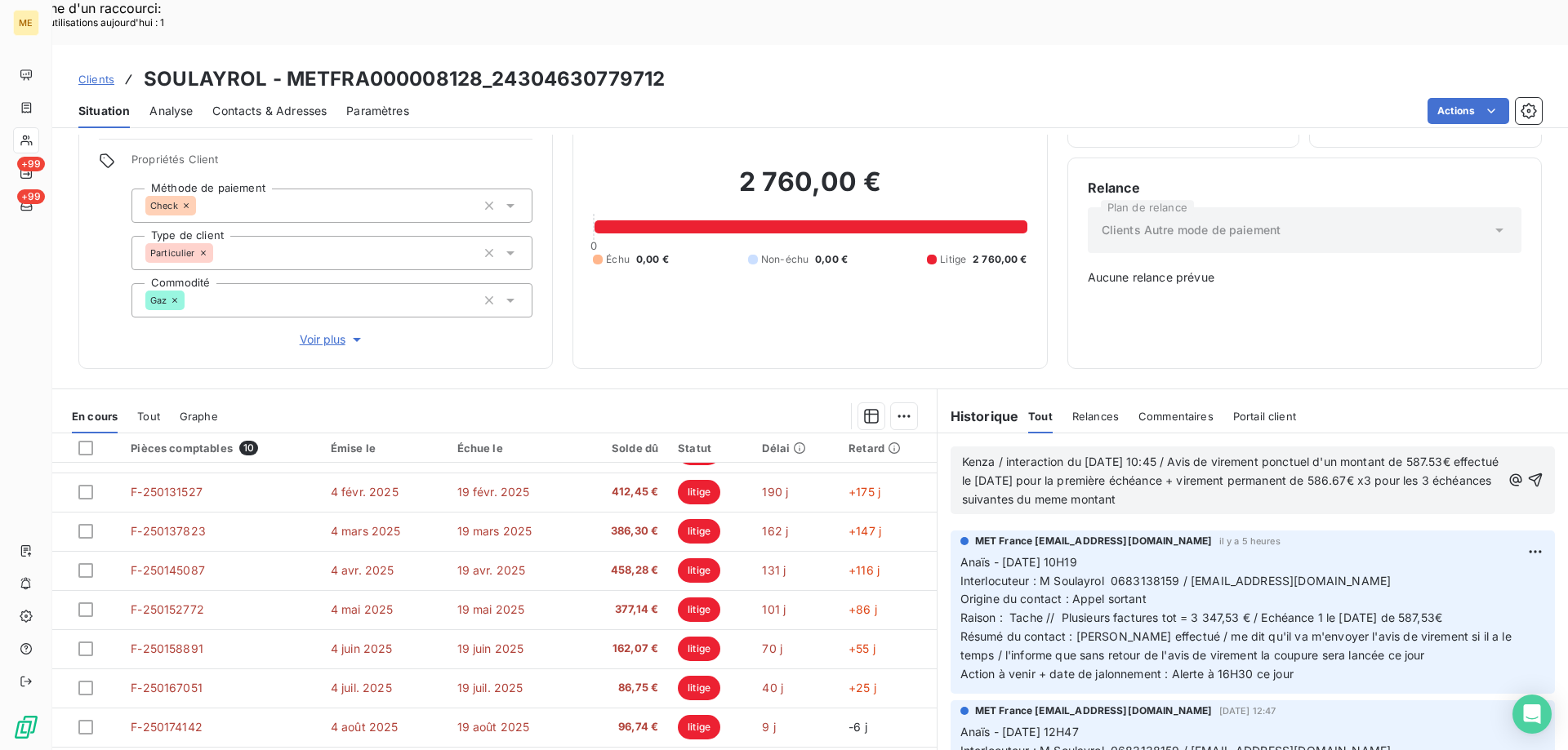
click at [1125, 455] on span "Kenza / interaction du 13/08/2025 10:45 / Avis de virement ponctuel d'un montan…" at bounding box center [1232, 480] width 541 height 51
click at [0, 0] on lt-span "même" at bounding box center [0, 0] width 0 height 0
click at [1218, 455] on p "Kenza / interaction du 13/08/2025 10:45 / Avis de virement ponctuel d'un montan…" at bounding box center [1232, 481] width 539 height 56
click at [1528, 474] on icon "button" at bounding box center [1535, 480] width 14 height 14
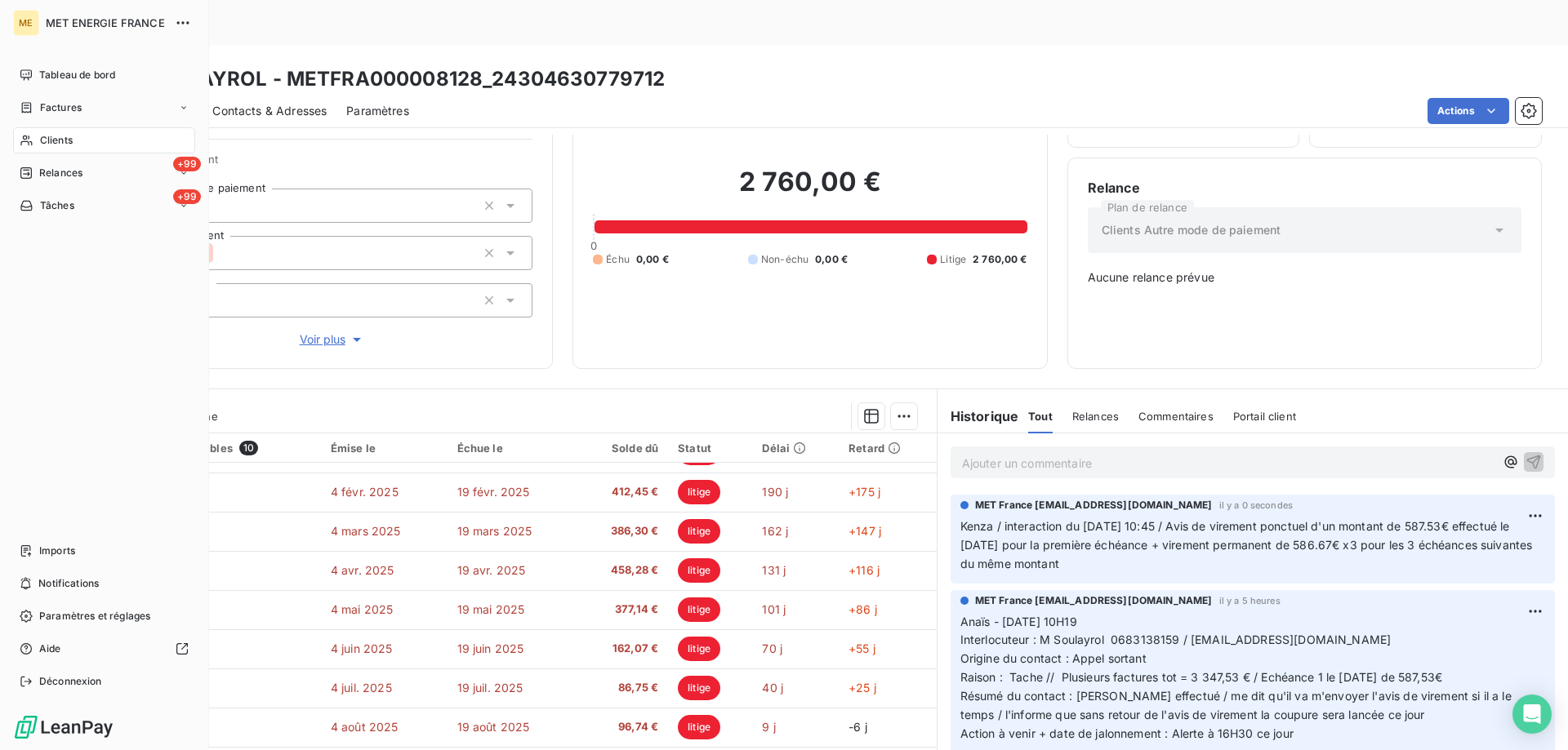
click at [63, 144] on span "Clients" at bounding box center [57, 140] width 33 height 15
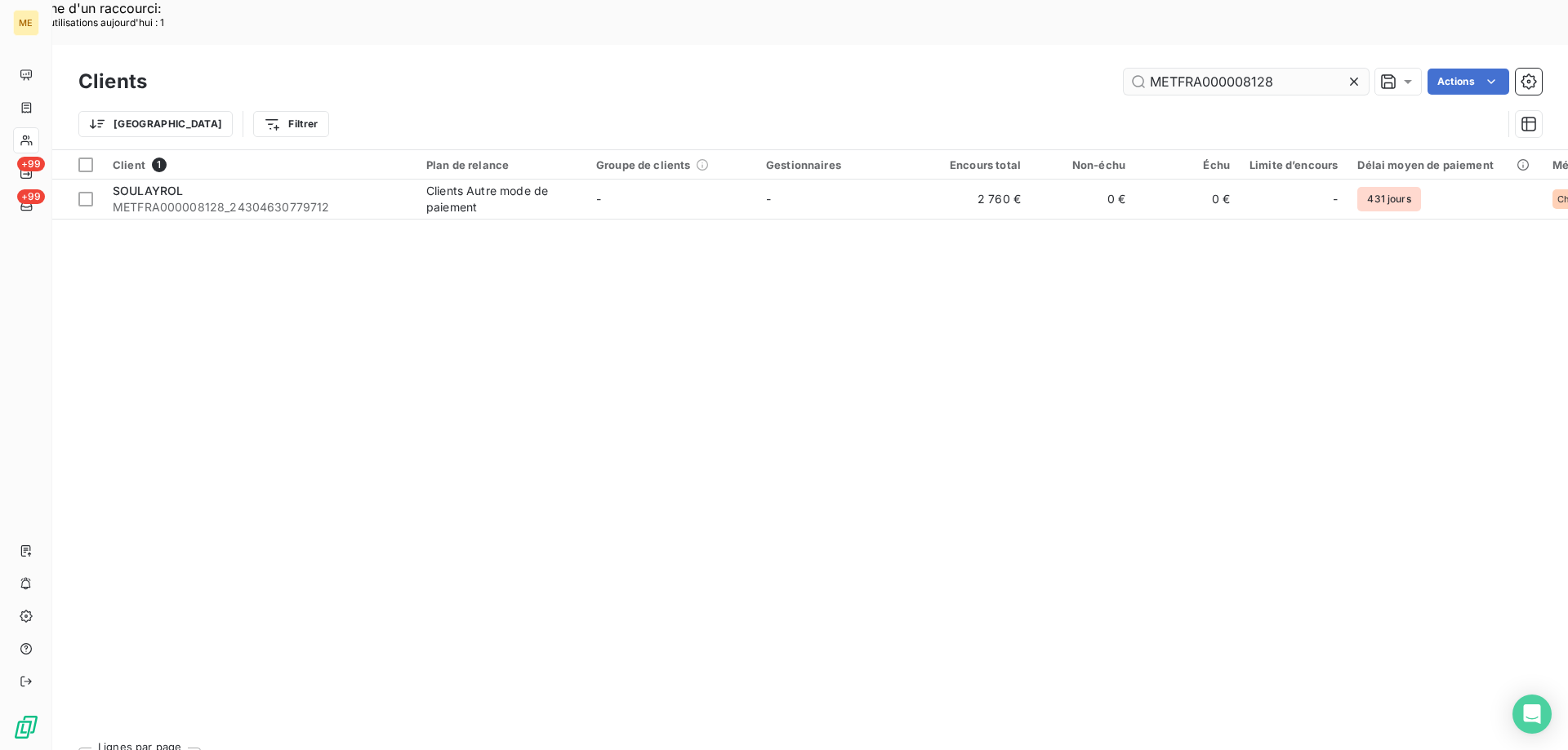
click at [1162, 68] on input "METFRA000008128" at bounding box center [1246, 82] width 245 height 26
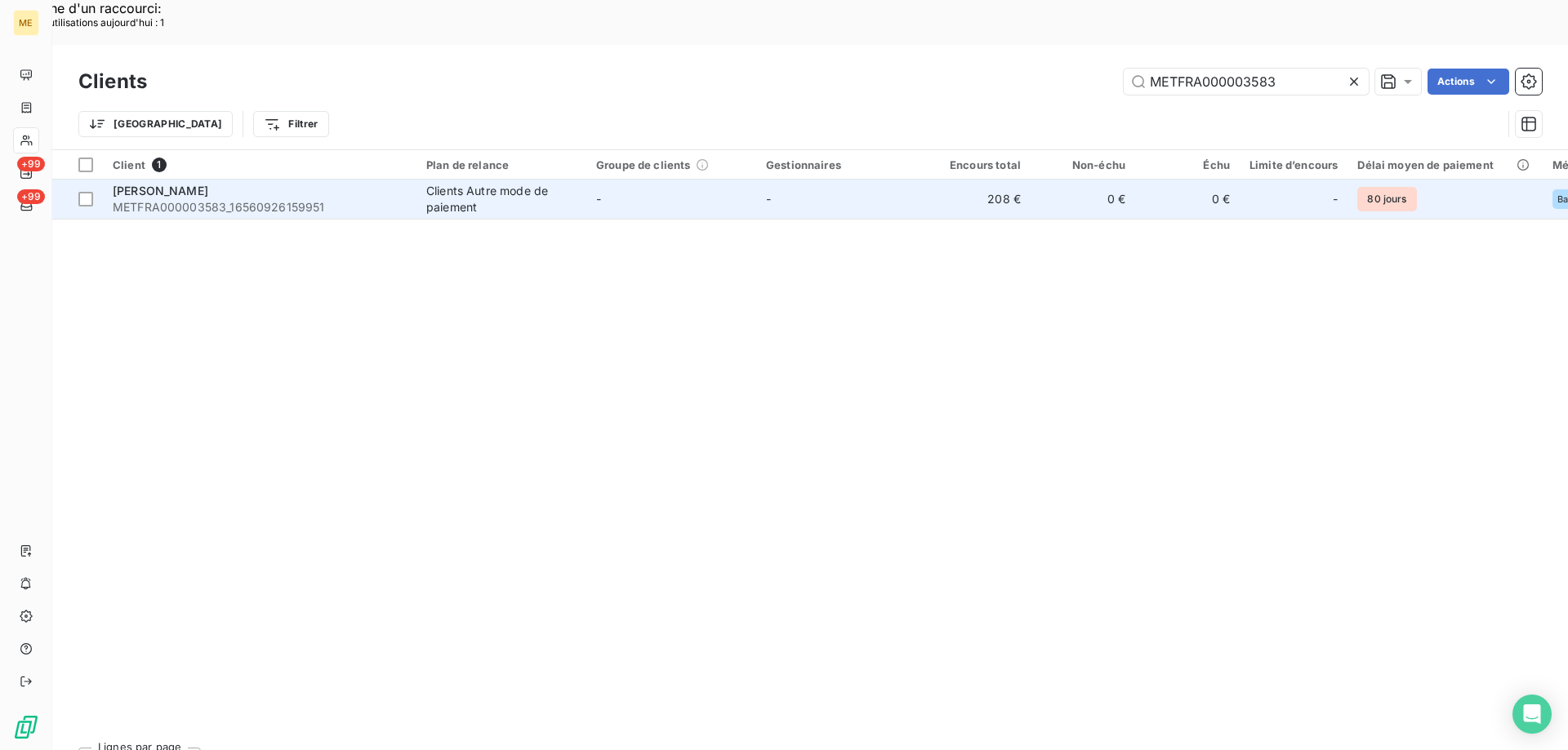
type input "METFRA000003583"
click at [301, 199] on span "METFRA000003583_16560926159951" at bounding box center [260, 208] width 294 height 16
